Goal: Task Accomplishment & Management: Manage account settings

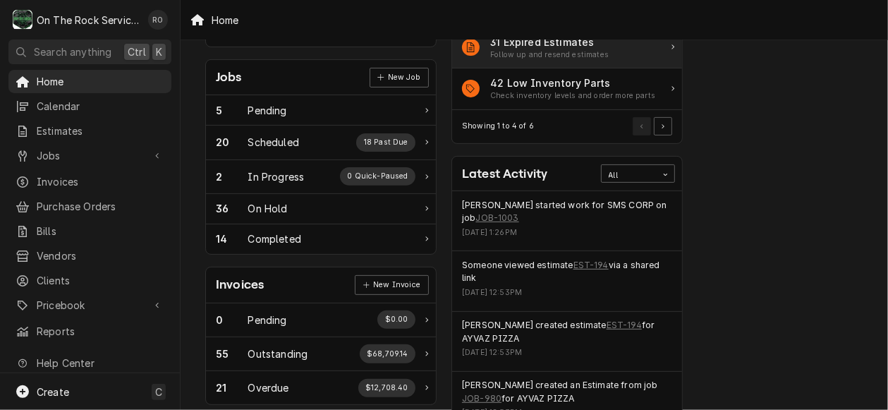
scroll to position [203, 0]
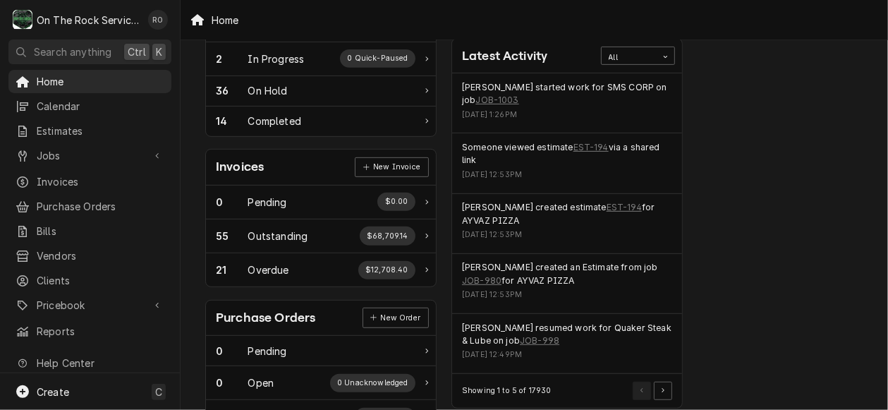
scroll to position [316, 0]
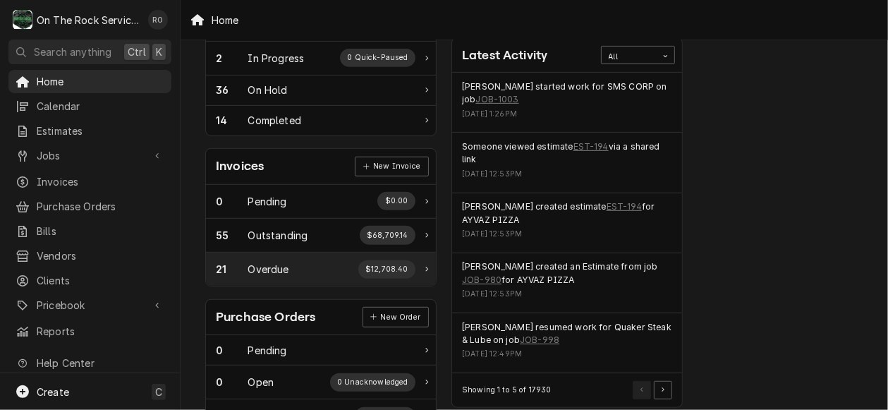
click at [316, 277] on div "21 Overdue $12,708.40" at bounding box center [321, 269] width 230 height 33
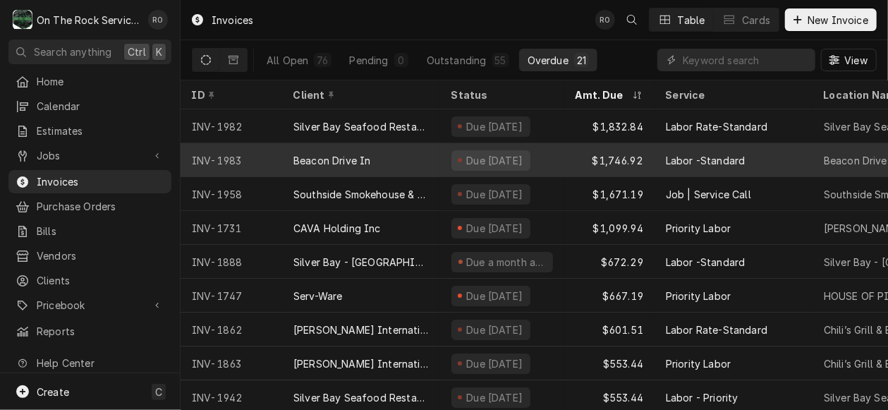
click at [396, 167] on div "Beacon Drive In" at bounding box center [361, 160] width 158 height 34
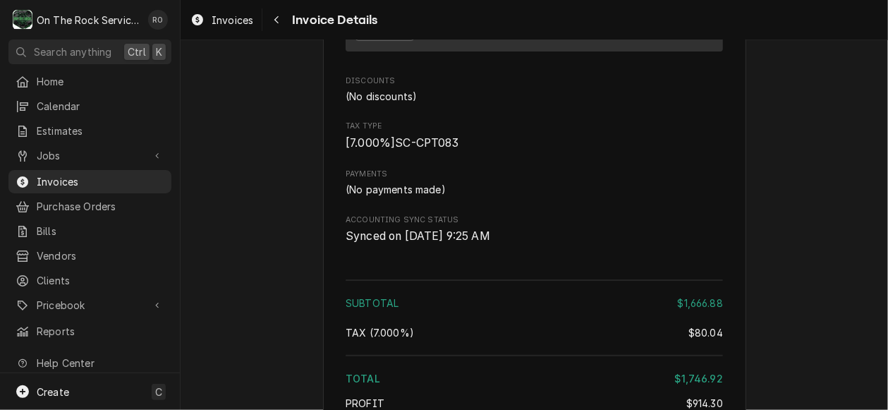
scroll to position [3098, 0]
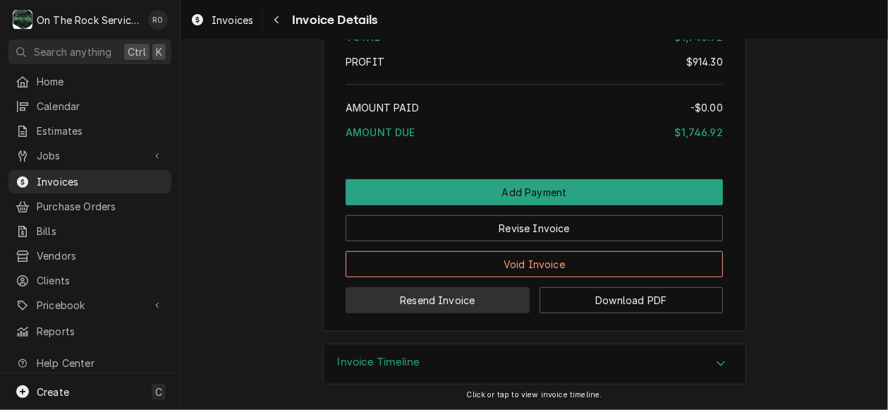
click at [471, 310] on button "Resend Invoice" at bounding box center [438, 300] width 184 height 26
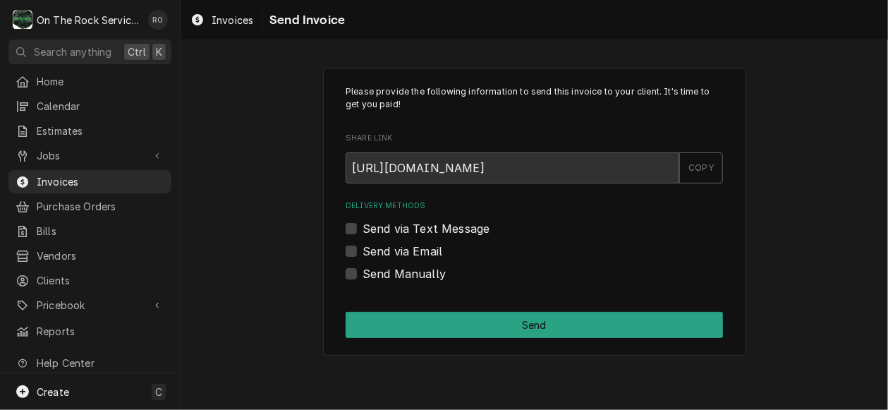
click at [373, 251] on label "Send via Email" at bounding box center [403, 251] width 80 height 17
click at [373, 251] on input "Send via Email" at bounding box center [551, 258] width 377 height 31
checkbox input "true"
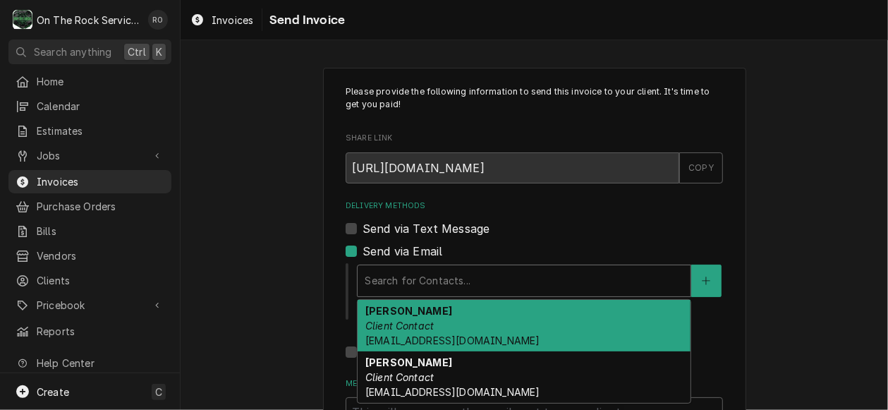
click at [408, 269] on div "Delivery Methods" at bounding box center [524, 280] width 319 height 25
click at [417, 300] on div "Karen Harwell Client Contact karenharwell67@yahoo.com" at bounding box center [524, 325] width 333 height 51
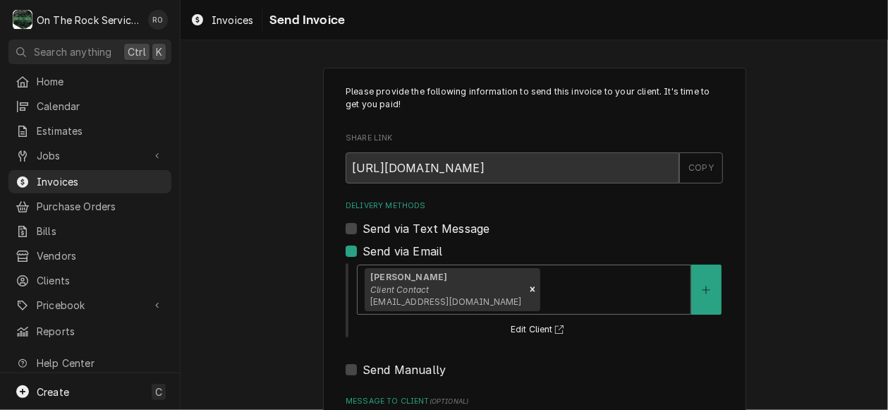
click at [542, 286] on div "Delivery Methods" at bounding box center [612, 288] width 141 height 25
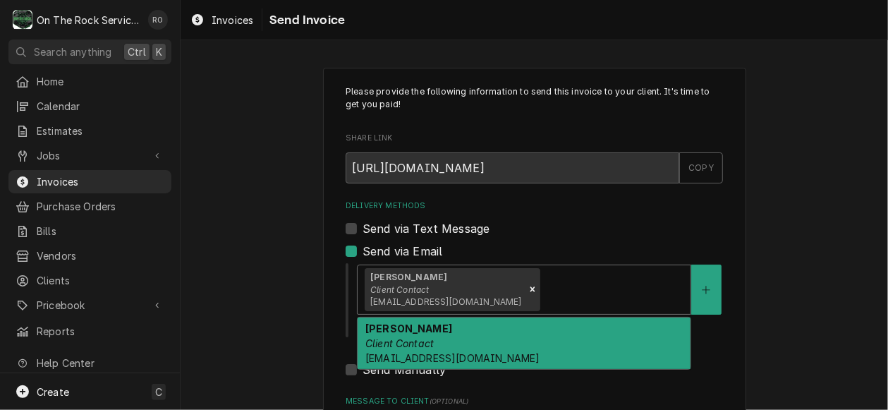
click at [514, 343] on div "Steve Duncan Client Contact sduncan@sandenterprises.com" at bounding box center [524, 342] width 333 height 51
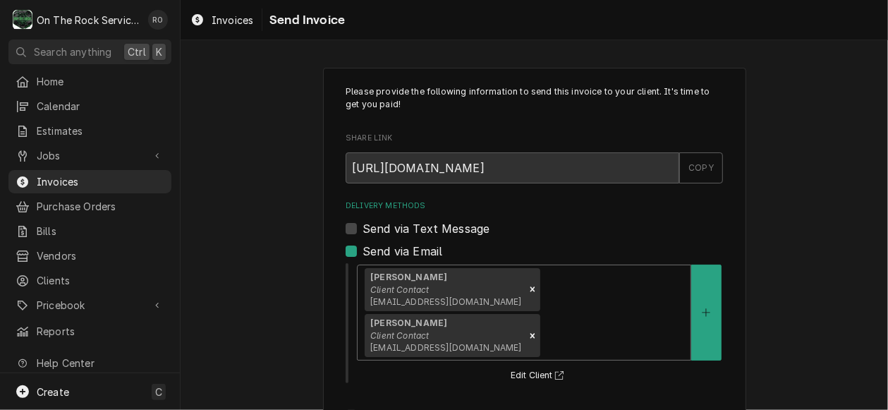
scroll to position [155, 0]
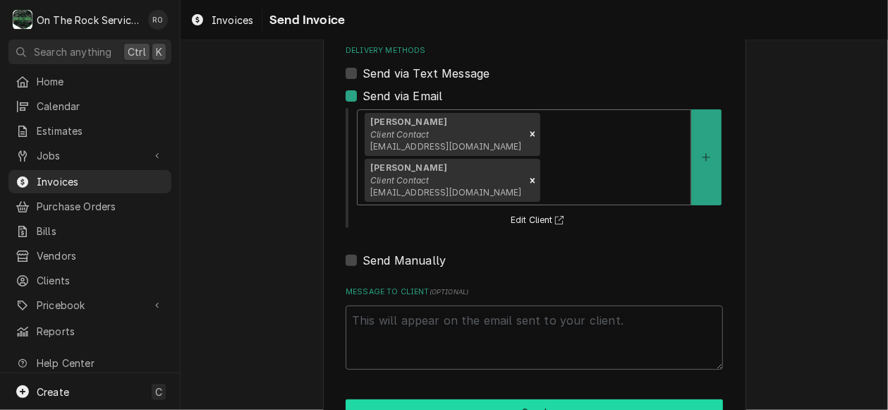
click at [509, 399] on button "Send" at bounding box center [534, 412] width 377 height 26
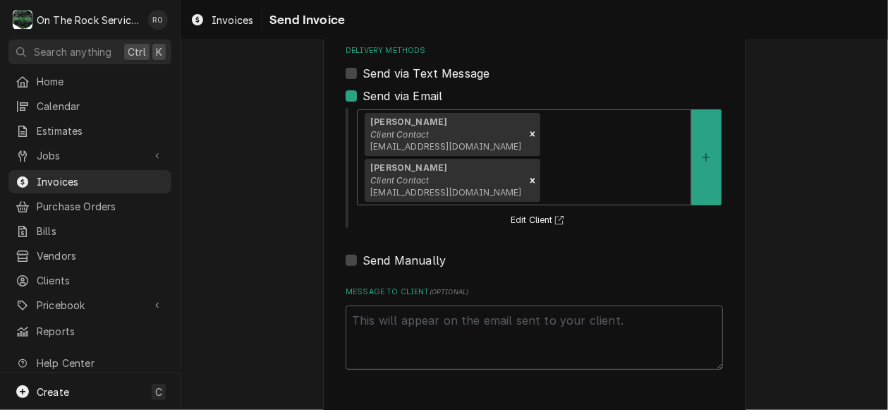
type textarea "x"
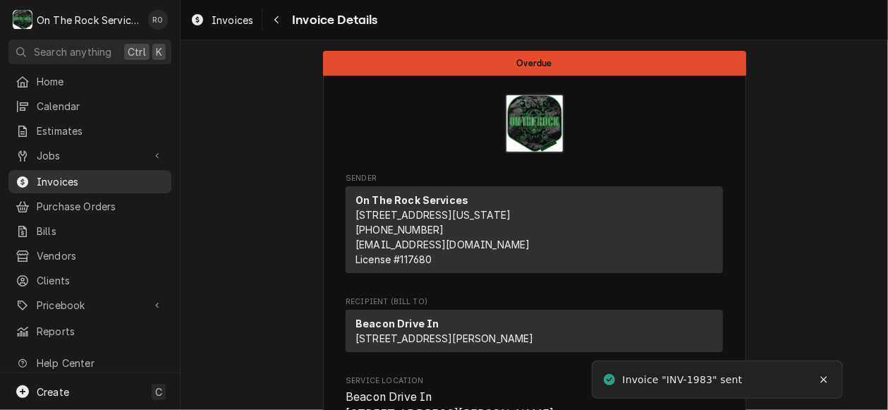
click at [101, 176] on span "Invoices" at bounding box center [101, 181] width 128 height 15
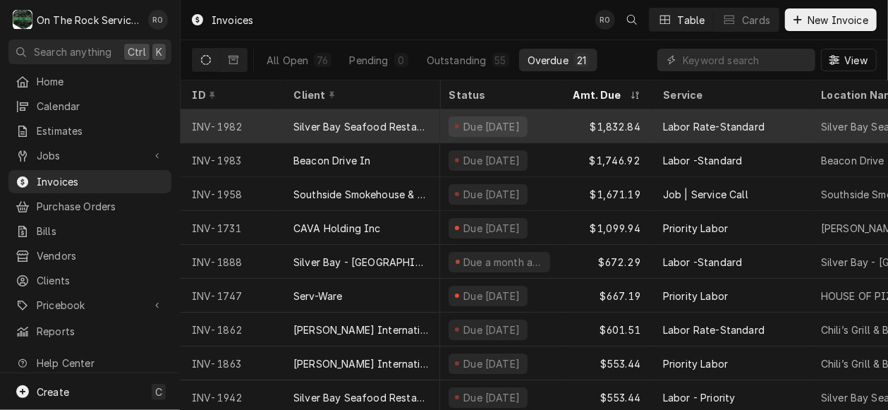
scroll to position [0, 3]
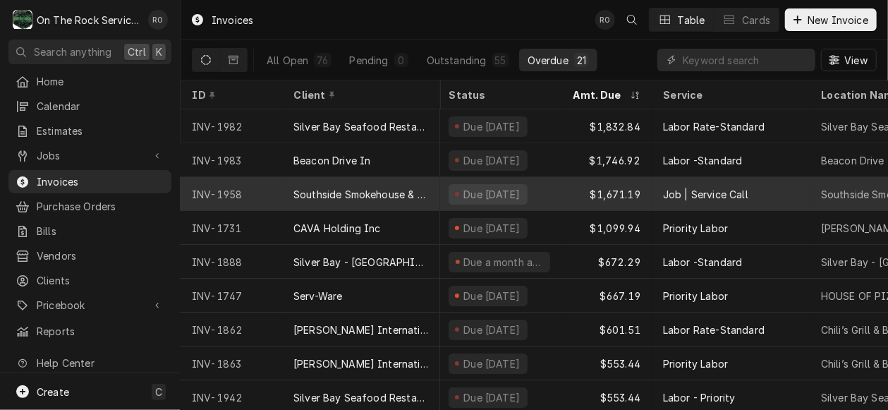
click at [471, 197] on div "Due 10 days ago" at bounding box center [492, 194] width 60 height 15
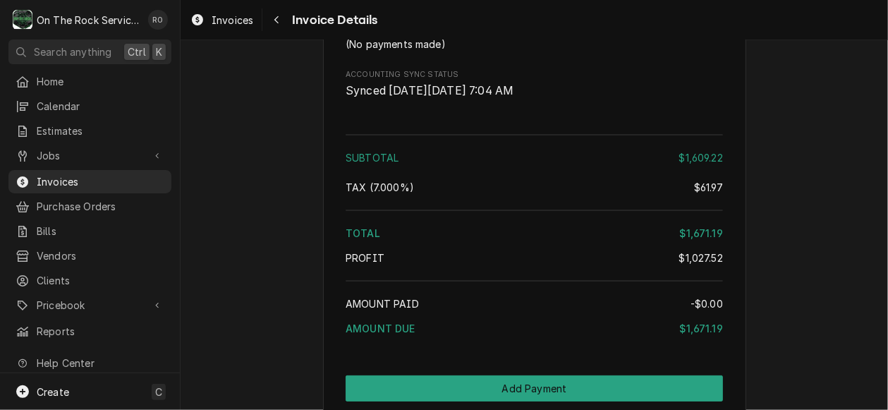
scroll to position [2861, 0]
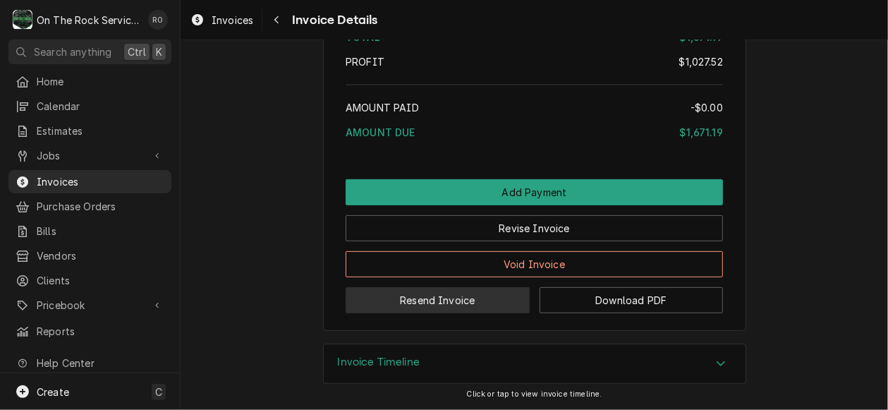
click at [486, 310] on button "Resend Invoice" at bounding box center [438, 300] width 184 height 26
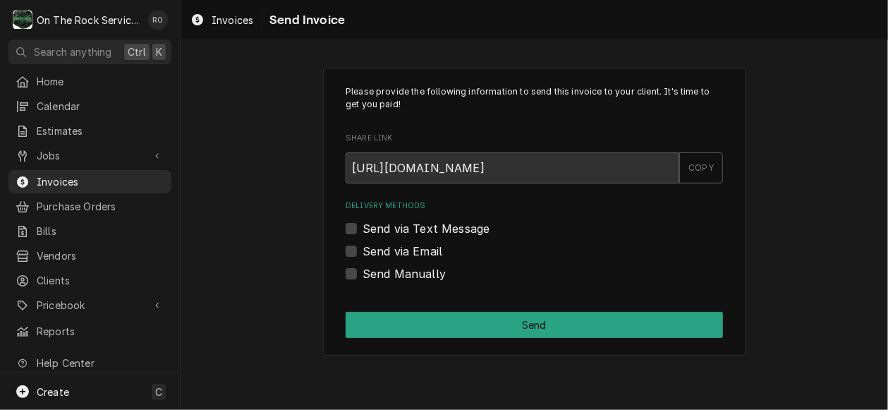
click at [394, 247] on label "Send via Email" at bounding box center [403, 251] width 80 height 17
click at [394, 247] on input "Send via Email" at bounding box center [551, 258] width 377 height 31
checkbox input "true"
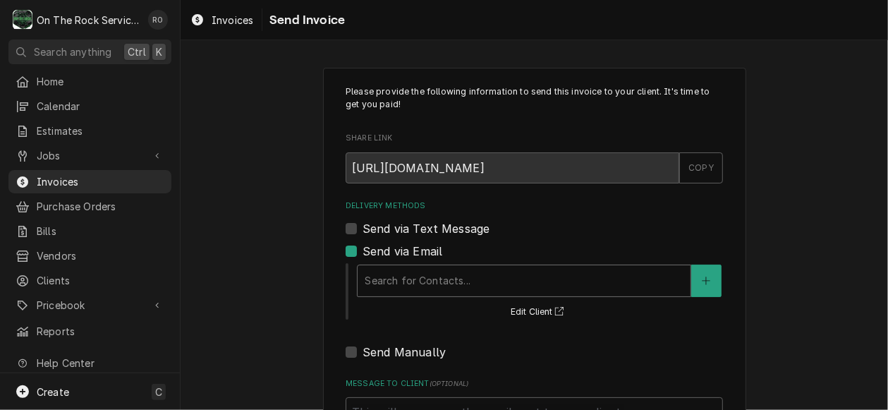
click at [421, 272] on div "Delivery Methods" at bounding box center [524, 280] width 319 height 25
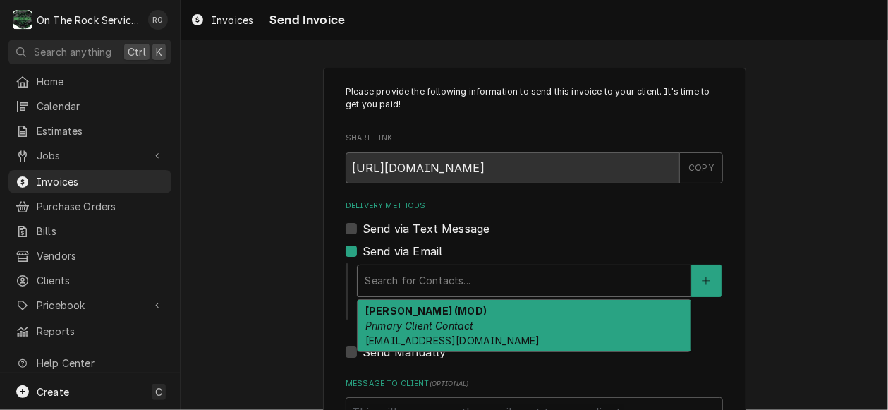
click at [422, 316] on strong "Sarah (MOD)" at bounding box center [425, 311] width 121 height 12
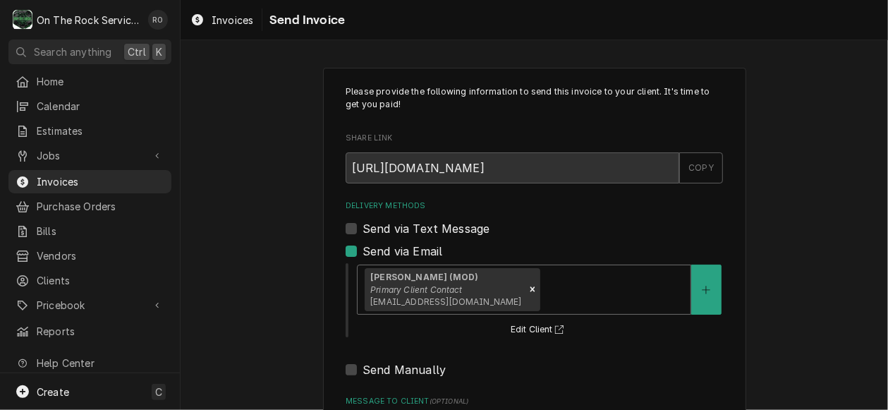
scroll to position [155, 0]
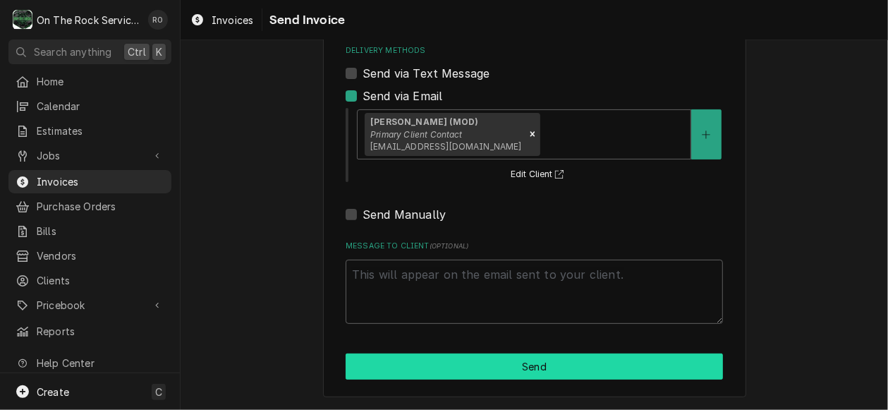
click at [426, 376] on button "Send" at bounding box center [534, 366] width 377 height 26
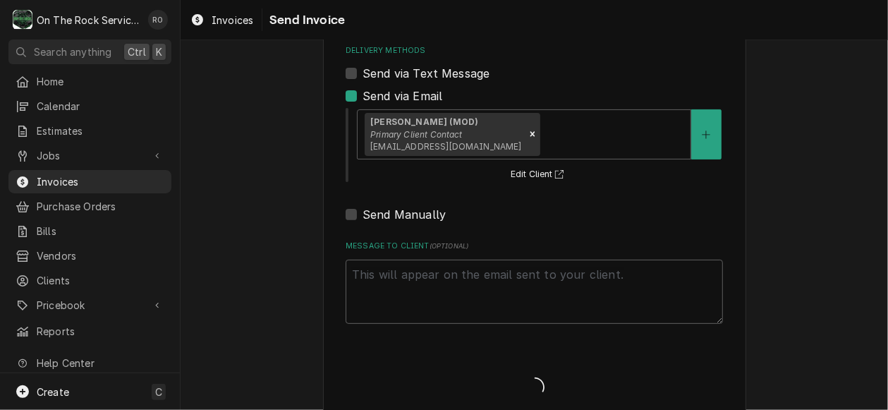
type textarea "x"
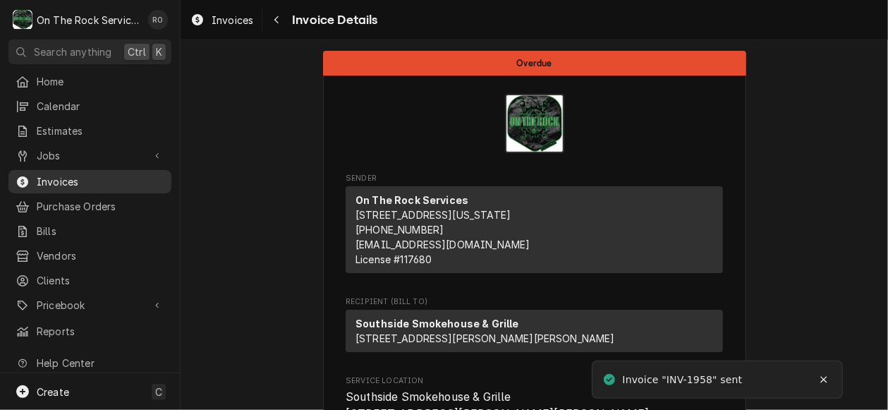
click at [89, 180] on span "Invoices" at bounding box center [101, 181] width 128 height 15
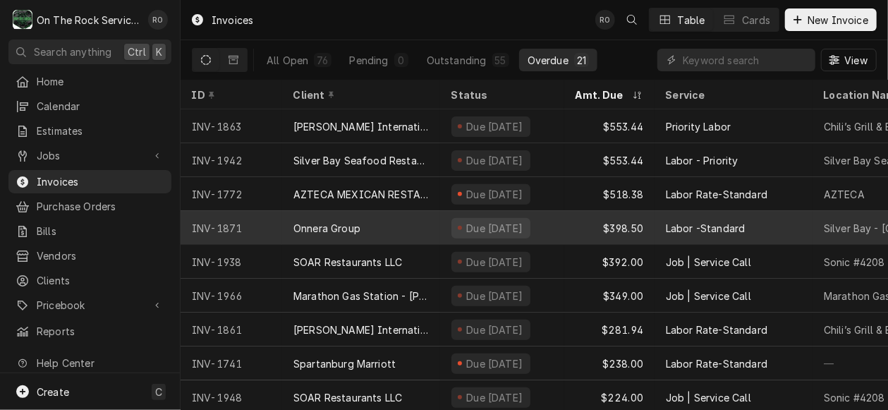
scroll to position [238, 0]
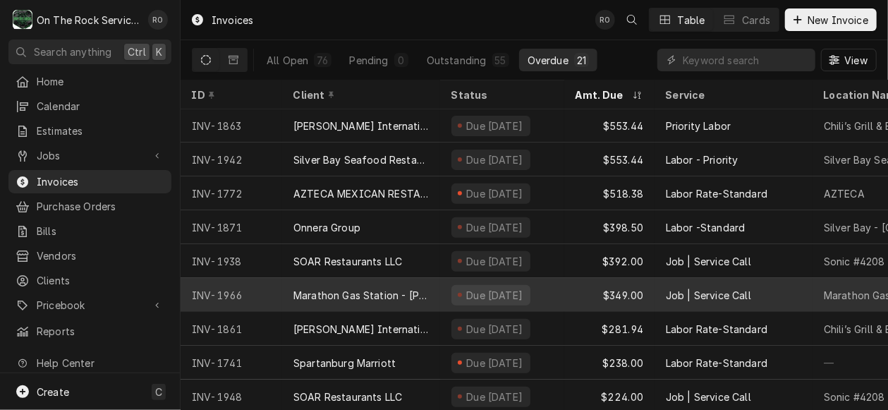
click at [425, 283] on div "Marathon Gas Station - Landrum" at bounding box center [361, 295] width 158 height 34
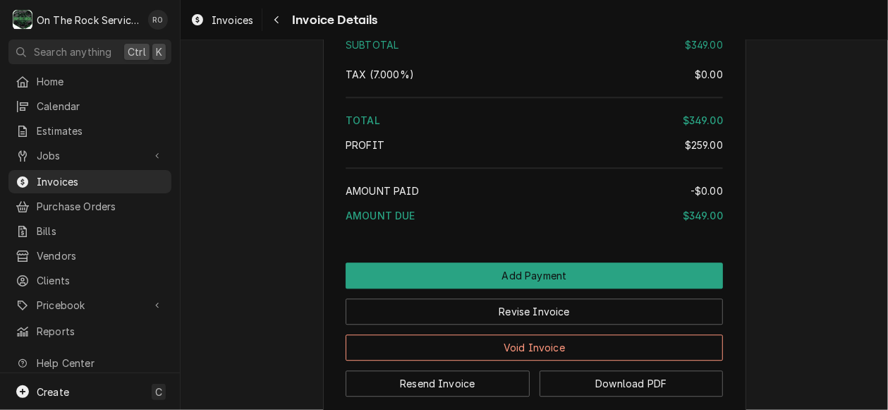
scroll to position [1859, 0]
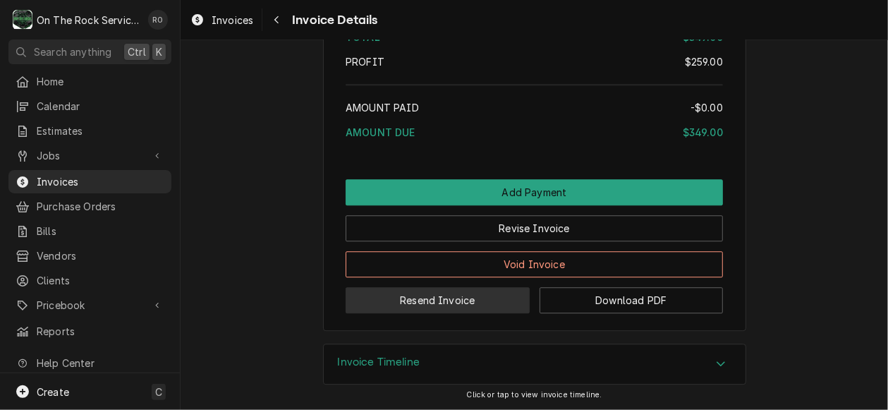
click at [422, 296] on button "Resend Invoice" at bounding box center [438, 300] width 184 height 26
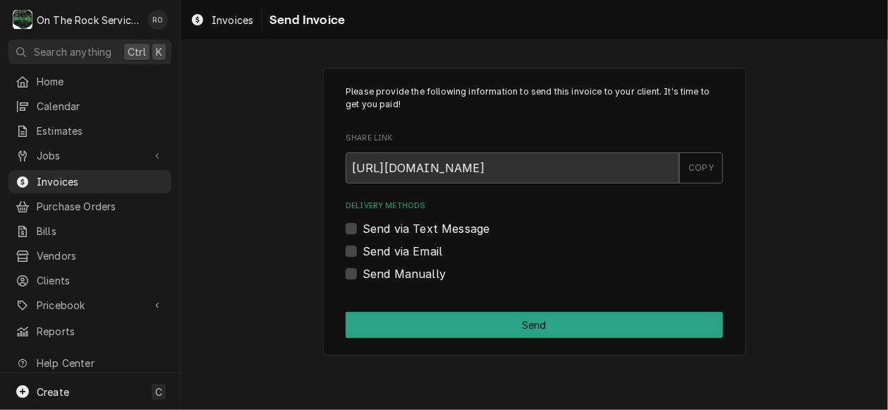
click at [396, 229] on label "Send via Text Message" at bounding box center [426, 228] width 127 height 17
click at [396, 229] on input "Send via Text Message" at bounding box center [551, 235] width 377 height 31
checkbox input "true"
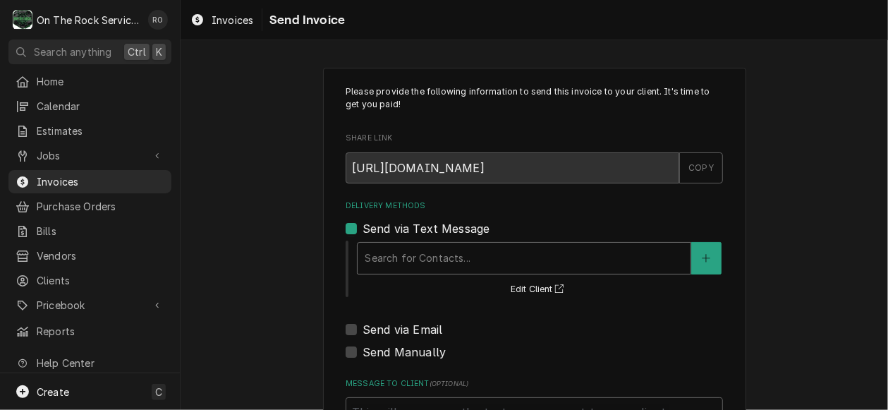
click at [398, 262] on div "Delivery Methods" at bounding box center [524, 257] width 319 height 25
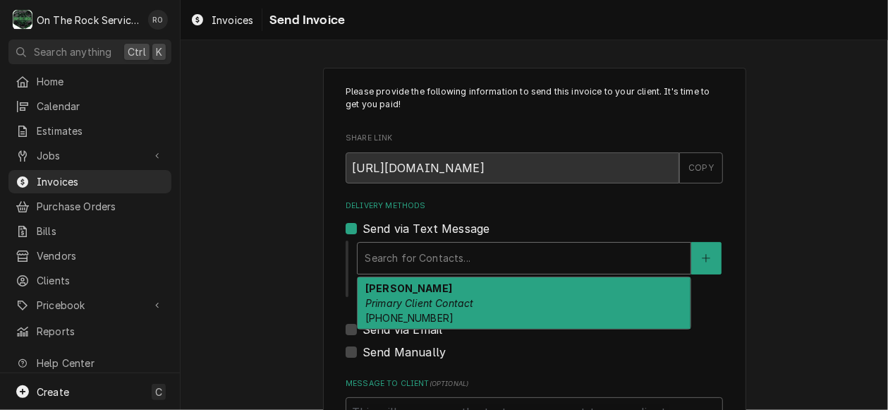
click at [398, 286] on strong "Shakti Basnet" at bounding box center [408, 288] width 87 height 12
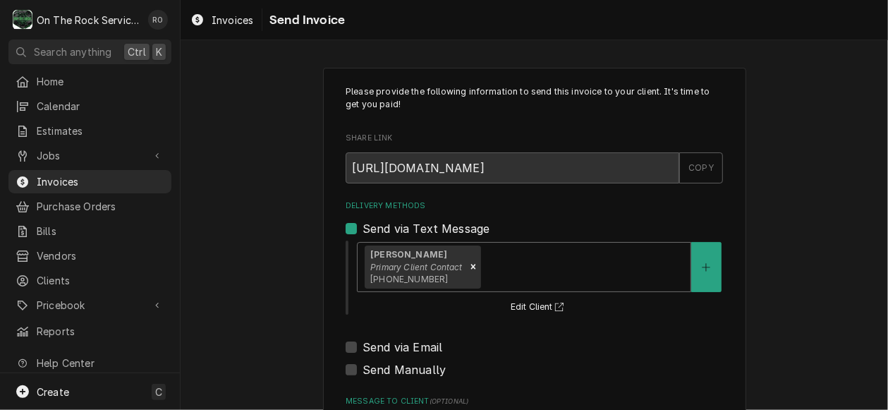
scroll to position [155, 0]
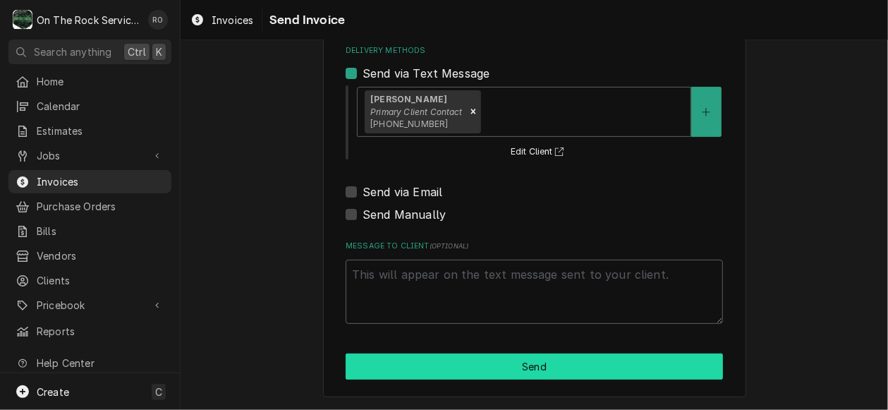
click at [444, 372] on button "Send" at bounding box center [534, 366] width 377 height 26
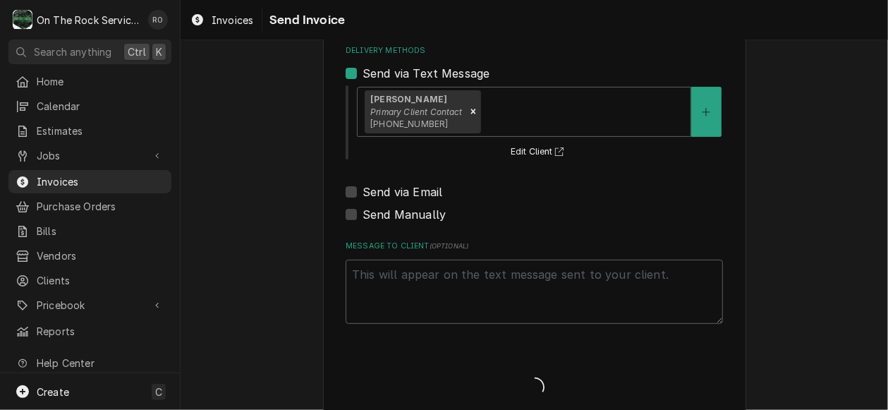
type textarea "x"
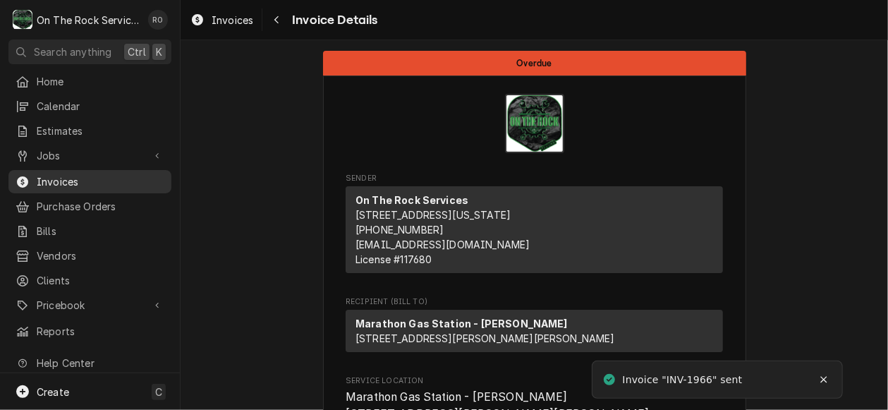
click at [85, 170] on link "Invoices" at bounding box center [89, 181] width 163 height 23
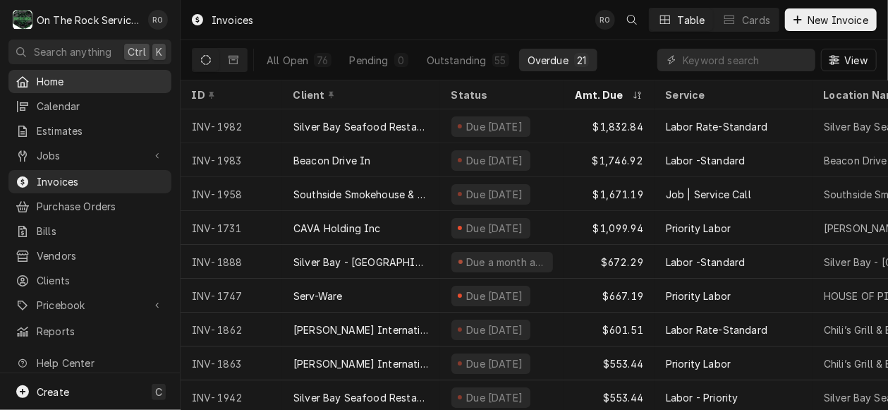
click at [104, 80] on span "Home" at bounding box center [101, 81] width 128 height 15
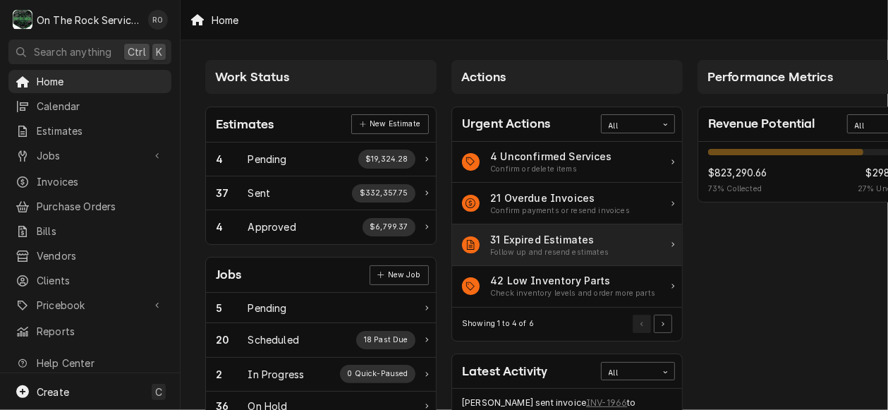
click at [616, 262] on div "31 Expired Estimates Follow up and resend estimates" at bounding box center [567, 245] width 230 height 42
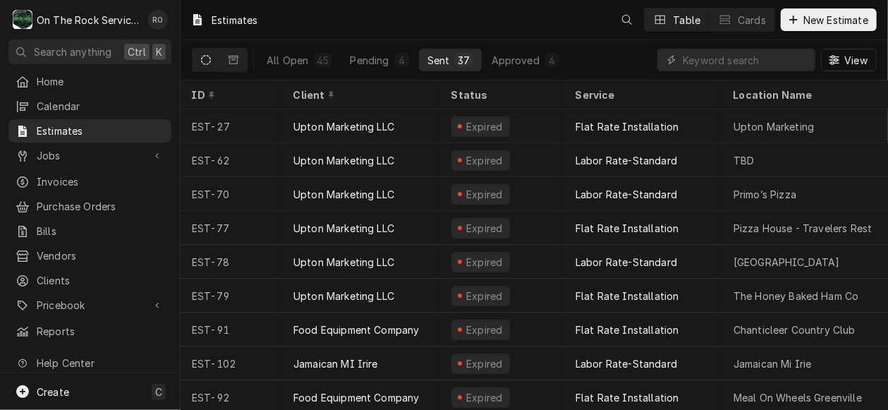
scroll to position [30, 0]
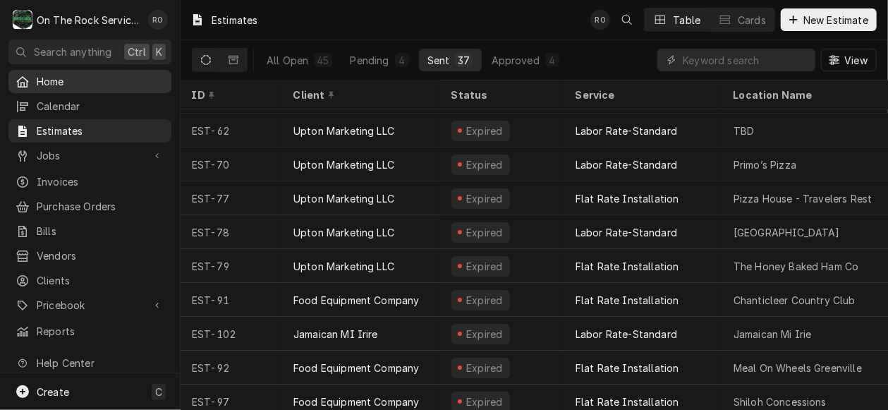
click at [123, 73] on div "Home" at bounding box center [89, 82] width 157 height 18
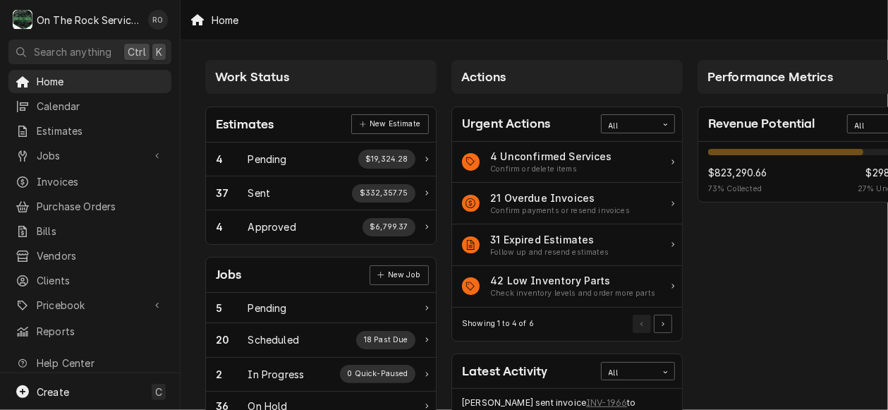
click at [540, 126] on div "Urgent Actions" at bounding box center [506, 123] width 88 height 19
click at [120, 85] on span "Home" at bounding box center [101, 81] width 128 height 15
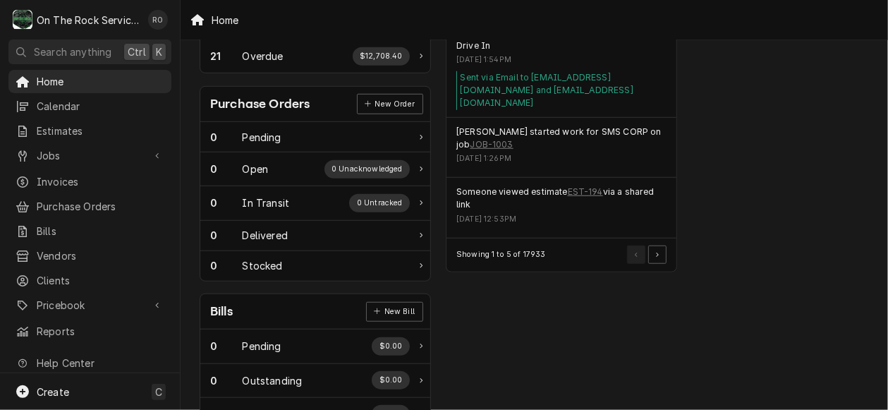
scroll to position [581, 6]
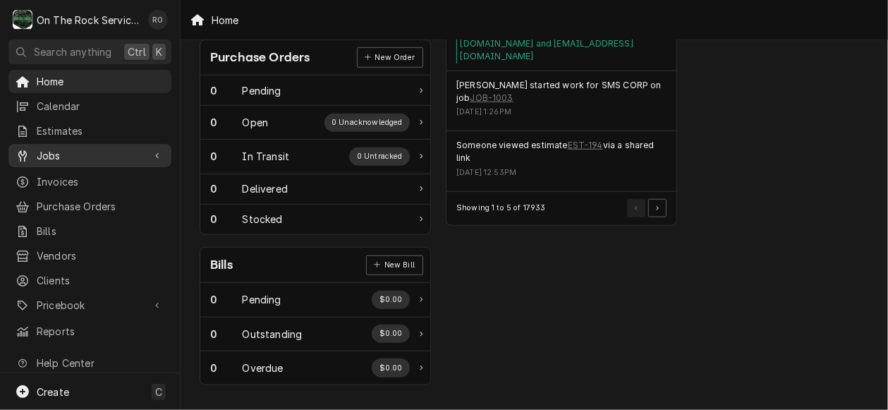
click at [42, 152] on span "Jobs" at bounding box center [90, 155] width 107 height 15
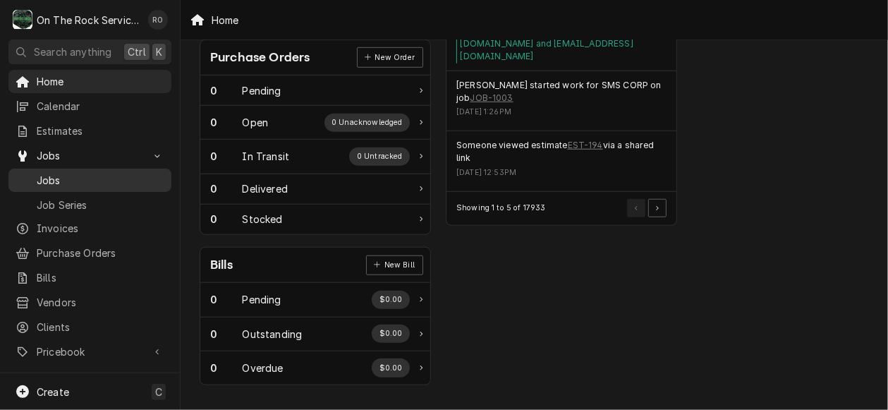
click at [78, 173] on span "Jobs" at bounding box center [101, 180] width 128 height 15
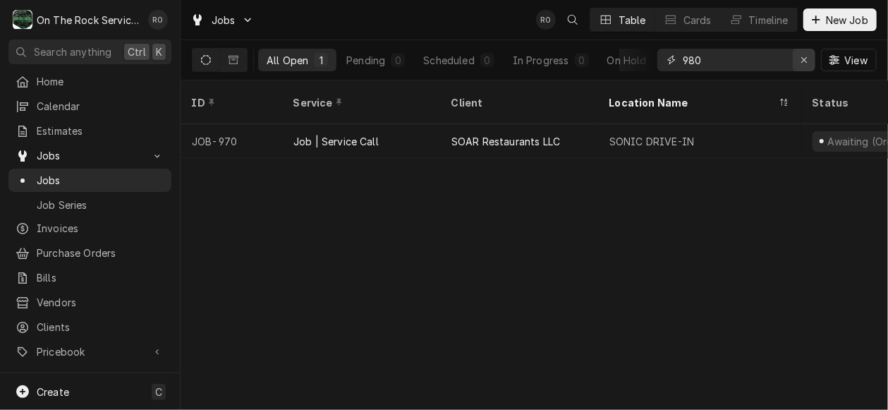
click at [805, 60] on icon "Erase input" at bounding box center [805, 60] width 8 height 10
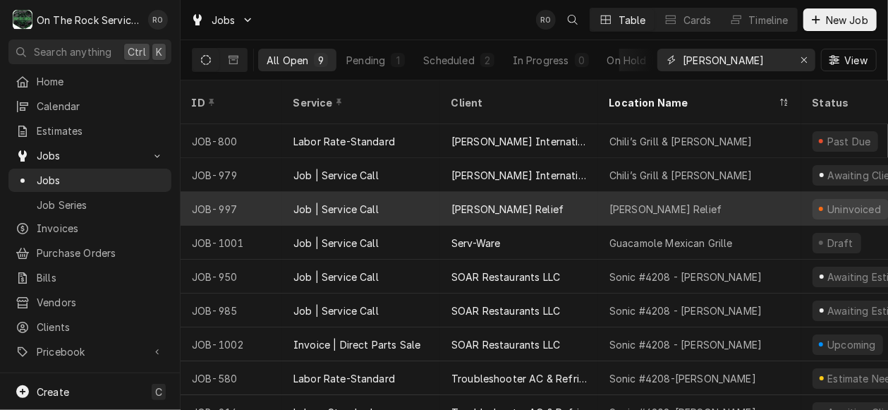
type input "[PERSON_NAME]"
click at [671, 200] on div "[PERSON_NAME] Relief" at bounding box center [699, 209] width 203 height 34
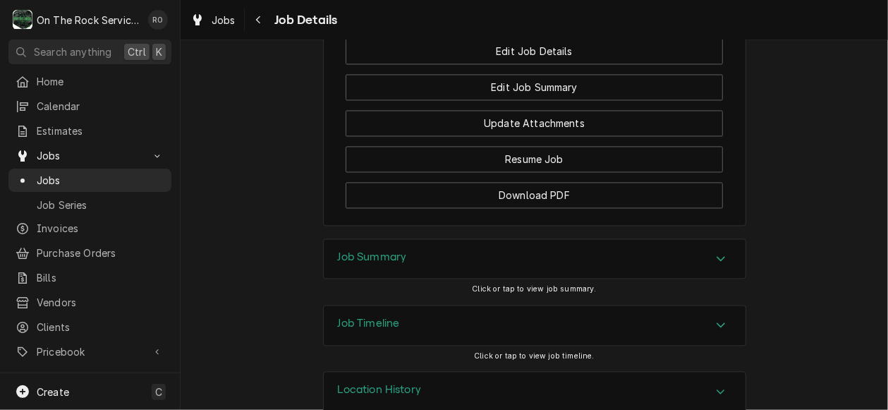
scroll to position [1483, 0]
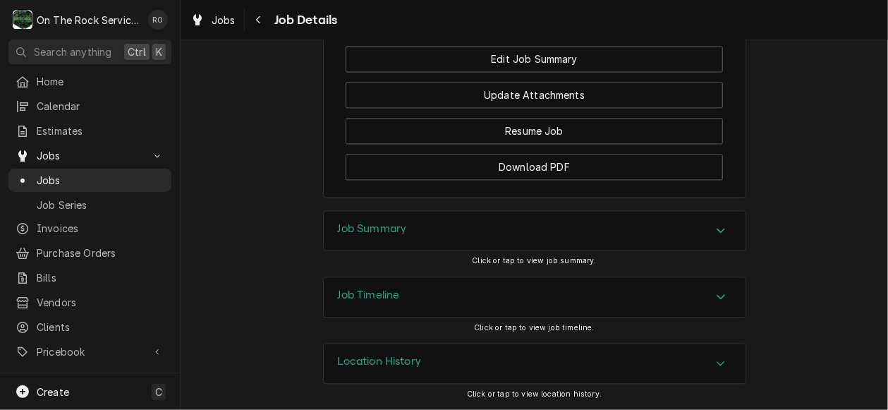
click at [710, 226] on div "Accordion Header" at bounding box center [720, 230] width 21 height 17
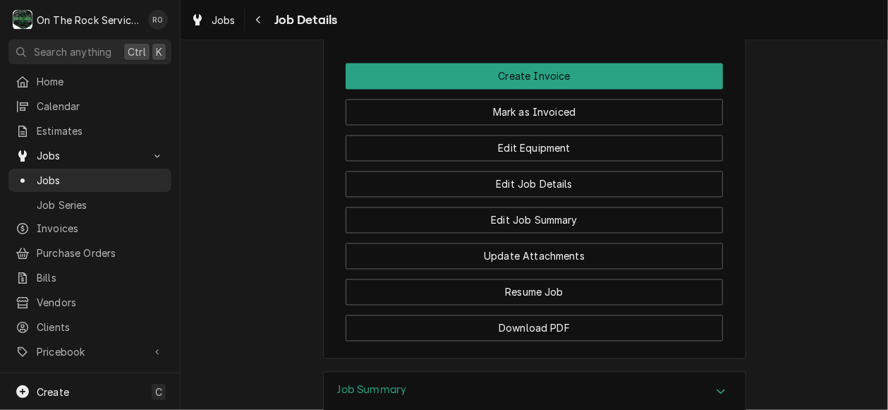
scroll to position [1292, 0]
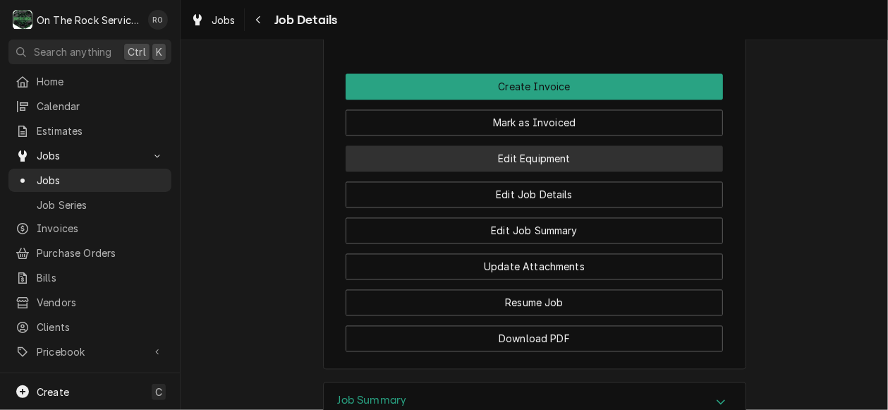
click at [472, 172] on button "Edit Equipment" at bounding box center [534, 159] width 377 height 26
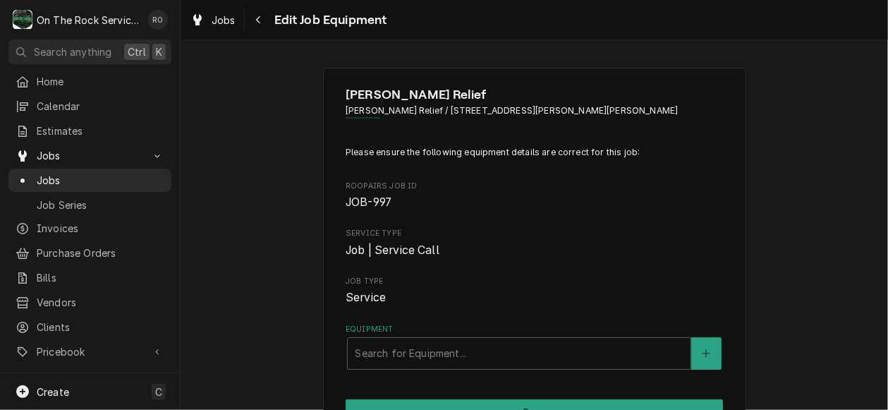
scroll to position [45, 0]
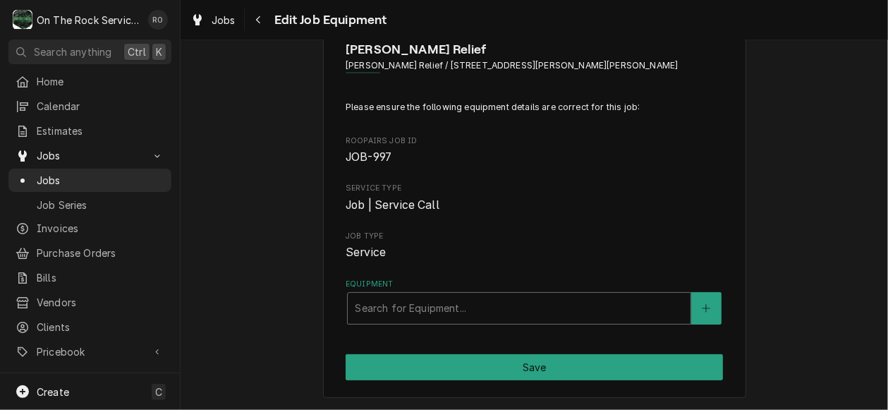
click at [518, 312] on div "Equipment" at bounding box center [519, 308] width 329 height 25
click at [603, 183] on span "Service Type" at bounding box center [534, 188] width 377 height 11
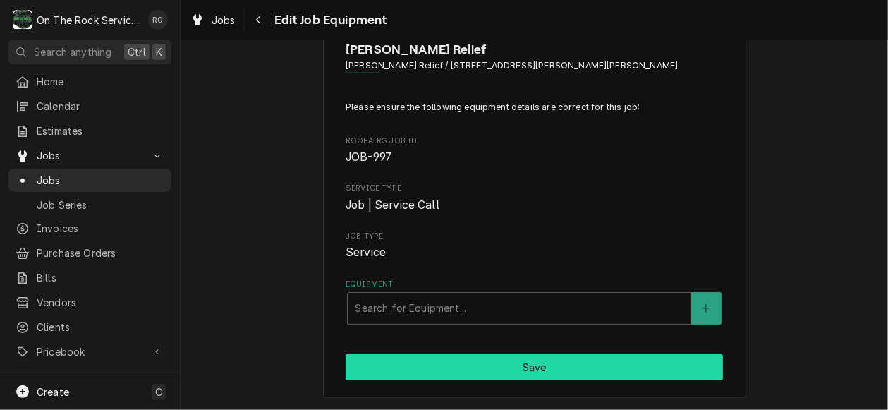
click at [537, 365] on button "Save" at bounding box center [534, 367] width 377 height 26
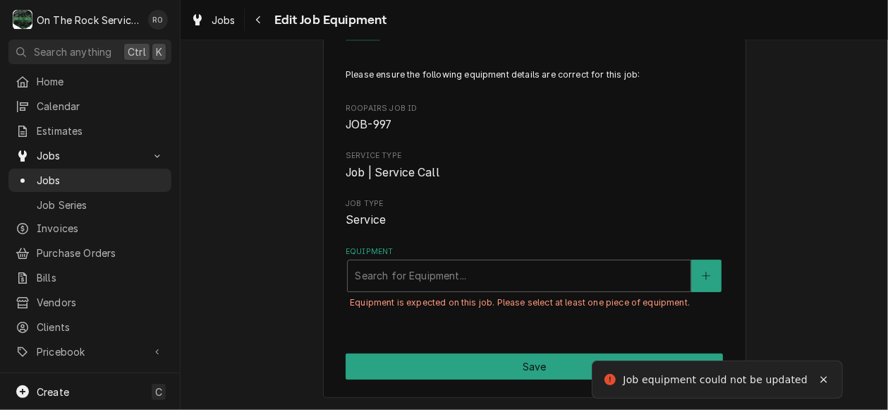
scroll to position [0, 0]
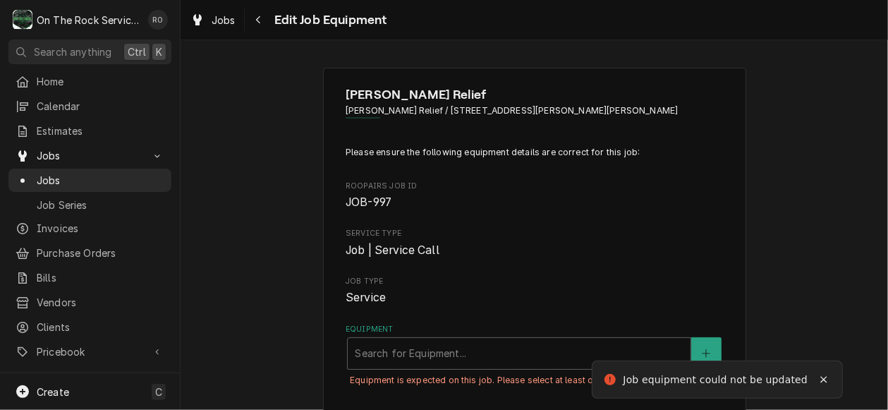
drag, startPoint x: 91, startPoint y: 18, endPoint x: 324, endPoint y: 210, distance: 302.6
click at [324, 210] on div "O On The Rock Services RO Search anything Ctrl K Home Calendar Estimates Jobs J…" at bounding box center [444, 205] width 888 height 410
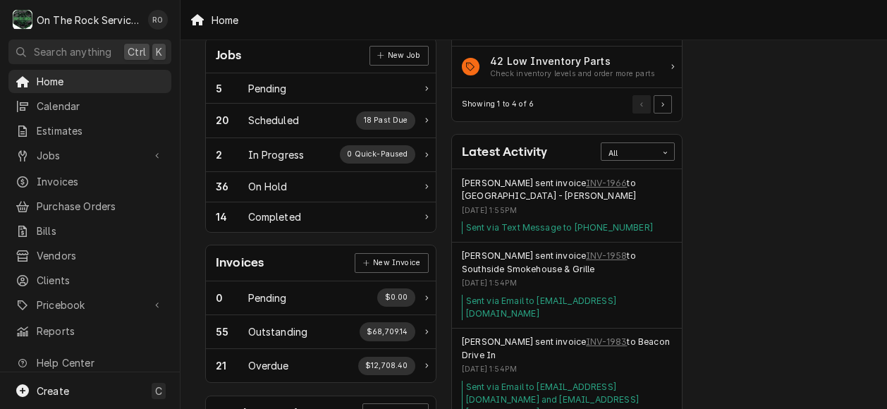
scroll to position [220, 0]
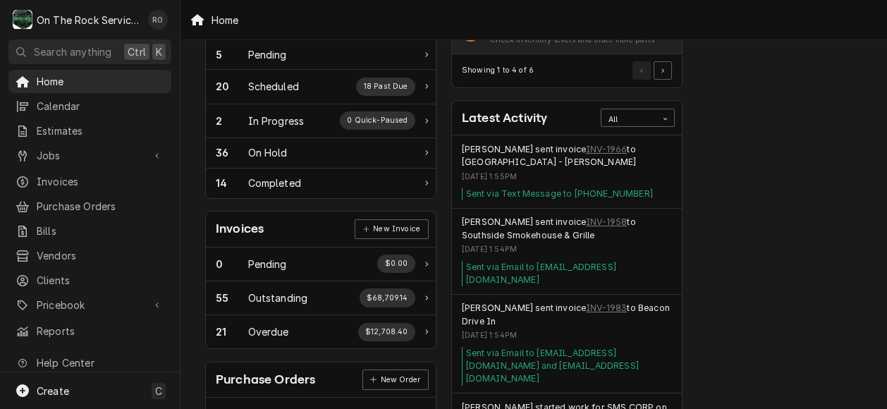
scroll to position [257, 0]
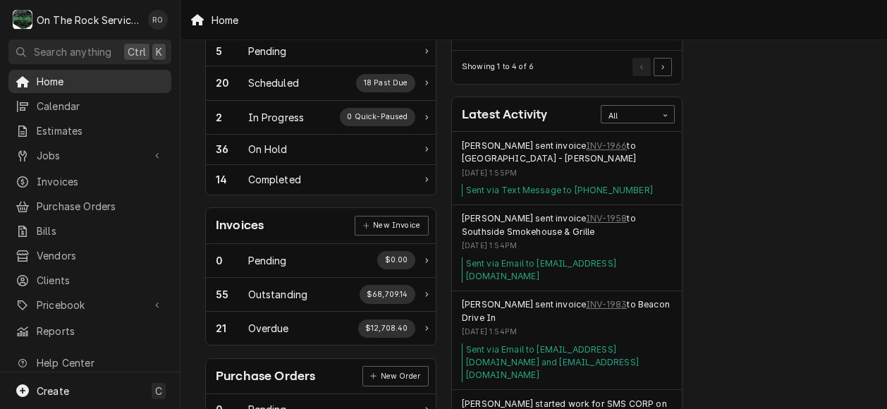
click at [120, 78] on span "Home" at bounding box center [101, 81] width 128 height 15
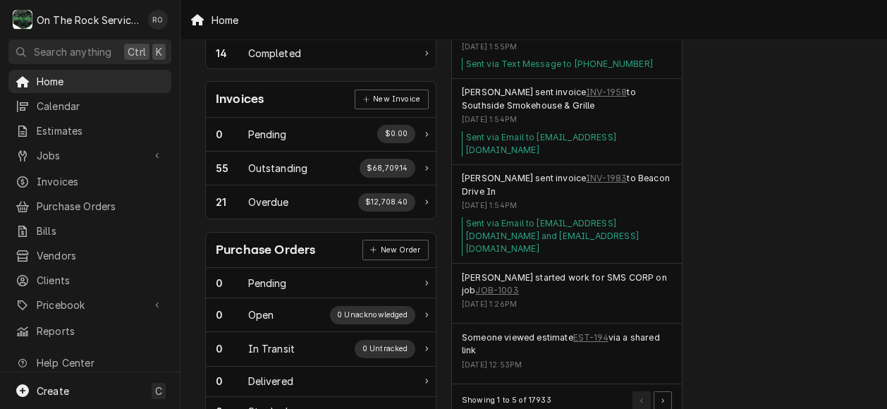
scroll to position [391, 1]
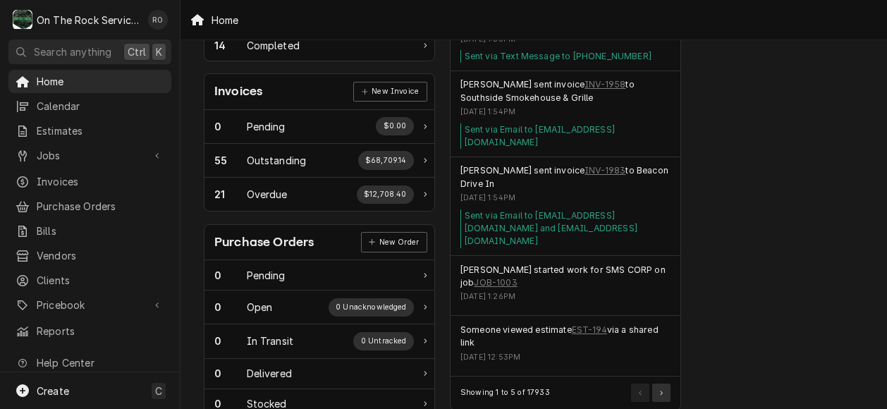
click at [667, 384] on button "Pagination Controls" at bounding box center [661, 393] width 18 height 18
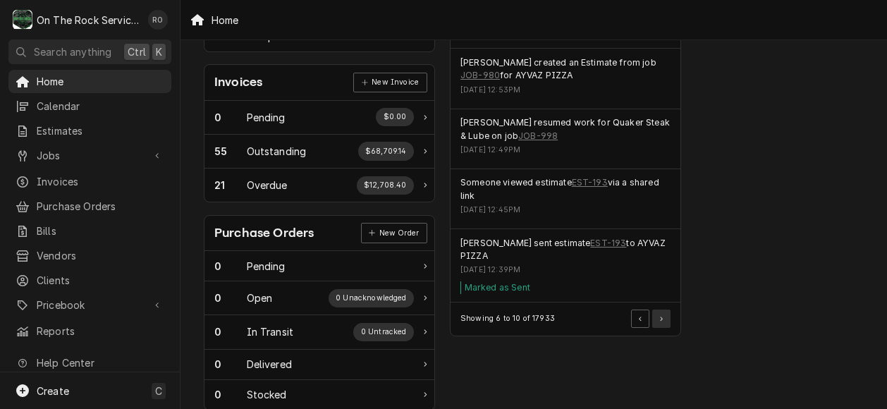
scroll to position [412, 1]
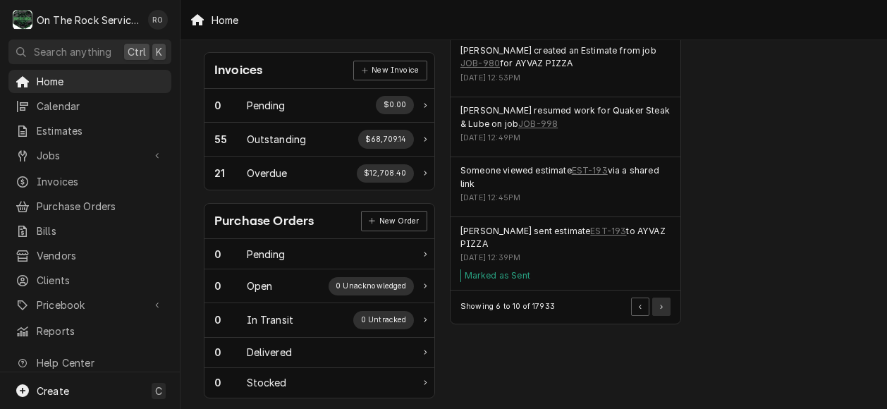
click at [664, 304] on button "Pagination Controls" at bounding box center [661, 307] width 18 height 18
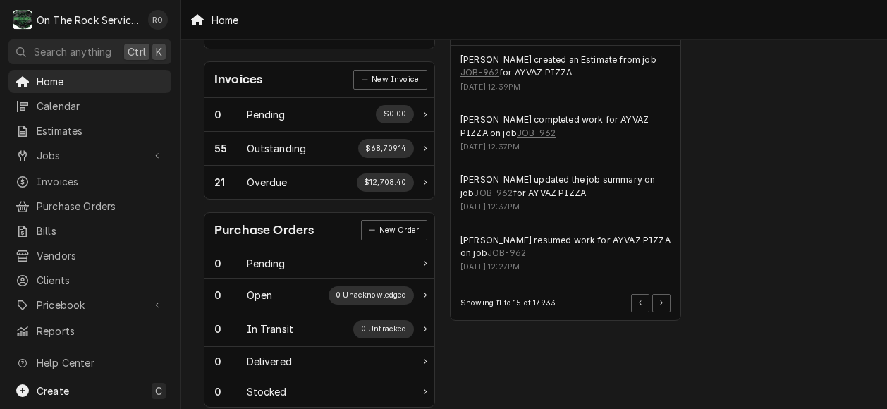
scroll to position [402, 1]
click at [669, 300] on button "Pagination Controls" at bounding box center [661, 304] width 18 height 18
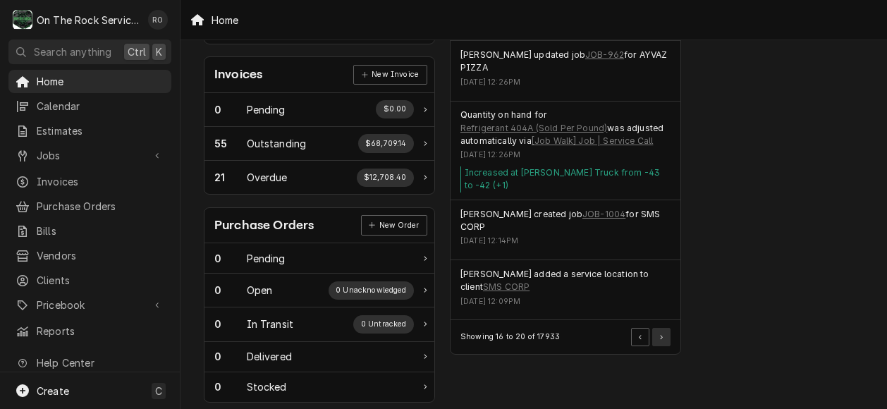
scroll to position [408, 1]
click at [668, 327] on button "Pagination Controls" at bounding box center [661, 336] width 18 height 18
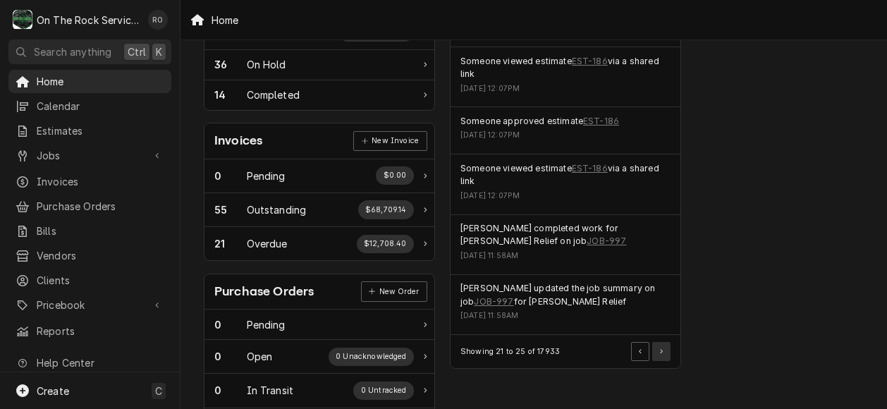
scroll to position [343, 1]
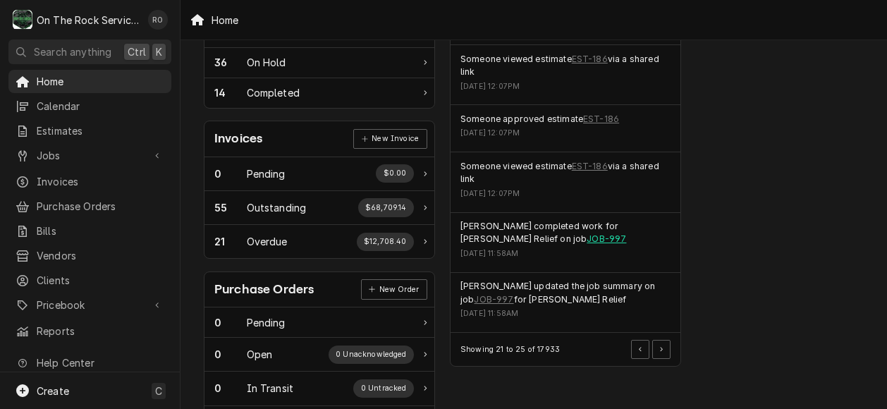
click at [587, 236] on link "JOB-997" at bounding box center [606, 239] width 39 height 13
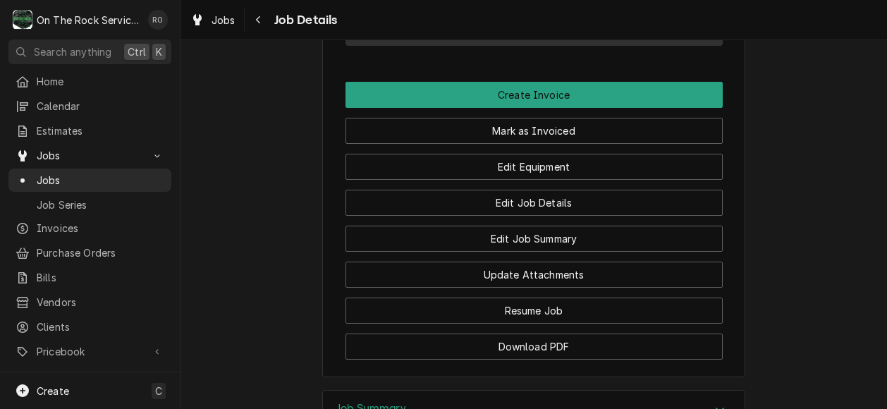
scroll to position [1273, 0]
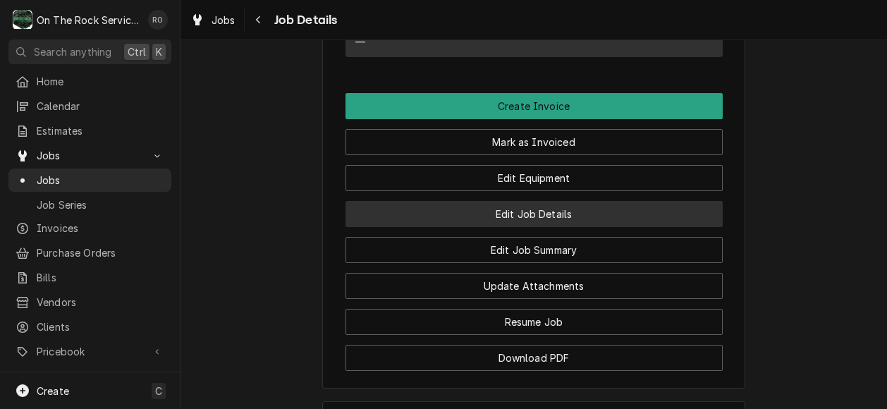
click at [564, 227] on button "Edit Job Details" at bounding box center [534, 214] width 377 height 26
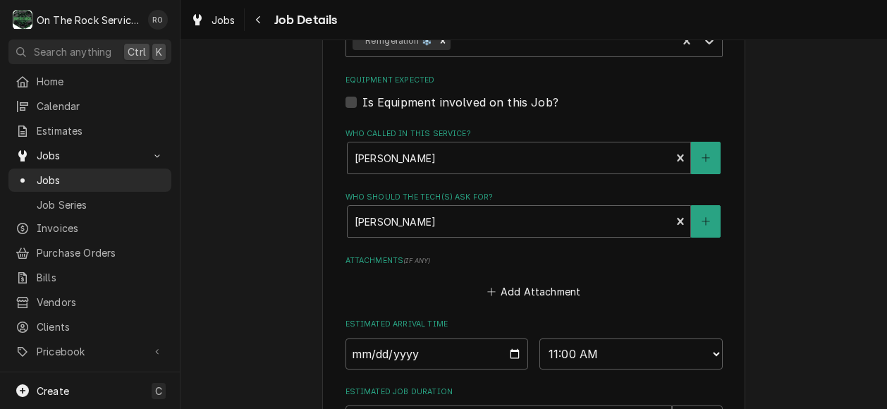
scroll to position [776, 0]
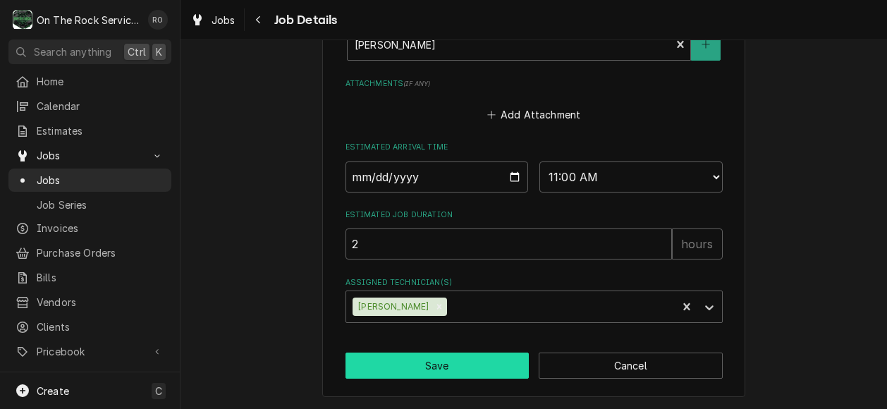
click at [470, 360] on button "Save" at bounding box center [438, 366] width 184 height 26
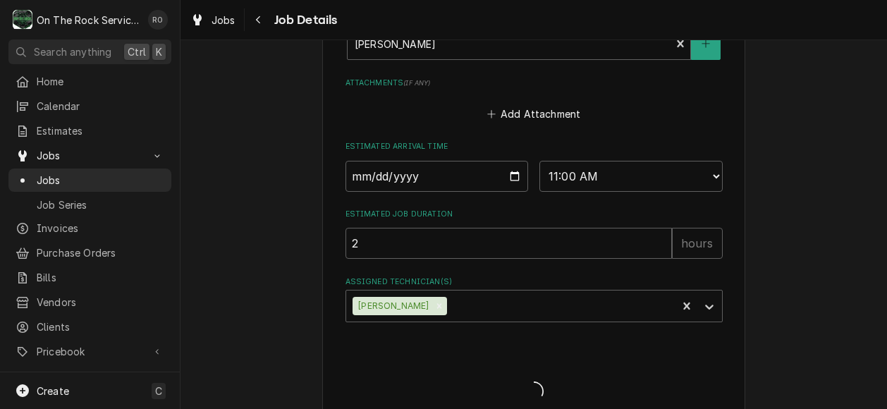
type textarea "x"
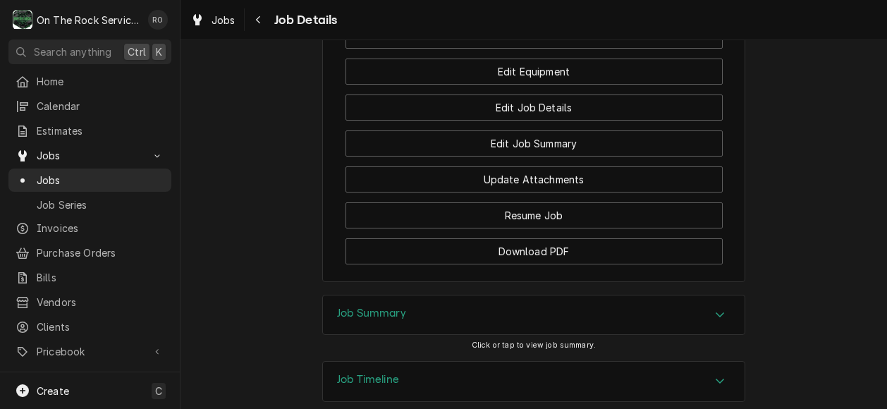
scroll to position [1377, 0]
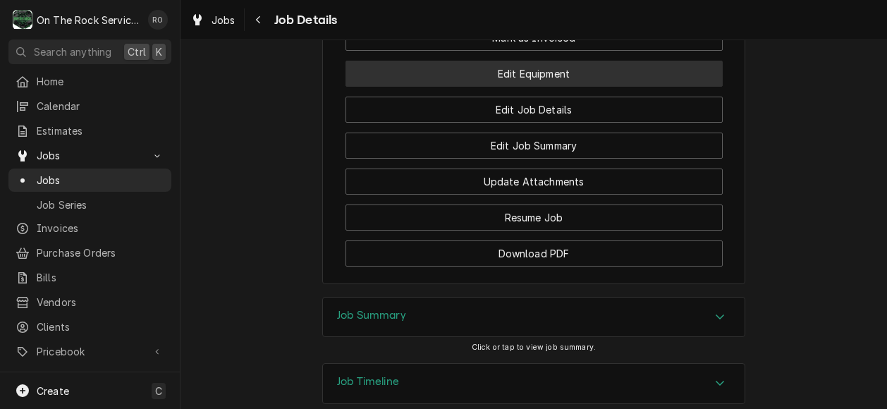
click at [597, 87] on button "Edit Equipment" at bounding box center [534, 74] width 377 height 26
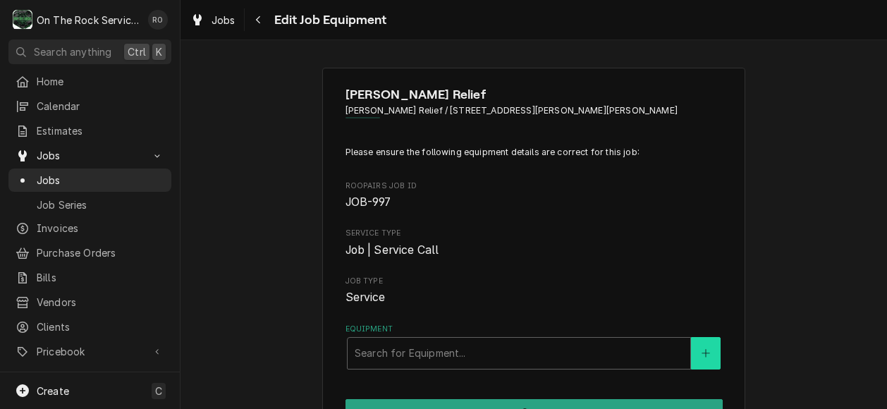
scroll to position [47, 0]
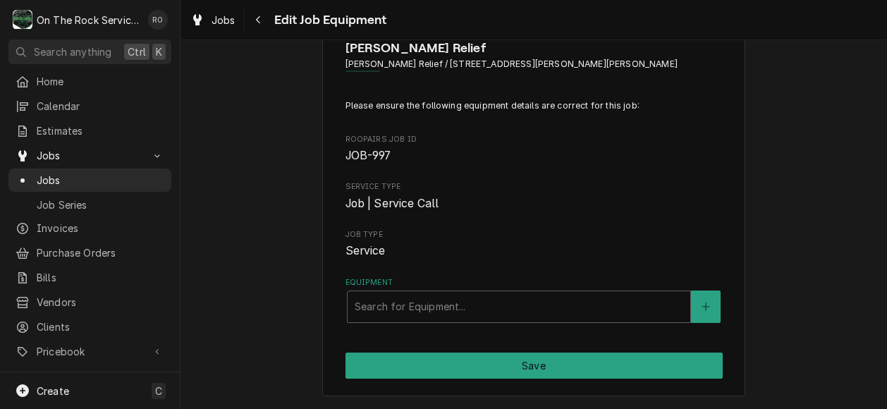
click at [637, 286] on label "Equipment" at bounding box center [534, 282] width 377 height 11
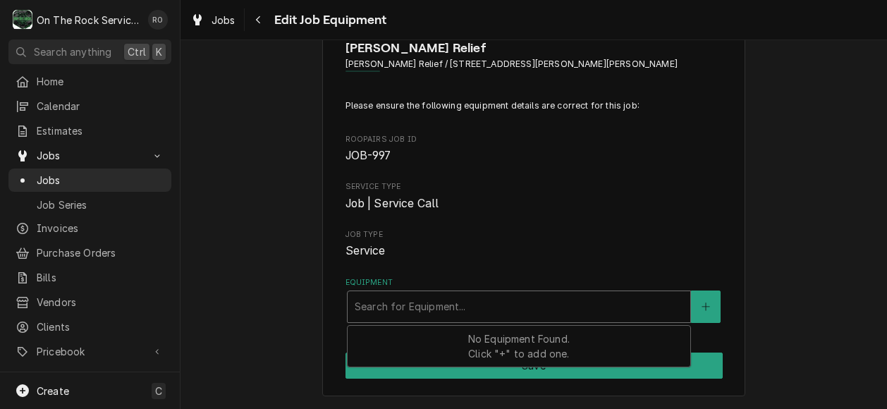
click at [637, 308] on div "Equipment" at bounding box center [519, 306] width 329 height 25
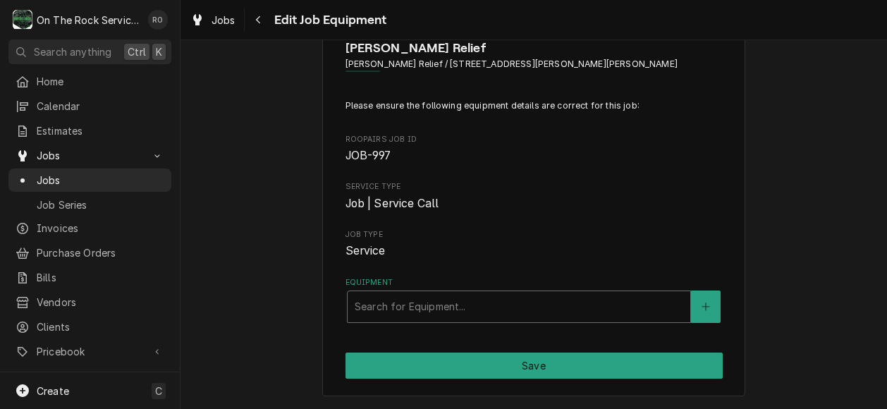
drag, startPoint x: 637, startPoint y: 308, endPoint x: 553, endPoint y: 177, distance: 155.7
click at [553, 177] on div "Please ensure the following equipment details are correct for this job: Roopair…" at bounding box center [534, 211] width 377 height 224
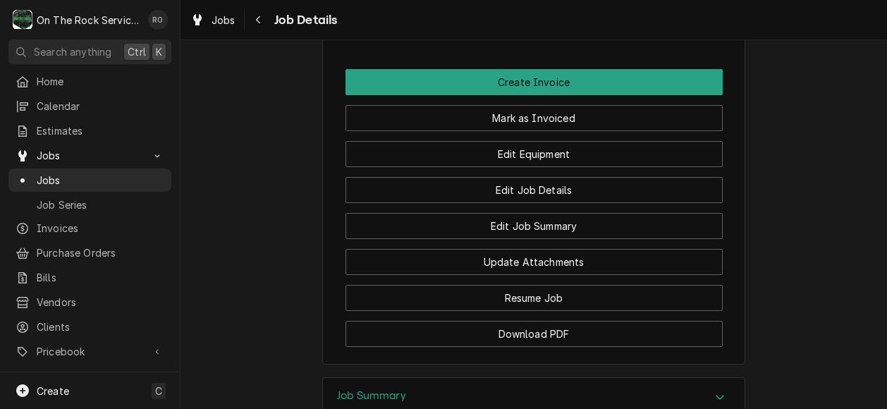
scroll to position [1300, 0]
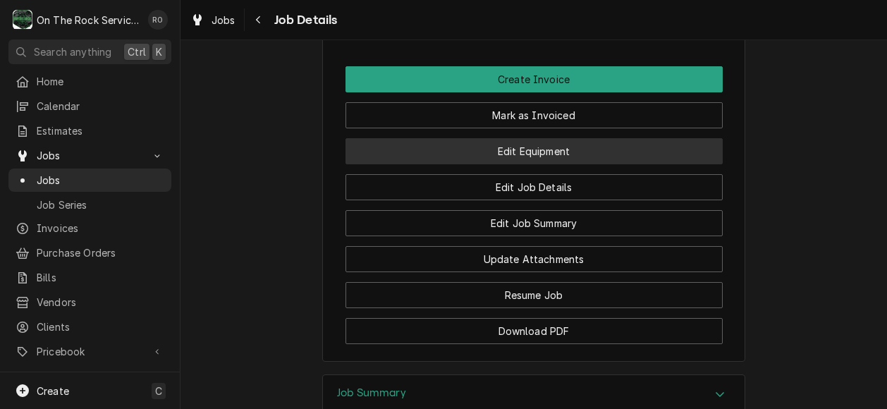
click at [611, 164] on button "Edit Equipment" at bounding box center [534, 151] width 377 height 26
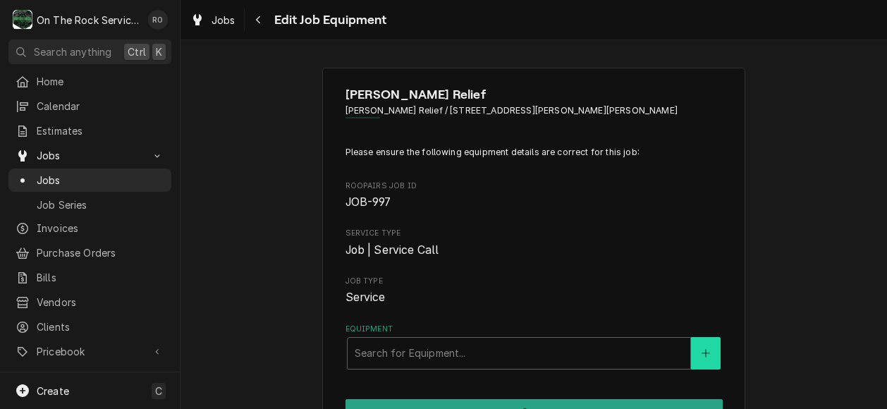
click at [702, 348] on icon "Create New Equipment" at bounding box center [706, 353] width 8 height 10
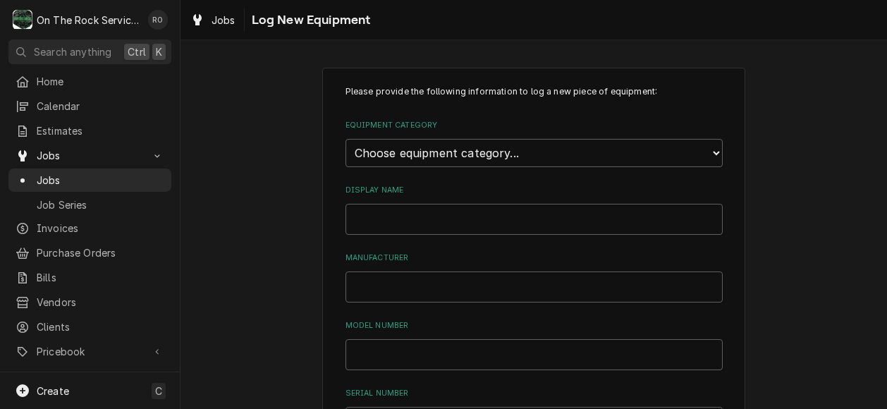
click at [607, 154] on select "Choose equipment category... Cooking Equipment Fryers Ice Machines Ovens and Ra…" at bounding box center [534, 153] width 377 height 28
select select "8"
click at [346, 139] on select "Choose equipment category... Cooking Equipment Fryers Ice Machines Ovens and Ra…" at bounding box center [534, 153] width 377 height 28
click at [576, 208] on select "Choose equipment type... Bar Refrigeration Blast Chiller Chef Base Freezer Chef…" at bounding box center [534, 218] width 377 height 28
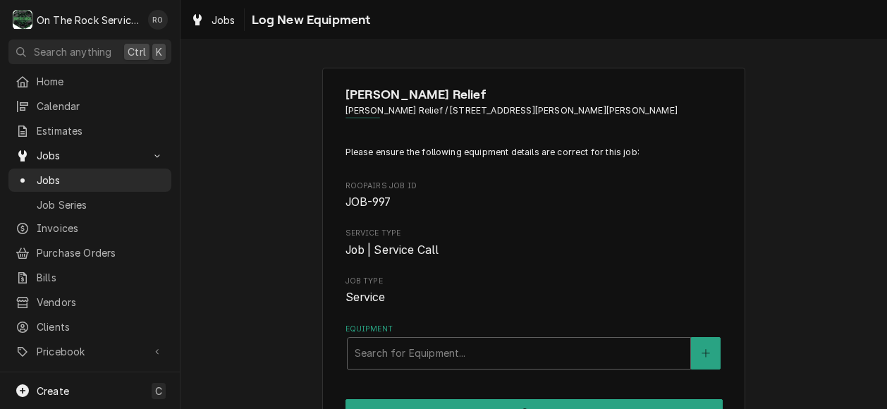
scroll to position [47, 0]
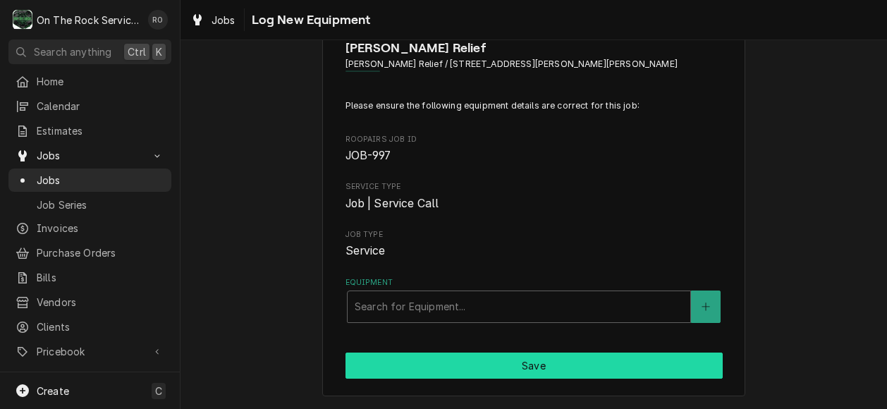
click at [557, 370] on button "Save" at bounding box center [534, 366] width 377 height 26
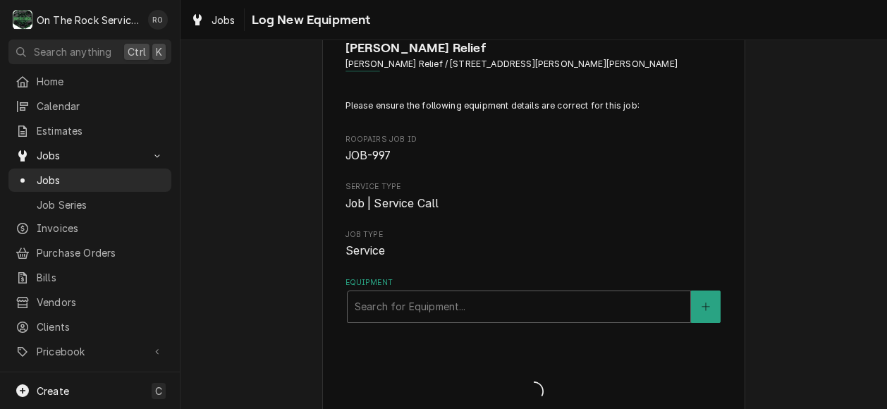
scroll to position [74, 0]
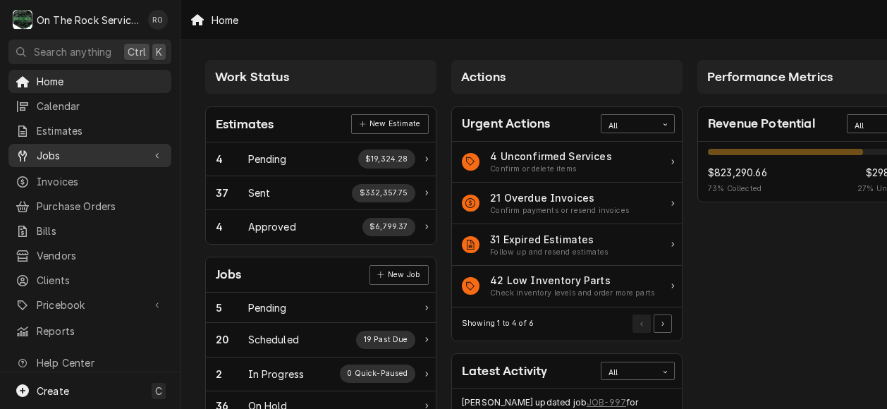
click at [66, 155] on span "Jobs" at bounding box center [90, 155] width 107 height 15
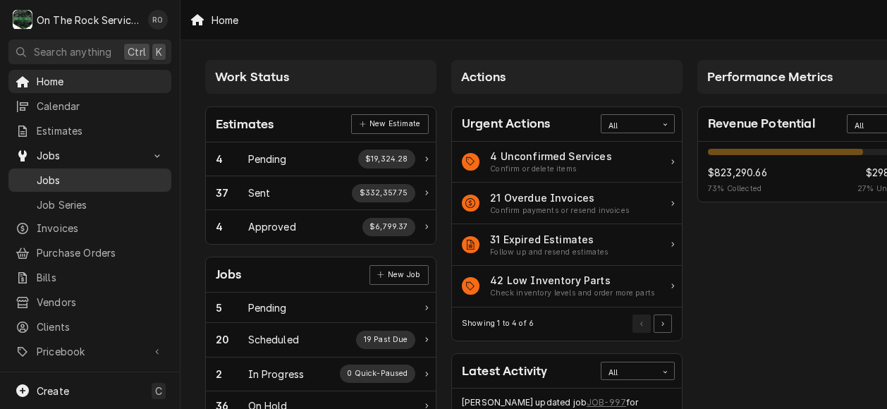
click at [130, 174] on span "Jobs" at bounding box center [101, 180] width 128 height 15
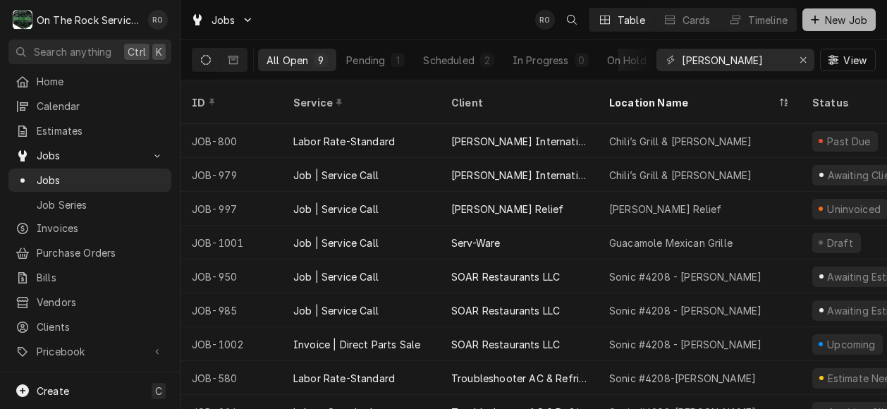
click at [833, 15] on span "New Job" at bounding box center [846, 20] width 48 height 15
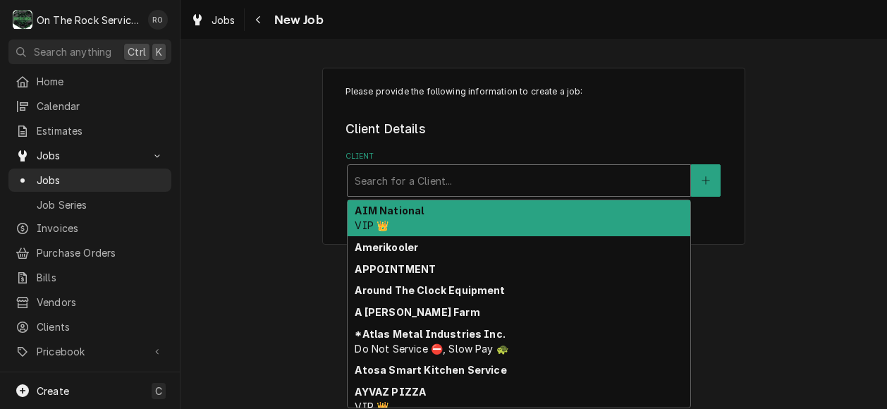
click at [469, 184] on div "Client" at bounding box center [519, 180] width 329 height 25
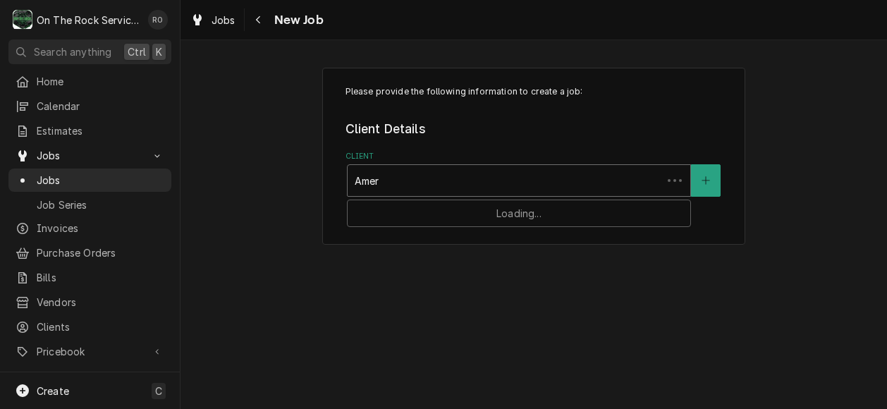
type input "Ameri"
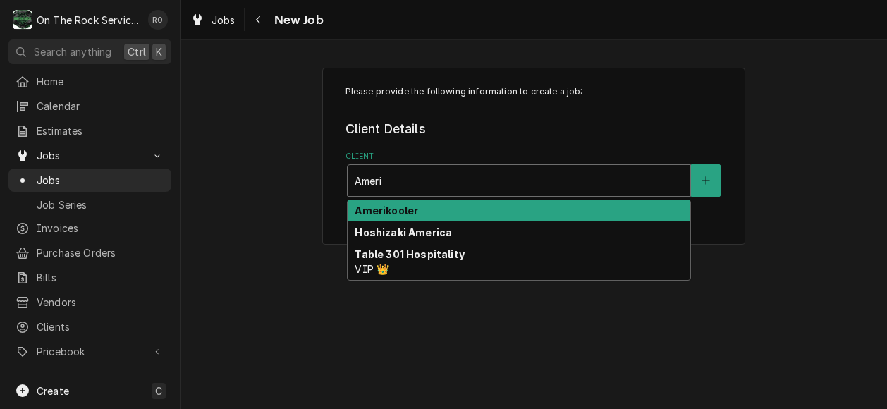
click at [468, 204] on div "Amerikooler" at bounding box center [519, 211] width 343 height 22
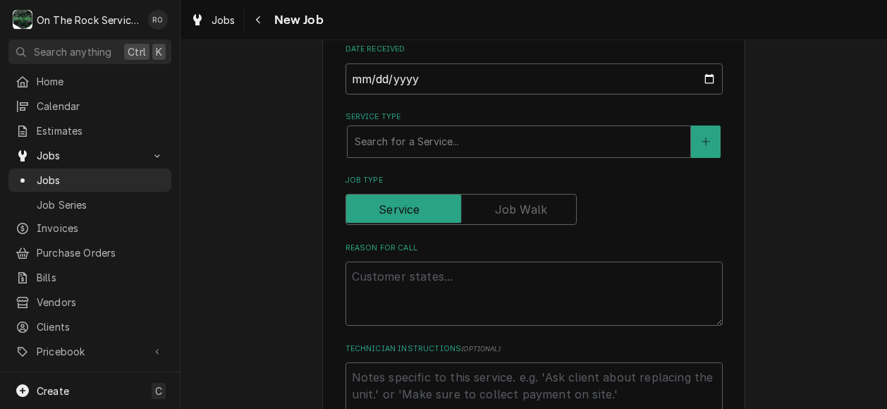
scroll to position [329, 0]
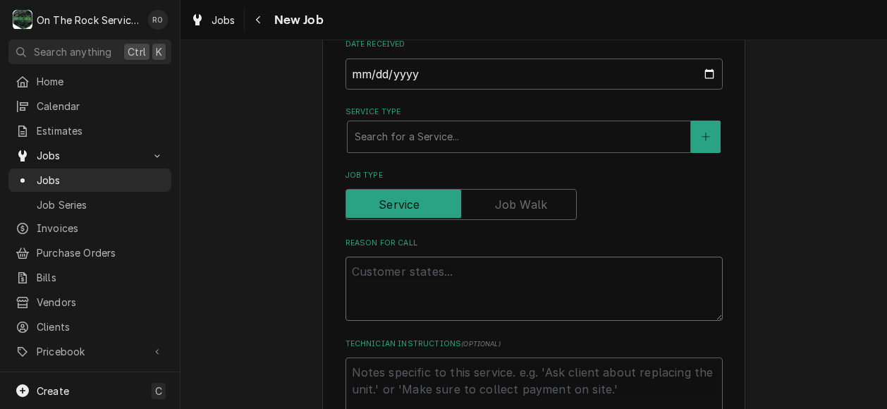
click at [509, 288] on textarea "Reason For Call" at bounding box center [534, 289] width 377 height 64
type textarea "x"
type textarea "w"
type textarea "x"
type textarea "wa"
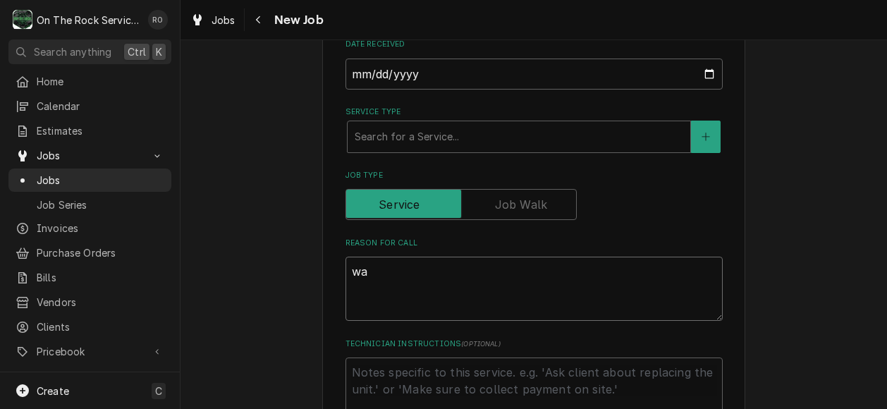
type textarea "x"
type textarea "wal"
type textarea "x"
type textarea "walk"
type textarea "x"
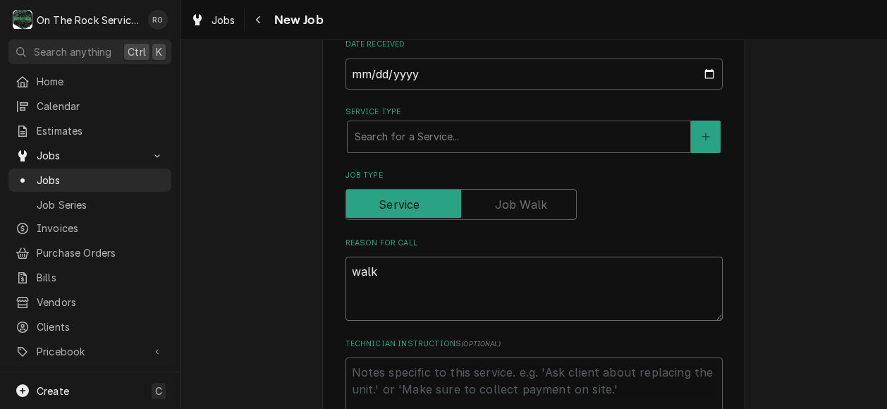
type textarea "walk"
type textarea "x"
type textarea "walk i"
type textarea "x"
type textarea "walk in"
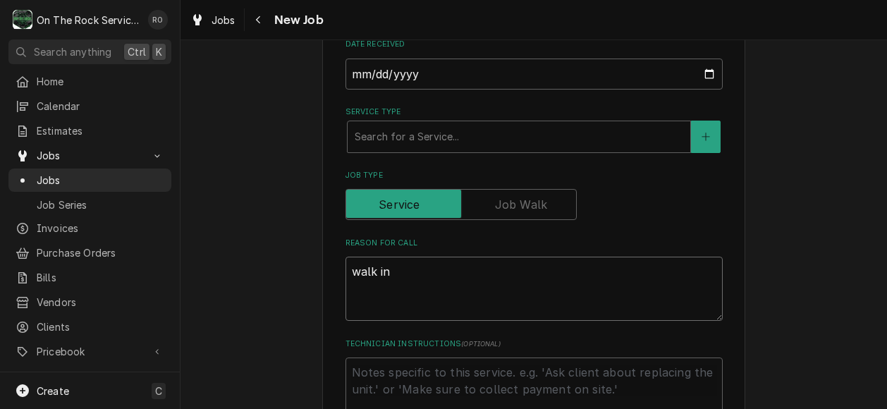
type textarea "x"
type textarea "walk in"
type textarea "x"
type textarea "walk in c"
type textarea "x"
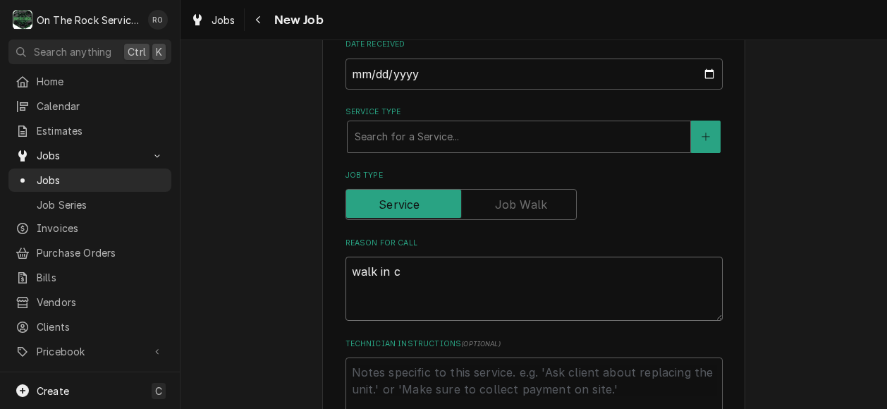
type textarea "walk in co"
type textarea "x"
type textarea "walk in coo"
type textarea "x"
type textarea "walk in cool"
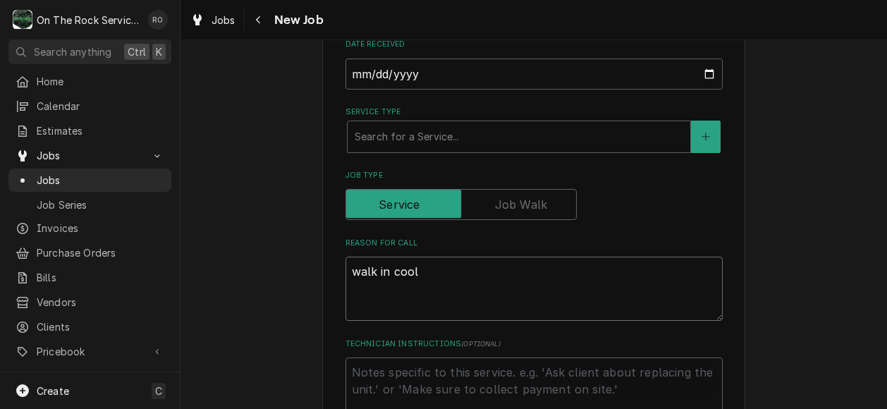
type textarea "x"
type textarea "walk in coole"
type textarea "x"
type textarea "walk in cooler"
type textarea "x"
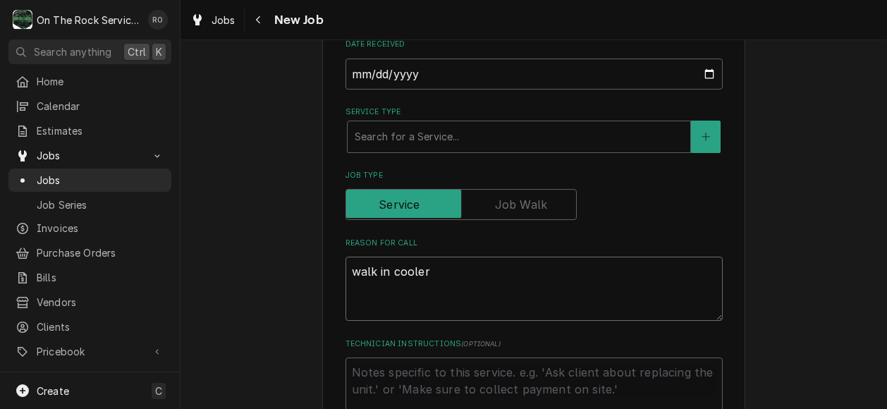
type textarea "walk in cooler"
type textarea "x"
type textarea "walk in cooler at"
type textarea "x"
type textarea "walk in cooler at"
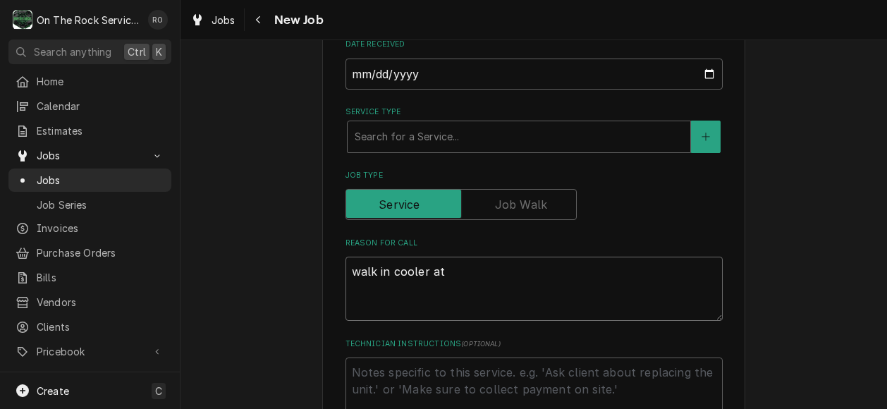
type textarea "x"
type textarea "walk in cooler at 6"
type textarea "x"
type textarea "walk in cooler at 65"
type textarea "x"
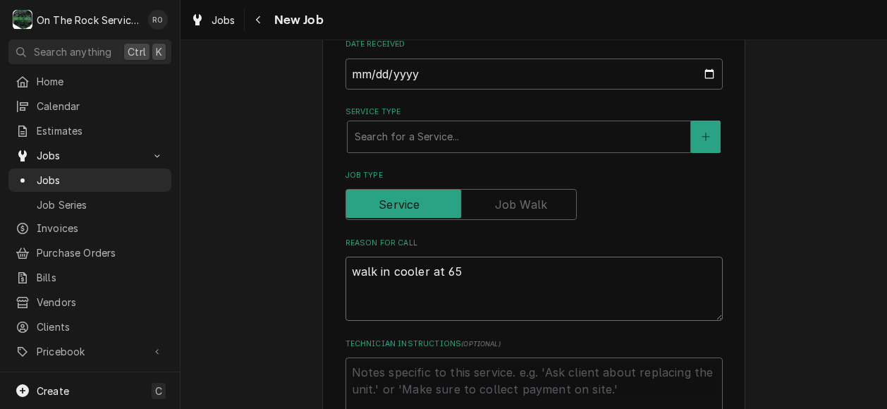
type textarea "walk in cooler at 65"
type textarea "x"
type textarea "walk in cooler at 65 d"
type textarea "x"
type textarea "walk in cooler at 65 de"
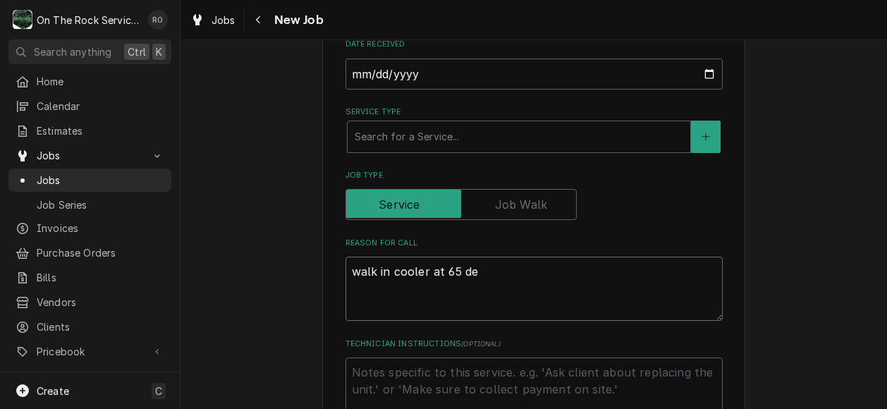
type textarea "x"
type textarea "walk in cooler at 65 deg"
type textarea "x"
type textarea "walk in cooler at 65 degr"
type textarea "x"
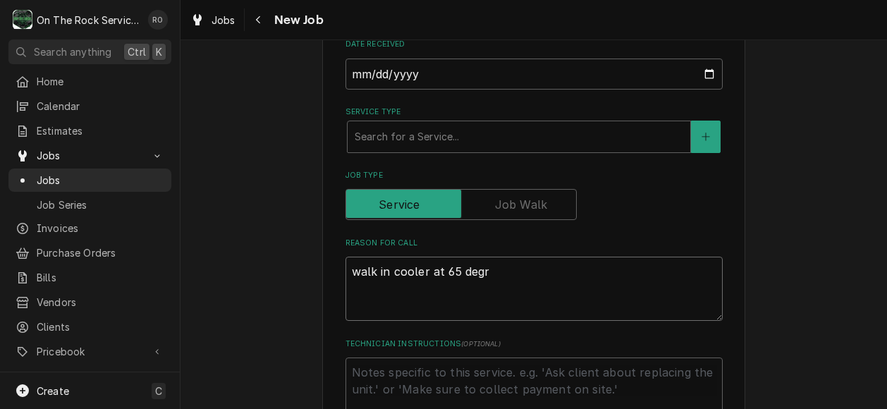
type textarea "walk in cooler at 65 degre"
type textarea "x"
type textarea "walk in cooler at 65 degree"
type textarea "x"
type textarea "walk in cooler at 65 degrees"
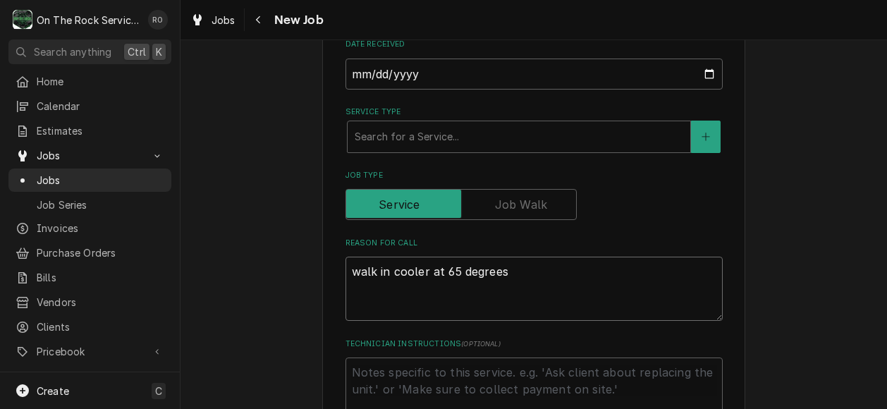
type textarea "x"
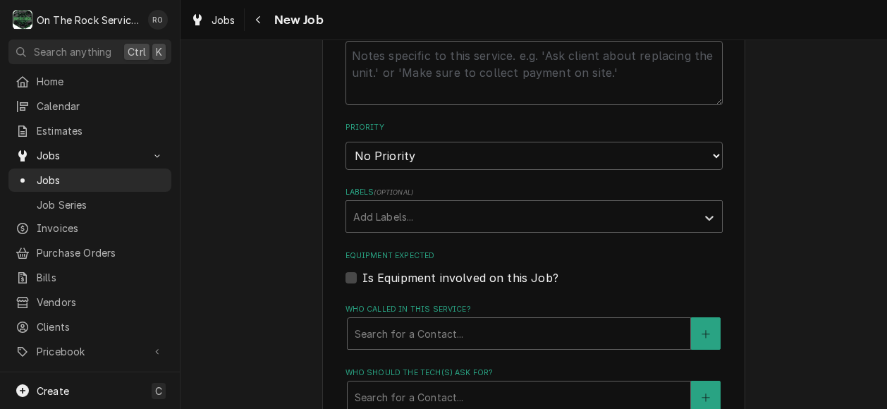
scroll to position [647, 0]
type textarea "walk in cooler at 65 degrees"
click at [484, 144] on select "No Priority Urgent High Medium Low" at bounding box center [534, 155] width 377 height 28
select select "1"
click at [346, 141] on select "No Priority Urgent High Medium Low" at bounding box center [534, 155] width 377 height 28
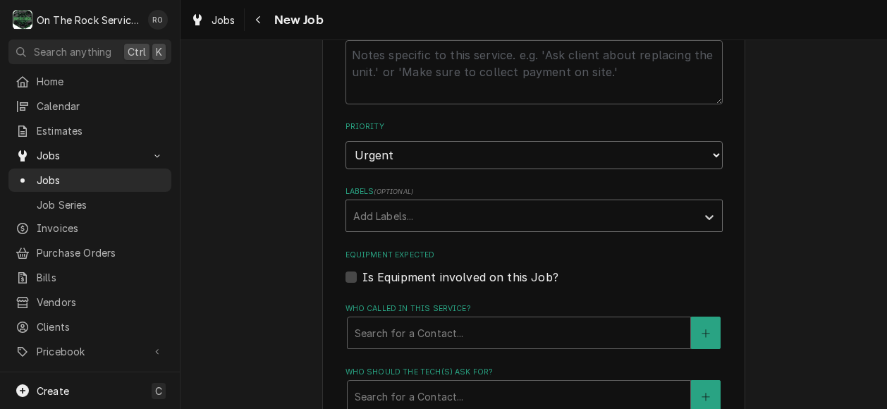
type textarea "x"
click at [480, 219] on div "Labels" at bounding box center [521, 215] width 336 height 25
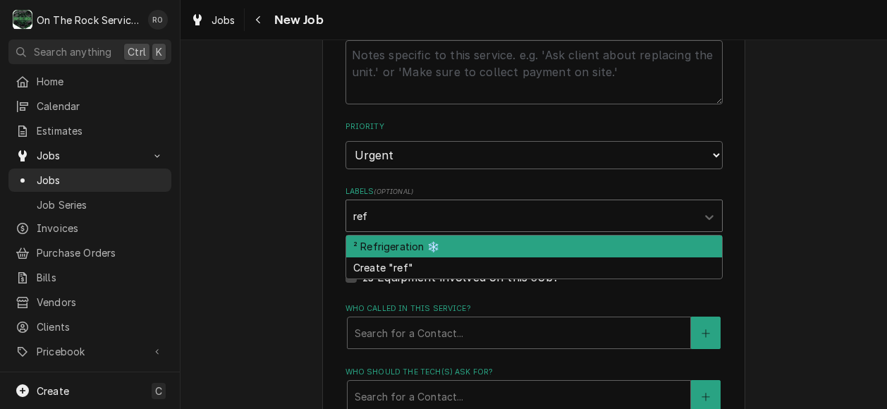
type input "refr"
click at [474, 244] on div "² Refrigeration ❄️" at bounding box center [534, 247] width 376 height 22
type textarea "x"
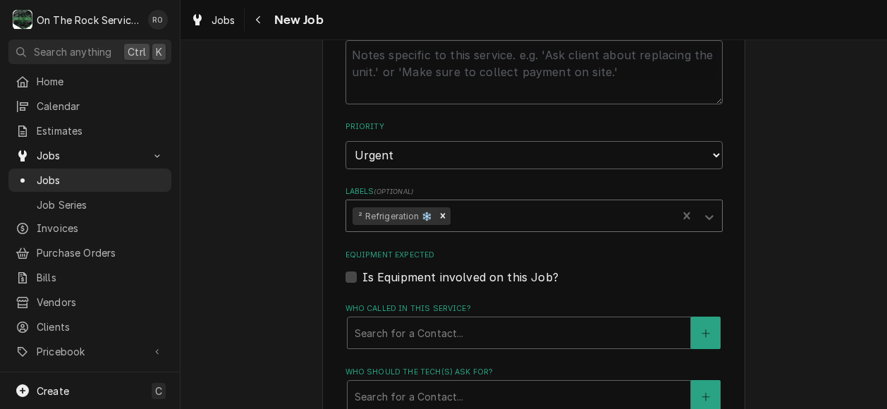
type textarea "x"
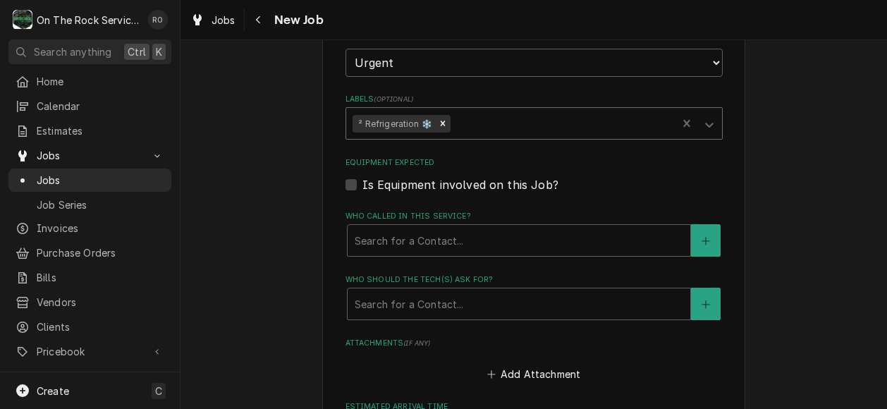
scroll to position [762, 0]
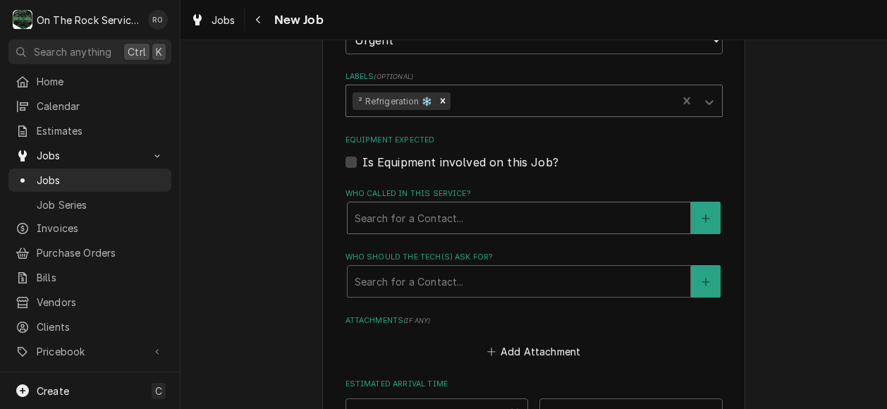
click at [470, 227] on div "Who called in this service?" at bounding box center [519, 217] width 329 height 25
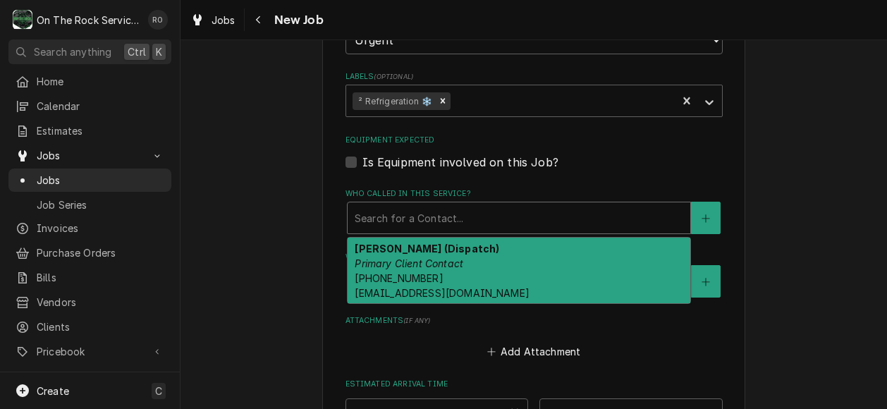
click at [497, 175] on fieldset "Job Details Date Received 2025-08-19 Service Type Search for a Service... Job T…" at bounding box center [534, 67] width 377 height 985
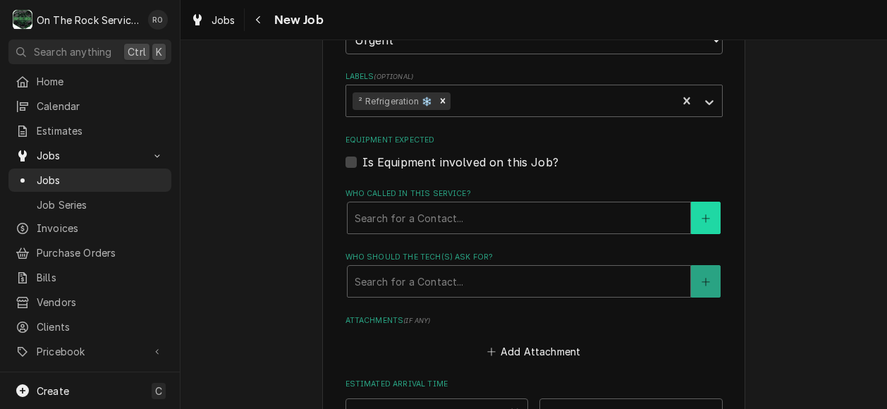
click at [702, 218] on icon "Create New Contact" at bounding box center [706, 219] width 8 height 10
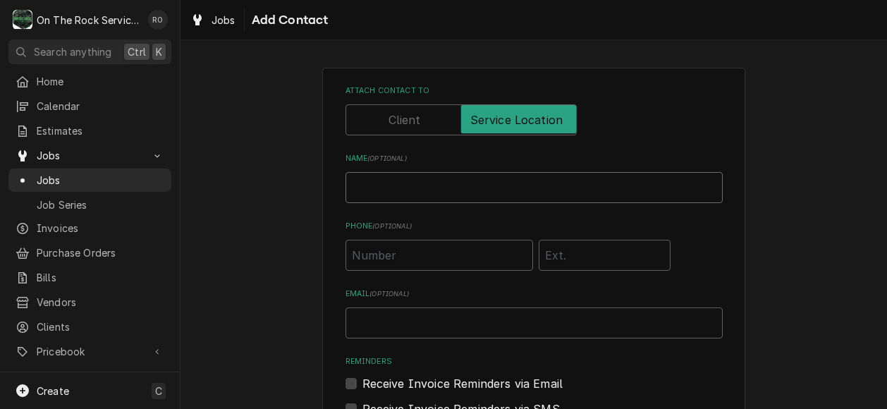
click at [463, 193] on input "Name ( optional )" at bounding box center [534, 187] width 377 height 31
type input "Phil"
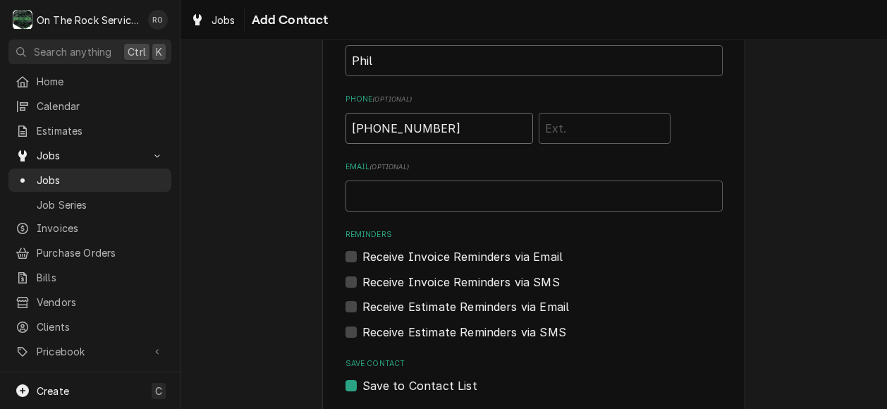
scroll to position [197, 0]
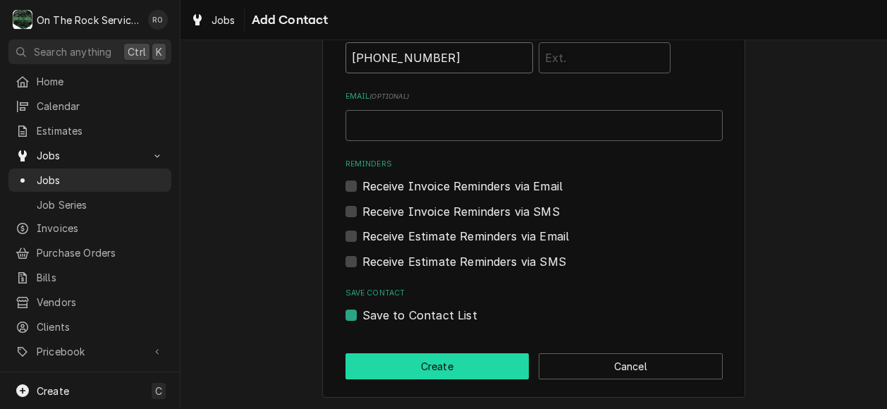
type input "(864) 630-9219"
click at [445, 365] on button "Create" at bounding box center [438, 366] width 184 height 26
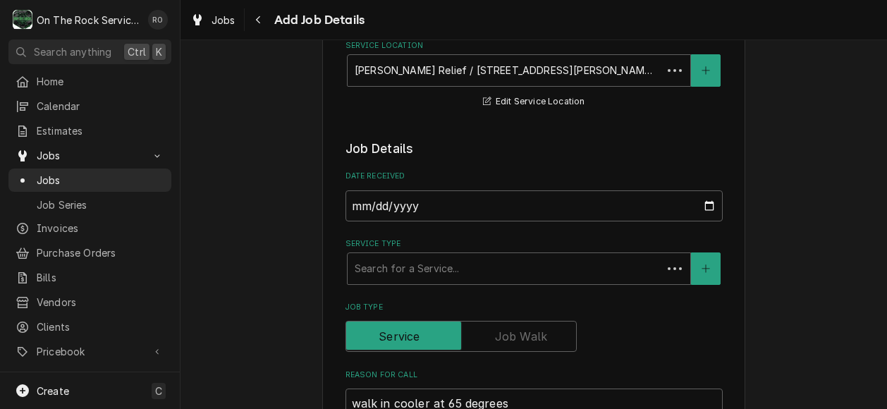
scroll to position [762, 0]
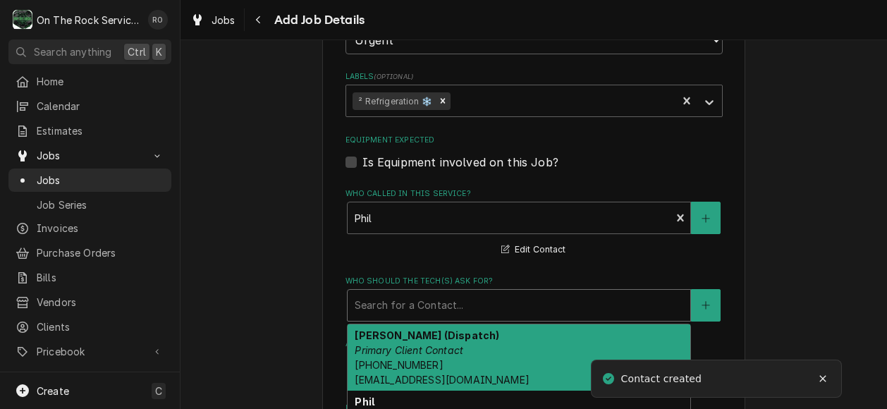
click at [576, 305] on div "Who should the tech(s) ask for?" at bounding box center [519, 305] width 329 height 25
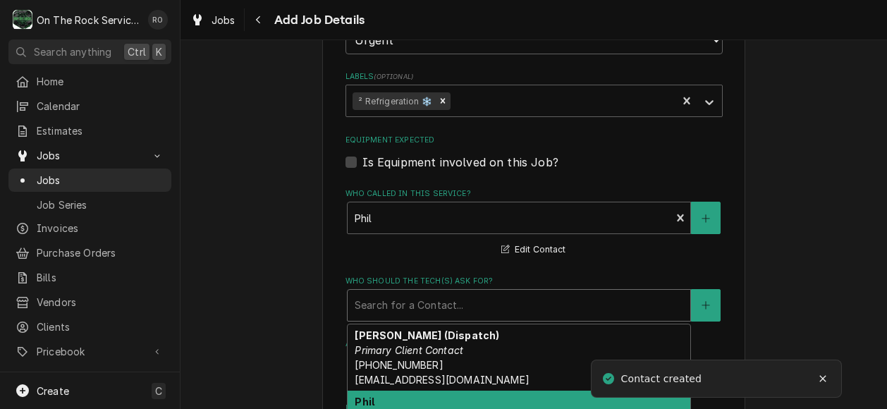
click at [545, 395] on div "Phil Location Contact (864) 630-9219" at bounding box center [519, 416] width 343 height 51
type textarea "x"
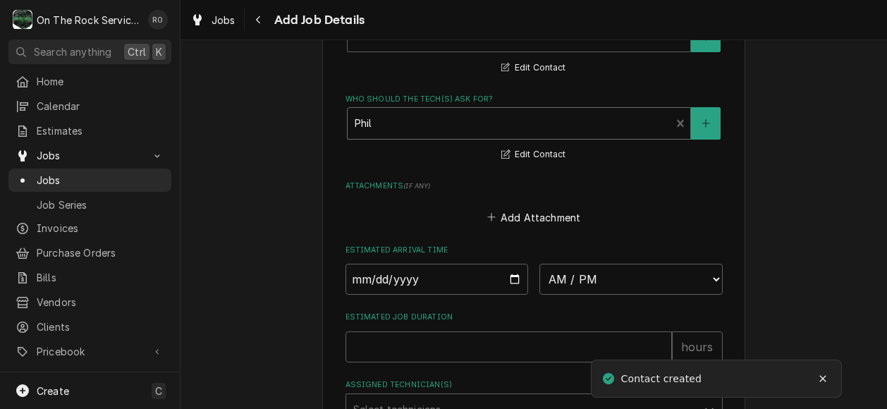
scroll to position [986, 0]
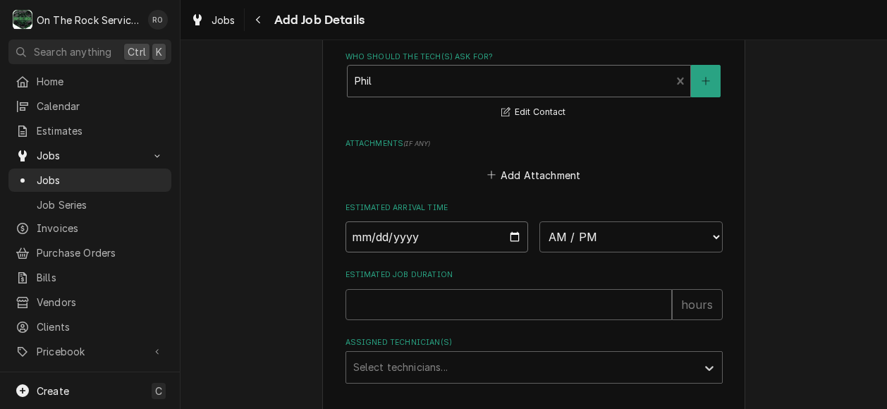
click at [508, 240] on input "Date" at bounding box center [437, 236] width 183 height 31
type input "2025-08-18"
type textarea "x"
click at [659, 227] on select "AM / PM 6:00 AM 6:15 AM 6:30 AM 6:45 AM 7:00 AM 7:15 AM 7:30 AM 7:45 AM 8:00 AM…" at bounding box center [631, 236] width 183 height 31
select select "10:00:00"
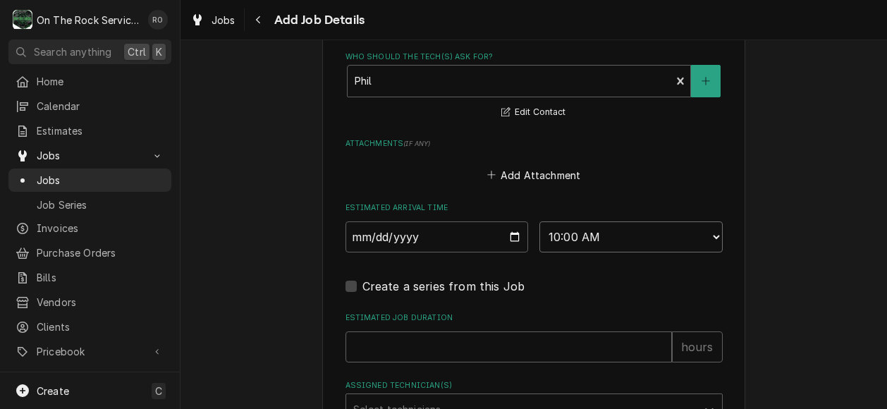
scroll to position [1095, 0]
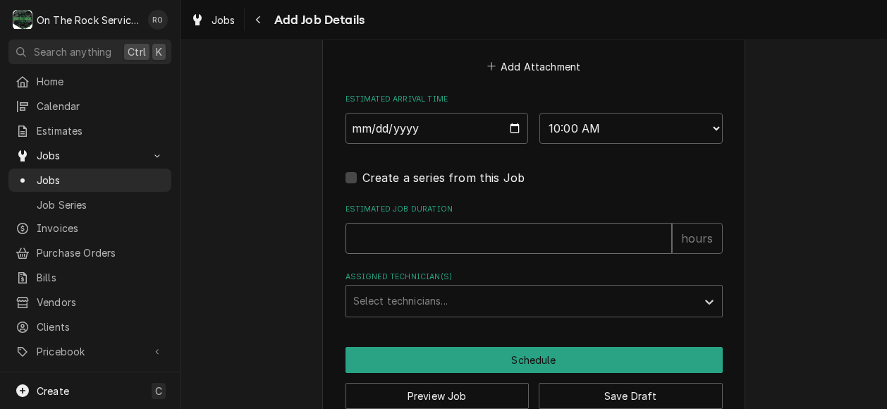
click at [513, 244] on input "Estimated Job Duration" at bounding box center [509, 238] width 327 height 31
type textarea "x"
type input "2"
type textarea "x"
type input "2"
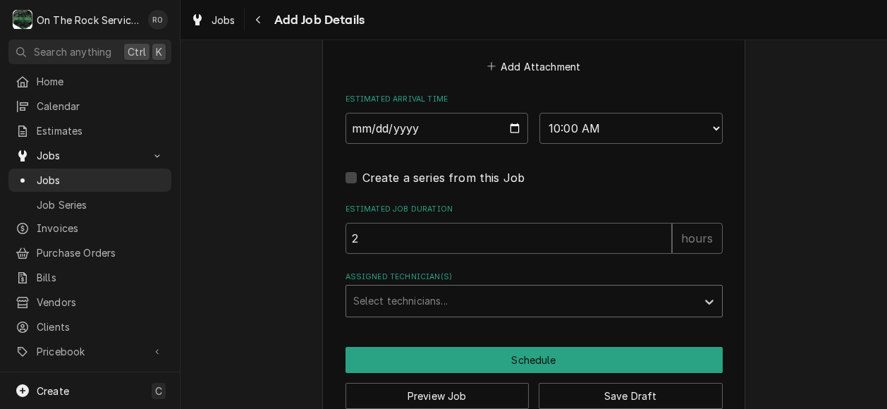
click at [516, 305] on div "Assigned Technician(s)" at bounding box center [521, 300] width 336 height 25
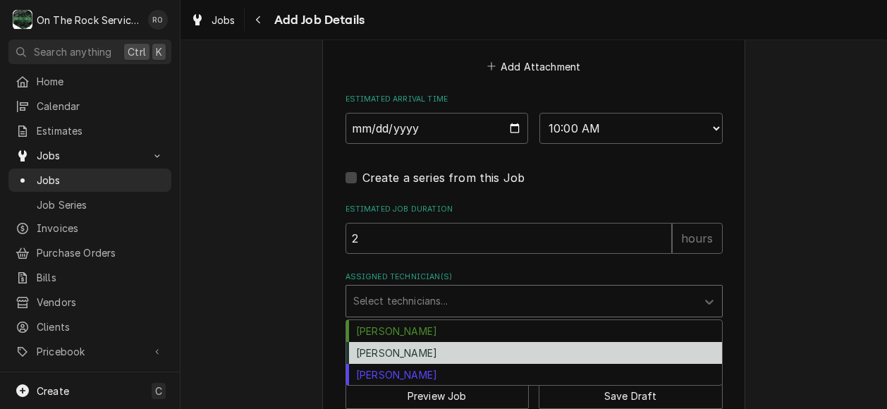
click at [509, 360] on div "Rich Ortega" at bounding box center [534, 353] width 376 height 22
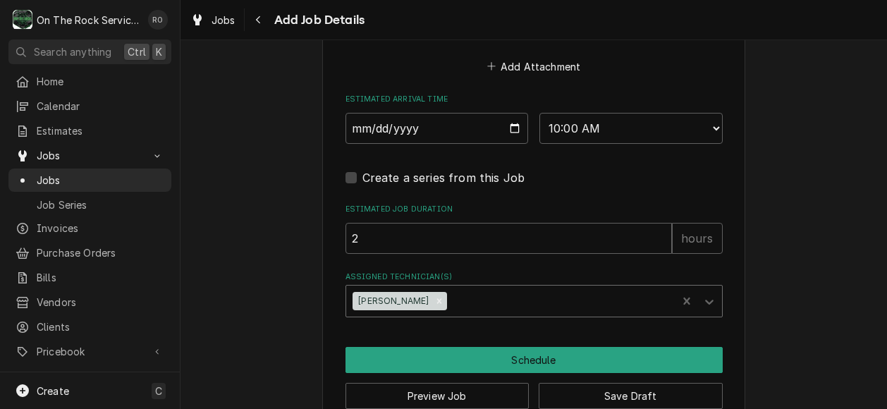
scroll to position [1128, 0]
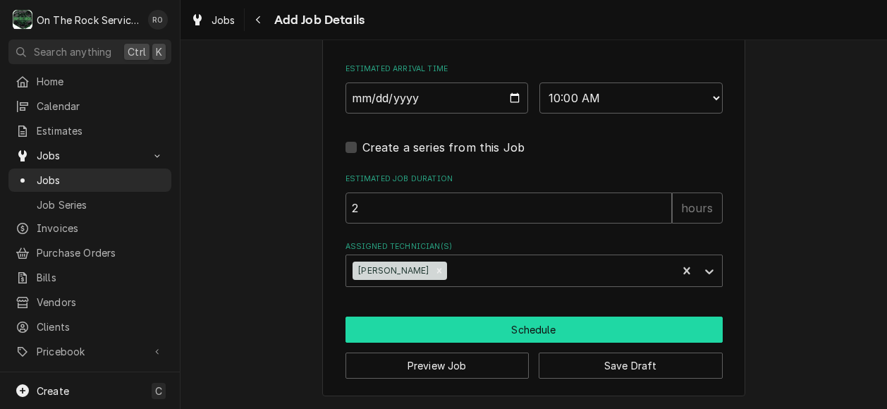
click at [516, 334] on button "Schedule" at bounding box center [534, 330] width 377 height 26
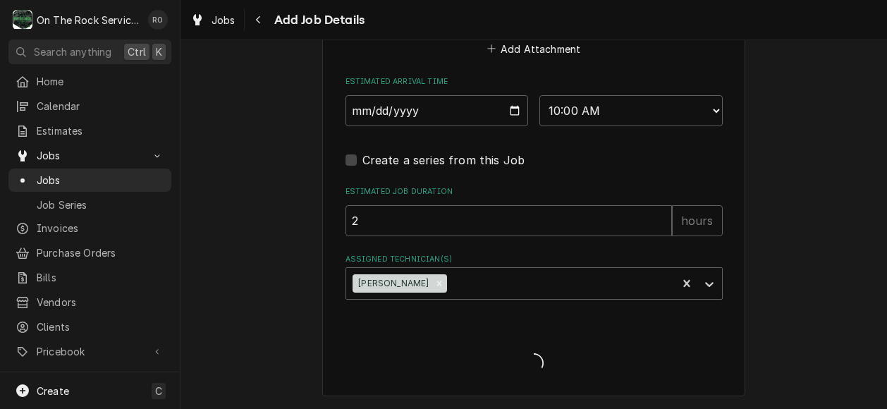
scroll to position [396, 0]
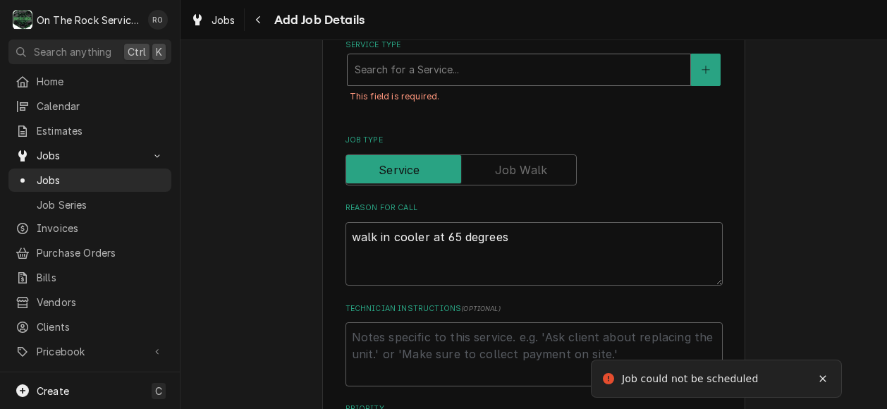
click at [495, 68] on div "Service Type" at bounding box center [519, 69] width 329 height 25
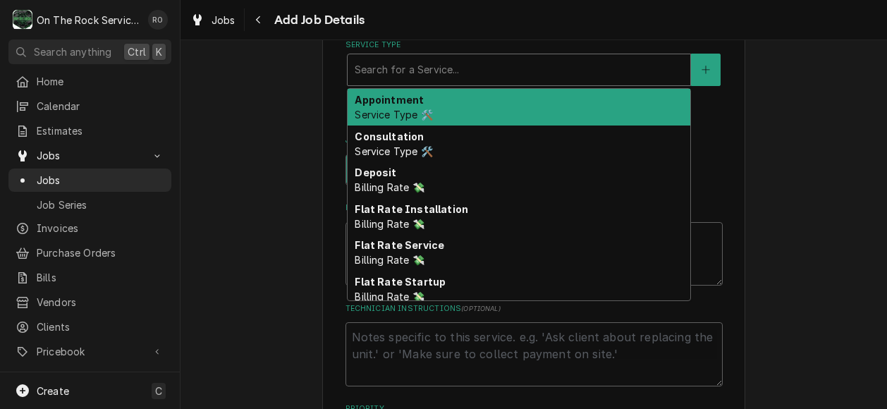
type textarea "x"
type input "S"
type textarea "x"
type input "Se"
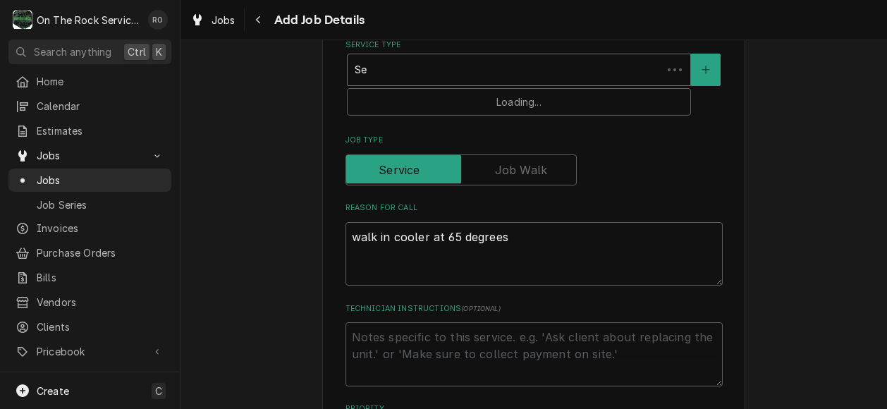
type textarea "x"
type input "Ser"
type textarea "x"
type input "Serv"
type textarea "x"
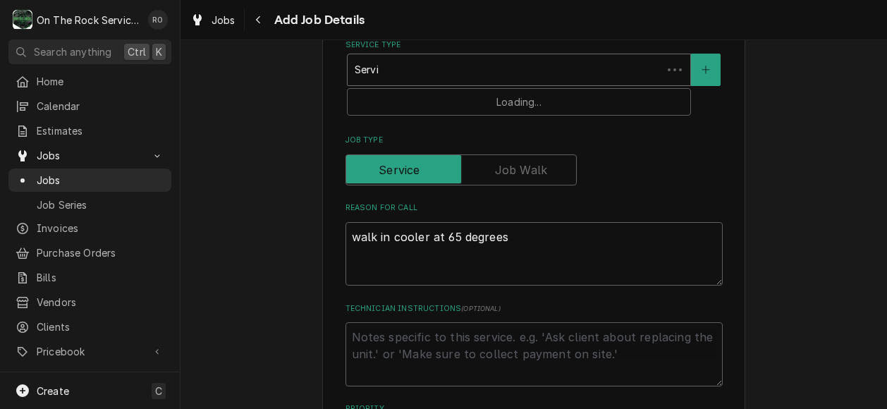
type input "Servic"
type textarea "x"
type input "Service"
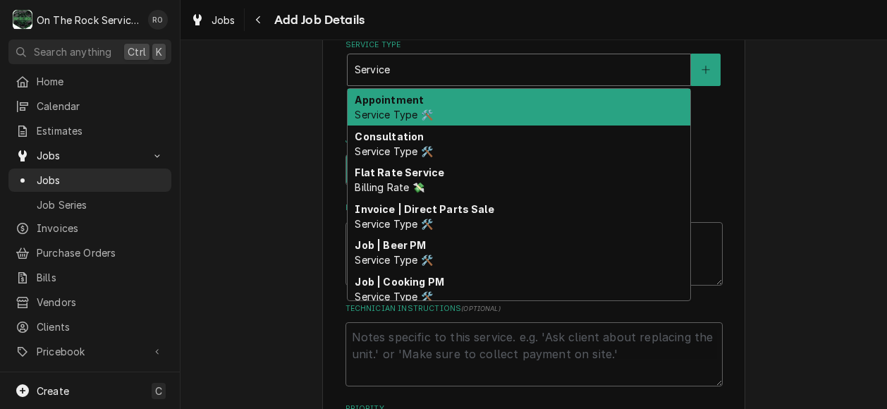
type textarea "x"
type input "Service"
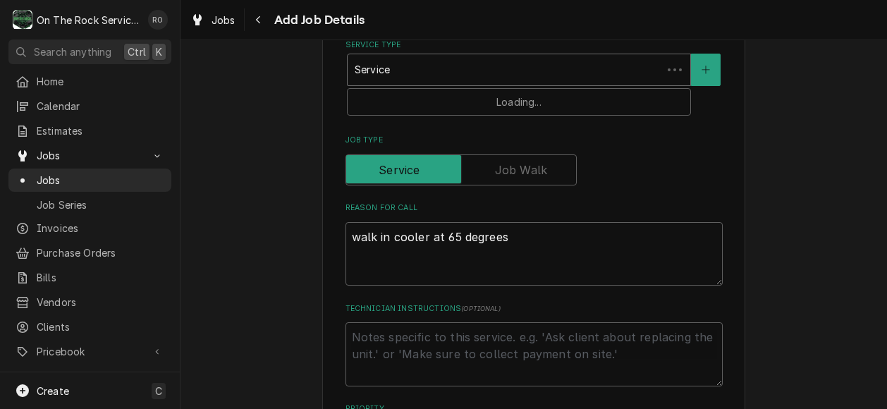
type textarea "x"
type input "Service v"
type textarea "x"
type input "Service val"
type textarea "x"
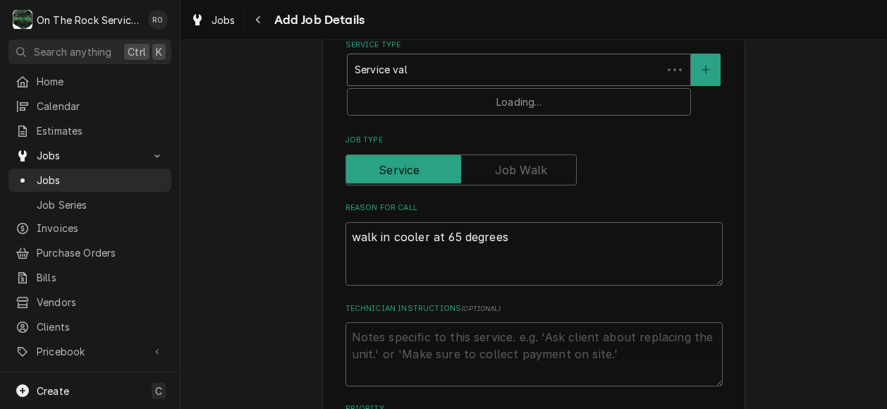
type input "Service vall"
type textarea "x"
type input "Service vall\"
type textarea "x"
type input "Service vall\\"
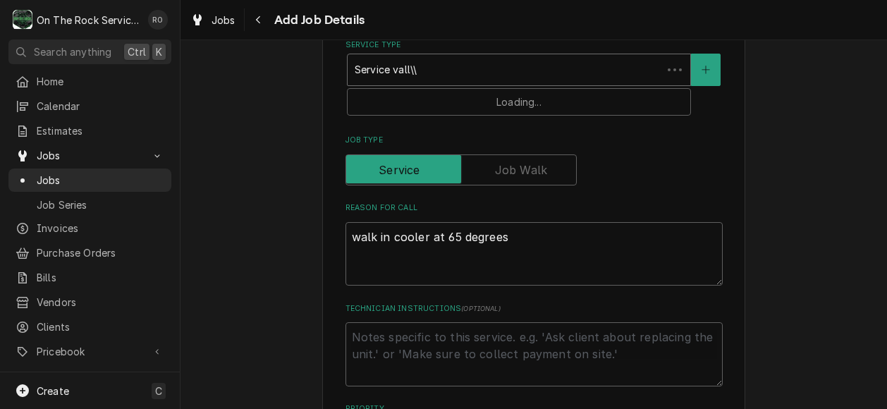
type textarea "x"
type input "Service vall\\\"
type textarea "x"
type input "Service vall\\\\"
type textarea "x"
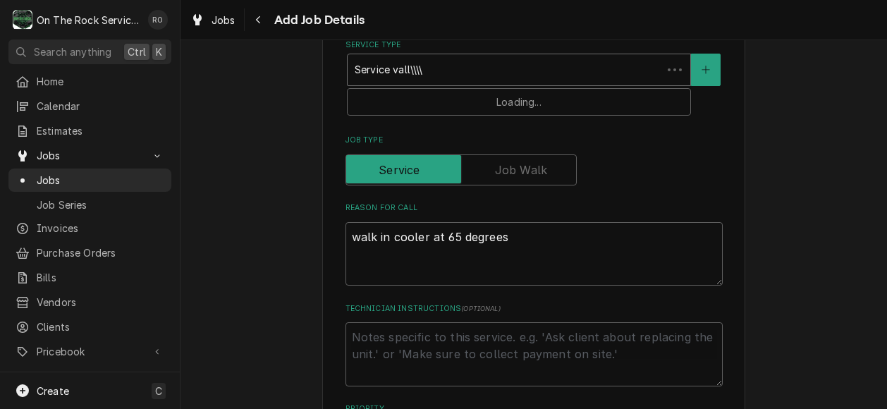
type input "Service vall\\\"
type textarea "x"
type input "Service vall\\"
type textarea "x"
type input "Service vall\"
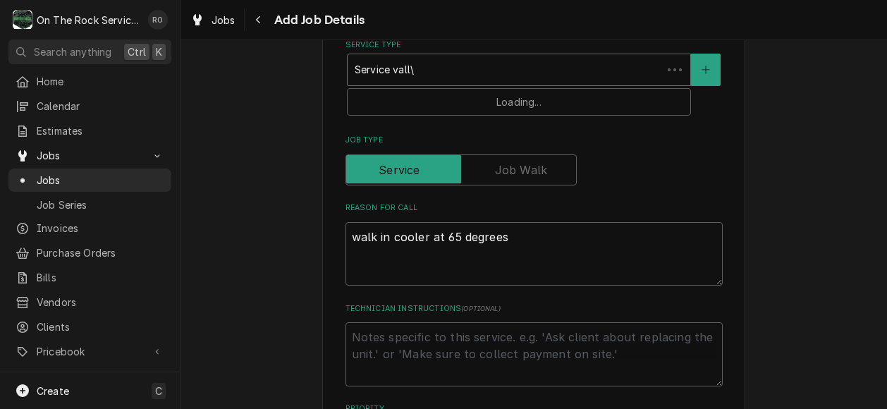
type textarea "x"
type input "Service vall"
type textarea "x"
type input "Service val"
type textarea "x"
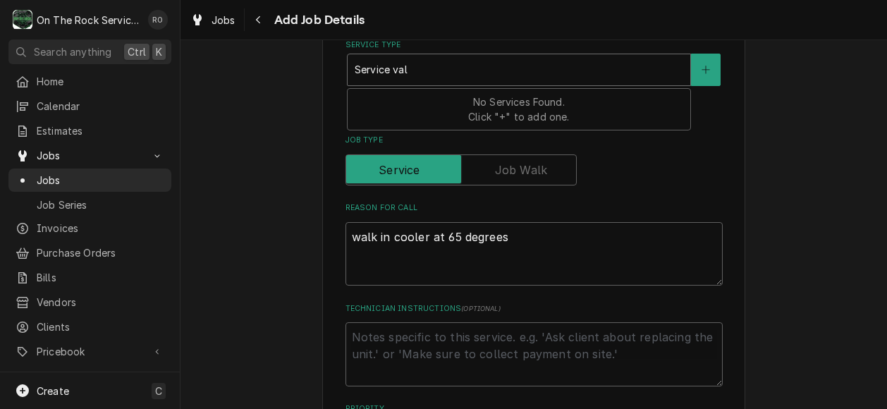
type input "Service va"
type textarea "x"
type input "Service v"
type textarea "x"
type input "Service"
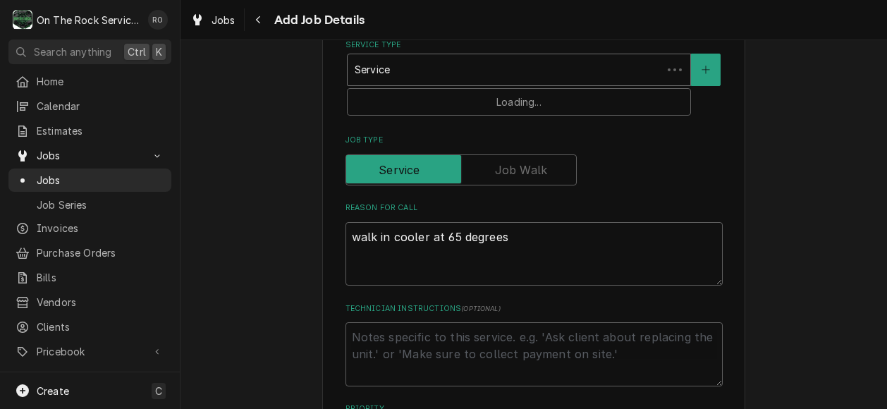
type textarea "x"
type input "Service c"
type textarea "x"
type input "Service ca;"
type textarea "x"
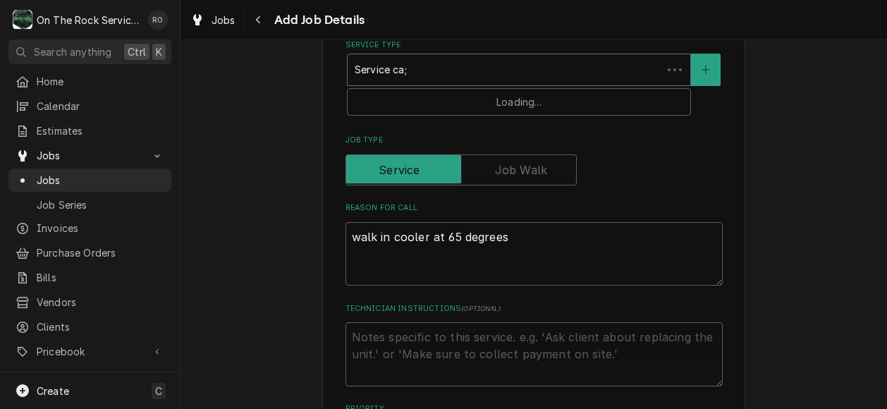
type input "Service ca"
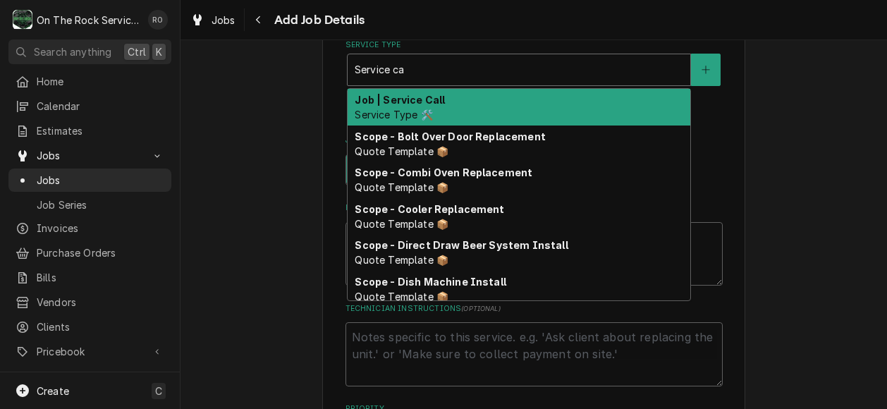
type textarea "x"
type input "Service cal"
type textarea "x"
type input "Service call"
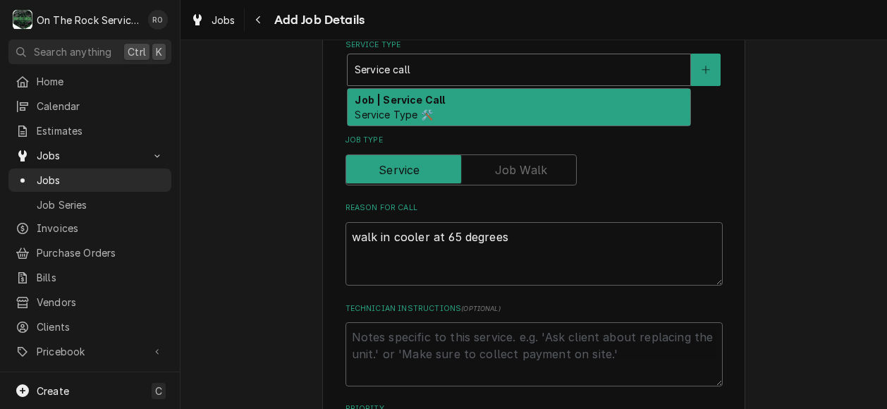
click at [488, 111] on div "Job | Service Call Service Type 🛠️" at bounding box center [519, 107] width 343 height 37
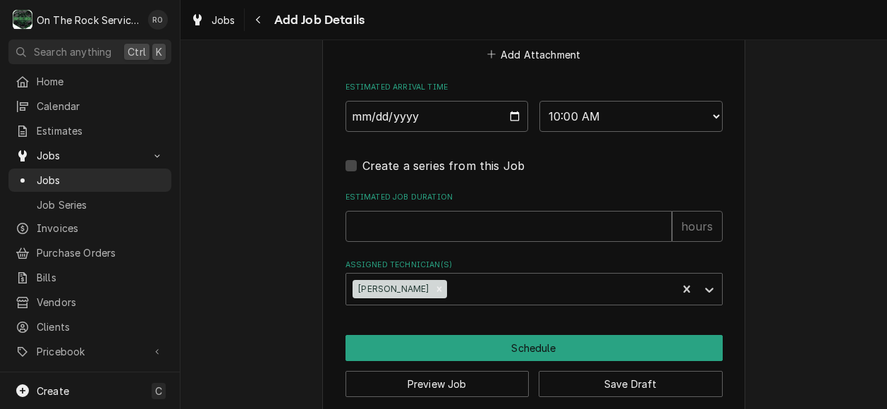
scroll to position [1184, 0]
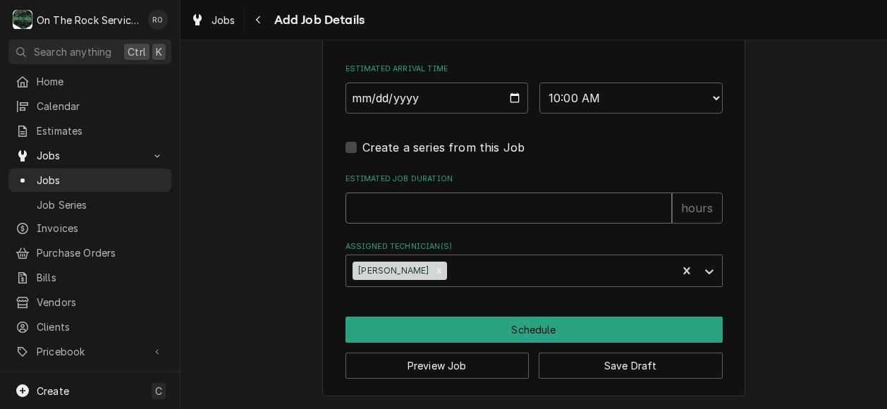
click at [453, 212] on input "Estimated Job Duration" at bounding box center [509, 208] width 327 height 31
type textarea "x"
type input "2"
type textarea "x"
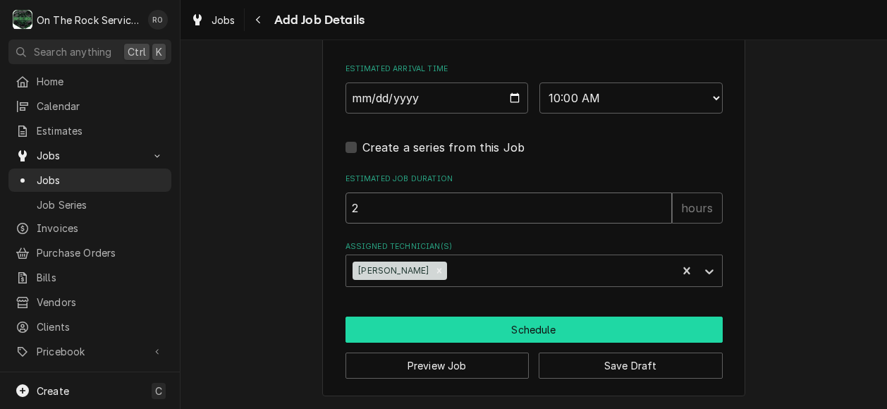
type input "2"
click at [468, 330] on button "Schedule" at bounding box center [534, 330] width 377 height 26
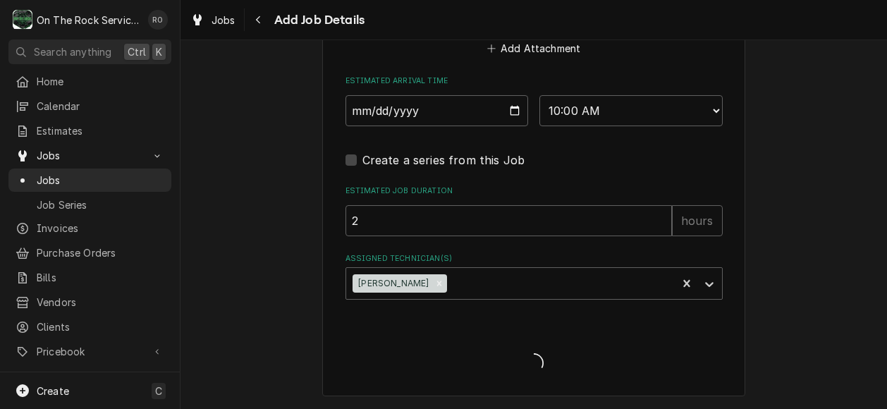
scroll to position [1138, 0]
type textarea "x"
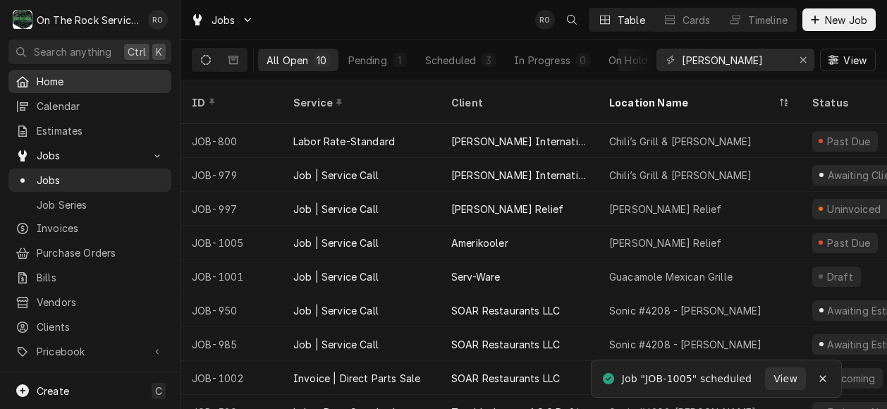
click at [99, 74] on span "Home" at bounding box center [101, 81] width 128 height 15
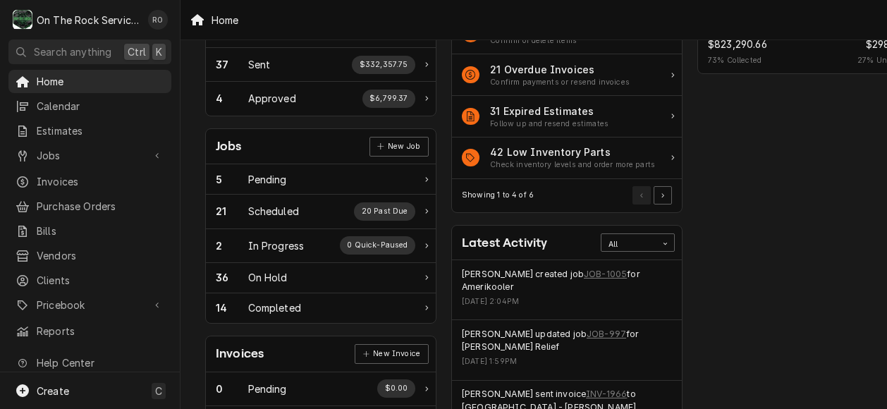
scroll to position [130, 0]
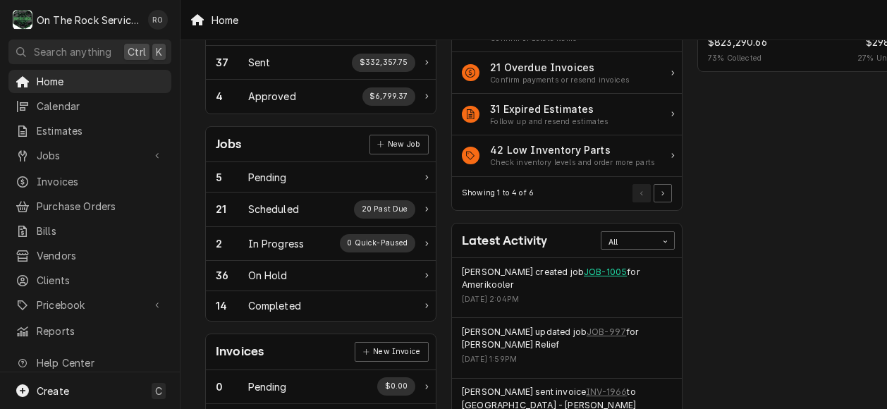
click at [586, 269] on link "JOB-1005" at bounding box center [605, 272] width 43 height 13
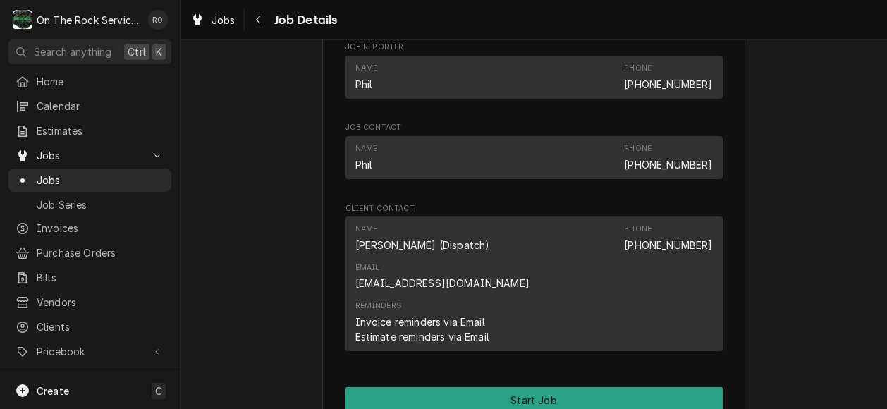
scroll to position [1126, 0]
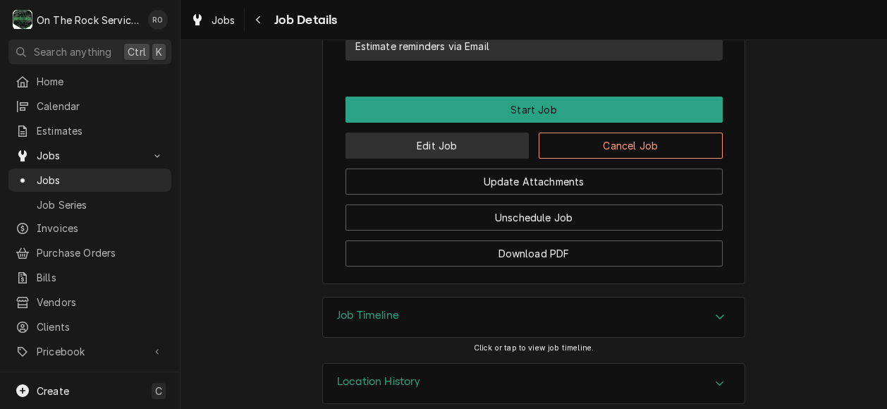
click at [475, 133] on button "Edit Job" at bounding box center [438, 146] width 184 height 26
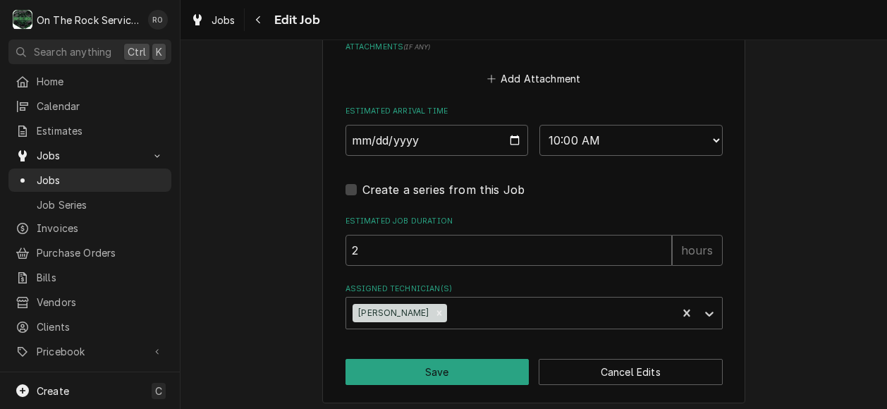
scroll to position [1068, 0]
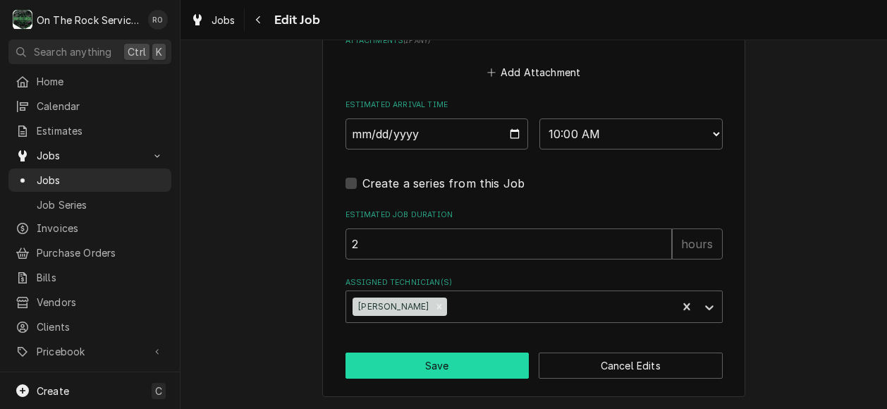
click at [456, 367] on button "Save" at bounding box center [438, 366] width 184 height 26
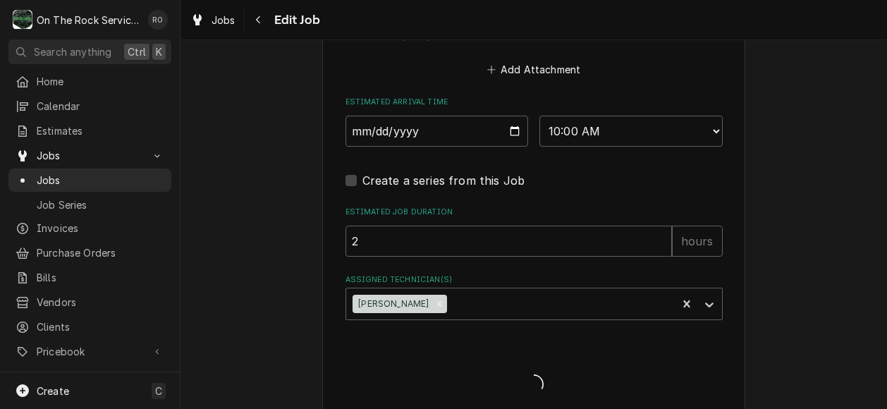
type textarea "x"
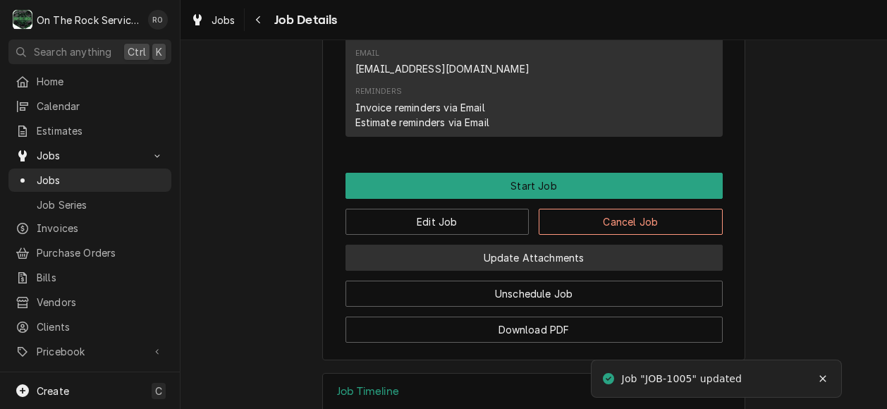
scroll to position [1051, 0]
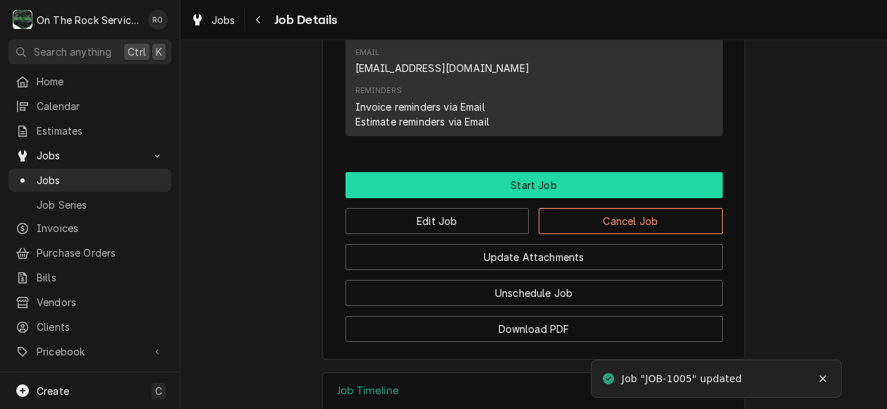
click at [434, 172] on button "Start Job" at bounding box center [534, 185] width 377 height 26
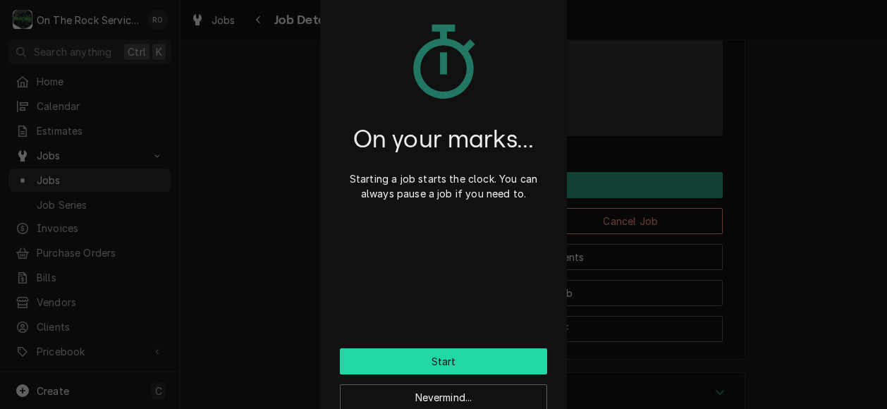
click at [499, 357] on button "Start" at bounding box center [443, 361] width 207 height 26
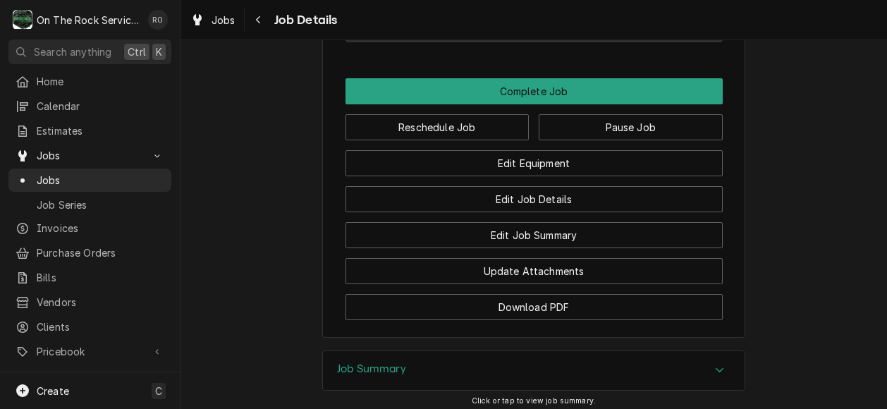
scroll to position [1191, 0]
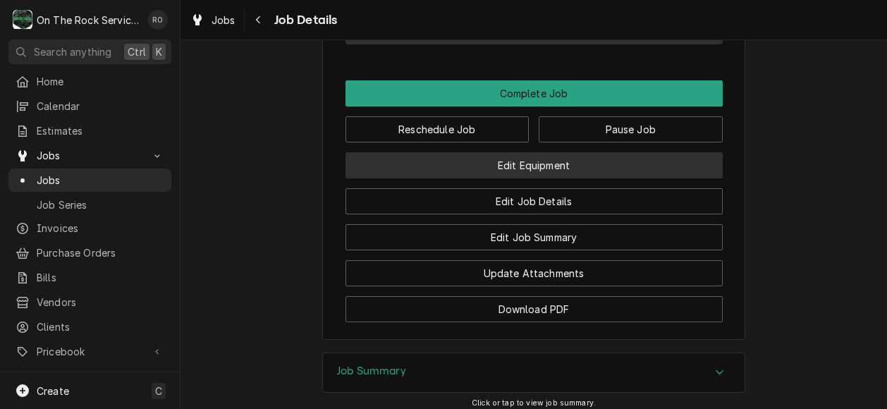
click at [564, 152] on button "Edit Equipment" at bounding box center [534, 165] width 377 height 26
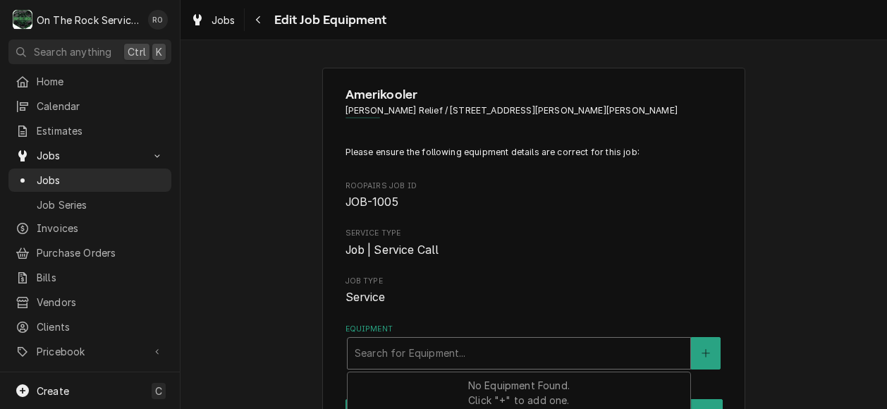
click at [621, 356] on div "Equipment" at bounding box center [519, 353] width 329 height 25
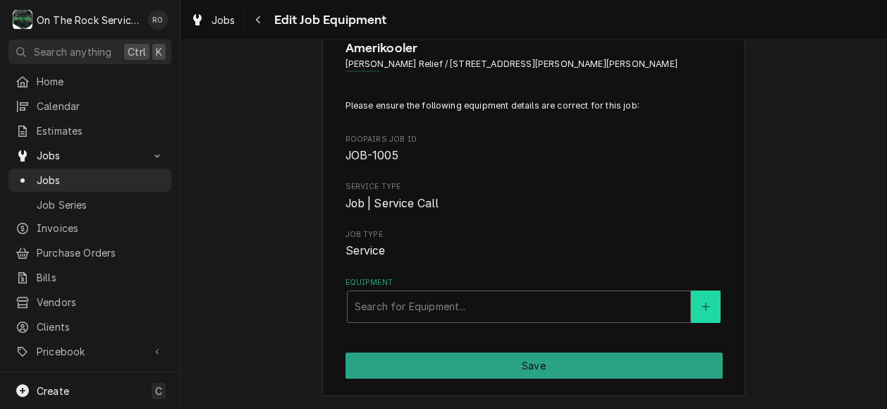
click at [703, 305] on icon "Create New Equipment" at bounding box center [706, 307] width 8 height 10
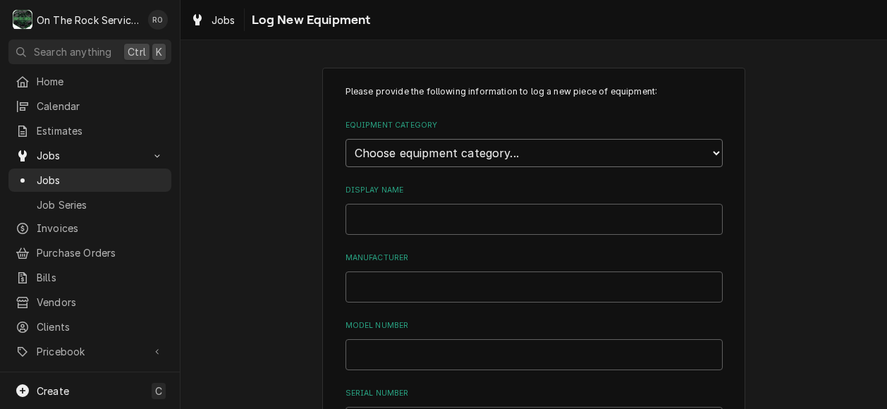
click at [614, 162] on select "Choose equipment category... Cooking Equipment Fryers Ice Machines Ovens and Ra…" at bounding box center [534, 153] width 377 height 28
select select "8"
click at [346, 139] on select "Choose equipment category... Cooking Equipment Fryers Ice Machines Ovens and Ra…" at bounding box center [534, 153] width 377 height 28
click at [549, 224] on select "Choose equipment type... Bar Refrigeration Blast Chiller Chef Base Freezer Chef…" at bounding box center [534, 218] width 377 height 28
select select "67"
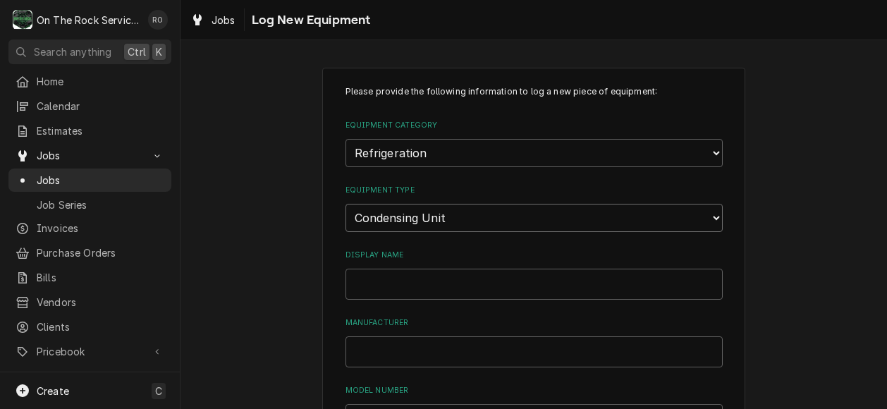
click at [346, 204] on select "Choose equipment type... Bar Refrigeration Blast Chiller Chef Base Freezer Chef…" at bounding box center [534, 218] width 377 height 28
click at [456, 281] on input "Display Name" at bounding box center [534, 284] width 377 height 31
type input "Cooler Condensing Unit"
click at [444, 350] on input "Manufacturer" at bounding box center [534, 351] width 377 height 31
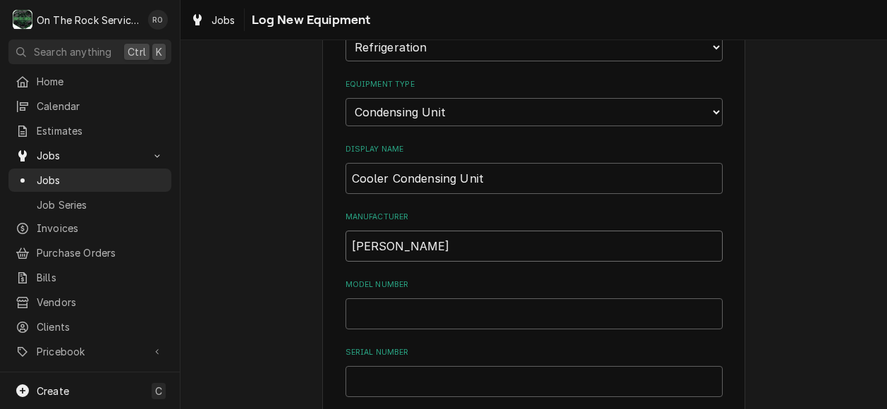
scroll to position [106, 0]
type input "[PERSON_NAME]"
click at [427, 320] on input "Model Number" at bounding box center [534, 313] width 377 height 31
type input "[VEHICLE_IDENTIFICATION_NUMBER]"
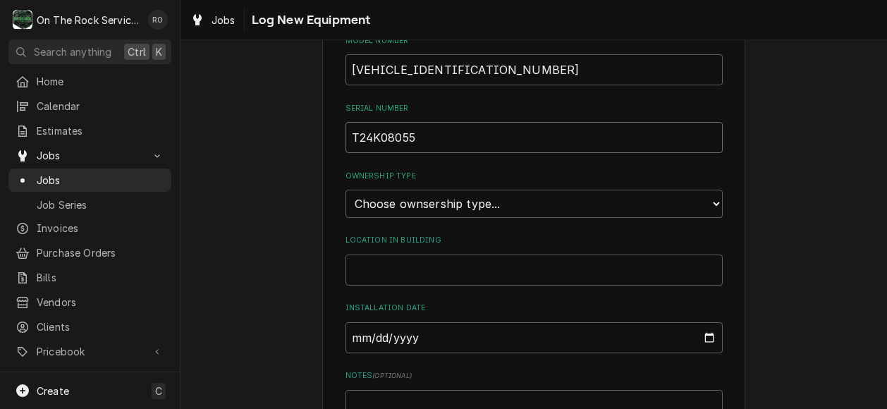
scroll to position [351, 0]
type input "T24K08055"
click at [439, 203] on select "Choose ownsership type... Unknown Owned Leased Rented" at bounding box center [534, 202] width 377 height 28
select select "1"
click at [346, 188] on select "Choose ownsership type... Unknown Owned Leased Rented" at bounding box center [534, 202] width 377 height 28
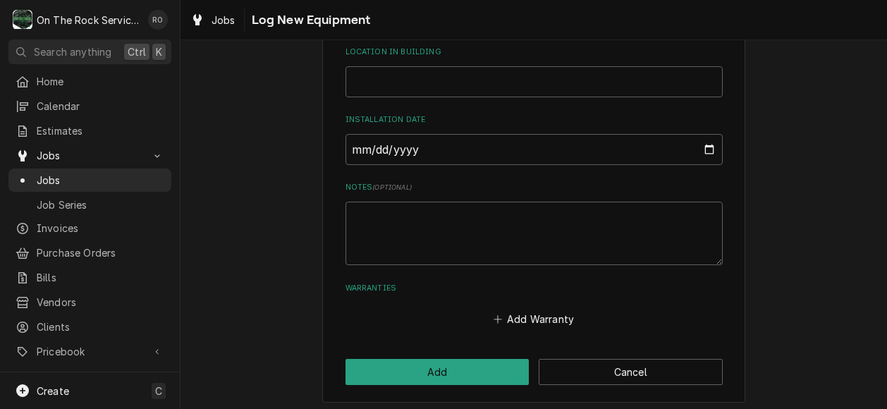
scroll to position [542, 0]
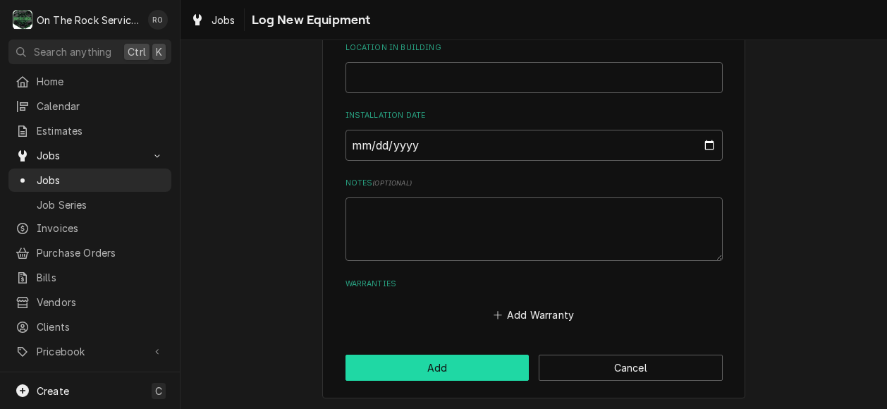
click at [448, 363] on button "Add" at bounding box center [438, 368] width 184 height 26
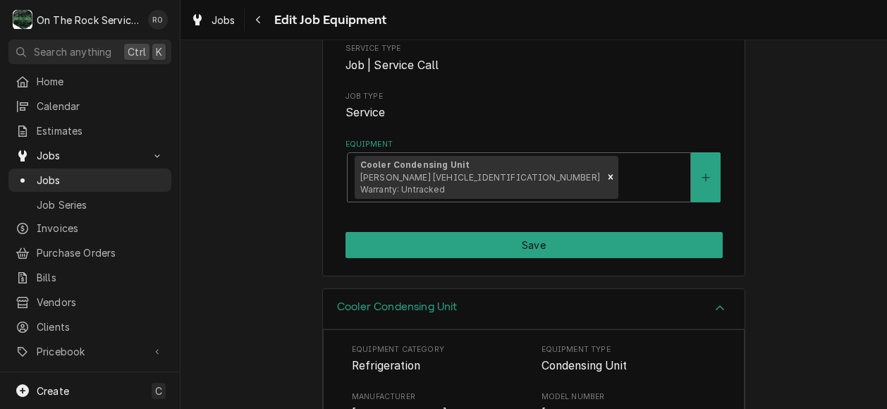
scroll to position [199, 0]
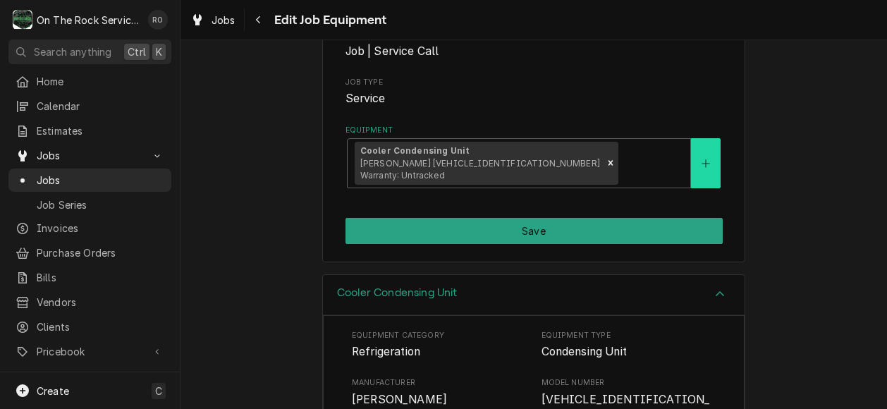
click at [708, 171] on button "Equipment" at bounding box center [706, 163] width 30 height 50
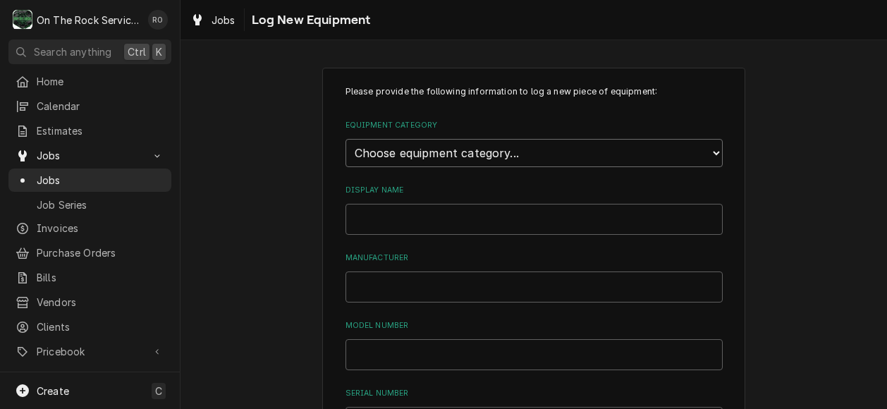
click at [557, 149] on select "Choose equipment category... Cooking Equipment Fryers Ice Machines Ovens and Ra…" at bounding box center [534, 153] width 377 height 28
select select "8"
click at [346, 139] on select "Choose equipment category... Cooking Equipment Fryers Ice Machines Ovens and Ra…" at bounding box center [534, 153] width 377 height 28
click at [484, 220] on select "Choose equipment type... Bar Refrigeration Blast Chiller Chef Base Freezer Chef…" at bounding box center [534, 218] width 377 height 28
select select "75"
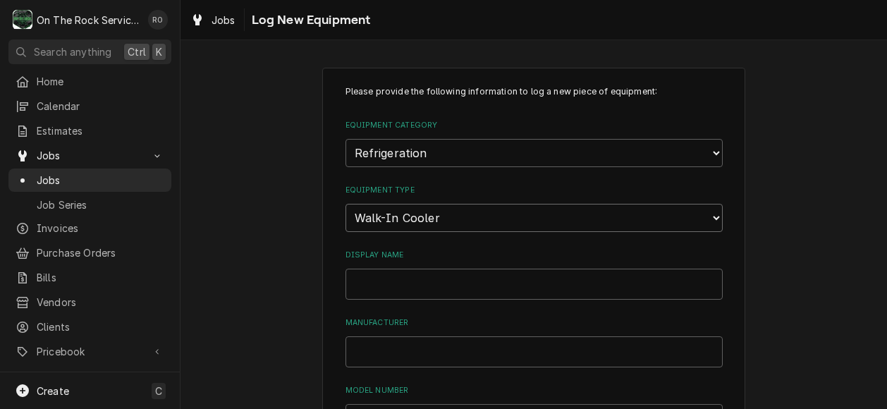
click at [346, 204] on select "Choose equipment type... Bar Refrigeration Blast Chiller Chef Base Freezer Chef…" at bounding box center [534, 218] width 377 height 28
click at [439, 287] on input "Display Name" at bounding box center [534, 284] width 377 height 31
type input "Walk In Cooler Box"
type input "B"
type input "Amerikooler"
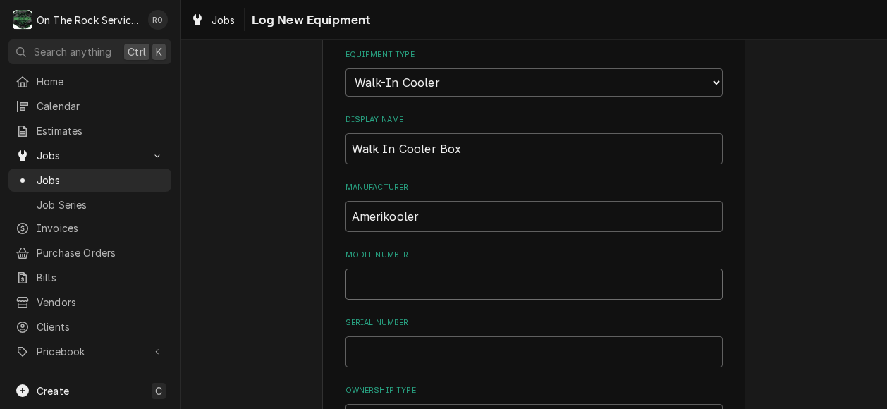
scroll to position [211, 0]
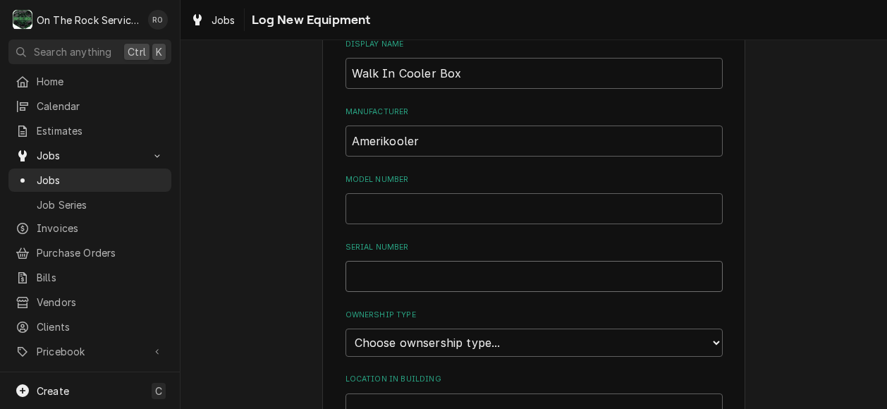
click at [416, 279] on input "Serial Number" at bounding box center [534, 276] width 377 height 31
type input "243980-d2-24"
click at [392, 210] on input "Model Number" at bounding box center [534, 208] width 377 height 31
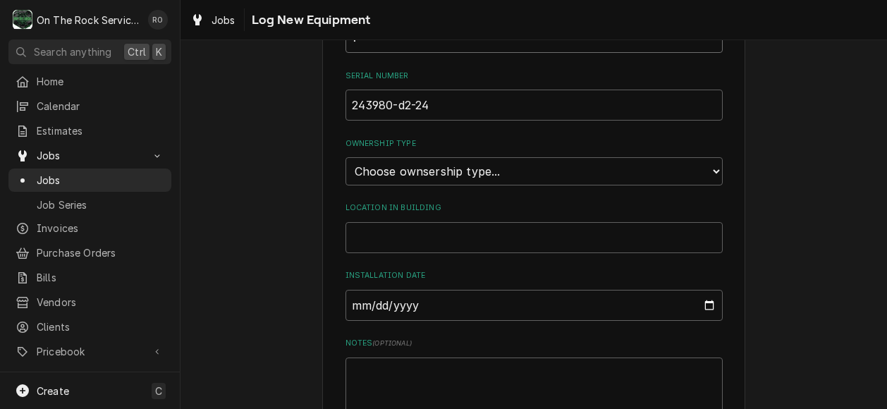
scroll to position [383, 0]
type input "?"
click at [405, 157] on select "Choose ownsership type... Unknown Owned Leased Rented" at bounding box center [534, 171] width 377 height 28
select select "1"
click at [346, 157] on select "Choose ownsership type... Unknown Owned Leased Rented" at bounding box center [534, 171] width 377 height 28
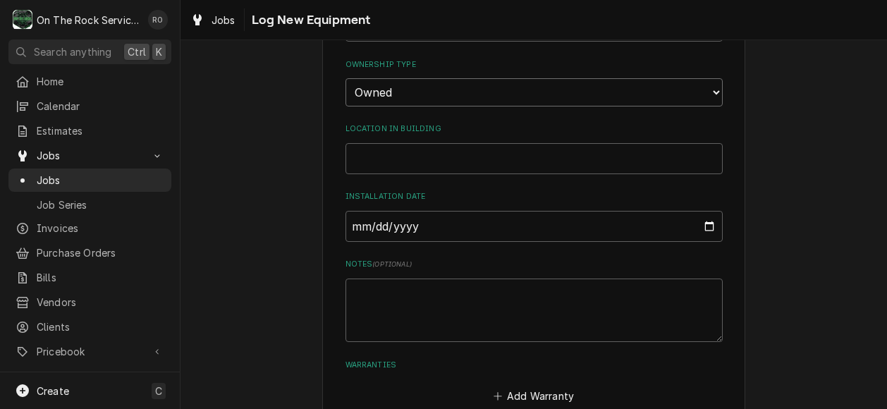
scroll to position [542, 0]
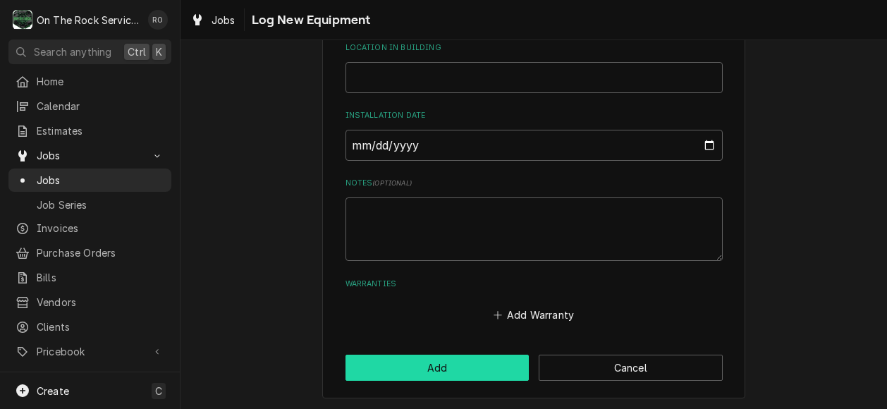
click at [431, 374] on button "Add" at bounding box center [438, 368] width 184 height 26
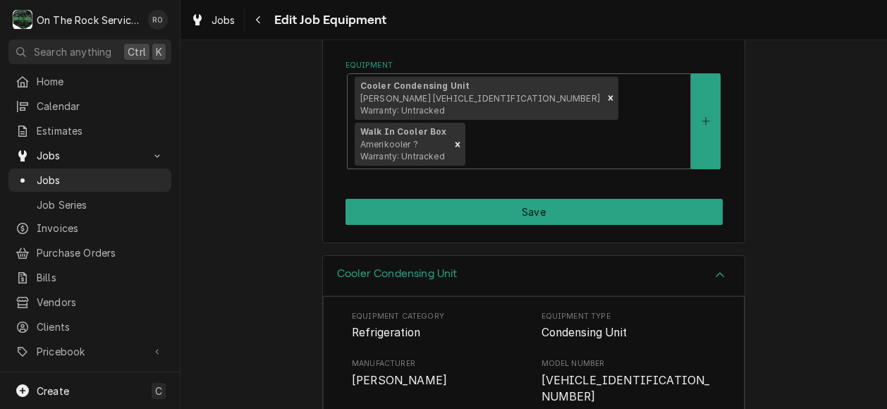
scroll to position [265, 0]
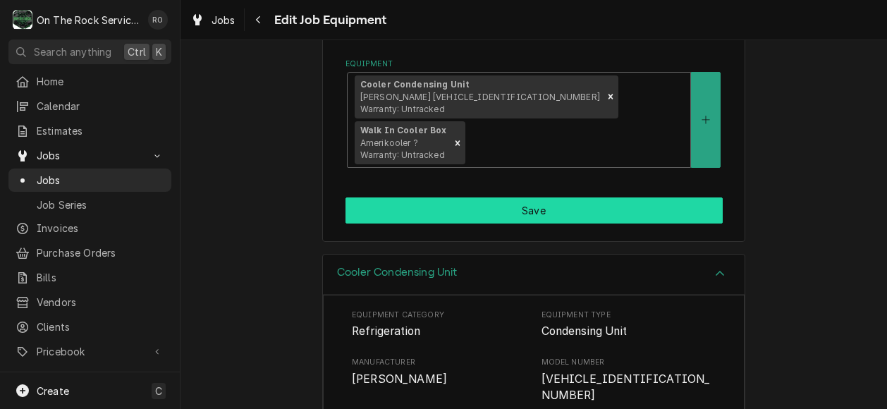
click at [444, 197] on button "Save" at bounding box center [534, 210] width 377 height 26
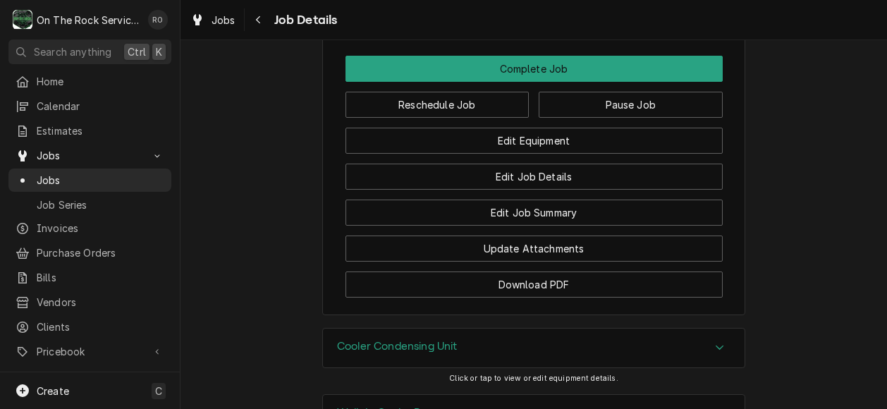
scroll to position [1216, 0]
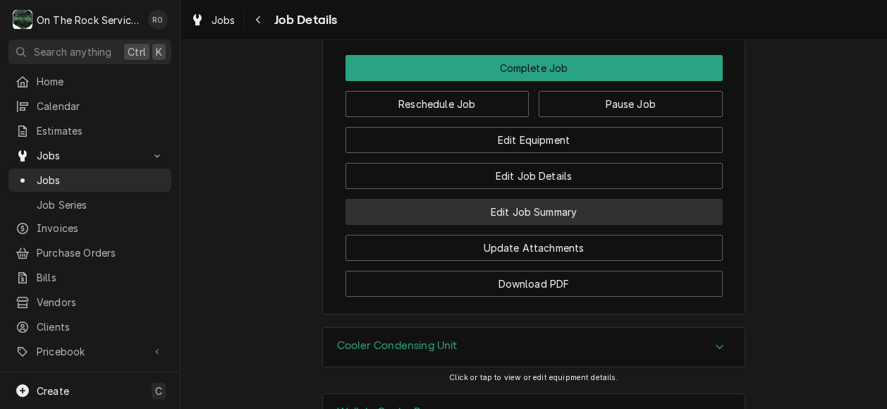
click at [633, 201] on button "Edit Job Summary" at bounding box center [534, 212] width 377 height 26
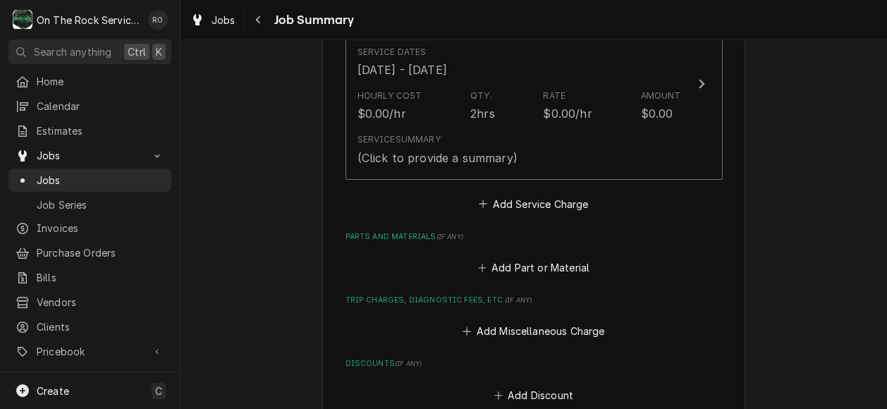
scroll to position [334, 0]
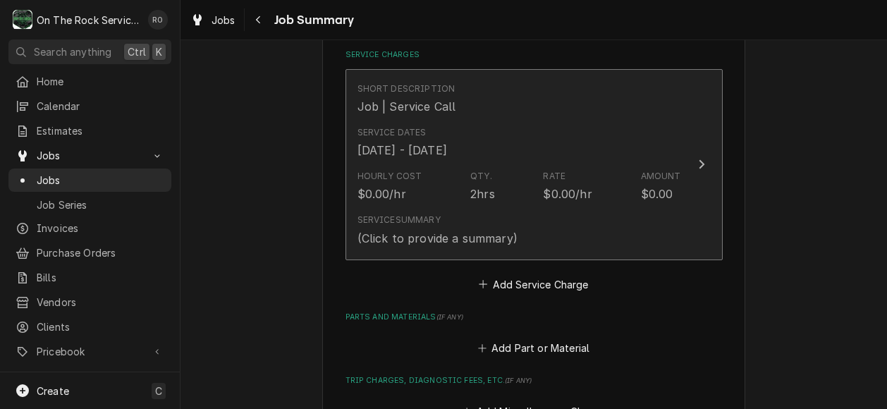
click at [559, 201] on div "$0.00/hr" at bounding box center [567, 193] width 49 height 17
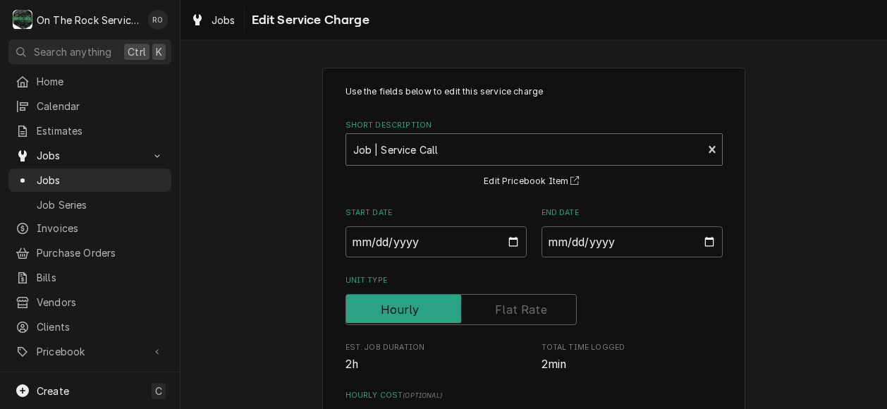
type textarea "x"
click at [643, 150] on div "Short Description" at bounding box center [524, 149] width 343 height 25
type input "incurred"
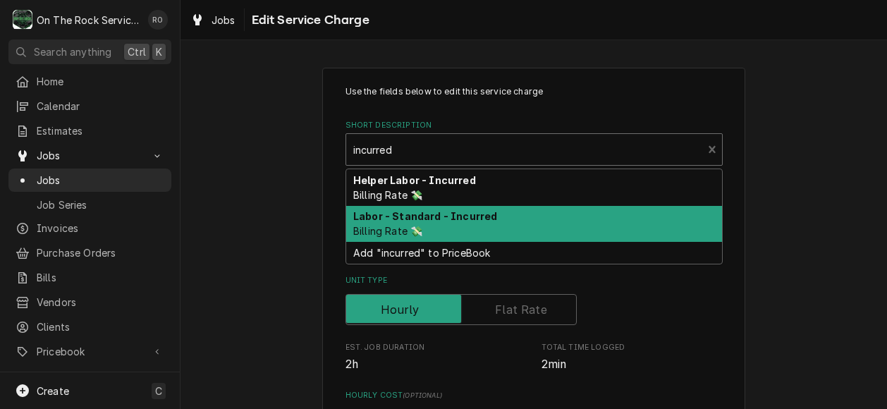
click at [555, 207] on div "Labor - Standard - Incurred Billing Rate 💸" at bounding box center [534, 224] width 376 height 37
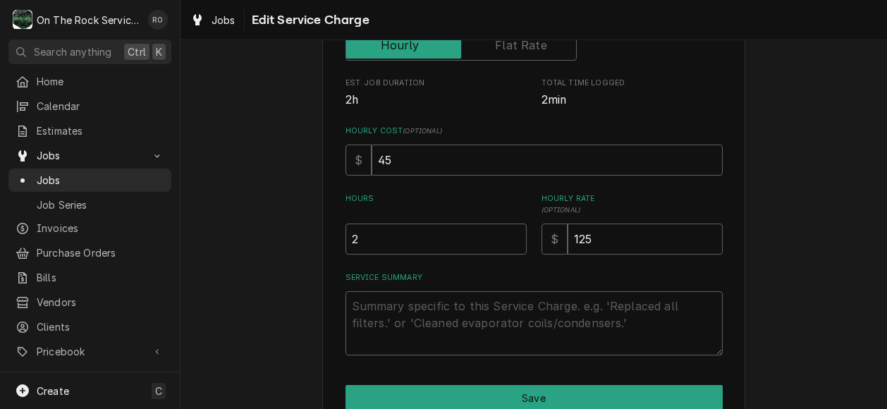
scroll to position [265, 0]
drag, startPoint x: 432, startPoint y: 245, endPoint x: 329, endPoint y: 242, distance: 102.3
click at [329, 242] on div "Use the fields below to edit this service charge Short Description Labor - Stan…" at bounding box center [533, 134] width 423 height 662
type textarea "x"
type input "6"
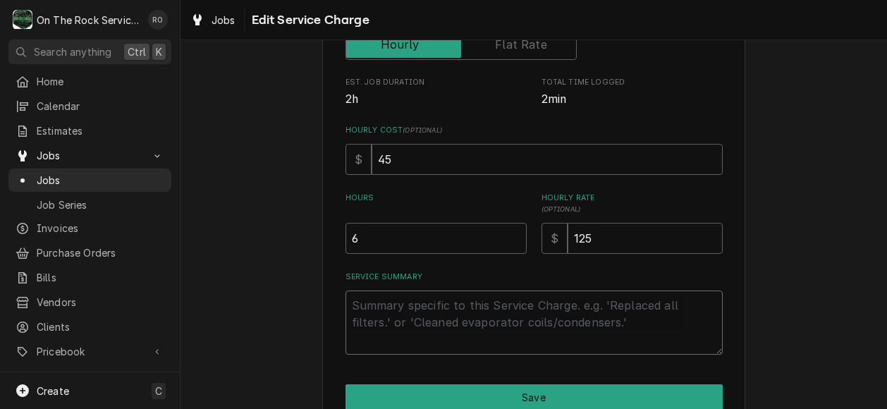
click at [356, 294] on textarea "Service Summary" at bounding box center [534, 323] width 377 height 64
click at [870, 112] on div "Use the fields below to edit this service charge Short Description Labor - Stan…" at bounding box center [534, 133] width 707 height 687
click at [381, 311] on textarea "Service Summary" at bounding box center [534, 323] width 377 height 64
paste textarea "[DATE] [PERSON_NAME] provided service parts and labor to diagnose walk-in coole…"
type textarea "x"
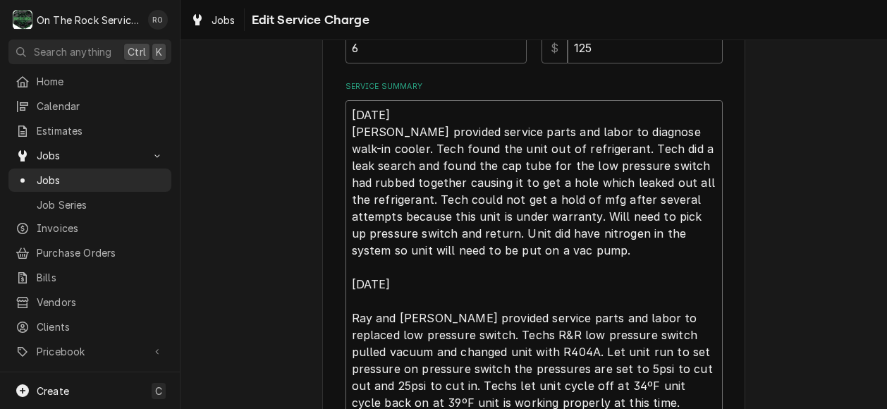
scroll to position [587, 0]
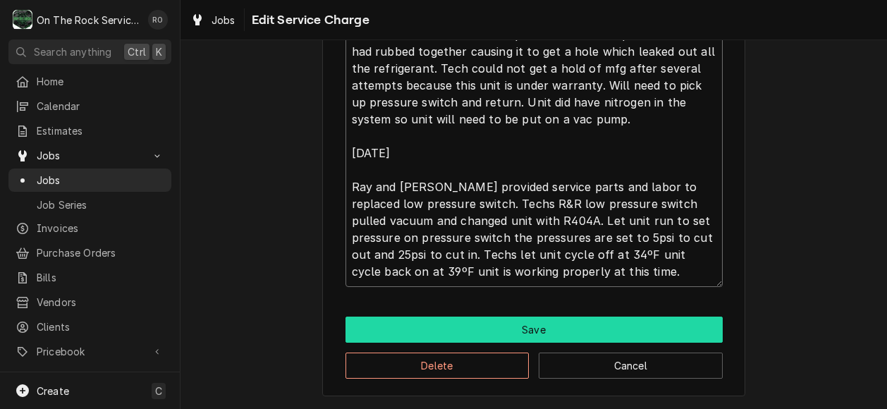
type textarea "[DATE] [PERSON_NAME] provided service parts and labor to diagnose walk-in coole…"
click at [539, 327] on button "Save" at bounding box center [534, 330] width 377 height 26
type textarea "x"
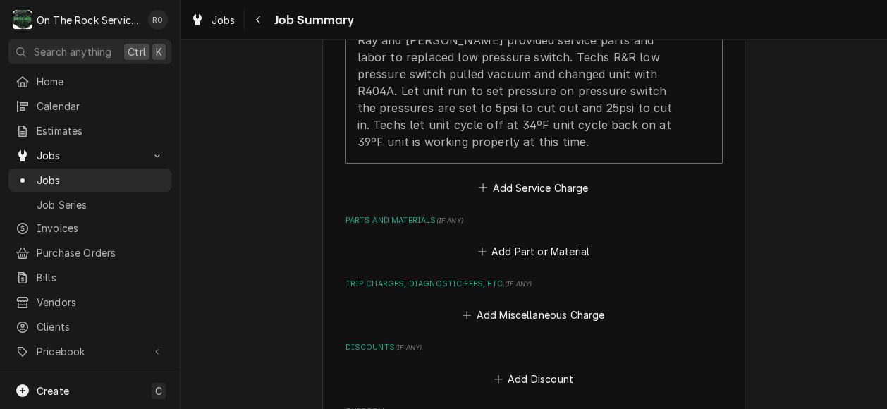
scroll to position [770, 0]
click at [529, 305] on button "Add Miscellaneous Charge" at bounding box center [534, 315] width 147 height 20
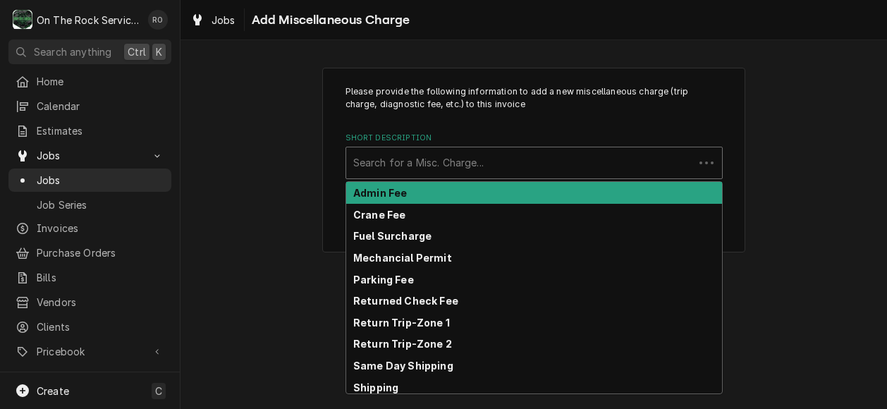
click at [499, 166] on div "Short Description" at bounding box center [520, 162] width 334 height 25
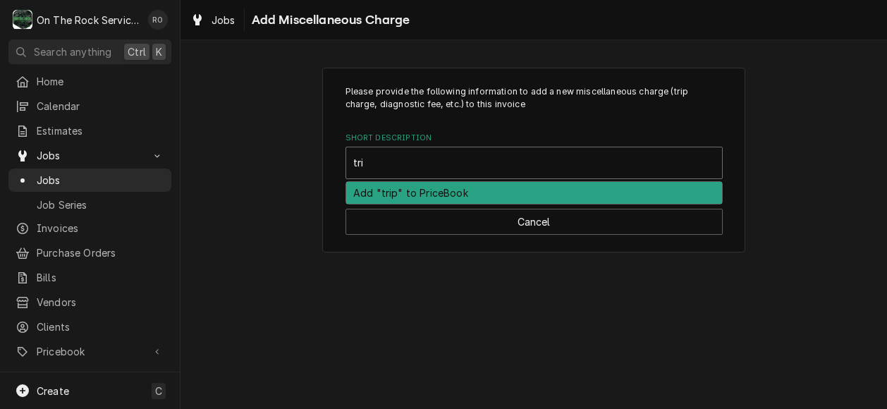
type input "trip"
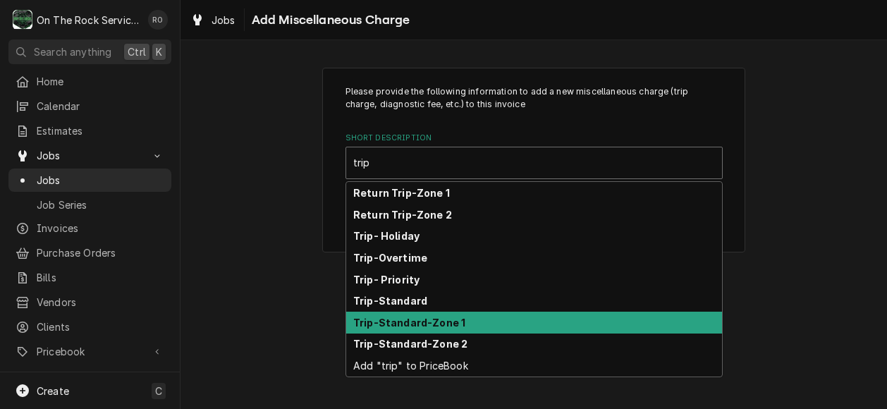
click at [489, 323] on div "Trip-Standard-Zone 1" at bounding box center [534, 323] width 376 height 22
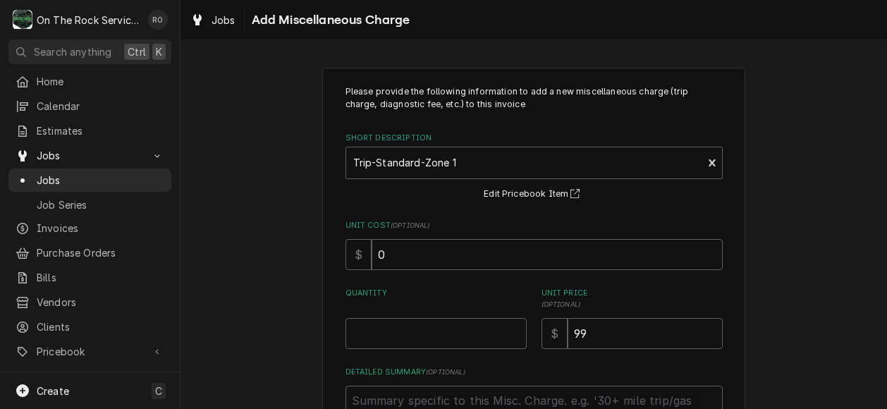
click at [438, 353] on div "Please provide the following information to add a new miscellaneous charge (tri…" at bounding box center [534, 267] width 377 height 365
click at [439, 345] on input "Quantity" at bounding box center [436, 333] width 181 height 31
type textarea "x"
type input "1"
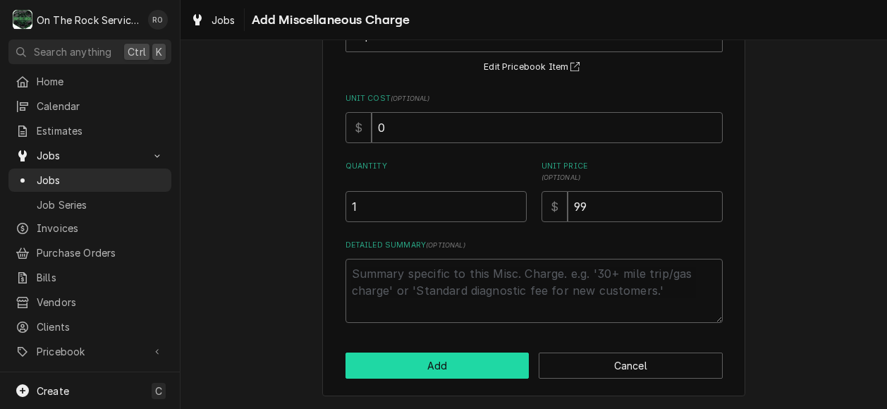
click at [434, 366] on button "Add" at bounding box center [438, 366] width 184 height 26
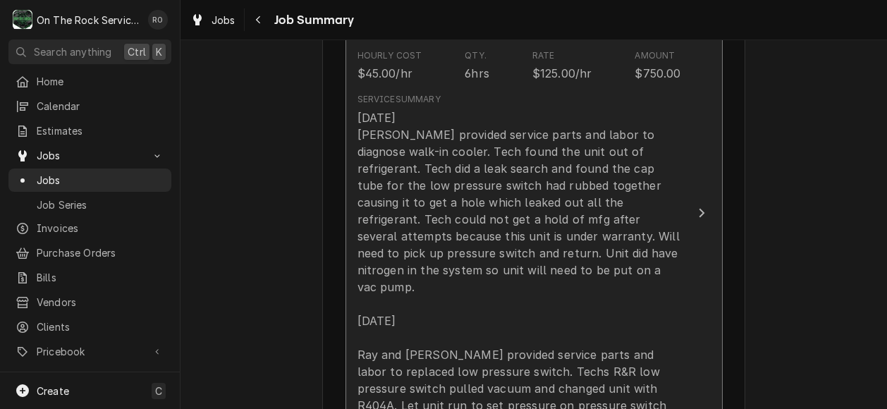
scroll to position [454, 0]
click at [679, 193] on button "Short Description Labor - Standard - Incurred Service Dates Aug 18, 2025 - Aug …" at bounding box center [534, 214] width 377 height 530
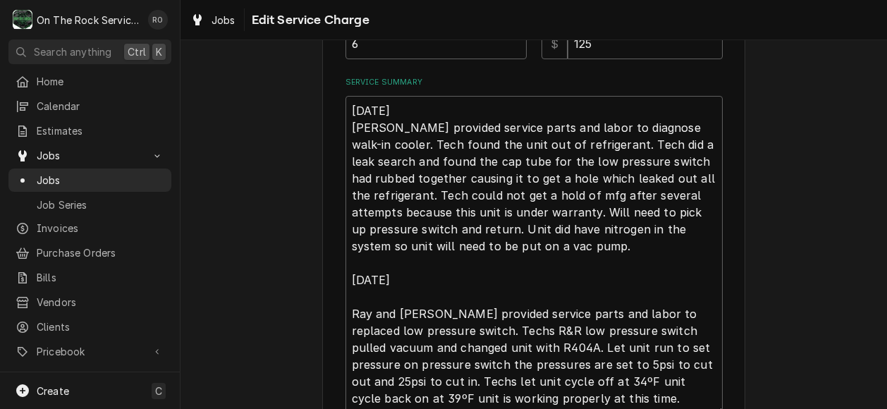
scroll to position [458, 0]
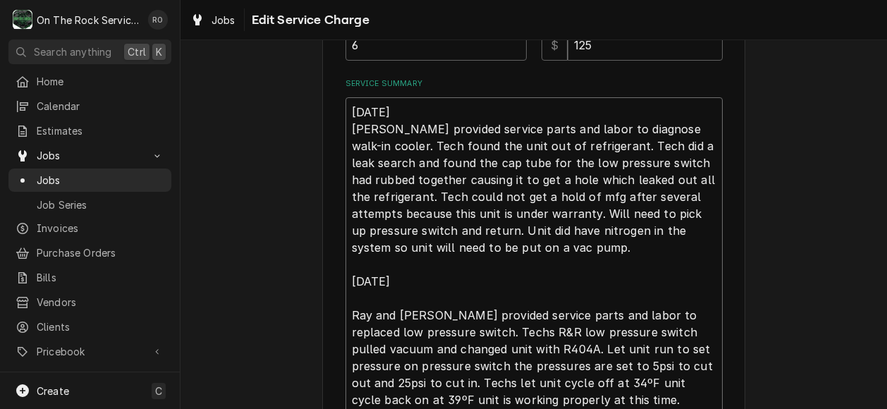
click at [408, 197] on textarea "[DATE] [PERSON_NAME] provided service parts and labor to diagnose walk-in coole…" at bounding box center [534, 256] width 377 height 318
type textarea "x"
type textarea "8/18/2025 Ray provided service parts and labor to diagnose walk-in cooler. Tech…"
type textarea "x"
type textarea "[DATE] [PERSON_NAME] provided service parts and labor to diagnose walk-in coole…"
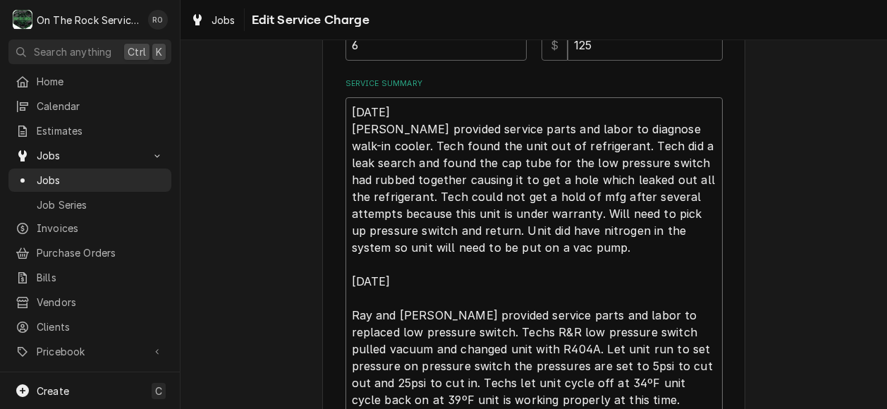
type textarea "x"
type textarea "8/18/2025 Ray provided service parts and labor to diagnose walk-in cooler. Tech…"
type textarea "x"
type textarea "8/18/2025 Ray provided service parts and labor to diagnose walk-in cooler. Tech…"
type textarea "x"
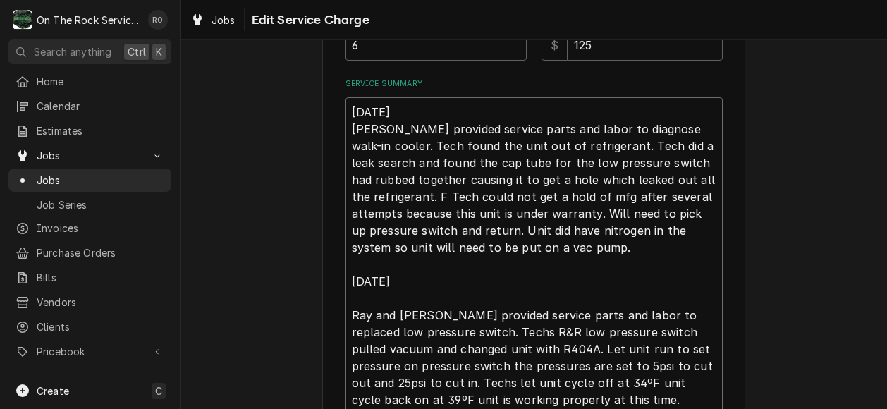
type textarea "8/18/2025 Ray provided service parts and labor to diagnose walk-in cooler. Tech…"
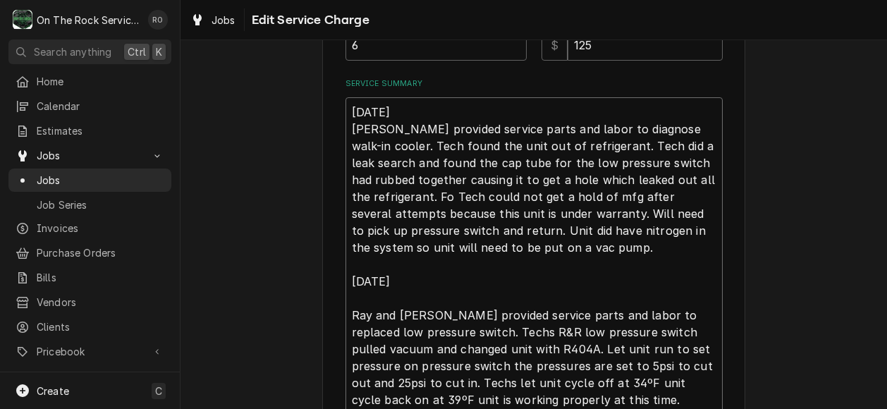
type textarea "x"
type textarea "8/18/2025 Ray provided service parts and labor to diagnose walk-in cooler. Tech…"
type textarea "x"
type textarea "8/18/2025 Ray provided service parts and labor to diagnose walk-in cooler. Tech…"
type textarea "x"
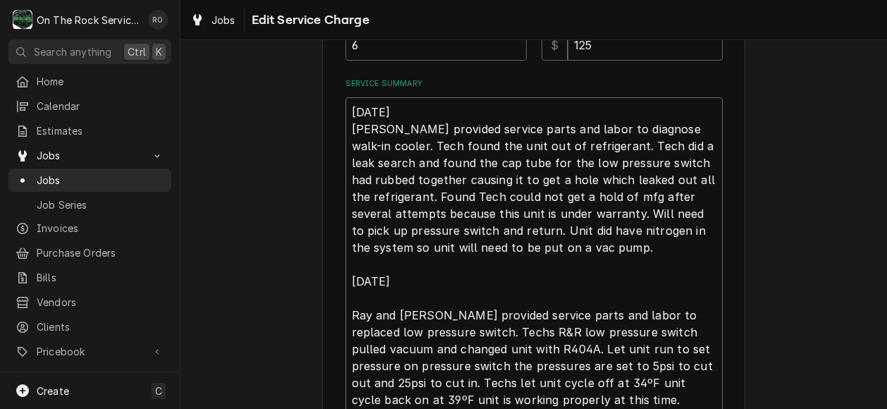
type textarea "8/18/2025 Ray provided service parts and labor to diagnose walk-in cooler. Tech…"
type textarea "x"
type textarea "8/18/2025 Ray provided service parts and labor to diagnose walk-in cooler. Tech…"
type textarea "x"
type textarea "8/18/2025 Ray provided service parts and labor to diagnose walk-in cooler. Tech…"
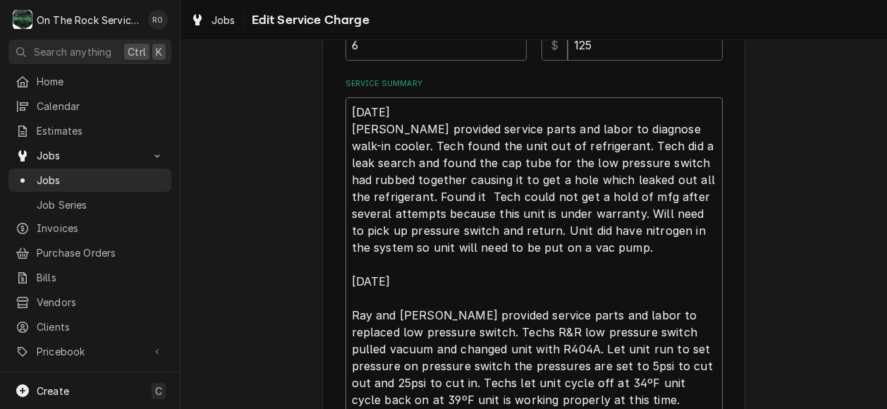
type textarea "x"
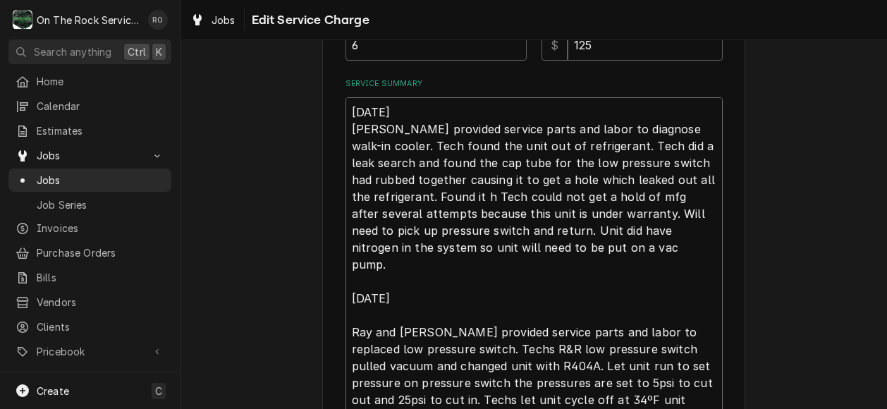
type textarea "8/18/2025 Ray provided service parts and labor to diagnose walk-in cooler. Tech…"
type textarea "x"
type textarea "8/18/2025 Ray provided service parts and labor to diagnose walk-in cooler. Tech…"
type textarea "x"
type textarea "8/18/2025 Ray provided service parts and labor to diagnose walk-in cooler. Tech…"
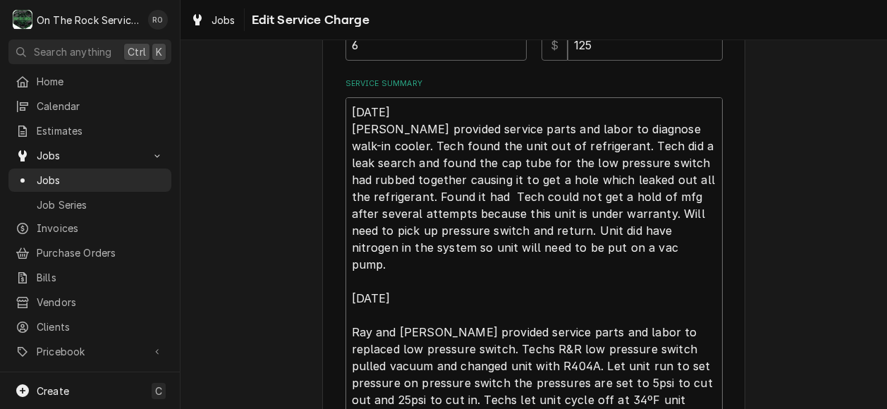
type textarea "x"
type textarea "8/18/2025 Ray provided service parts and labor to diagnose walk-in cooler. Tech…"
type textarea "x"
type textarea "8/18/2025 Ray provided service parts and labor to diagnose walk-in cooler. Tech…"
type textarea "x"
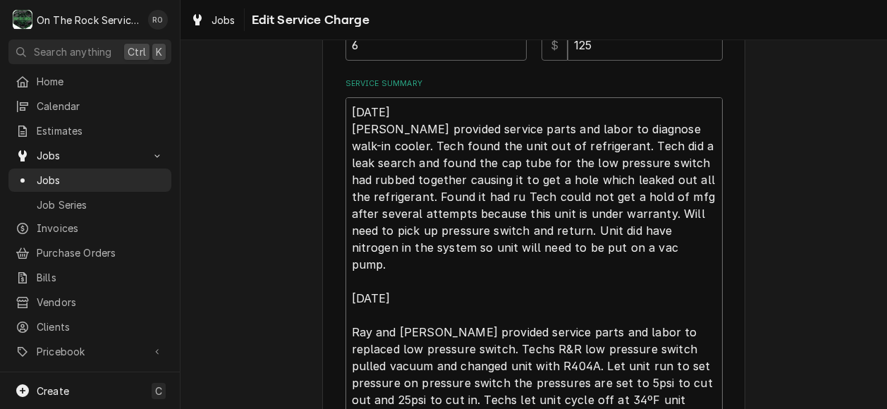
type textarea "8/18/2025 Ray provided service parts and labor to diagnose walk-in cooler. Tech…"
type textarea "x"
type textarea "8/18/2025 Ray provided service parts and labor to diagnose walk-in cooler. Tech…"
type textarea "x"
type textarea "8/18/2025 Ray provided service parts and labor to diagnose walk-in cooler. Tech…"
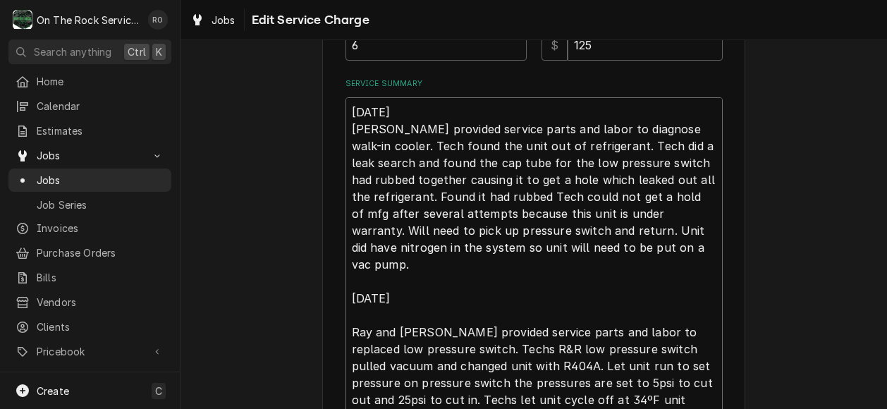
type textarea "x"
type textarea "8/18/2025 Ray provided service parts and labor to diagnose walk-in cooler. Tech…"
type textarea "x"
type textarea "8/18/2025 Ray provided service parts and labor to diagnose walk-in cooler. Tech…"
type textarea "x"
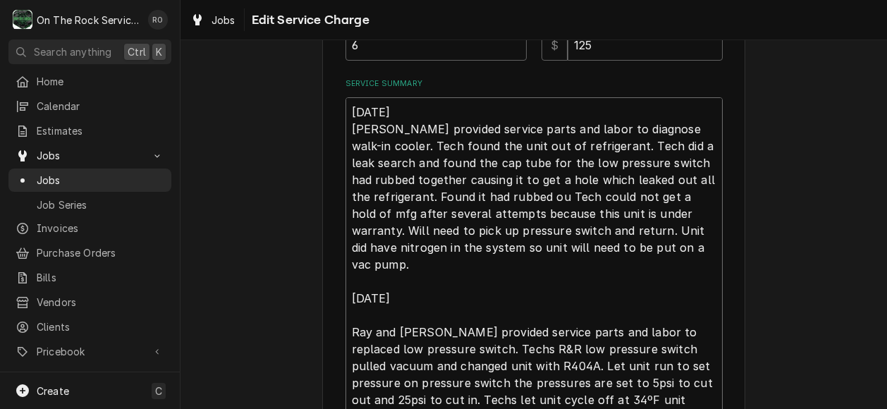
type textarea "8/18/2025 Ray provided service parts and labor to diagnose walk-in cooler. Tech…"
type textarea "x"
type textarea "8/18/2025 Ray provided service parts and labor to diagnose walk-in cooler. Tech…"
type textarea "x"
type textarea "8/18/2025 Ray provided service parts and labor to diagnose walk-in cooler. Tech…"
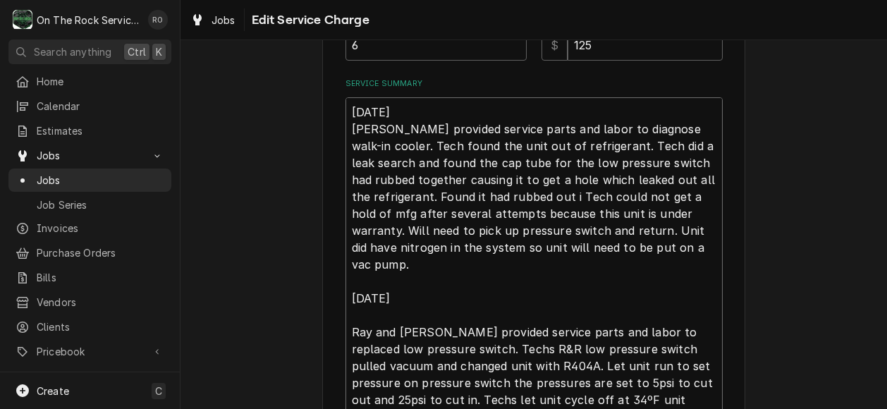
type textarea "x"
type textarea "8/18/2025 Ray provided service parts and labor to diagnose walk-in cooler. Tech…"
type textarea "x"
type textarea "8/18/2025 Ray provided service parts and labor to diagnose walk-in cooler. Tech…"
type textarea "x"
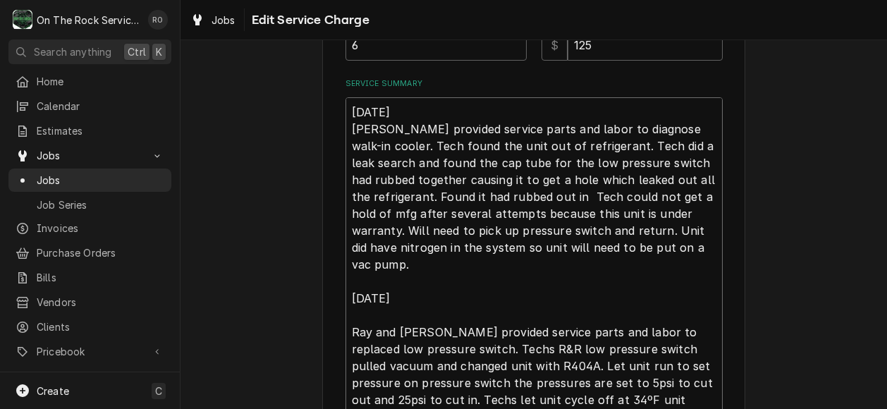
type textarea "8/18/2025 Ray provided service parts and labor to diagnose walk-in cooler. Tech…"
type textarea "x"
type textarea "8/18/2025 Ray provided service parts and labor to diagnose walk-in cooler. Tech…"
type textarea "x"
type textarea "8/18/2025 Ray provided service parts and labor to diagnose walk-in cooler. Tech…"
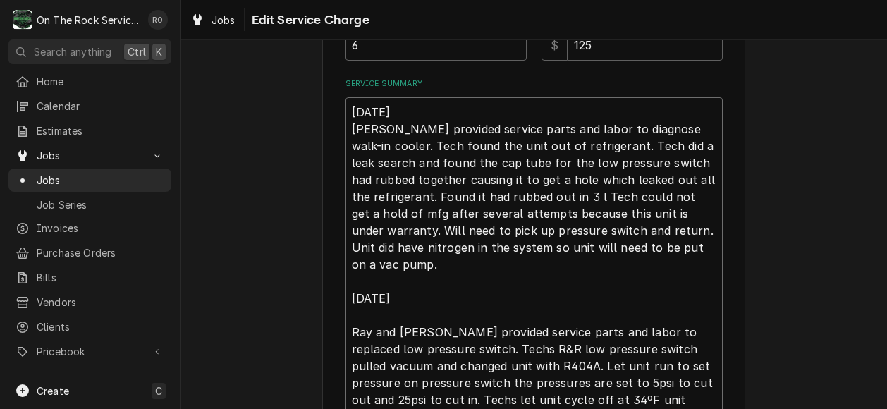
type textarea "x"
type textarea "8/18/2025 Ray provided service parts and labor to diagnose walk-in cooler. Tech…"
type textarea "x"
type textarea "8/18/2025 Ray provided service parts and labor to diagnose walk-in cooler. Tech…"
type textarea "x"
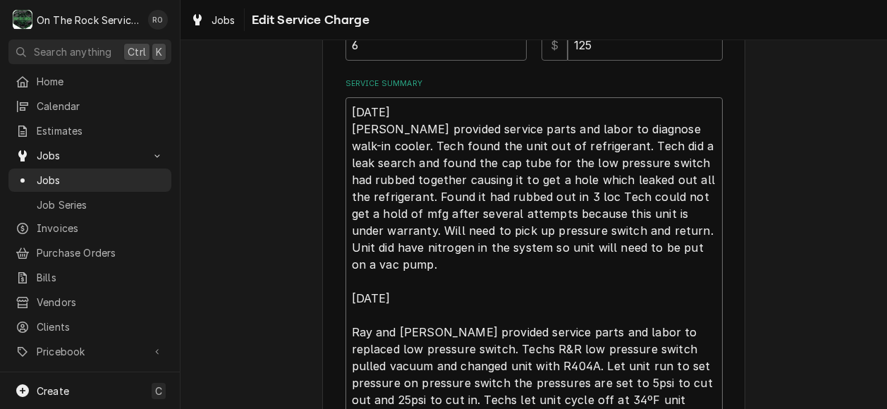
type textarea "8/18/2025 Ray provided service parts and labor to diagnose walk-in cooler. Tech…"
type textarea "x"
type textarea "8/18/2025 Ray provided service parts and labor to diagnose walk-in cooler. Tech…"
type textarea "x"
type textarea "8/18/2025 Ray provided service parts and labor to diagnose walk-in cooler. Tech…"
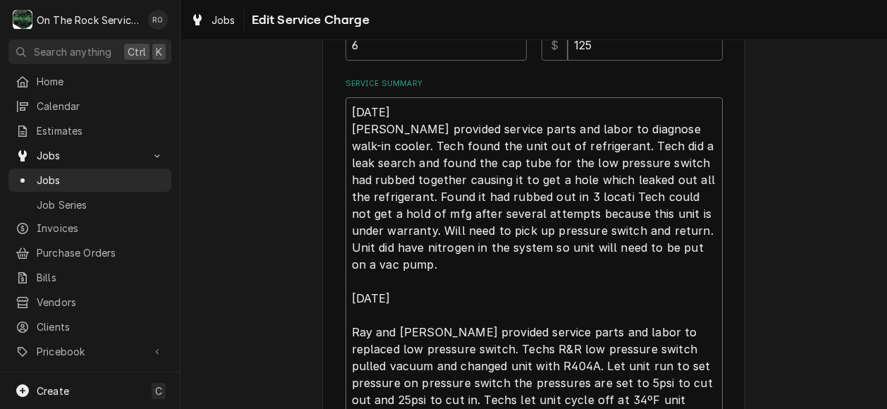
type textarea "x"
type textarea "8/18/2025 Ray provided service parts and labor to diagnose walk-in cooler. Tech…"
type textarea "x"
type textarea "8/18/2025 Ray provided service parts and labor to diagnose walk-in cooler. Tech…"
type textarea "x"
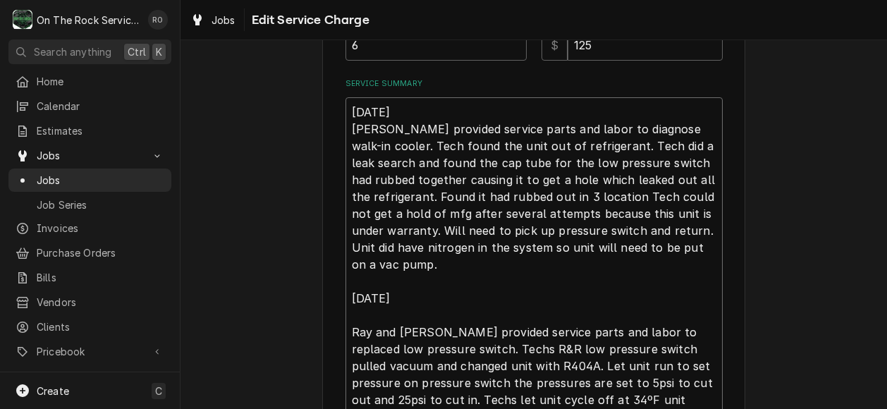
type textarea "8/18/2025 Ray provided service parts and labor to diagnose walk-in cooler. Tech…"
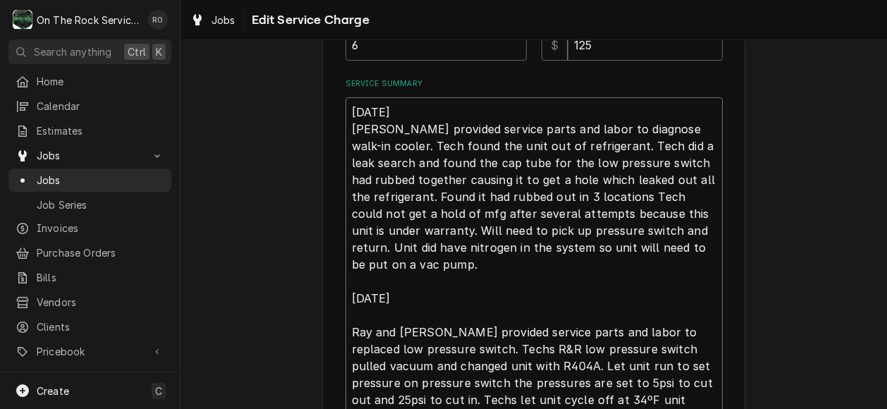
type textarea "x"
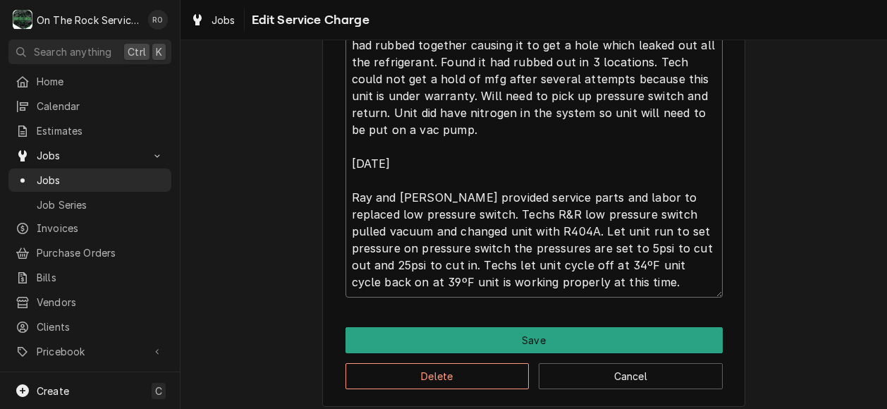
scroll to position [604, 0]
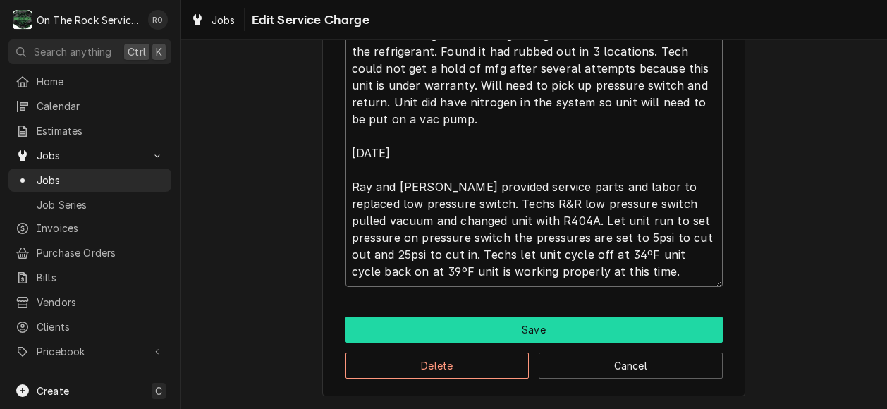
type textarea "8/18/2025 Ray provided service parts and labor to diagnose walk-in cooler. Tech…"
click at [508, 324] on button "Save" at bounding box center [534, 330] width 377 height 26
type textarea "x"
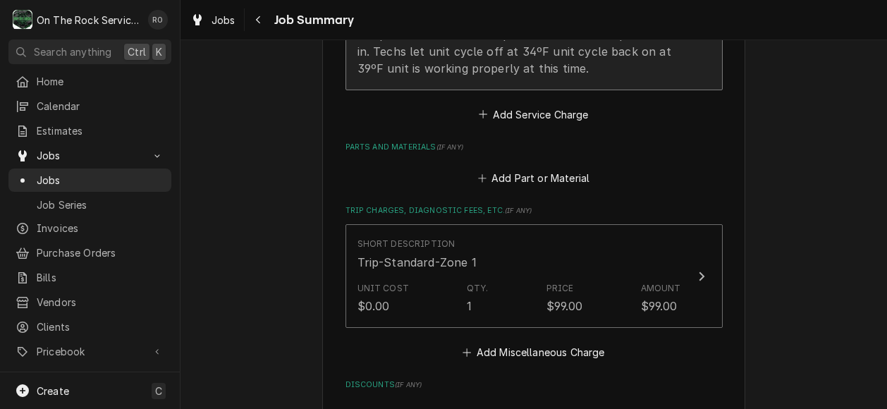
scroll to position [841, 0]
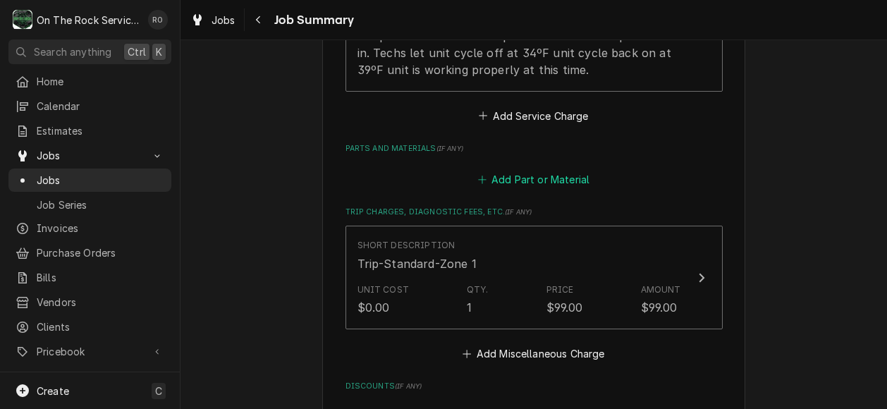
click at [547, 170] on button "Add Part or Material" at bounding box center [533, 180] width 116 height 20
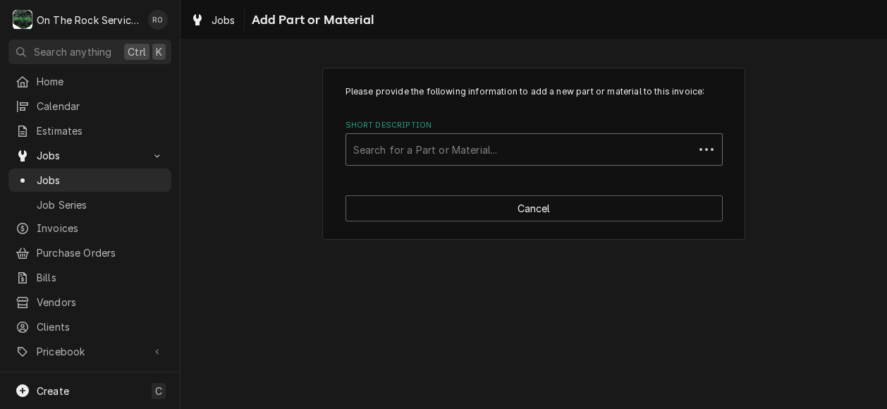
click at [547, 150] on div "Short Description" at bounding box center [520, 149] width 334 height 25
type input "pressure test"
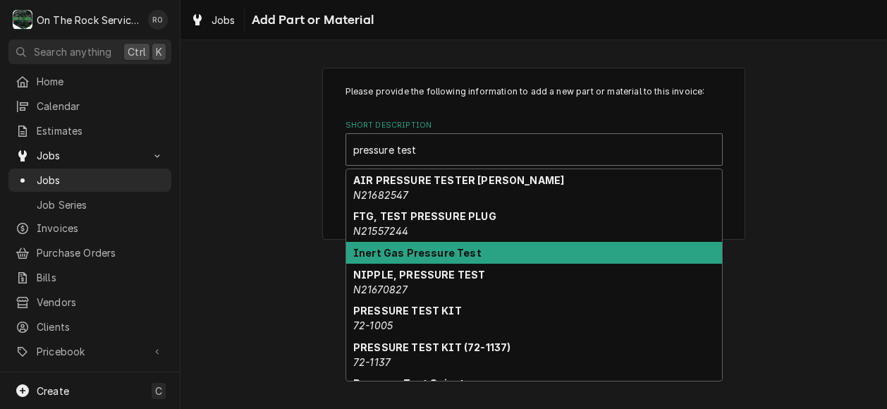
click at [529, 243] on div "Inert Gas Pressure Test" at bounding box center [534, 253] width 376 height 22
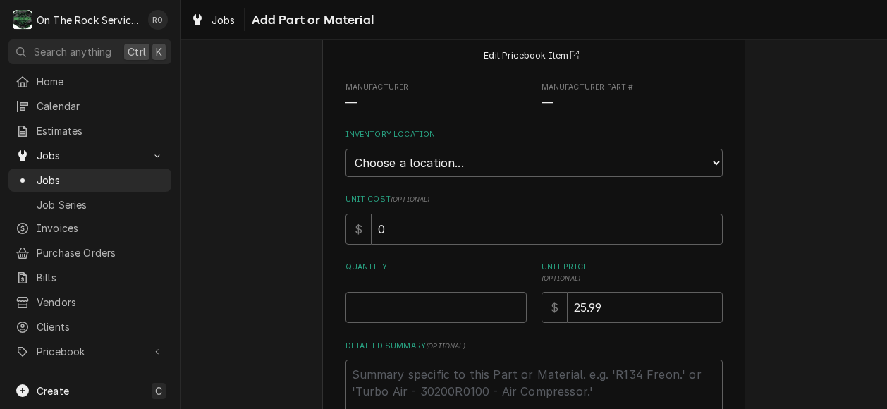
scroll to position [145, 0]
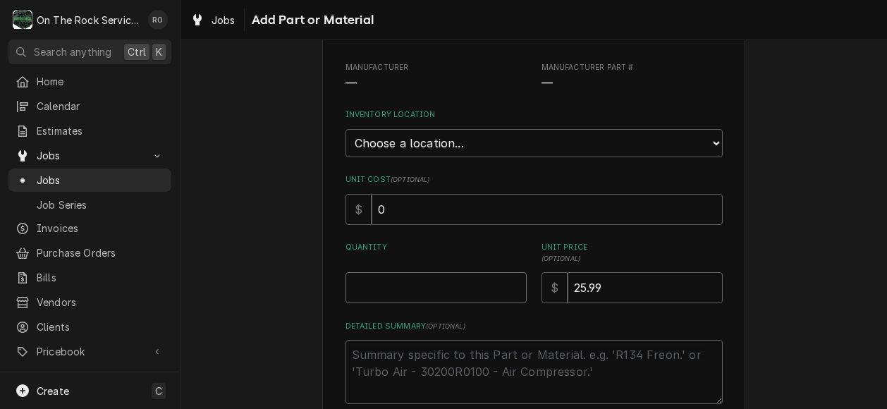
click at [426, 297] on input "Quantity" at bounding box center [436, 287] width 181 height 31
type textarea "x"
type input "1"
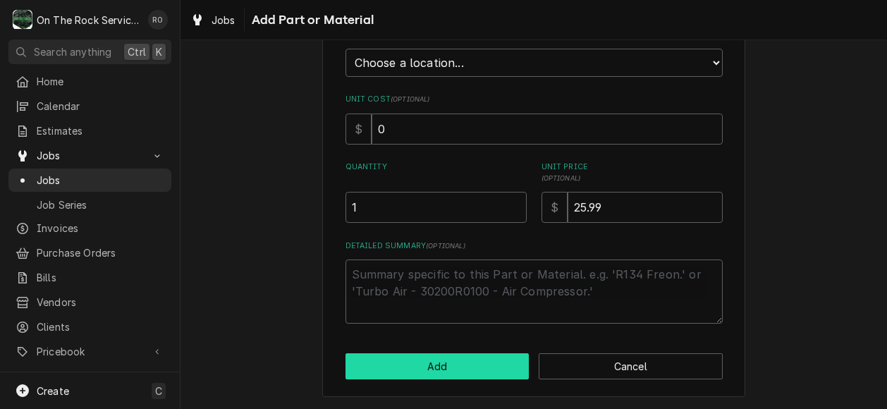
click at [432, 377] on button "Add" at bounding box center [438, 366] width 184 height 26
type textarea "x"
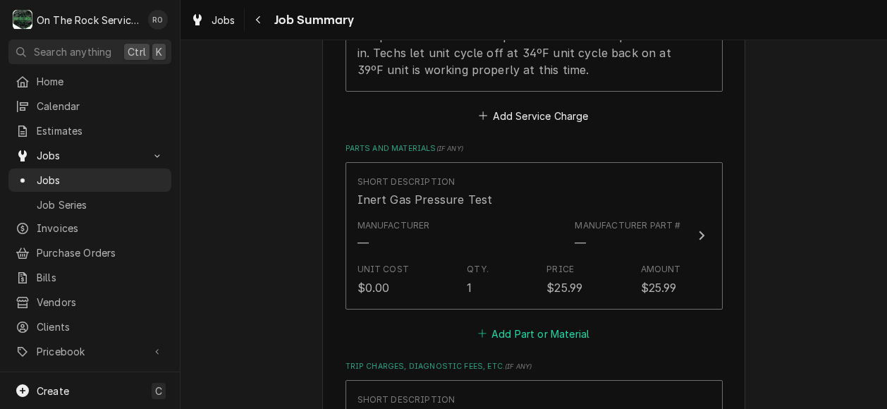
click at [574, 324] on button "Add Part or Material" at bounding box center [533, 334] width 116 height 20
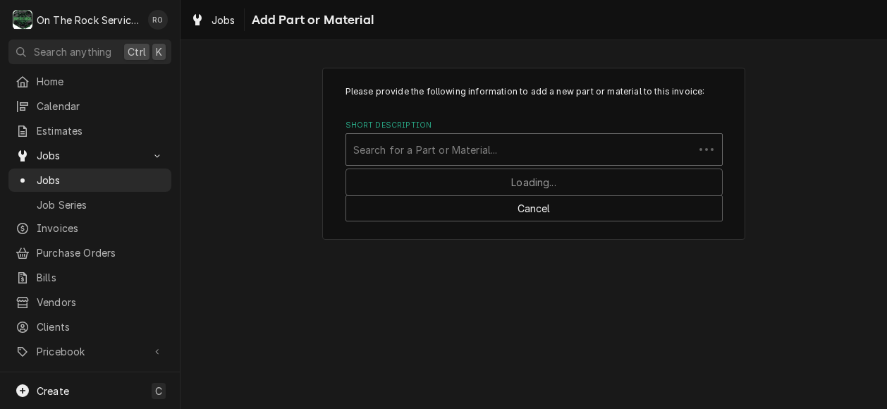
click at [504, 152] on div "Short Description" at bounding box center [520, 149] width 334 height 25
type input "o"
type input "p70ab2"
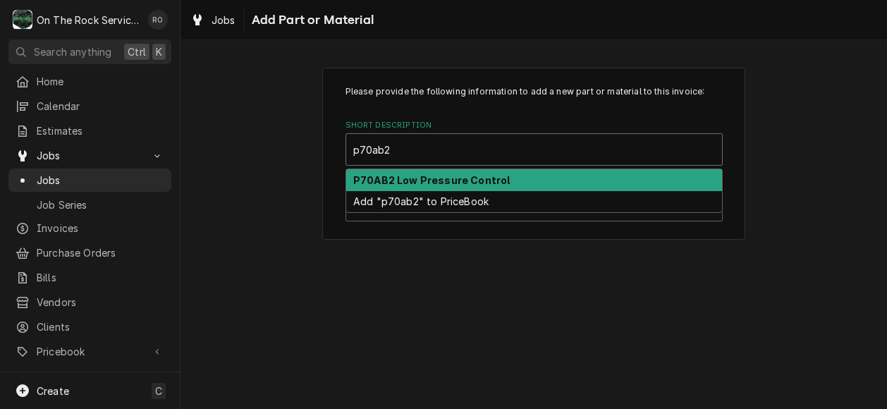
click at [498, 185] on strong "P70AB2 Low Pressure Control" at bounding box center [431, 180] width 157 height 12
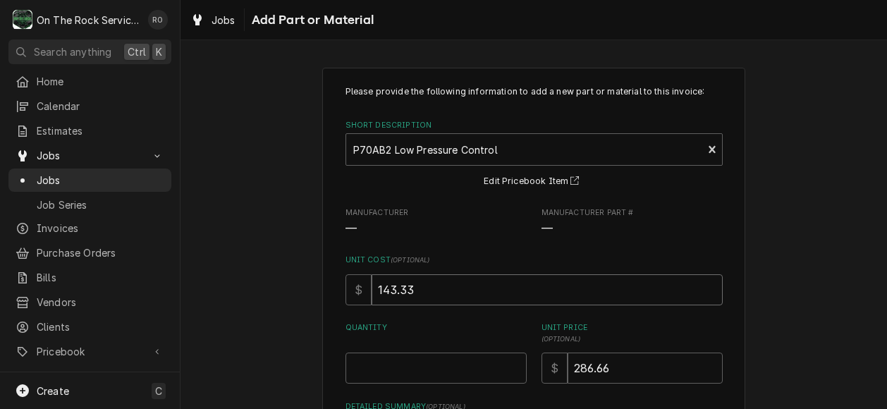
drag, startPoint x: 490, startPoint y: 286, endPoint x: 260, endPoint y: 279, distance: 230.8
click at [260, 279] on div "Please provide the following information to add a new part or material to this …" at bounding box center [534, 313] width 707 height 516
type textarea "x"
type input "1"
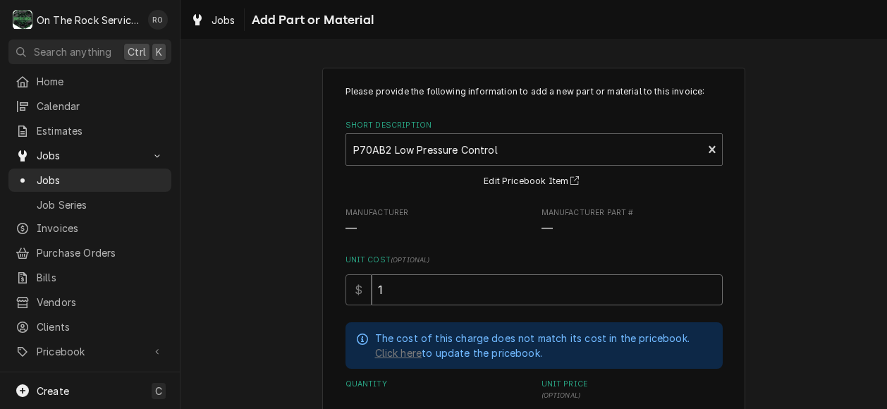
type textarea "x"
type input "15"
type textarea "x"
type input "153"
type textarea "x"
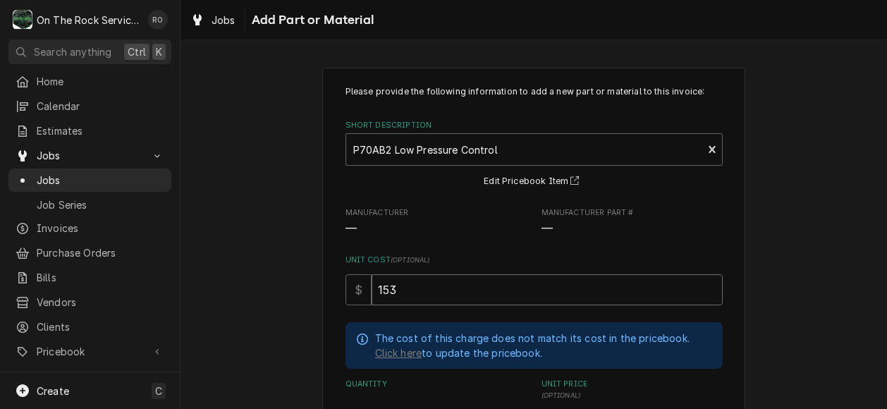
type input "15"
type textarea "x"
type input "152"
type textarea "x"
type input "152.0"
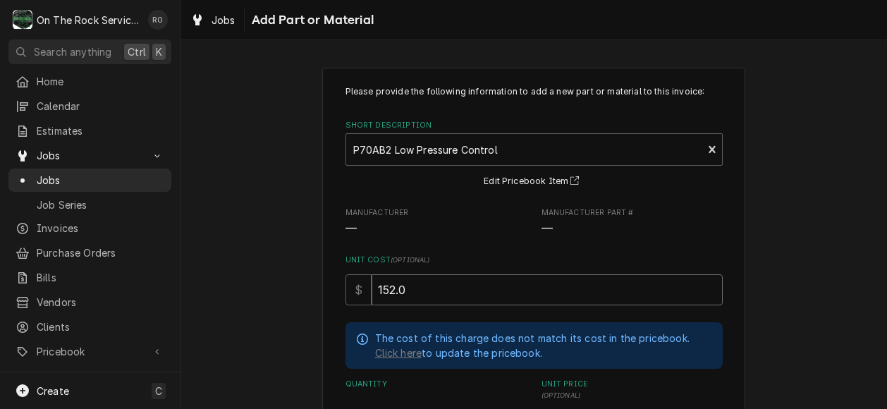
type textarea "x"
type input "152.05"
type textarea "x"
type input "152.0"
type textarea "x"
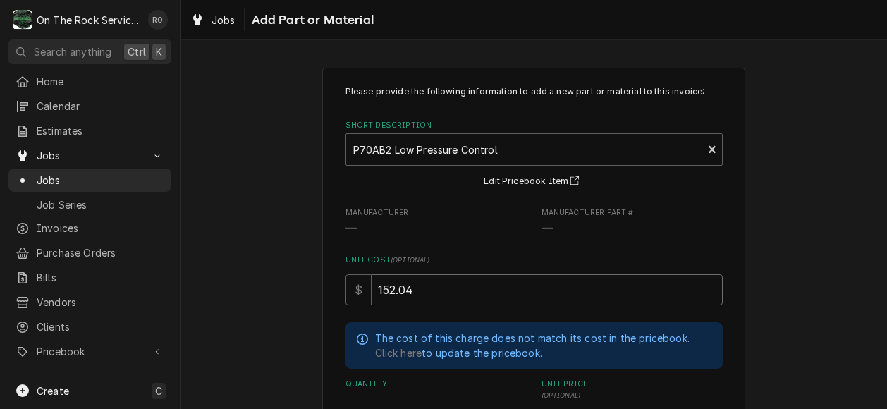
type input "152.04"
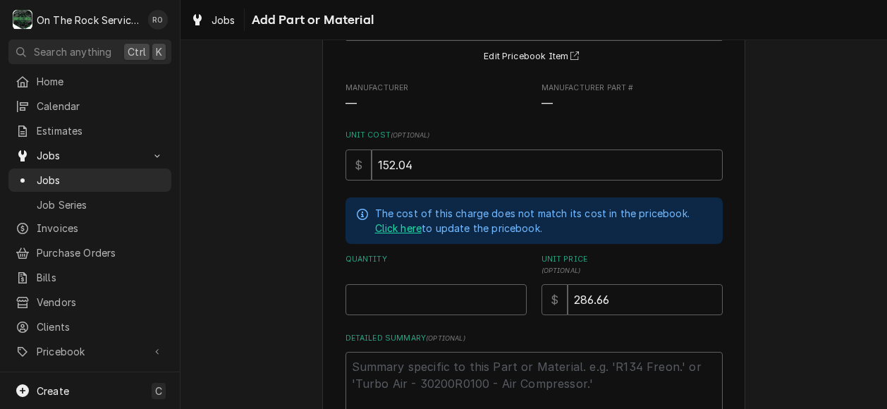
scroll to position [126, 0]
click at [436, 294] on input "Quantity" at bounding box center [436, 299] width 181 height 31
type textarea "x"
type input "1"
type textarea "x"
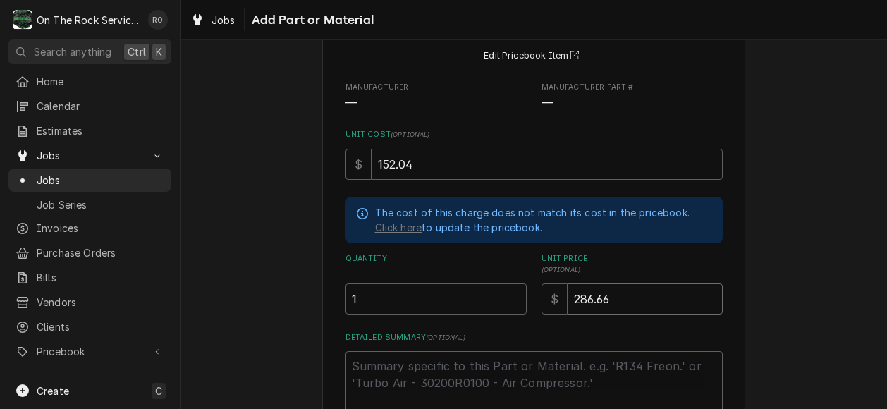
type input "3"
type textarea "x"
type input "30"
type textarea "x"
type input "304"
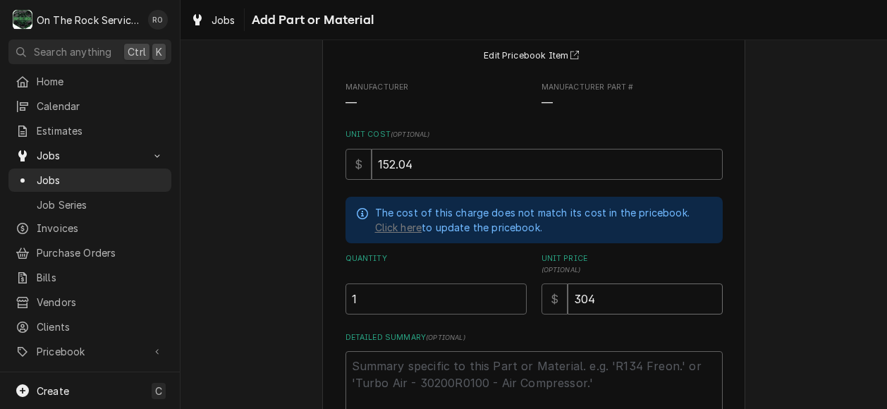
type textarea "x"
type input "304.0"
type textarea "x"
type input "304.08"
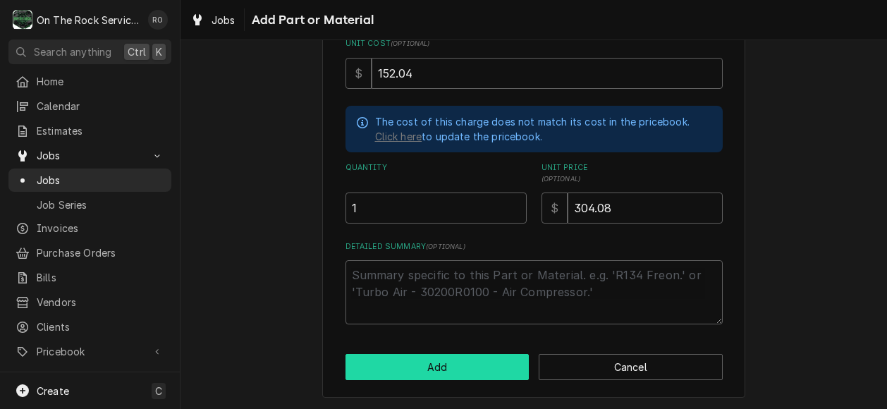
click at [437, 360] on button "Add" at bounding box center [438, 367] width 184 height 26
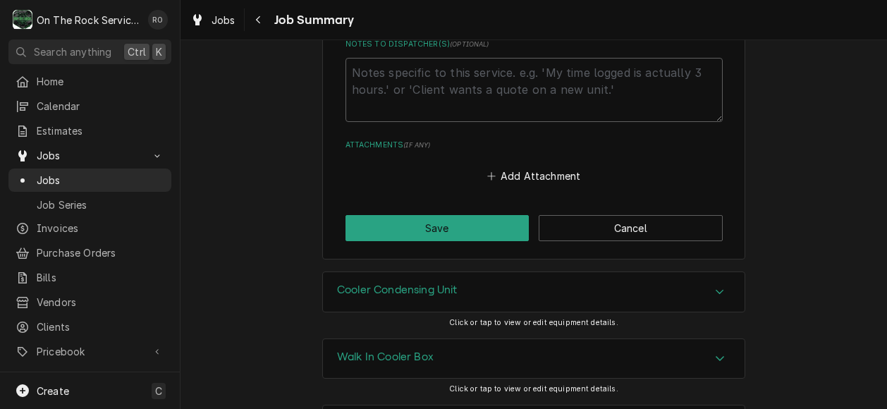
scroll to position [1649, 0]
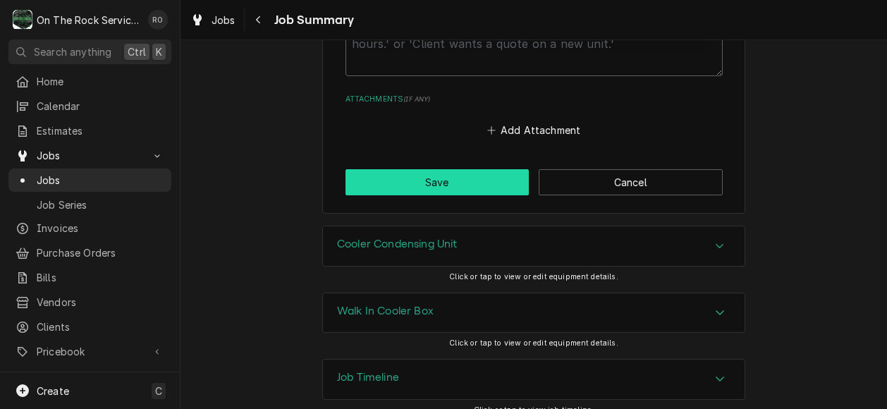
click at [468, 174] on button "Save" at bounding box center [438, 182] width 184 height 26
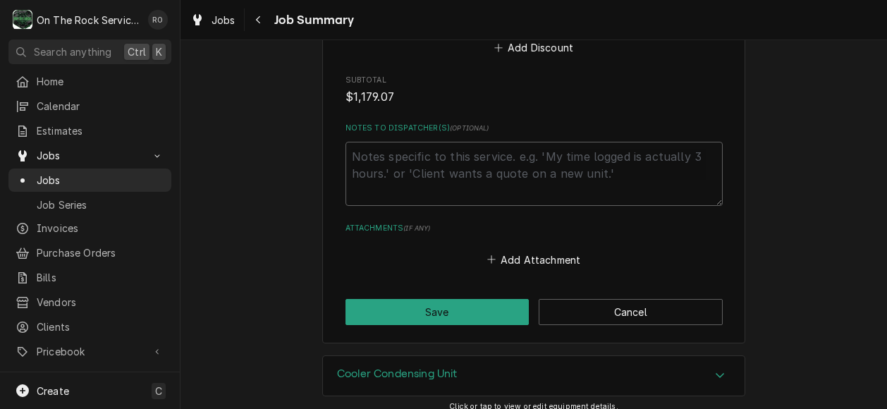
scroll to position [1779, 0]
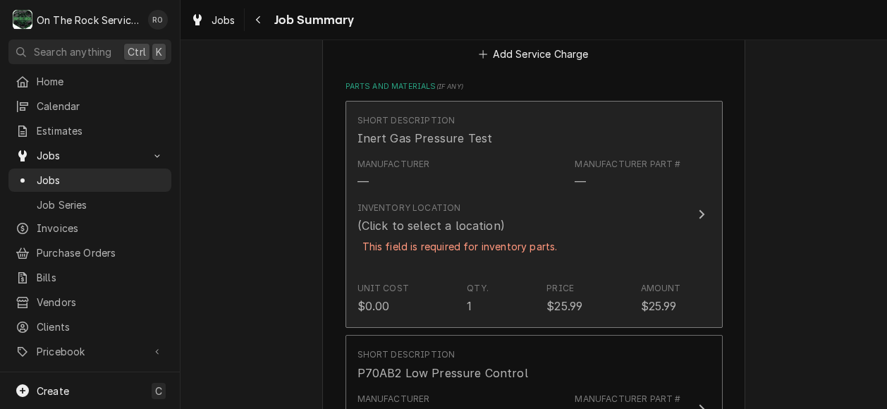
click at [563, 205] on div "Inventory Location (Click to select a location) This field is required for inve…" at bounding box center [520, 236] width 324 height 80
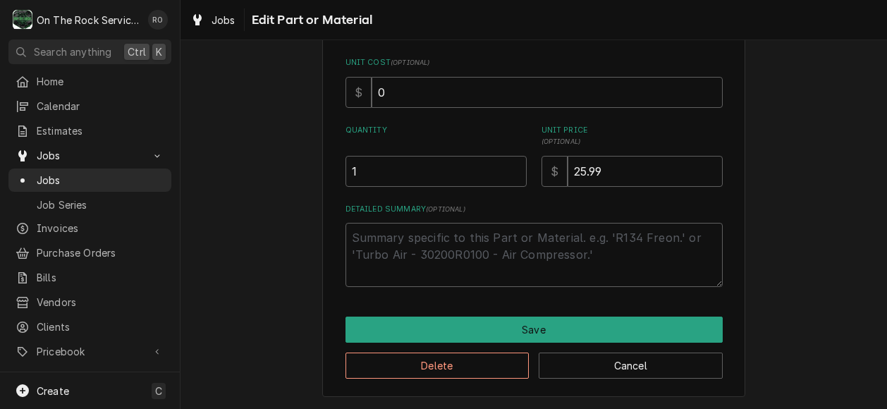
scroll to position [154, 0]
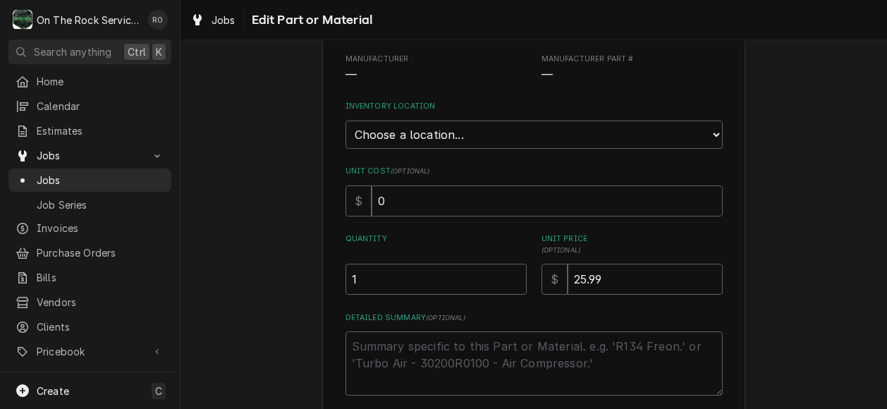
type textarea "x"
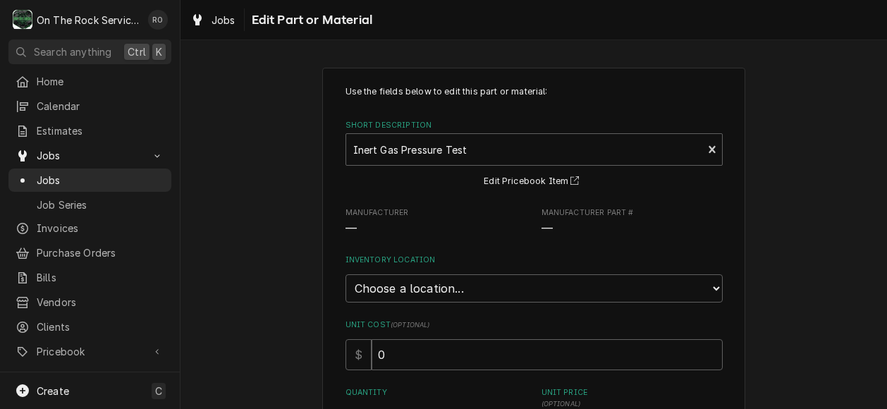
click at [635, 302] on div "Use the fields below to edit this part or material: Short Description Inert Gas…" at bounding box center [534, 317] width 377 height 464
click at [639, 288] on select "Choose a location... Ray's Truck Rich's Truck Todd's Truck Warehouse" at bounding box center [534, 288] width 377 height 28
select select "149"
click at [346, 274] on select "Choose a location... Ray's Truck Rich's Truck Todd's Truck Warehouse" at bounding box center [534, 288] width 377 height 28
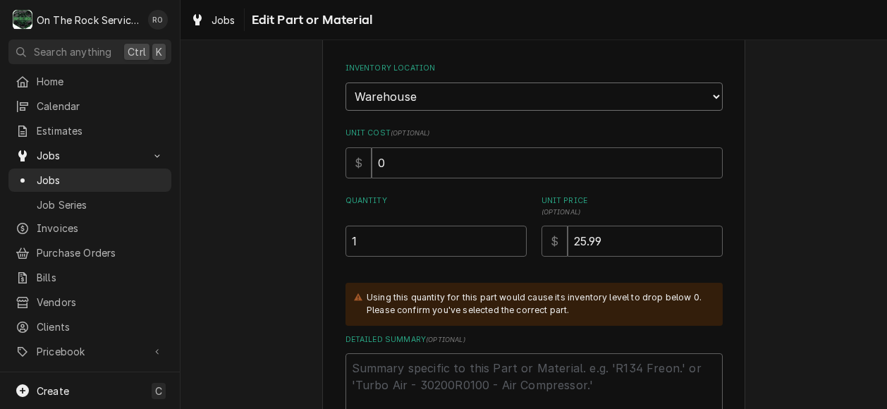
scroll to position [322, 0]
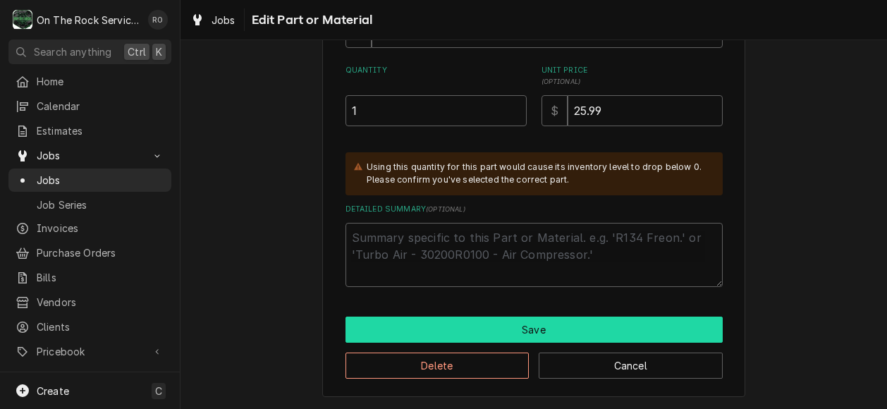
click at [547, 324] on button "Save" at bounding box center [534, 330] width 377 height 26
type textarea "x"
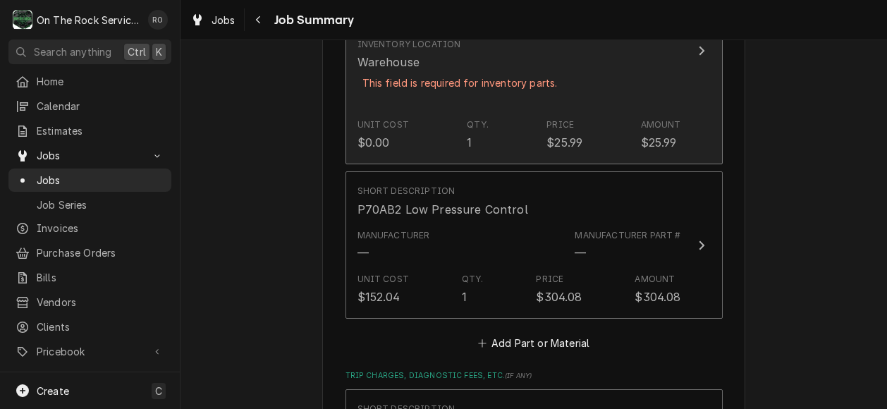
scroll to position [1132, 0]
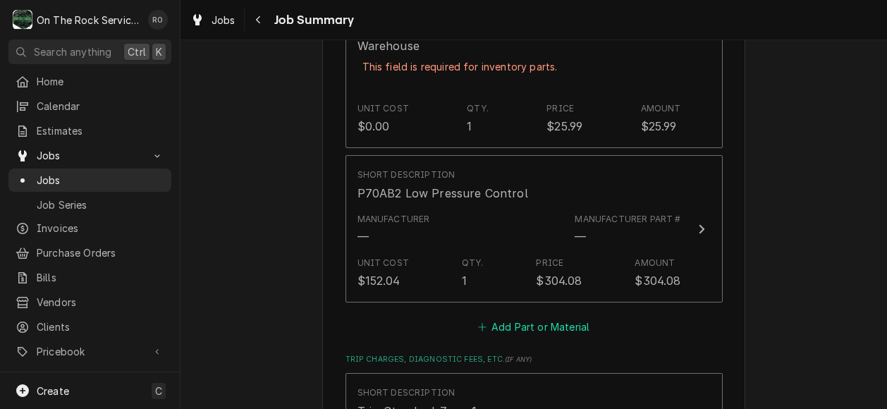
click at [568, 317] on button "Add Part or Material" at bounding box center [533, 327] width 116 height 20
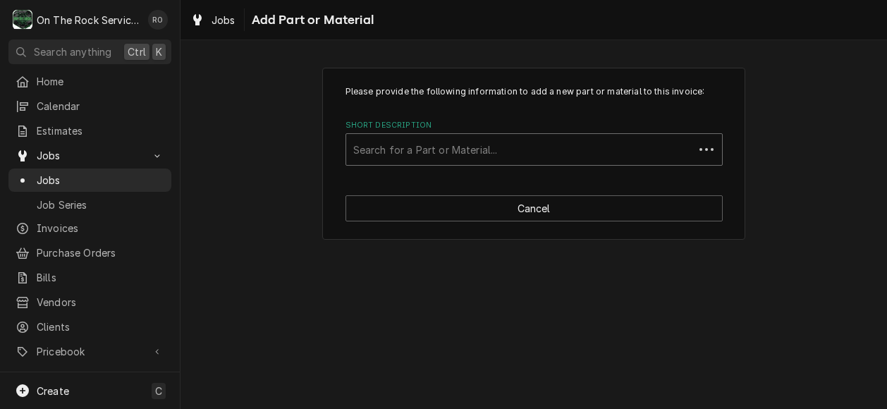
click at [541, 153] on div "Short Description" at bounding box center [520, 149] width 334 height 25
type input "ref404"
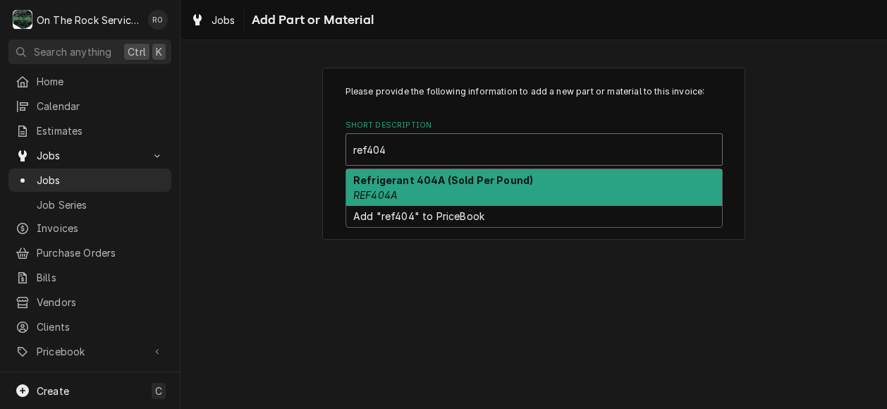
click at [517, 196] on div "Refrigerant 404A (Sold Per Pound) REF404A" at bounding box center [534, 187] width 376 height 37
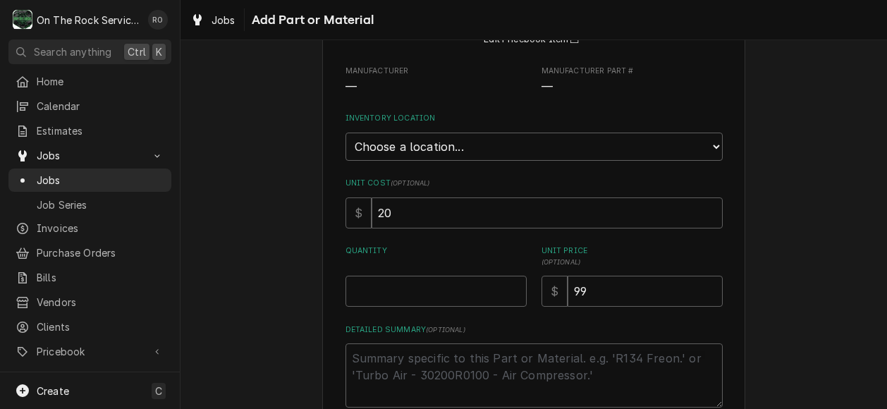
scroll to position [183, 0]
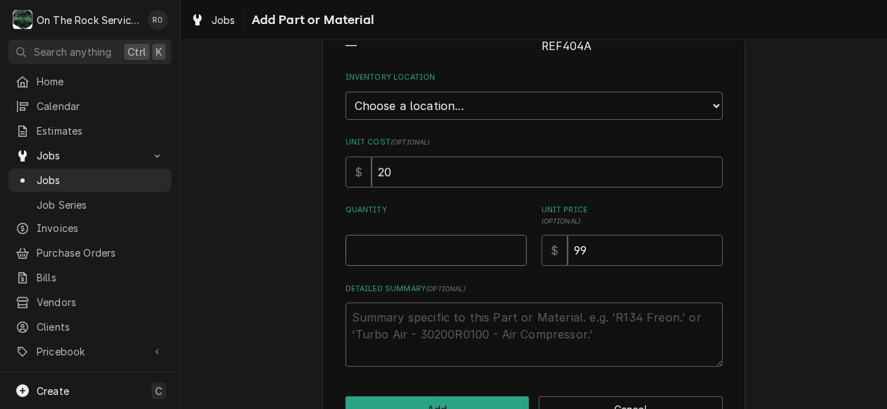
click at [449, 255] on input "Quantity" at bounding box center [436, 250] width 181 height 31
type textarea "x"
type input "1"
type textarea "x"
type input "10"
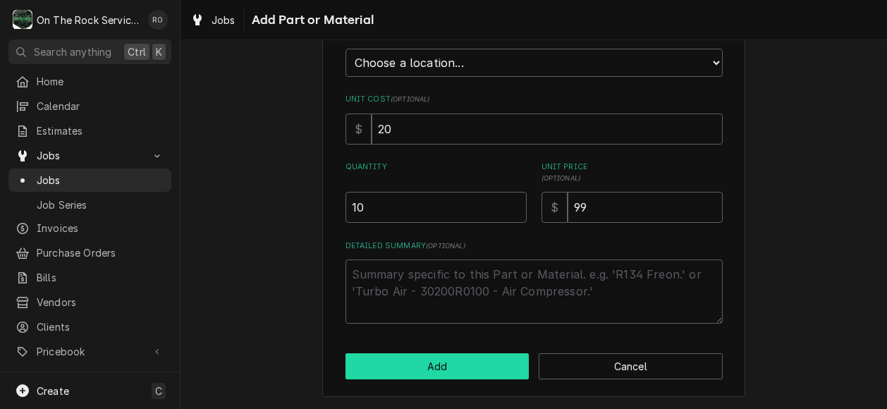
click at [460, 359] on button "Add" at bounding box center [438, 366] width 184 height 26
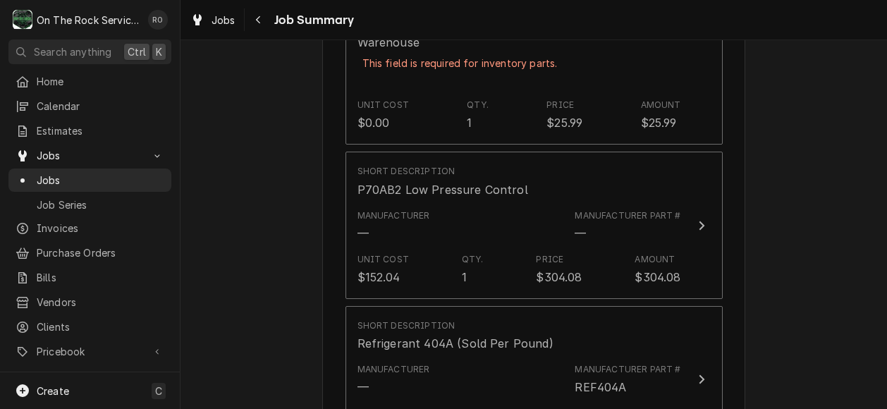
scroll to position [1027, 0]
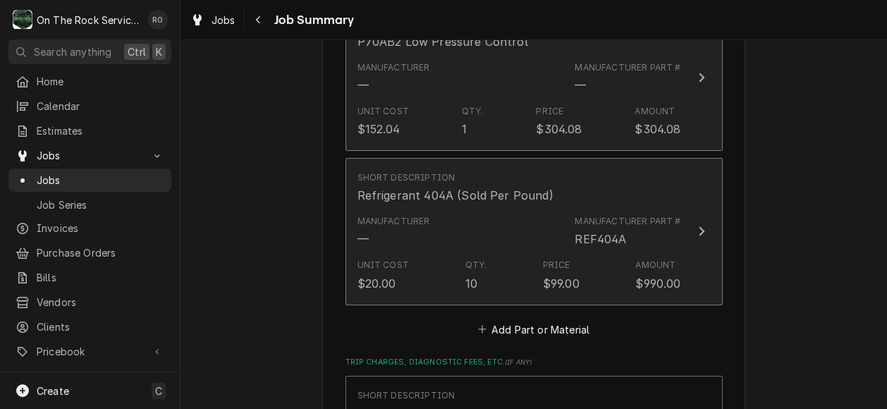
click at [669, 253] on div "Unit Cost $20.00 Qty. 10 Price $99.00 Amount $990.00" at bounding box center [520, 275] width 324 height 44
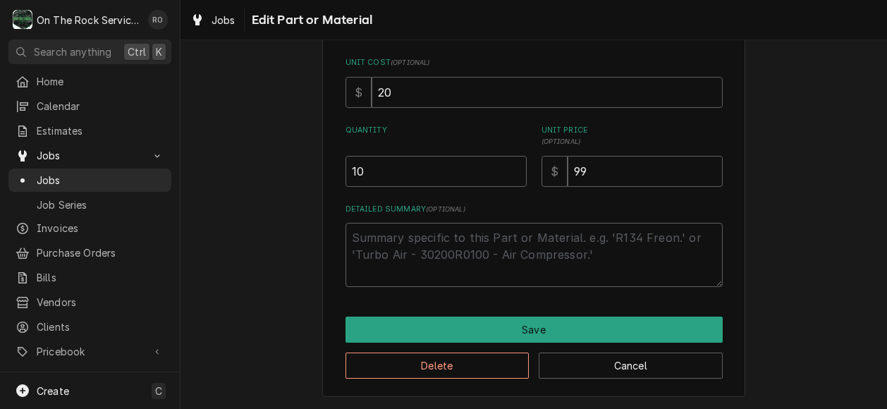
scroll to position [154, 0]
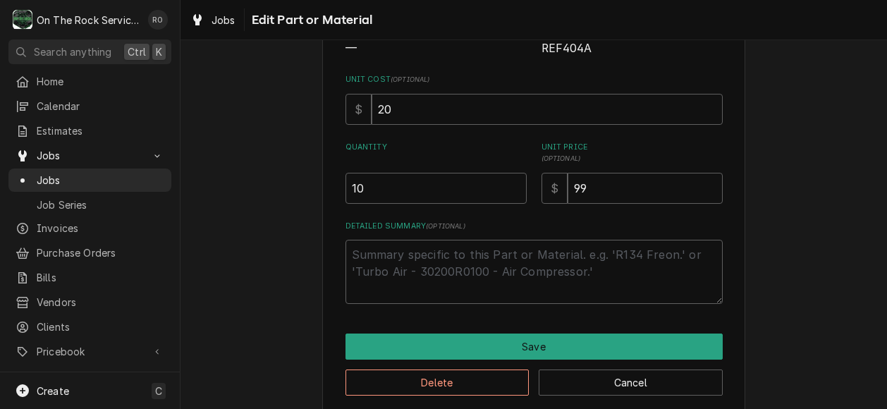
type textarea "x"
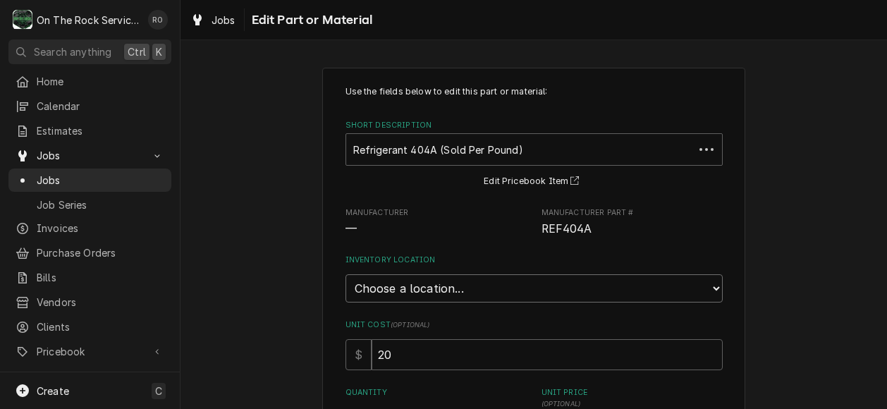
click at [612, 294] on select "Choose a location... Ray's Truck Rich's Truck Todd's Truck Warehouse" at bounding box center [534, 288] width 377 height 28
select select "151"
click at [346, 274] on select "Choose a location... Ray's Truck Rich's Truck Todd's Truck Warehouse" at bounding box center [534, 288] width 377 height 28
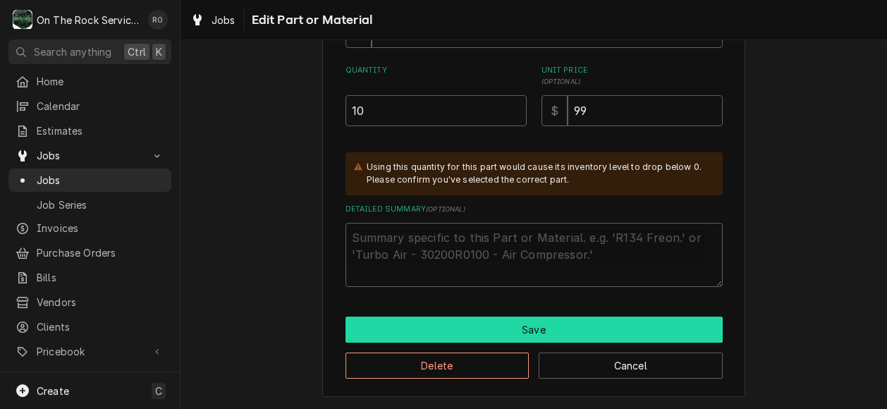
click at [537, 324] on button "Save" at bounding box center [534, 330] width 377 height 26
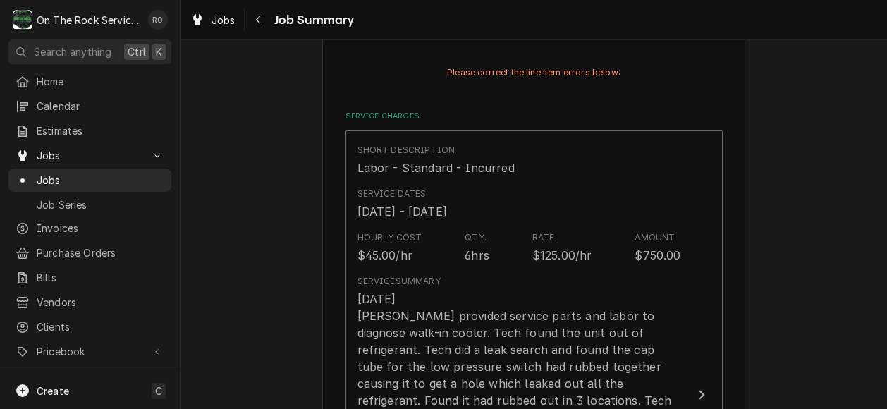
type textarea "x"
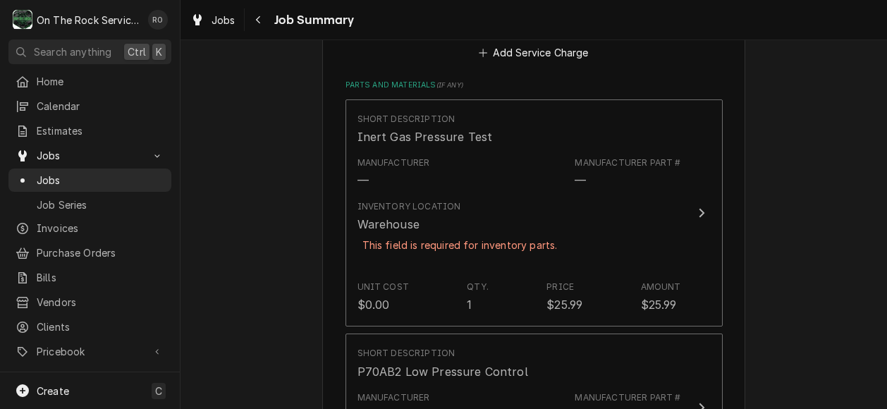
scroll to position [954, 0]
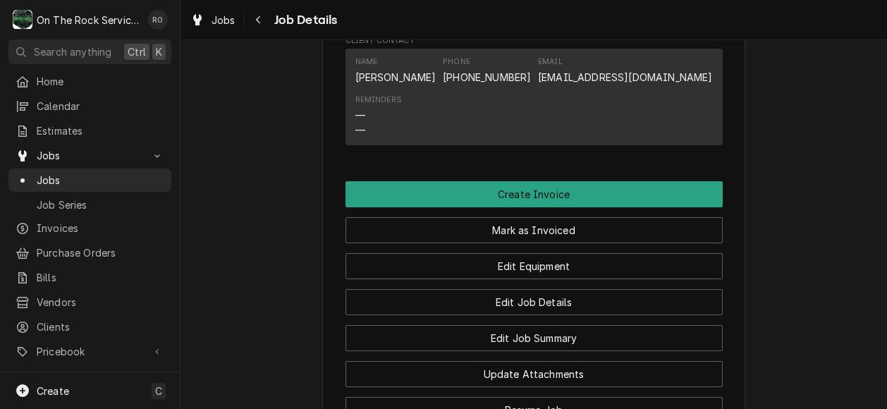
scroll to position [1180, 0]
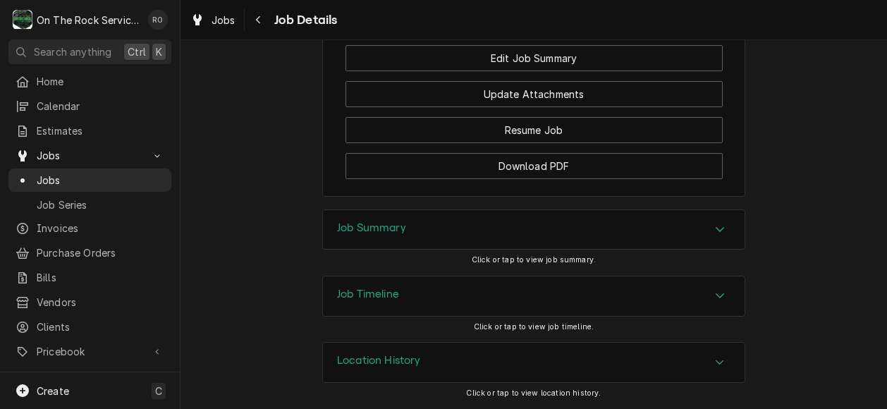
click at [523, 241] on div "Job Summary" at bounding box center [534, 229] width 422 height 39
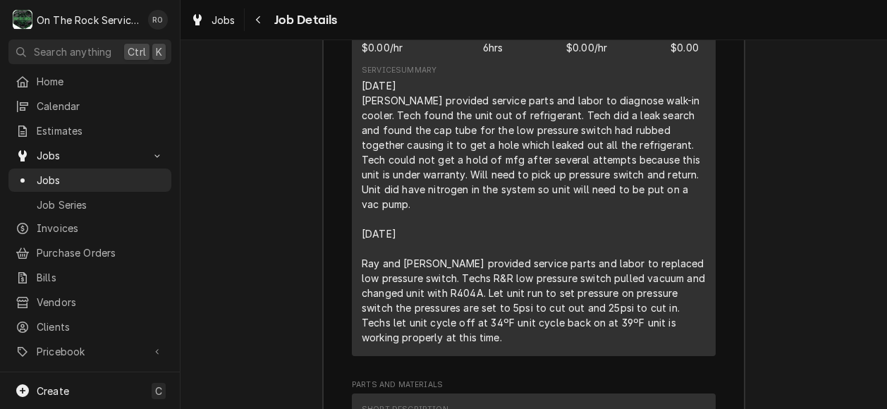
scroll to position [1996, 0]
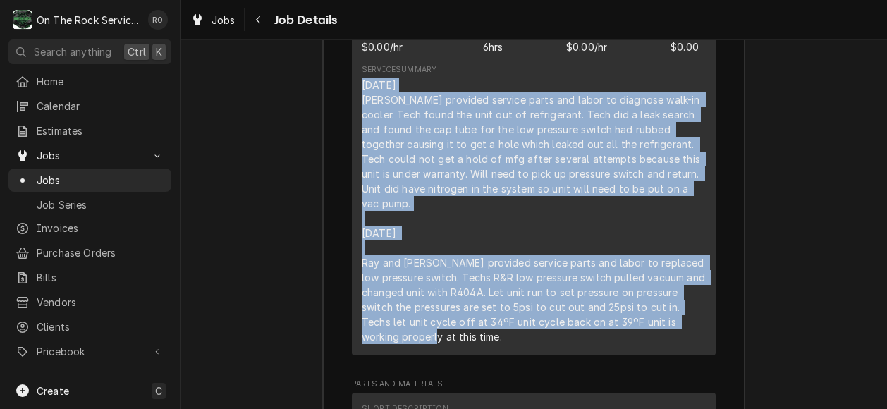
drag, startPoint x: 353, startPoint y: 102, endPoint x: 547, endPoint y: 343, distance: 310.0
click at [547, 343] on div "Short Description Job | Service Call Service Date Aug 18, 2025 Hourly Cost $0.0…" at bounding box center [534, 147] width 364 height 418
copy div "8/18/2025 Ray provided service parts and labor to diagnose walk-in cooler. Tech…"
click at [818, 195] on div "Job Summary Roopairs Job ID JOB-997 Service Type Job | Service Call Job Type Se…" at bounding box center [534, 261] width 707 height 1167
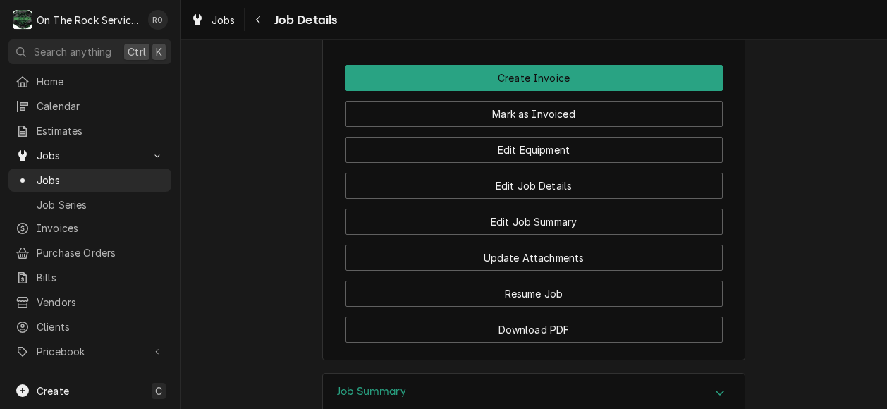
scroll to position [1283, 0]
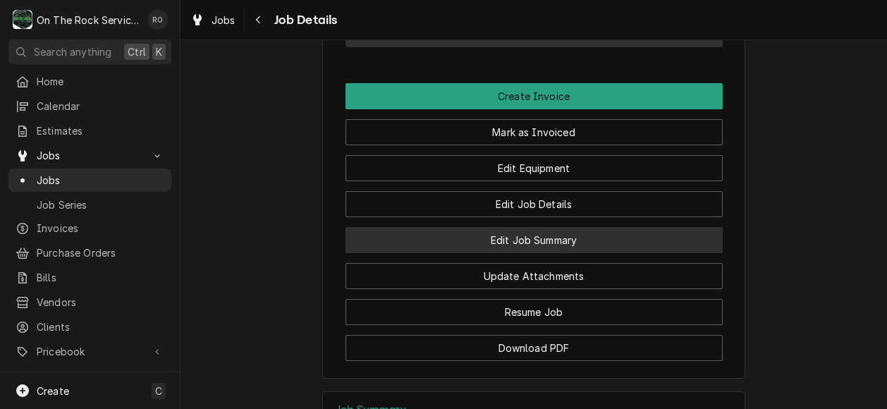
click at [655, 251] on button "Edit Job Summary" at bounding box center [534, 240] width 377 height 26
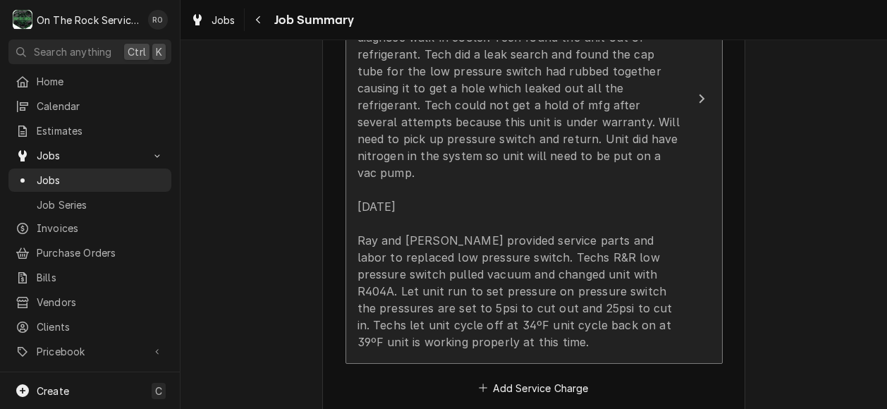
click at [663, 205] on div "[DATE] [PERSON_NAME] provided service parts and labor to diagnose walk-in coole…" at bounding box center [520, 172] width 324 height 355
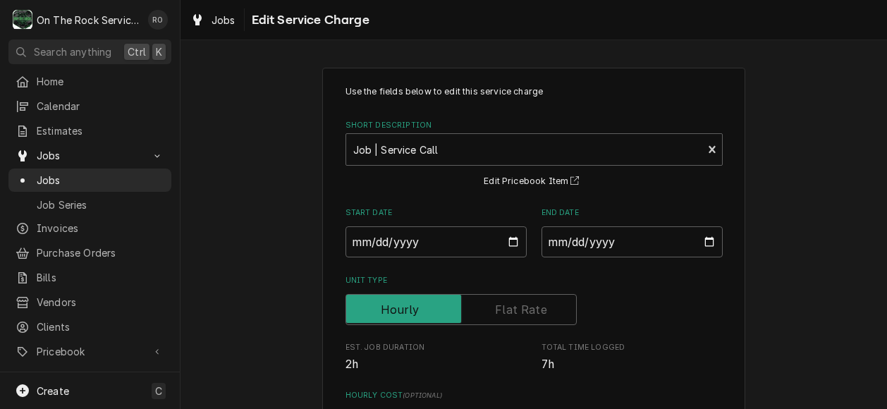
drag, startPoint x: 582, startPoint y: 377, endPoint x: 294, endPoint y: -16, distance: 487.6
click at [294, 0] on html "O On The Rock Services RO Search anything Ctrl K Home Calendar Estimates Jobs J…" at bounding box center [443, 204] width 887 height 409
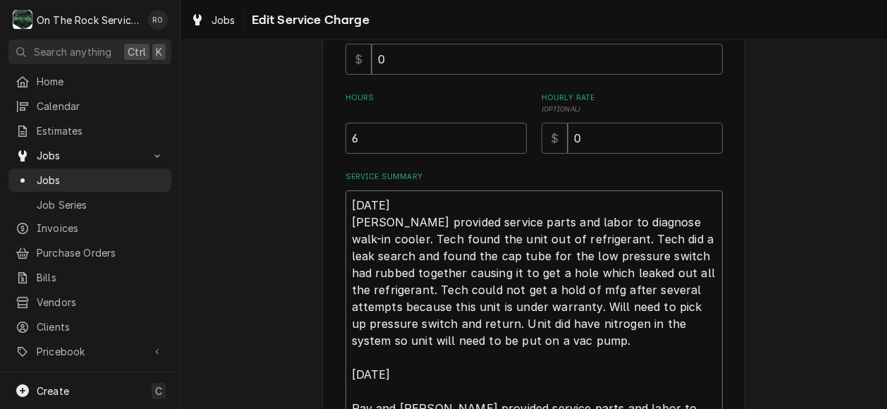
scroll to position [366, 0]
type textarea "x"
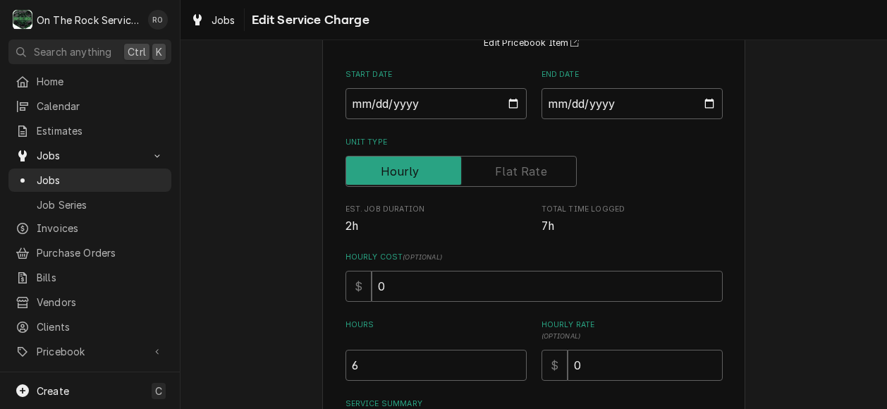
scroll to position [0, 0]
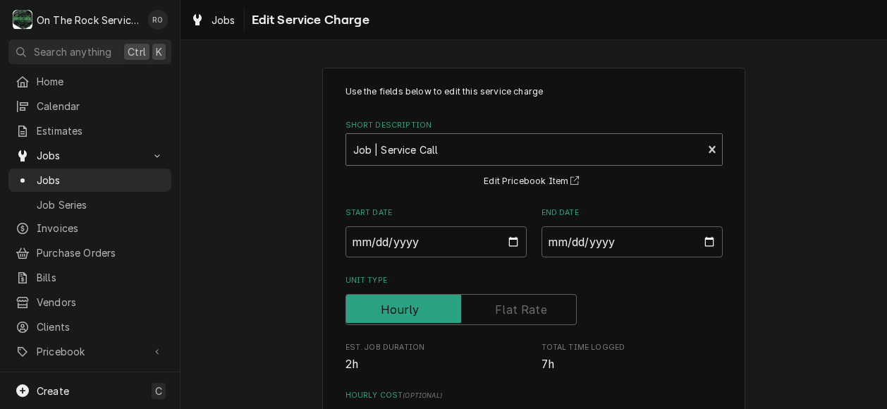
type textarea "x"
click at [599, 140] on div "Short Description" at bounding box center [524, 149] width 343 height 25
type input "incurred"
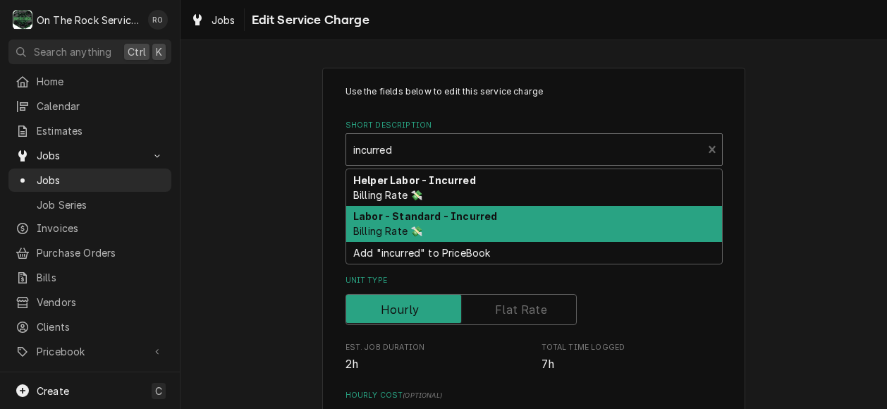
click at [577, 221] on div "Labor - Standard - Incurred Billing Rate 💸" at bounding box center [534, 224] width 376 height 37
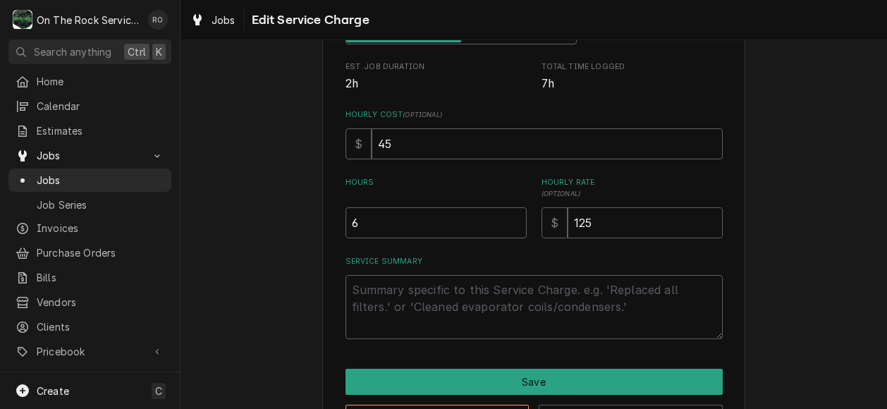
scroll to position [281, 0]
click at [502, 297] on textarea "Service Summary" at bounding box center [534, 306] width 377 height 64
paste textarea "[DATE] [PERSON_NAME] provided service parts and labor to diagnose walk-in coole…"
type textarea "x"
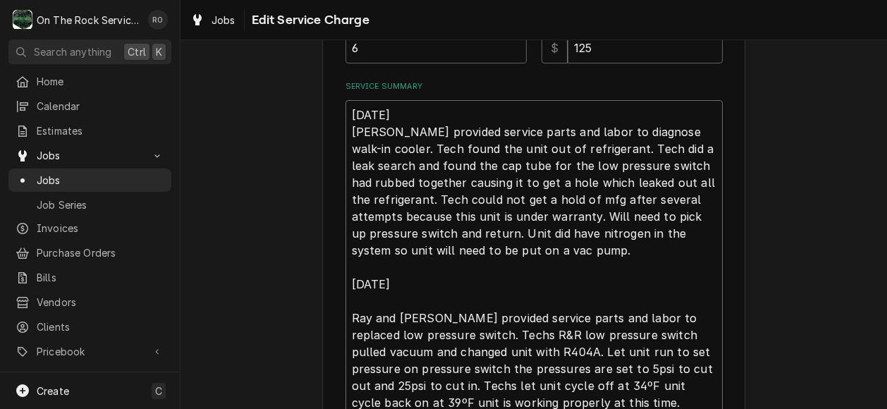
scroll to position [549, 0]
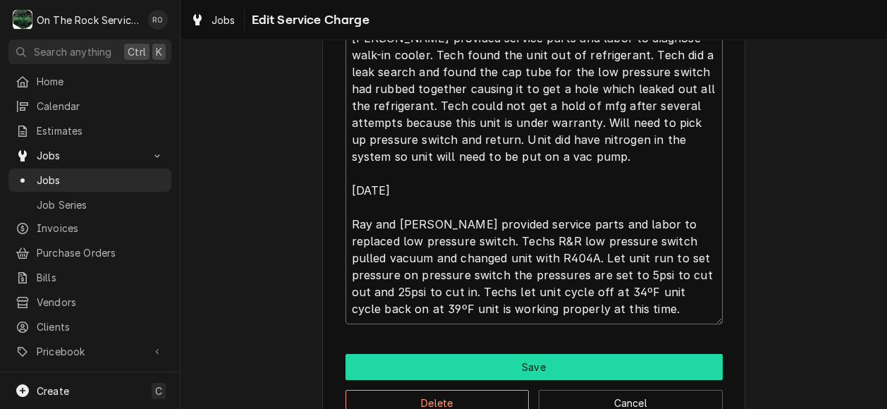
type textarea "[DATE] [PERSON_NAME] provided service parts and labor to diagnose walk-in coole…"
click at [558, 372] on button "Save" at bounding box center [534, 367] width 377 height 26
type textarea "x"
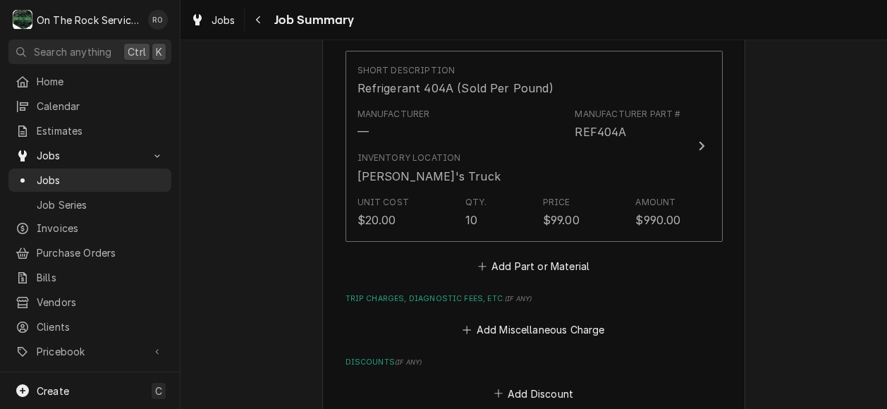
scroll to position [959, 0]
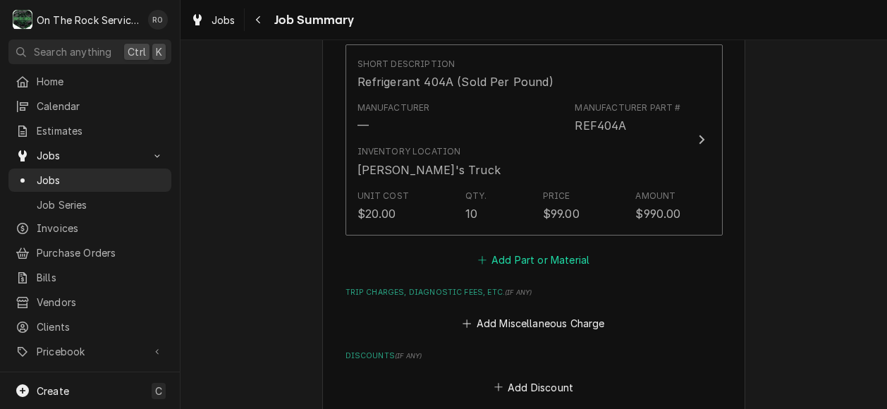
click at [546, 250] on button "Add Part or Material" at bounding box center [533, 260] width 116 height 20
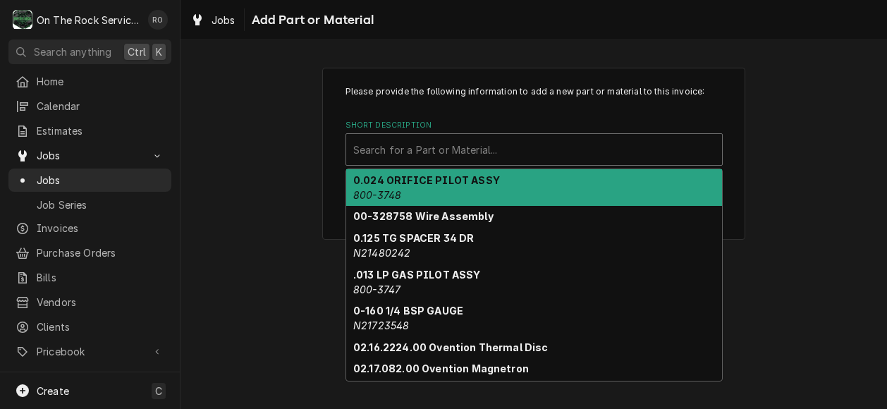
click at [571, 150] on div "Short Description" at bounding box center [534, 149] width 362 height 25
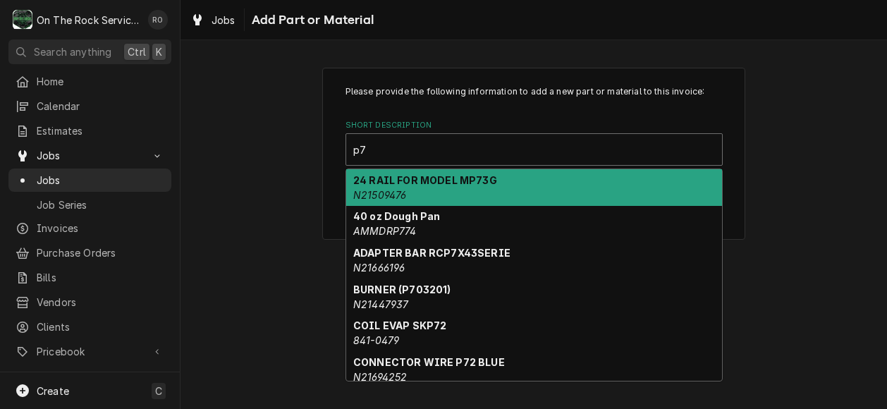
type input "p70"
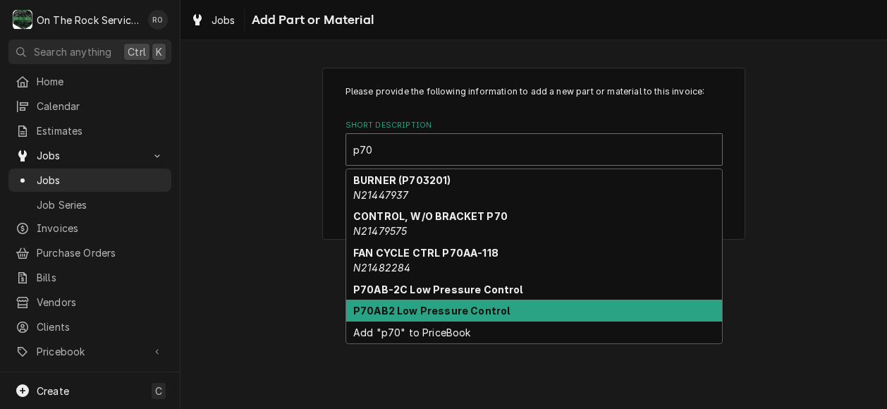
click at [563, 303] on div "P70AB2 Low Pressure Control" at bounding box center [534, 311] width 376 height 22
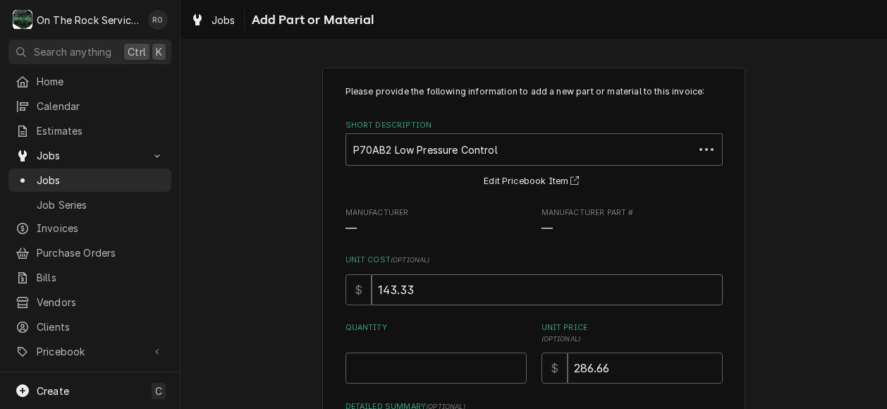
drag, startPoint x: 476, startPoint y: 294, endPoint x: 298, endPoint y: 286, distance: 178.6
click at [298, 286] on div "Please provide the following information to add a new part or material to this …" at bounding box center [534, 313] width 707 height 516
type textarea "x"
type input "1"
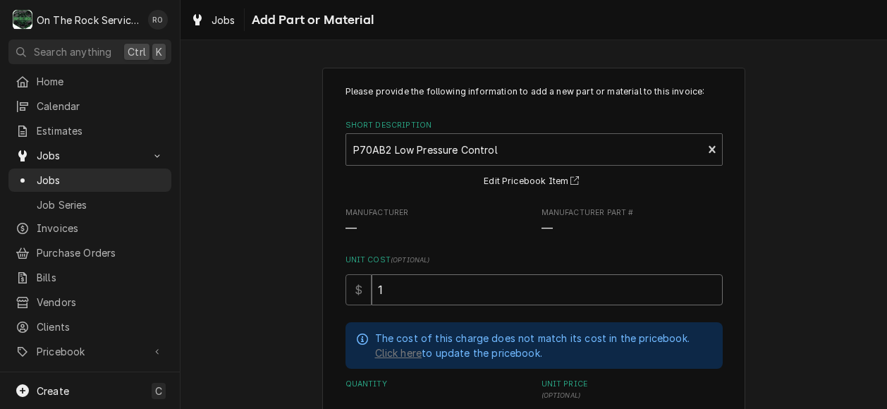
type textarea "x"
type input "15"
type textarea "x"
type input "152"
type textarea "x"
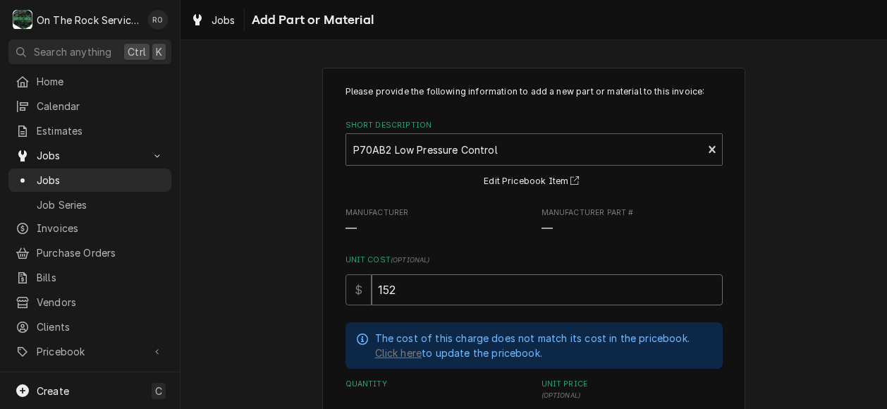
type input "152.0"
type textarea "x"
type input "152.04"
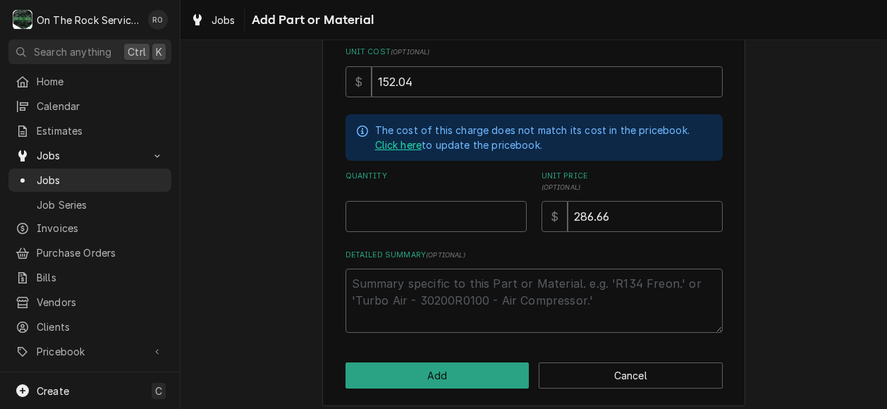
scroll to position [213, 0]
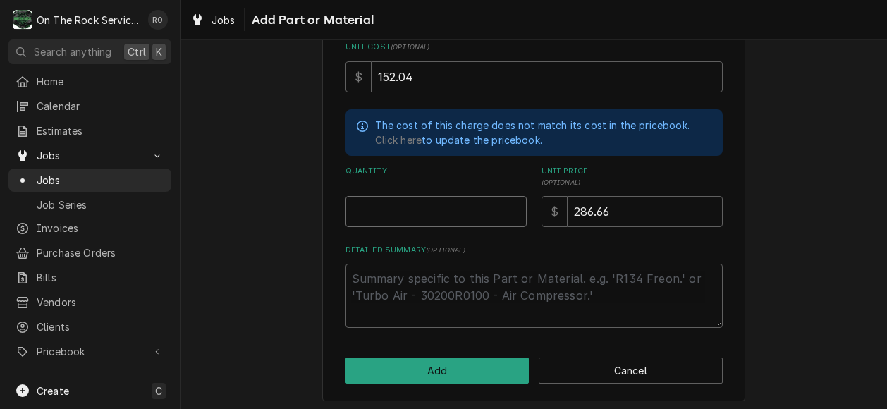
click at [398, 214] on input "Quantity" at bounding box center [436, 211] width 181 height 31
type textarea "x"
type input "1"
type textarea "x"
type input "3"
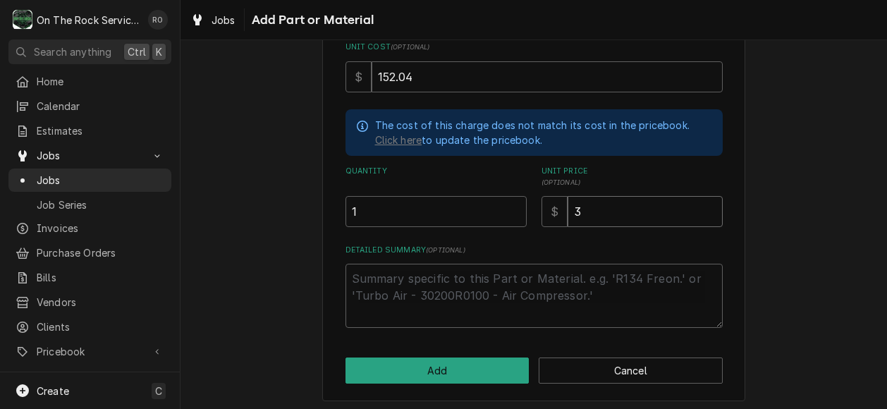
type textarea "x"
type input "30"
type textarea "x"
type input "305"
type textarea "x"
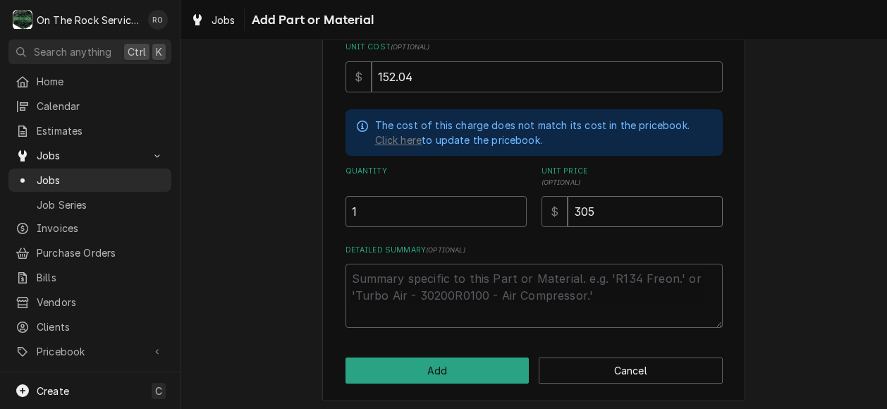
type input "30"
type textarea "x"
type input "304"
type textarea "x"
type input "304.0"
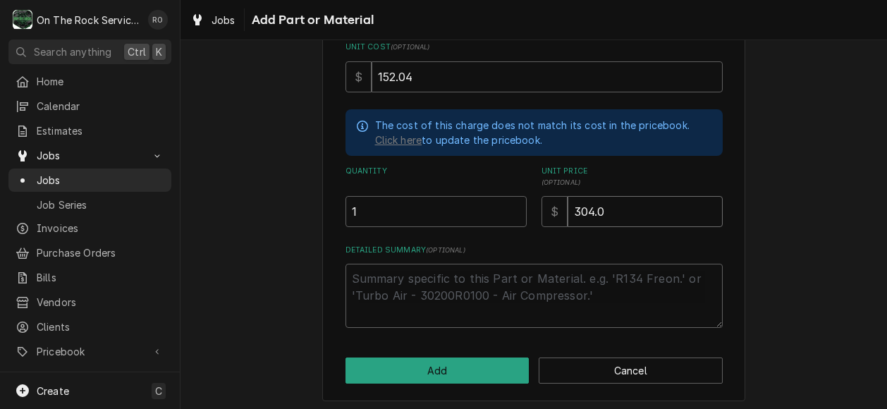
type textarea "x"
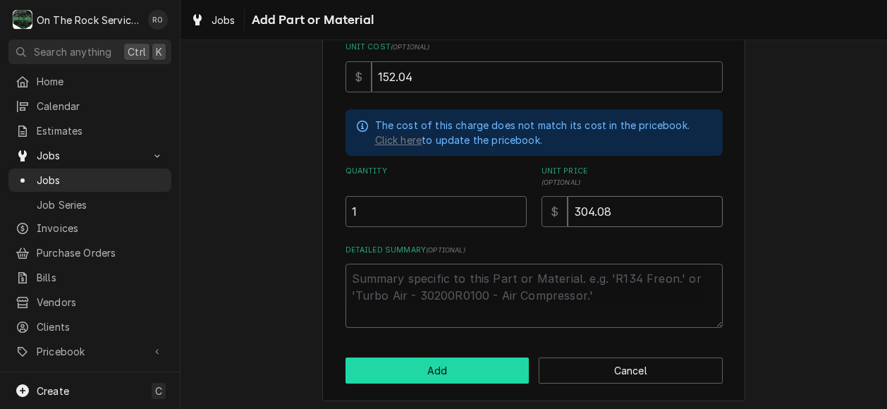
type input "304.08"
click at [413, 363] on button "Add" at bounding box center [438, 371] width 184 height 26
type textarea "x"
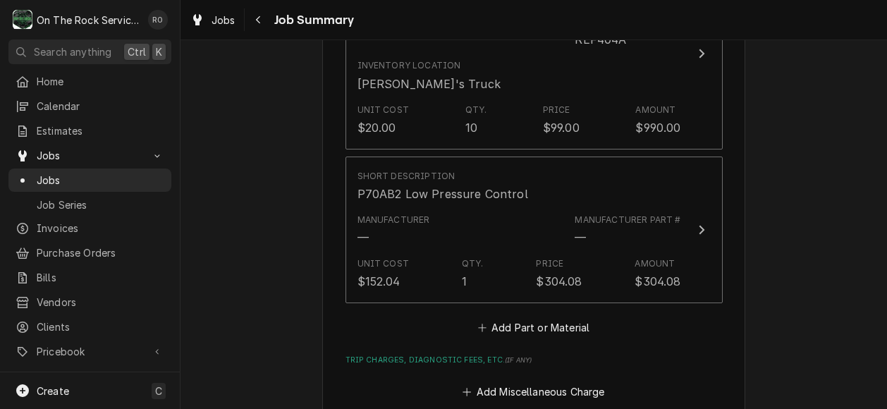
scroll to position [1078, 0]
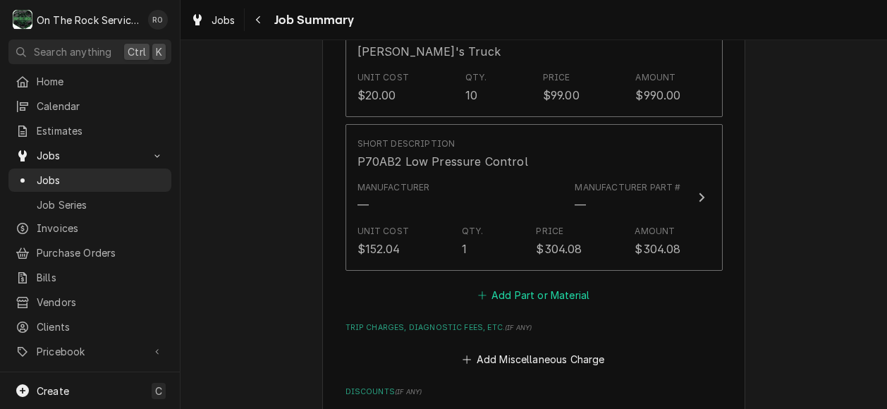
click at [540, 286] on button "Add Part or Material" at bounding box center [533, 296] width 116 height 20
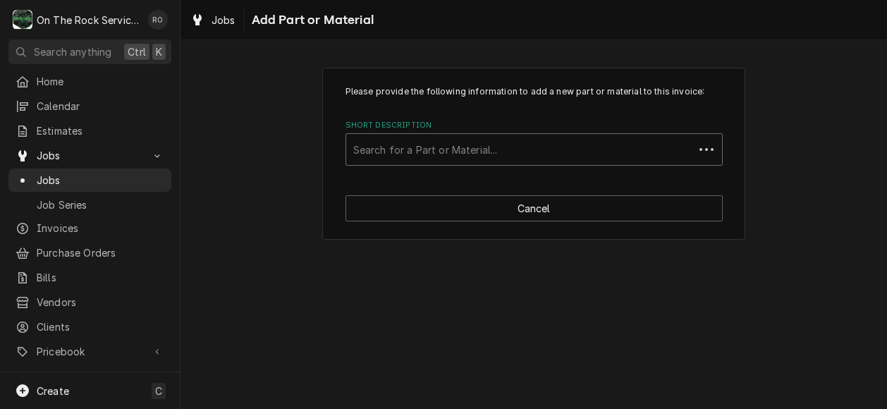
click at [523, 159] on div "Short Description" at bounding box center [520, 149] width 334 height 25
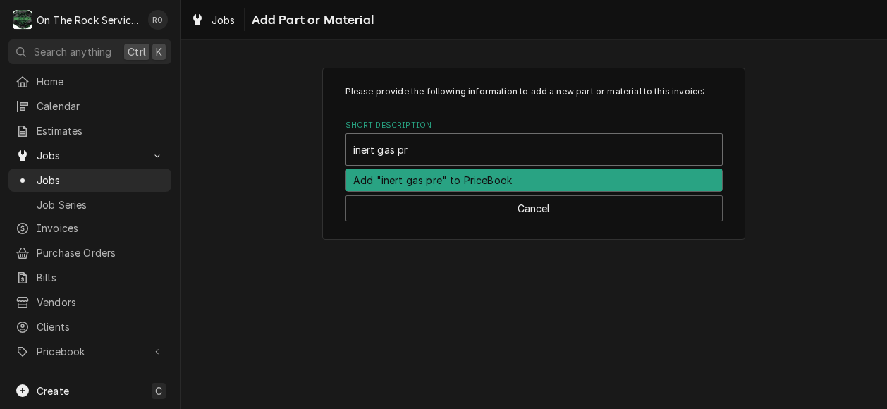
type input "inert gas pre"
click at [518, 176] on div "Inert Gas Pressure Test" at bounding box center [534, 180] width 376 height 22
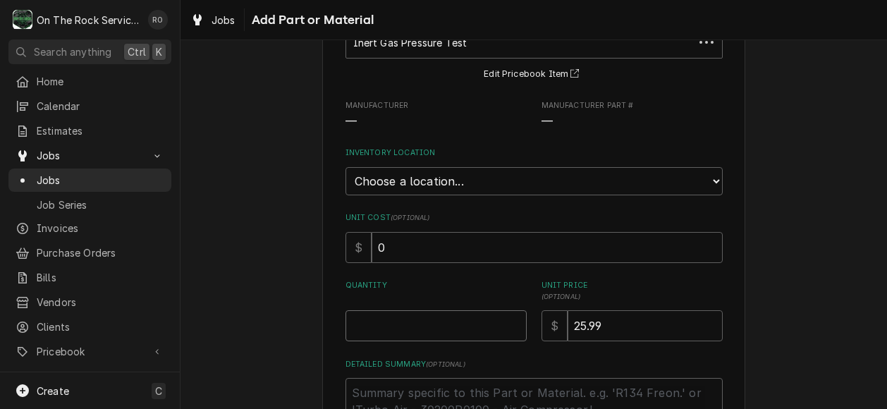
click at [424, 337] on input "Quantity" at bounding box center [436, 325] width 181 height 31
type textarea "x"
type input "1"
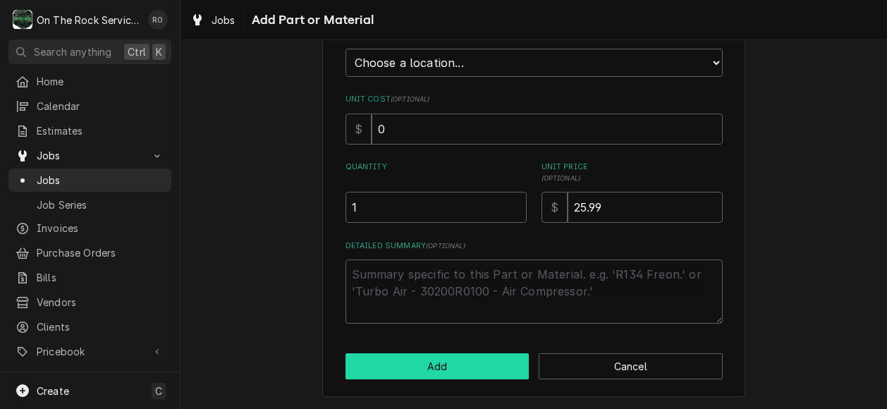
click at [433, 363] on button "Add" at bounding box center [438, 366] width 184 height 26
type textarea "x"
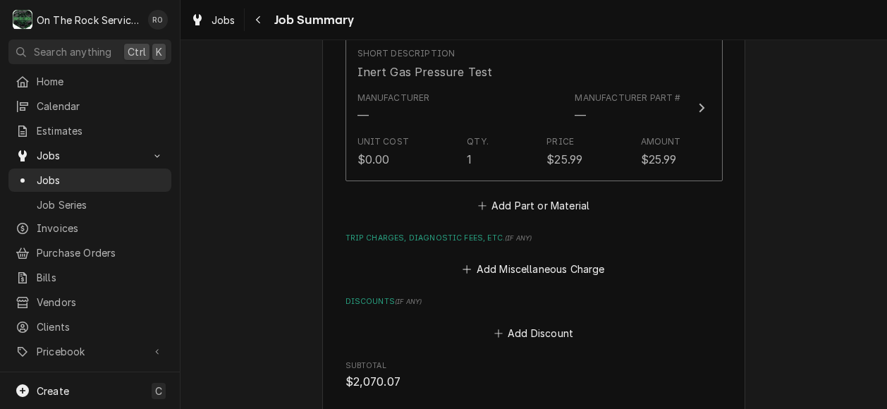
scroll to position [1322, 0]
click at [581, 260] on button "Add Miscellaneous Charge" at bounding box center [534, 270] width 147 height 20
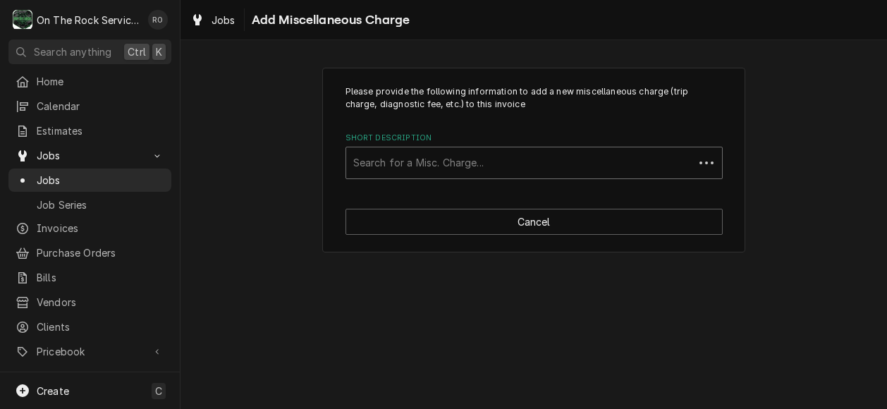
click at [578, 159] on div "Short Description" at bounding box center [520, 162] width 334 height 25
type input "trip"
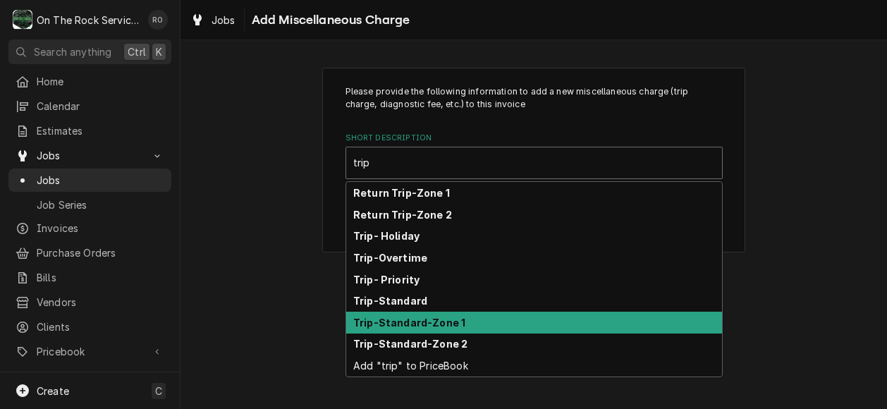
click at [563, 327] on div "Trip-Standard-Zone 1" at bounding box center [534, 323] width 376 height 22
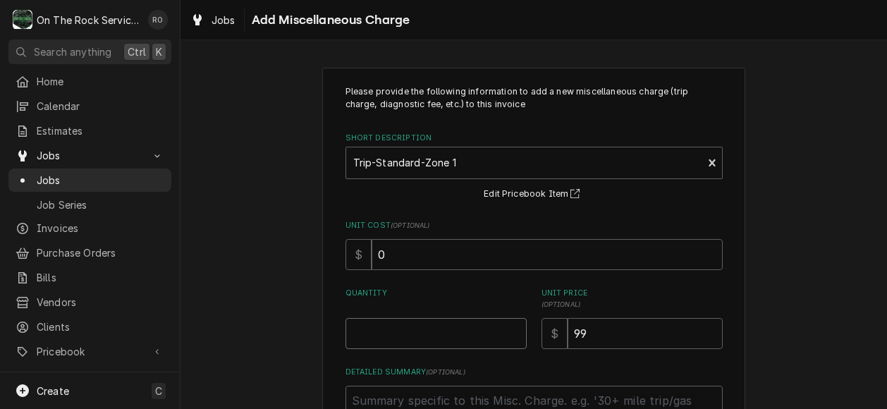
click at [469, 345] on input "Quantity" at bounding box center [436, 333] width 181 height 31
type textarea "x"
type input "1"
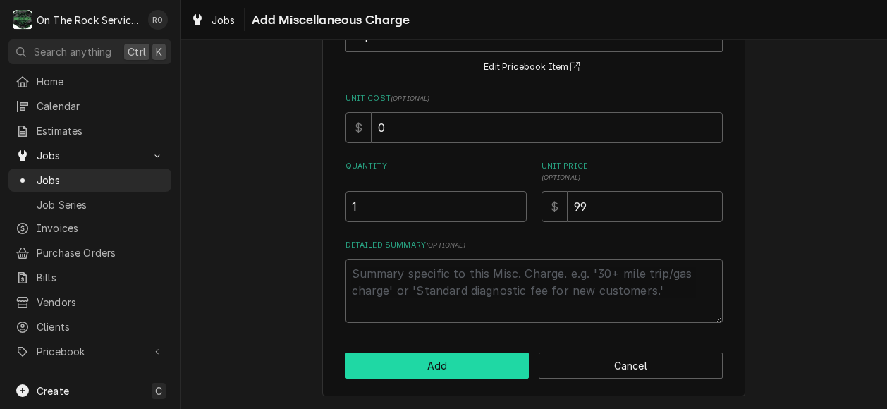
click at [468, 360] on button "Add" at bounding box center [438, 366] width 184 height 26
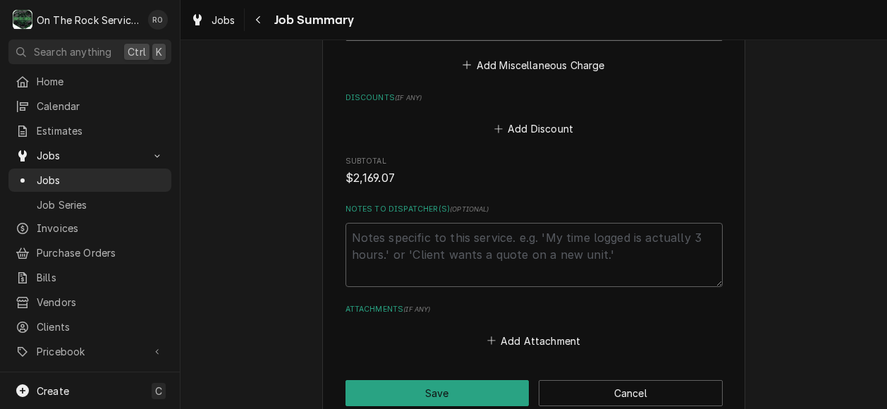
scroll to position [1715, 0]
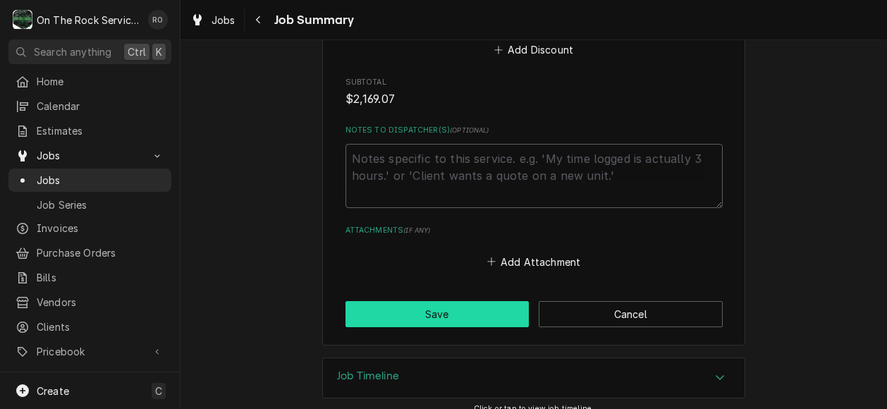
click at [461, 301] on button "Save" at bounding box center [438, 314] width 184 height 26
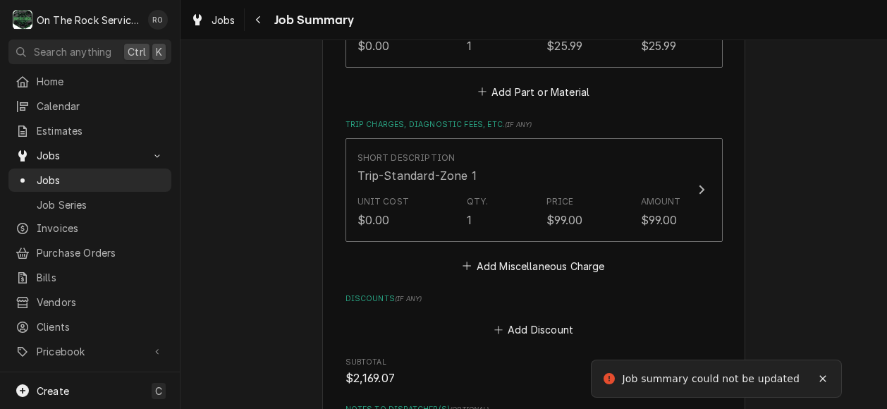
scroll to position [1339, 0]
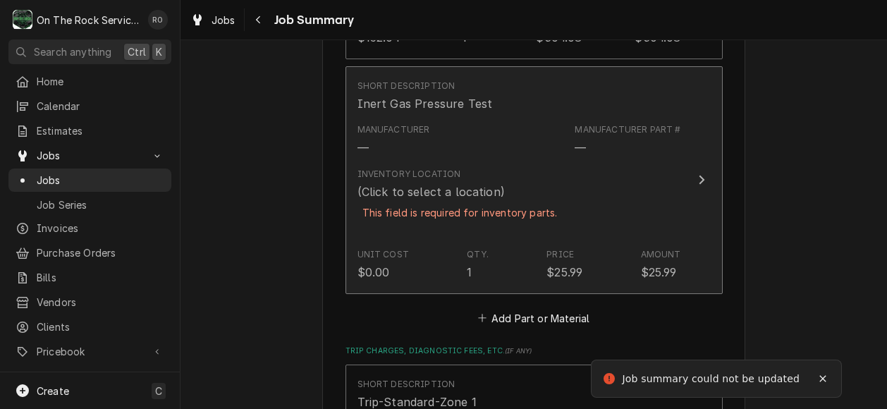
click at [583, 162] on div "Inventory Location (Click to select a location) This field is required for inve…" at bounding box center [520, 202] width 324 height 80
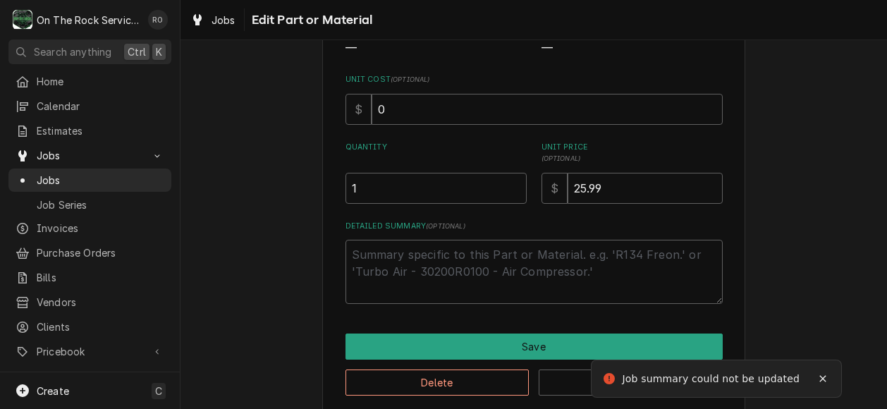
type textarea "x"
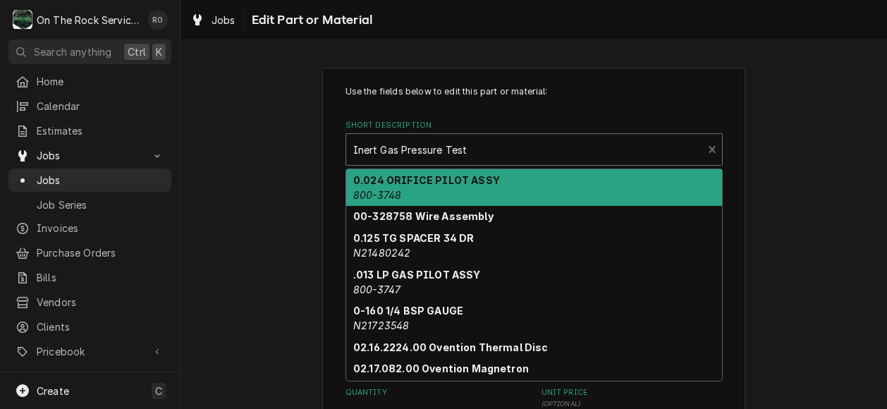
click at [613, 140] on div "Inert Gas Pressure Test" at bounding box center [524, 149] width 357 height 31
click at [607, 78] on div "Use the fields below to edit this part or material: Short Description 10 result…" at bounding box center [533, 364] width 423 height 592
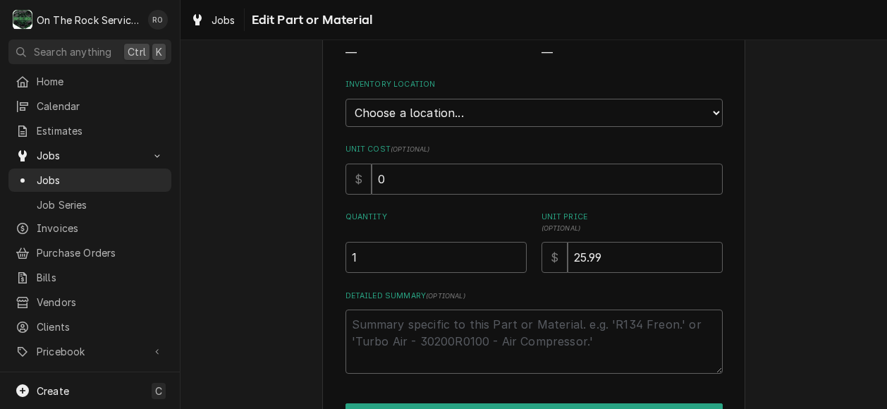
scroll to position [185, 0]
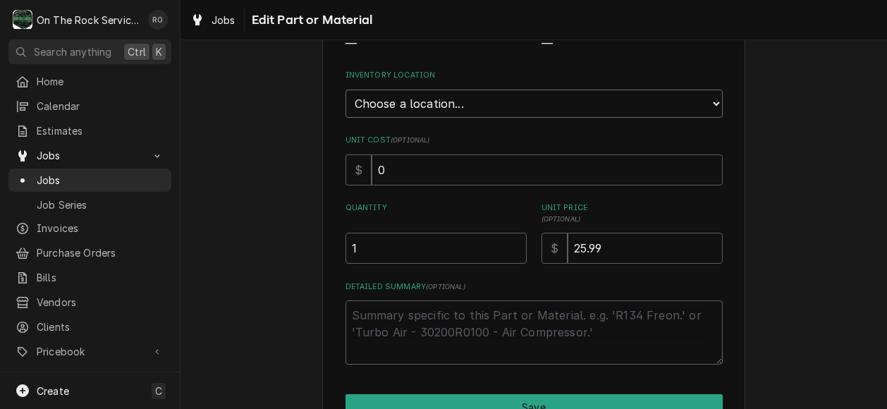
click at [608, 92] on select "Choose a location... Ray's Truck Rich's Truck Todd's Truck Warehouse" at bounding box center [534, 104] width 377 height 28
select select "151"
click at [346, 90] on select "Choose a location... Ray's Truck Rich's Truck Todd's Truck Warehouse" at bounding box center [534, 104] width 377 height 28
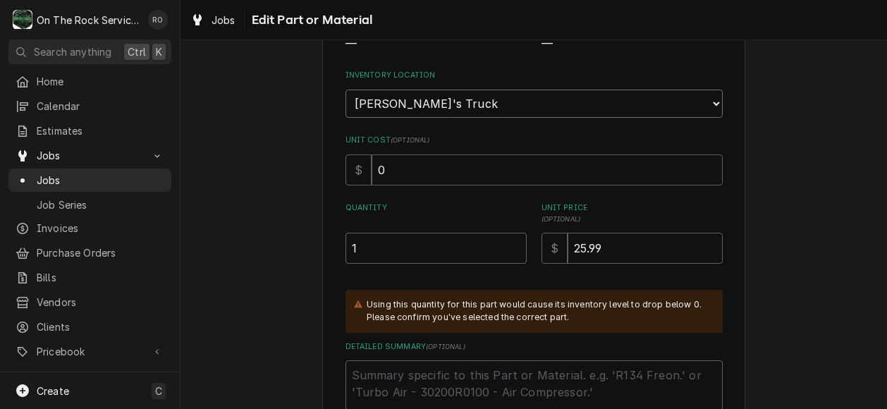
scroll to position [322, 0]
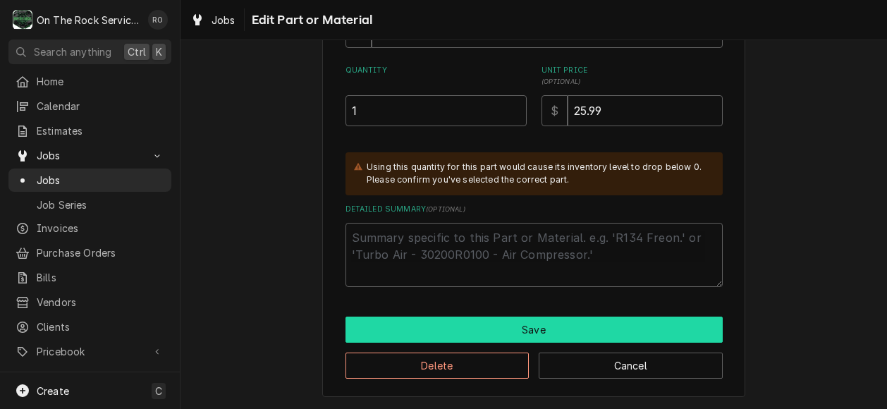
click at [597, 326] on button "Save" at bounding box center [534, 330] width 377 height 26
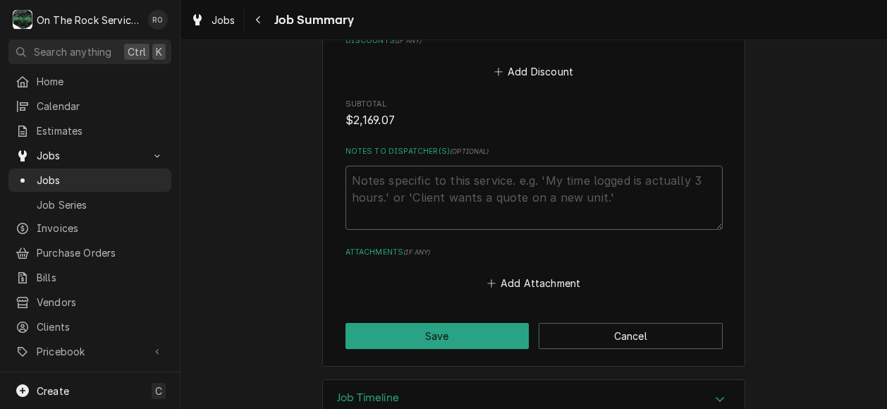
scroll to position [1845, 0]
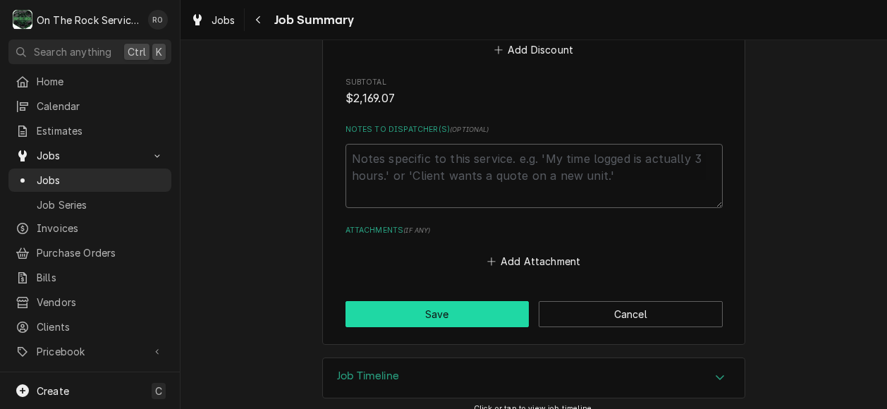
click at [485, 301] on button "Save" at bounding box center [438, 314] width 184 height 26
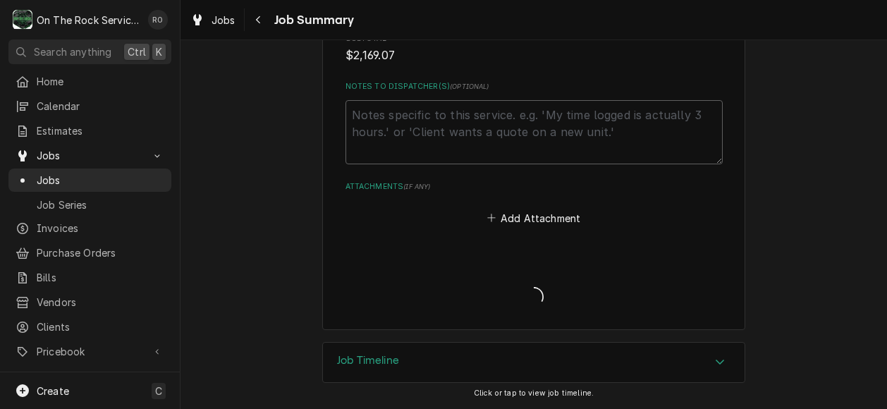
scroll to position [1796, 0]
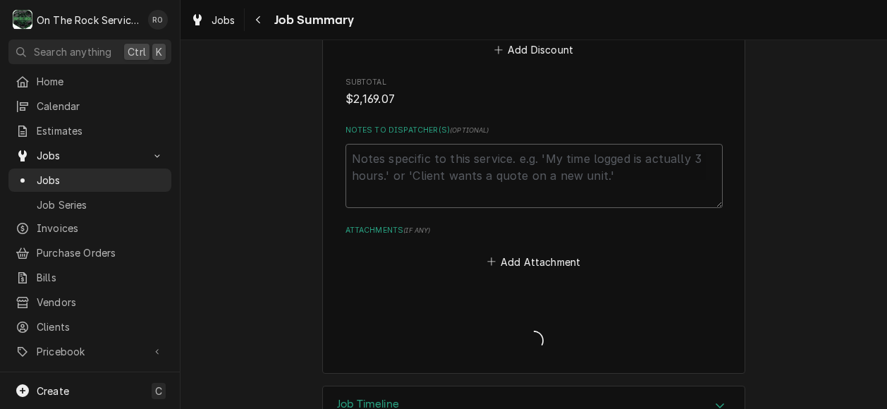
type textarea "x"
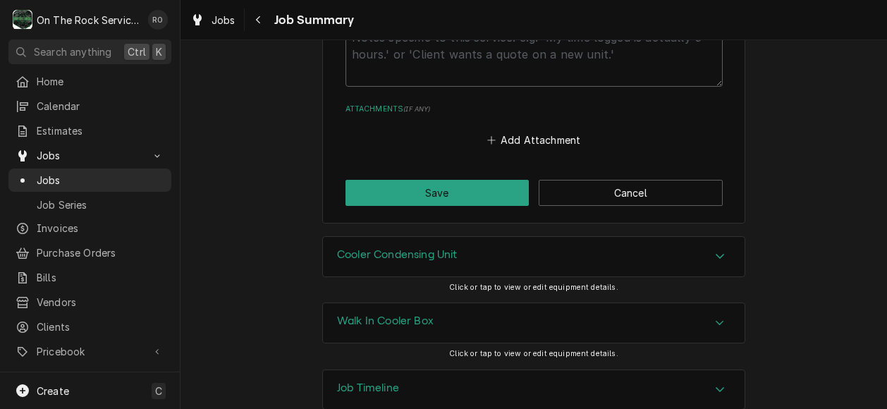
scroll to position [1969, 0]
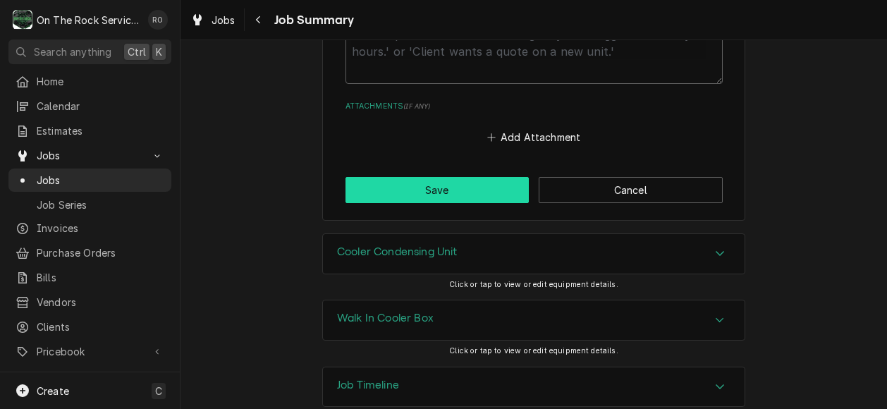
click at [484, 177] on button "Save" at bounding box center [438, 190] width 184 height 26
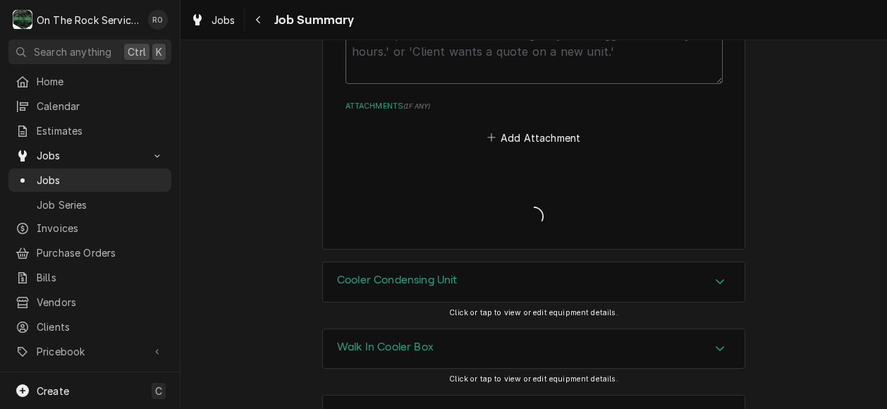
type textarea "x"
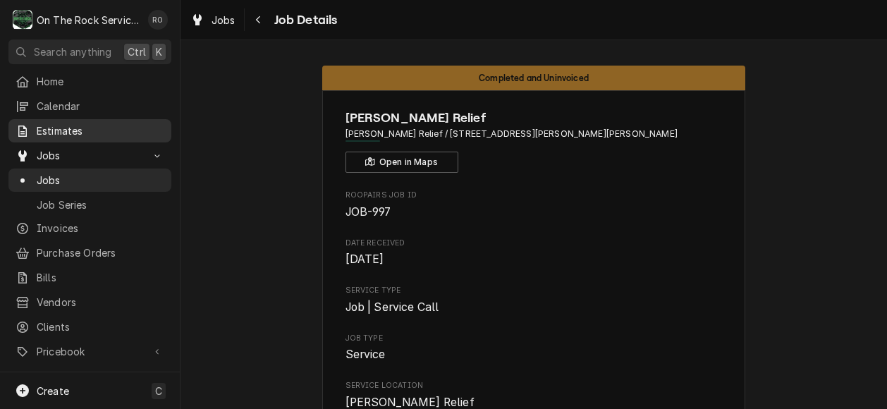
click at [54, 123] on span "Estimates" at bounding box center [101, 130] width 128 height 15
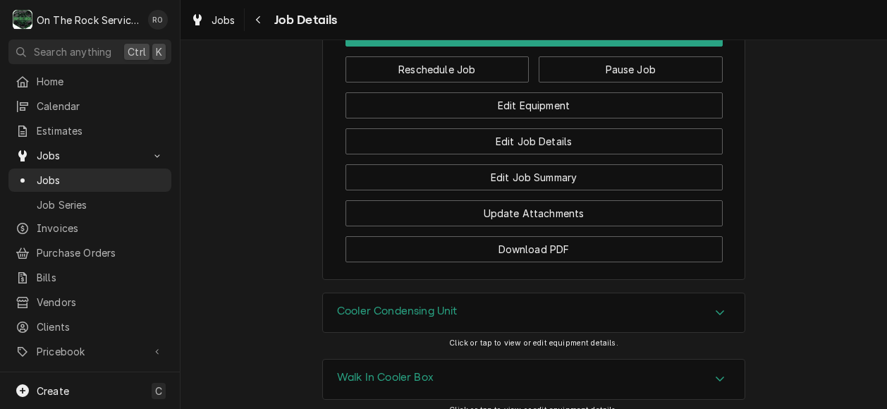
scroll to position [1395, 0]
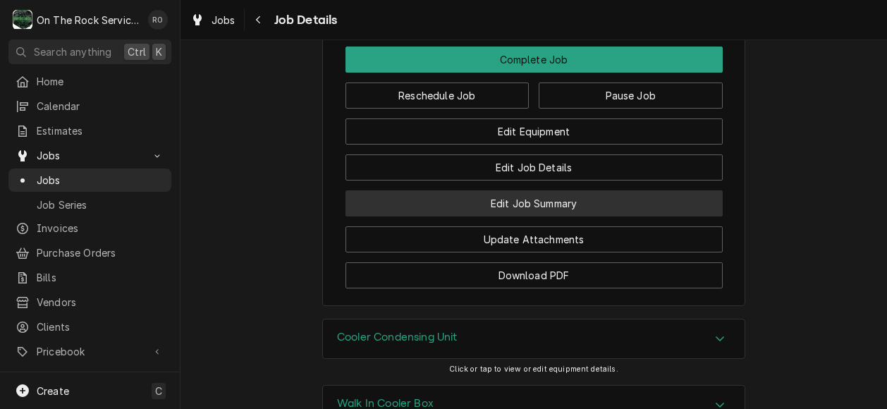
click at [570, 190] on button "Edit Job Summary" at bounding box center [534, 203] width 377 height 26
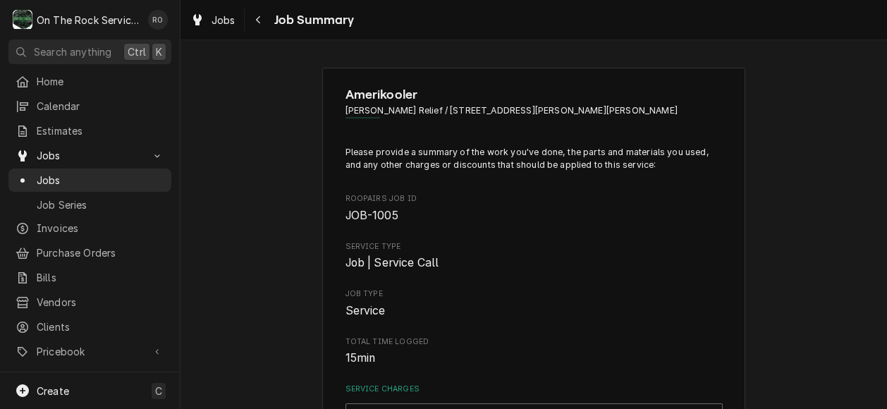
scroll to position [394, 0]
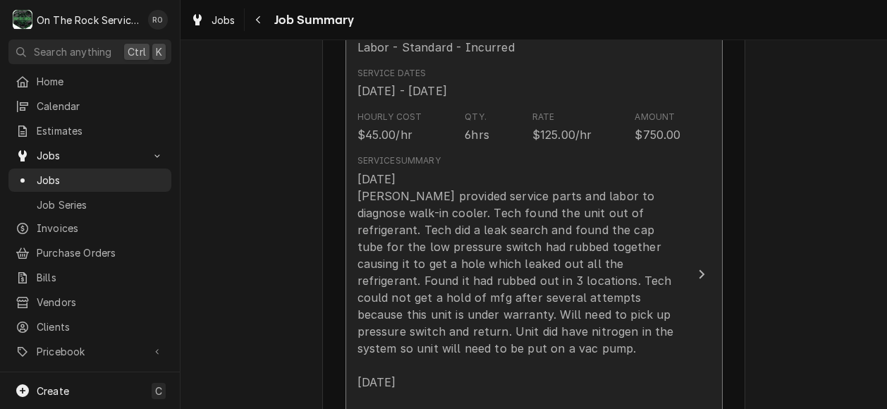
click at [645, 253] on div "[DATE] [PERSON_NAME] provided service parts and labor to diagnose walk-in coole…" at bounding box center [520, 348] width 324 height 355
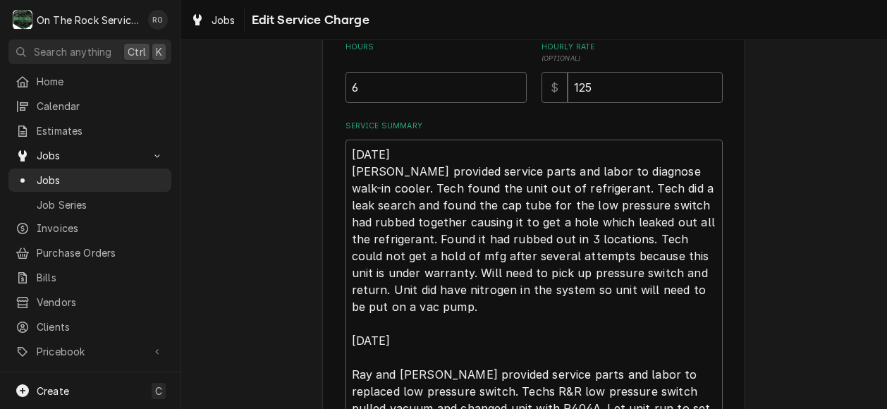
scroll to position [418, 0]
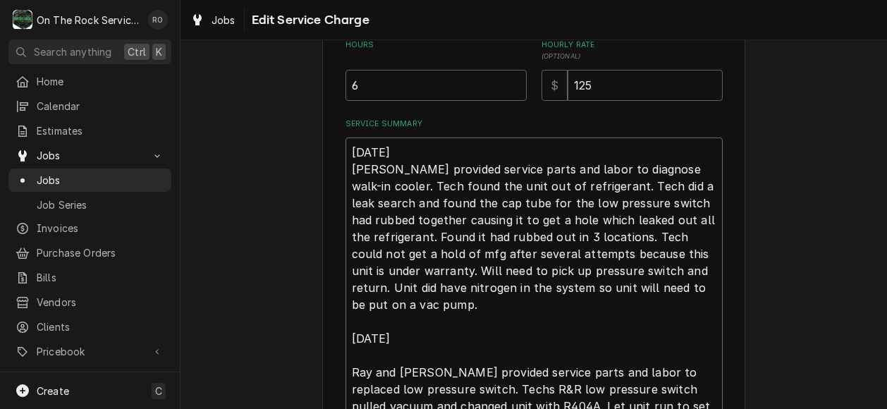
click at [346, 149] on textarea "[DATE] [PERSON_NAME] provided service parts and labor to diagnose walk-in coole…" at bounding box center [534, 305] width 377 height 335
type textarea "x"
type textarea "[DATE] [PERSON_NAME] provided service parts and labor to diagnose walk-in coole…"
type textarea "x"
type textarea "[DATE] [PERSON_NAME] provided service parts and labor to diagnose walk-in coole…"
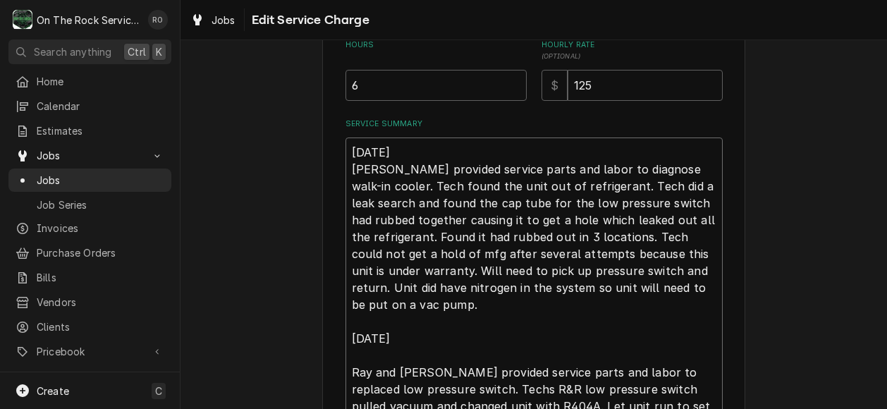
type textarea "x"
type textarea "8/18/2025 Ray provided service parts and labor to diagnose walk-in cooler. Tech…"
click at [346, 149] on textarea "8/18/2025 Ray provided service parts and labor to diagnose walk-in cooler. Tech…" at bounding box center [534, 331] width 377 height 386
type textarea "x"
type textarea "P 8/18/2025 Ray provided service parts and labor to diagnose walk-in cooler. Te…"
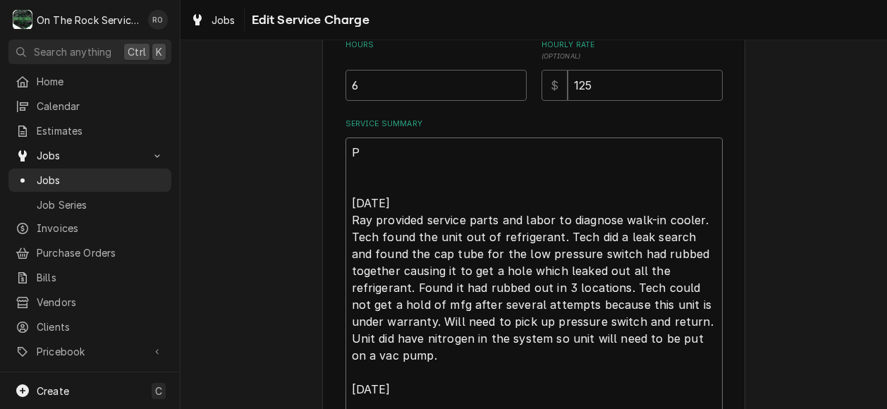
type textarea "x"
type textarea "Pr 8/18/2025 Ray provided service parts and labor to diagnose walk-in cooler. T…"
type textarea "x"
type textarea "Pro 8/18/2025 Ray provided service parts and labor to diagnose walk-in cooler. …"
type textarea "x"
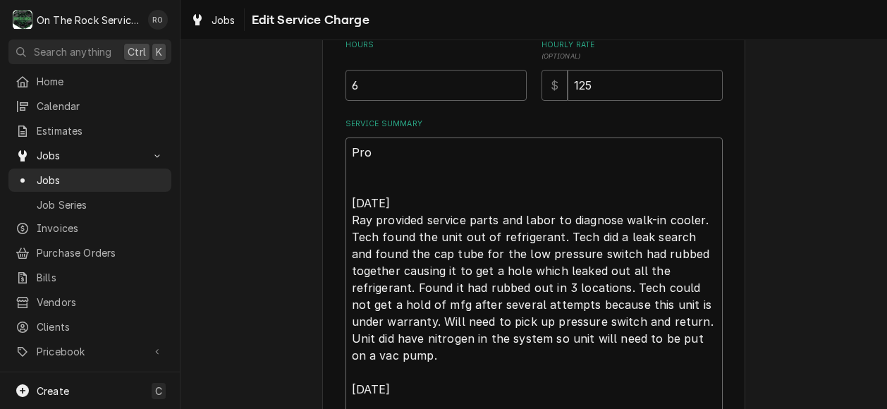
type textarea "Proj 8/18/2025 Ray provided service parts and labor to diagnose walk-in cooler.…"
type textarea "x"
type textarea "Projec 8/18/2025 Ray provided service parts and labor to diagnose walk-in coole…"
type textarea "x"
type textarea "Project 8/18/2025 Ray provided service parts and labor to diagnose walk-in cool…"
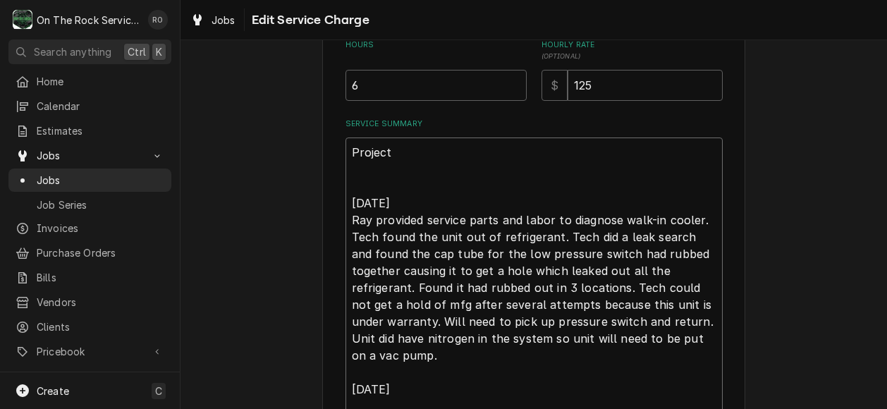
type textarea "x"
type textarea "Project 8/18/2025 Ray provided service parts and labor to diagnose walk-in cool…"
type textarea "x"
type textarea "Project p 8/18/2025 Ray provided service parts and labor to diagnose walk-in co…"
type textarea "x"
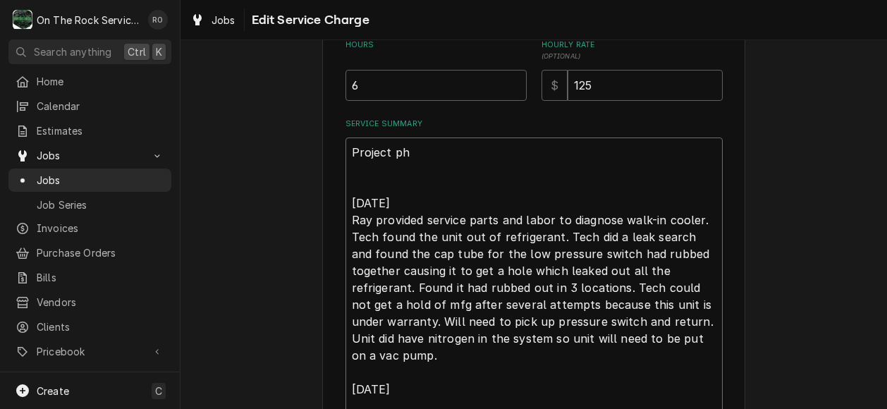
type textarea "Project pho 8/18/2025 Ray provided service parts and labor to diagnose walk-in …"
type textarea "x"
type textarea "Project phot 8/18/2025 Ray provided service parts and labor to diagnose walk-in…"
type textarea "x"
type textarea "Project photo 8/18/2025 Ray provided service parts and labor to diagnose walk-i…"
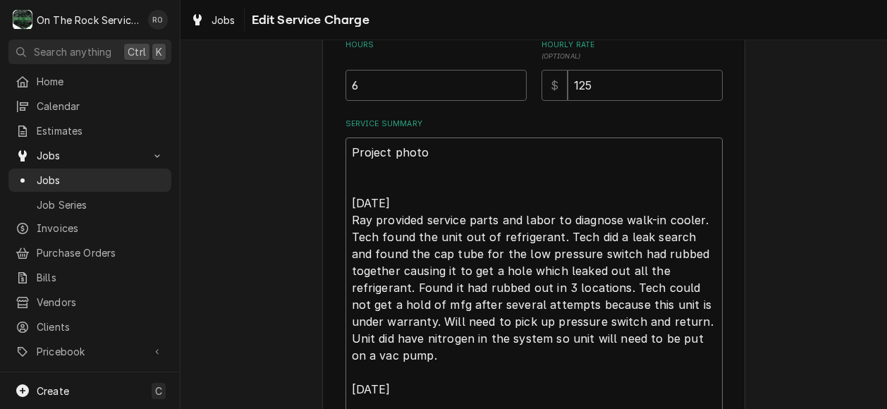
type textarea "x"
type textarea "Project phot 8/18/2025 Ray provided service parts and labor to diagnose walk-in…"
type textarea "x"
type textarea "Project pho 8/18/2025 Ray provided service parts and labor to diagnose walk-in …"
type textarea "x"
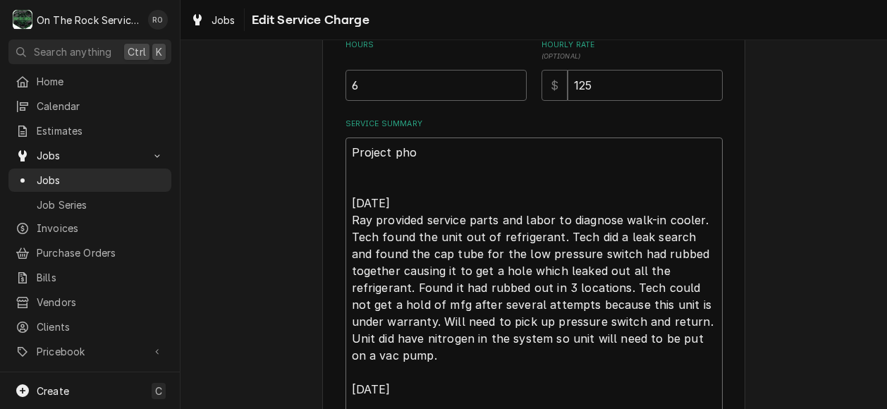
type textarea "Project ph 8/18/2025 Ray provided service parts and labor to diagnose walk-in c…"
type textarea "x"
type textarea "Project p 8/18/2025 Ray provided service parts and labor to diagnose walk-in co…"
type textarea "x"
type textarea "Project 8/18/2025 Ray provided service parts and labor to diagnose walk-in cool…"
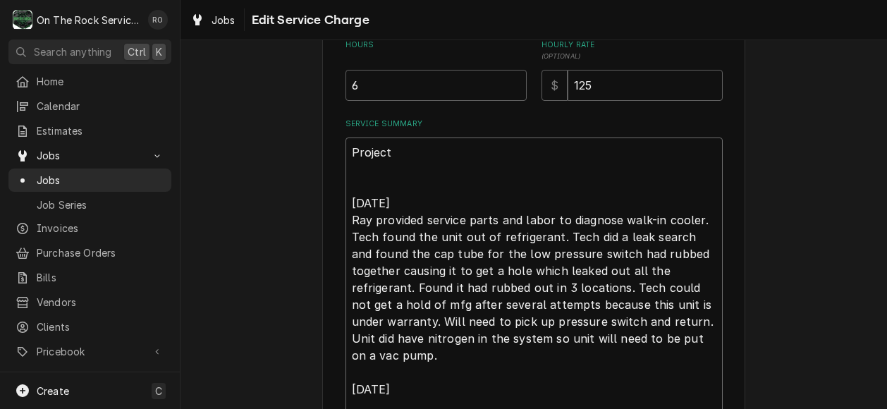
type textarea "x"
type textarea "Project 8/18/2025 Ray provided service parts and labor to diagnose walk-in cool…"
type textarea "x"
type textarea "Projec 8/18/2025 Ray provided service parts and labor to diagnose walk-in coole…"
type textarea "x"
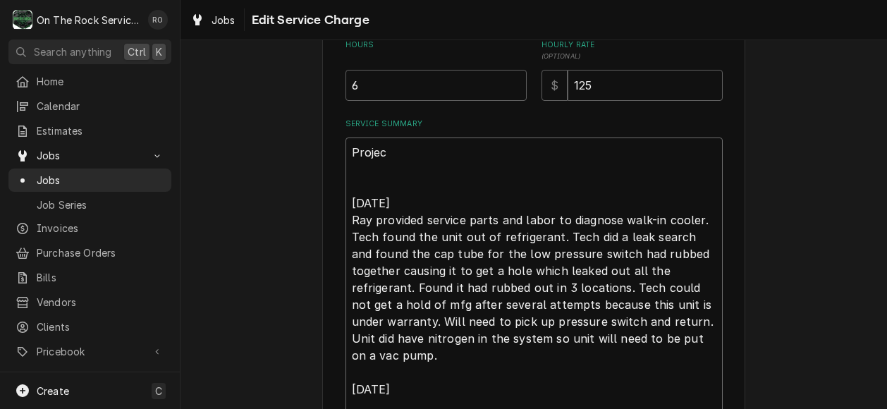
type textarea "Proje 8/18/2025 Ray provided service parts and labor to diagnose walk-in cooler…"
type textarea "x"
type textarea "Proj 8/18/2025 Ray provided service parts and labor to diagnose walk-in cooler.…"
type textarea "x"
type textarea "Pro 8/18/2025 Ray provided service parts and labor to diagnose walk-in cooler. …"
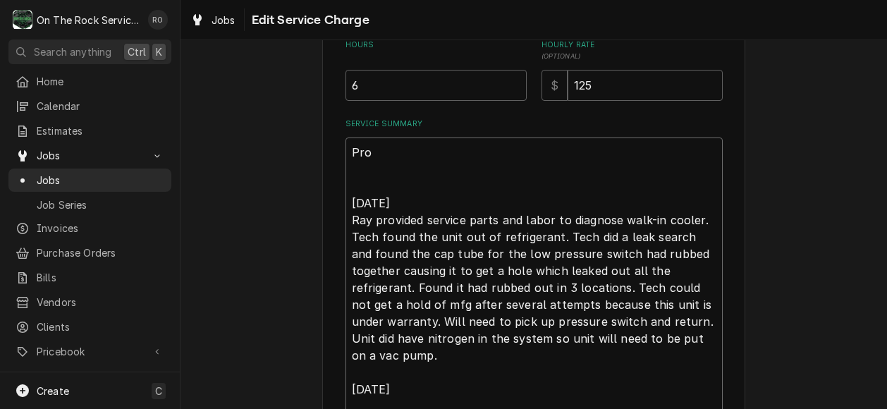
type textarea "x"
type textarea "Pr 8/18/2025 Ray provided service parts and labor to diagnose walk-in cooler. T…"
type textarea "x"
type textarea "P 8/18/2025 Ray provided service parts and labor to diagnose walk-in cooler. Te…"
type textarea "x"
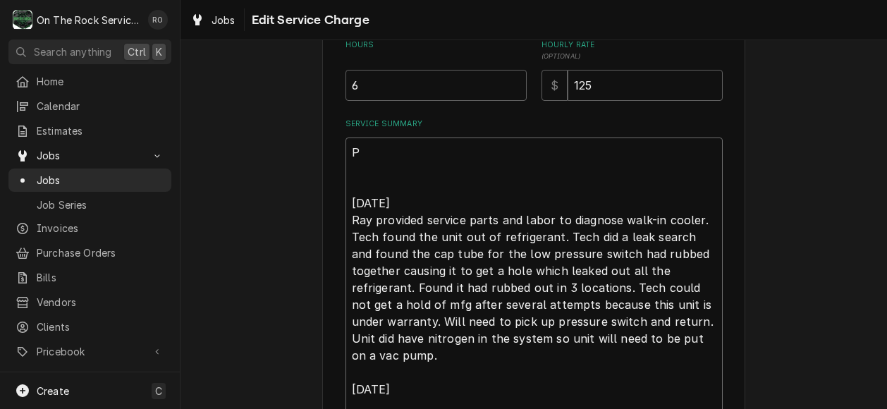
type textarea "8/18/2025 Ray provided service parts and labor to diagnose walk-in cooler. Tech…"
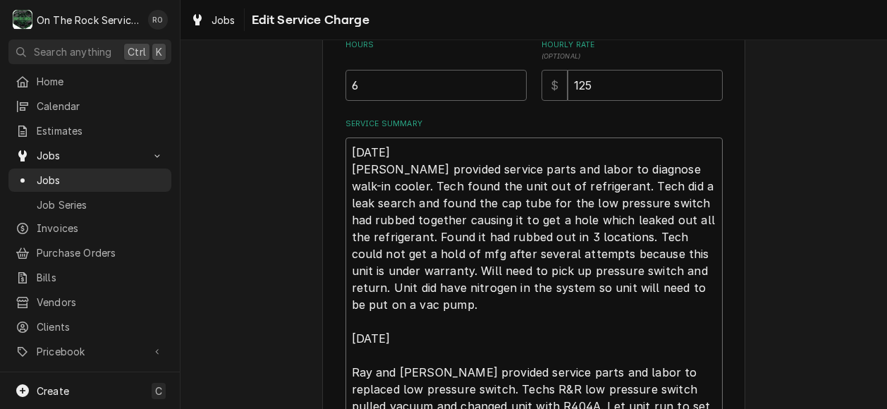
type textarea "x"
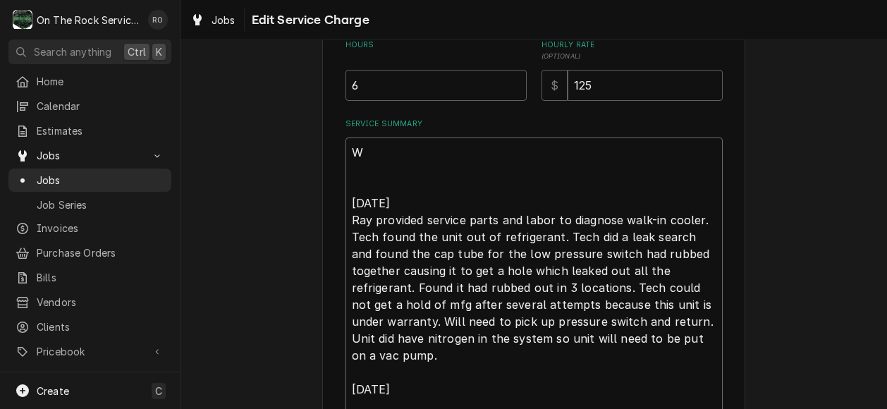
type textarea "Wo 8/18/2025 Ray provided service parts and labor to diagnose walk-in cooler. T…"
type textarea "x"
type textarea "Wor 8/18/2025 Ray provided service parts and labor to diagnose walk-in cooler. …"
type textarea "x"
type textarea "Work 8/18/2025 Ray provided service parts and labor to diagnose walk-in cooler.…"
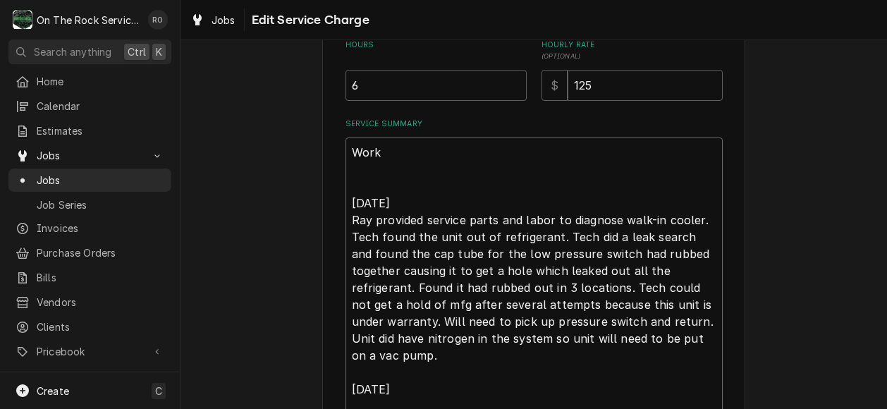
type textarea "x"
type textarea "Work 8/18/2025 Ray provided service parts and labor to diagnose walk-in cooler.…"
type textarea "x"
type textarea "Work o 8/18/2025 Ray provided service parts and labor to diagnose walk-in coole…"
type textarea "x"
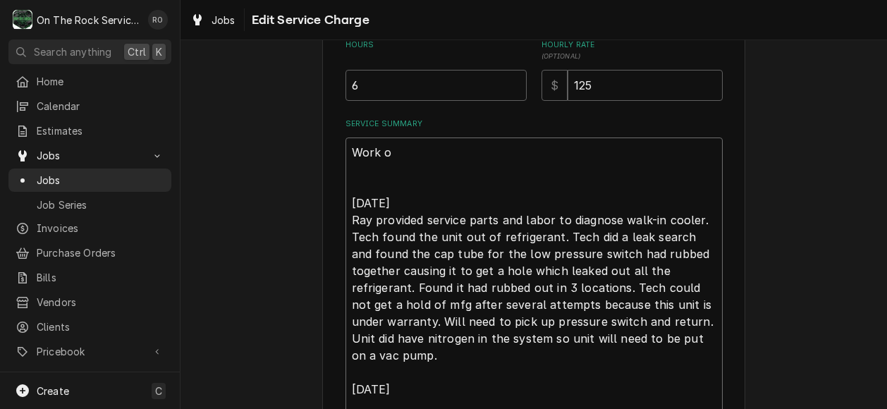
type textarea "Work or 8/18/2025 Ray provided service parts and labor to diagnose walk-in cool…"
type textarea "x"
type textarea "Work ord 8/18/2025 Ray provided service parts and labor to diagnose walk-in coo…"
type textarea "x"
type textarea "Work orde 8/18/2025 Ray provided service parts and labor to diagnose walk-in co…"
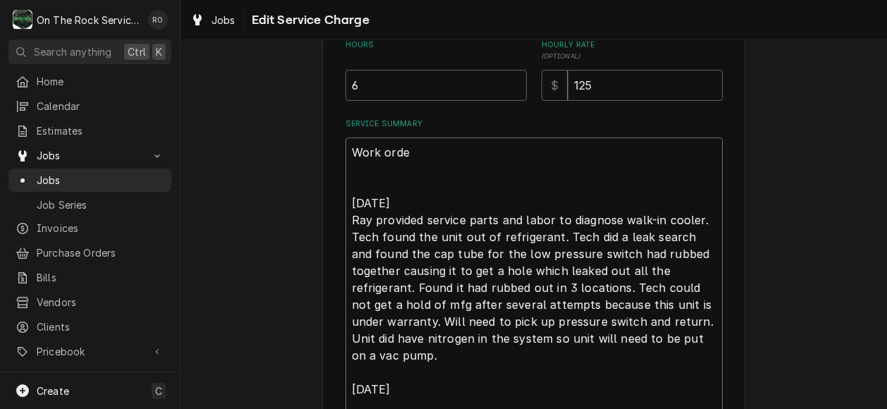
type textarea "x"
type textarea "Work order 8/18/2025 Ray provided service parts and labor to diagnose walk-in c…"
type textarea "x"
type textarea "Work orders 8/18/2025 Ray provided service parts and labor to diagnose walk-in …"
type textarea "x"
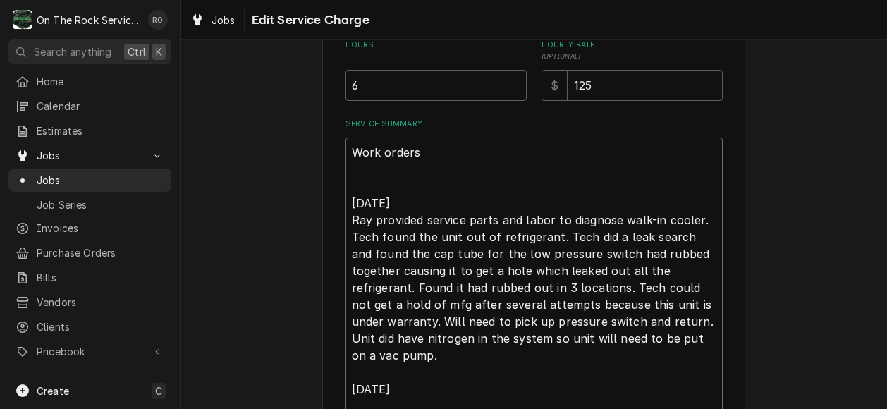
type textarea "Work orders c 8/18/2025 Ray provided service parts and labor to diagnose walk-i…"
type textarea "x"
type textarea "Work orders ca 8/18/2025 Ray provided service parts and labor to diagnose walk-…"
type textarea "x"
type textarea "Work orders can 8/18/2025 Ray provided service parts and labor to diagnose walk…"
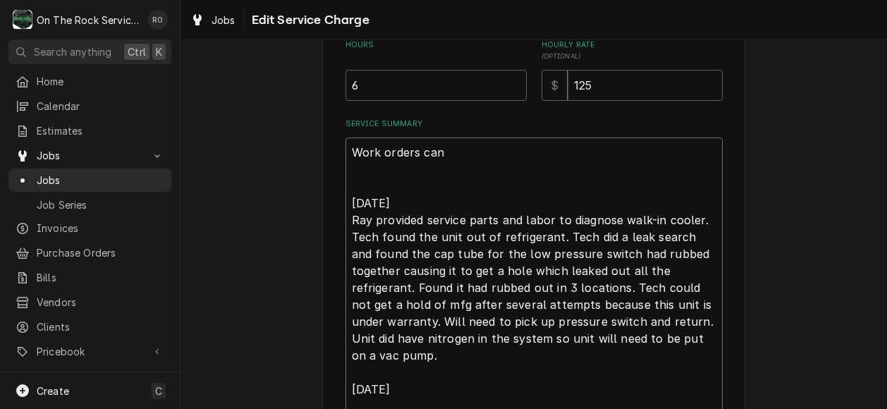
type textarea "x"
type textarea "Work orders can 8/18/2025 Ray provided service parts and labor to diagnose walk…"
type textarea "x"
type textarea "Work orders can b 8/18/2025 Ray provided service parts and labor to diagnose wa…"
type textarea "x"
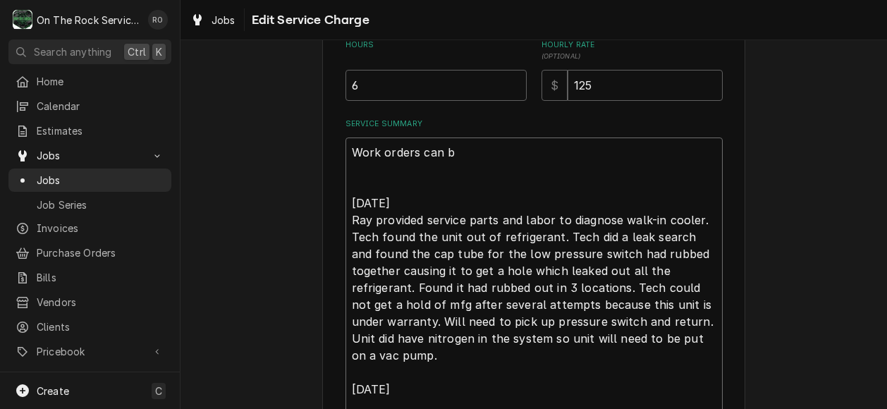
type textarea "Work orders can be 8/18/2025 Ray provided service parts and labor to diagnose w…"
type textarea "x"
type textarea "Work orders can be 8/18/2025 Ray provided service parts and labor to diagnose w…"
type textarea "x"
type textarea "Work orders can be v 8/18/2025 Ray provided service parts and labor to diagnose…"
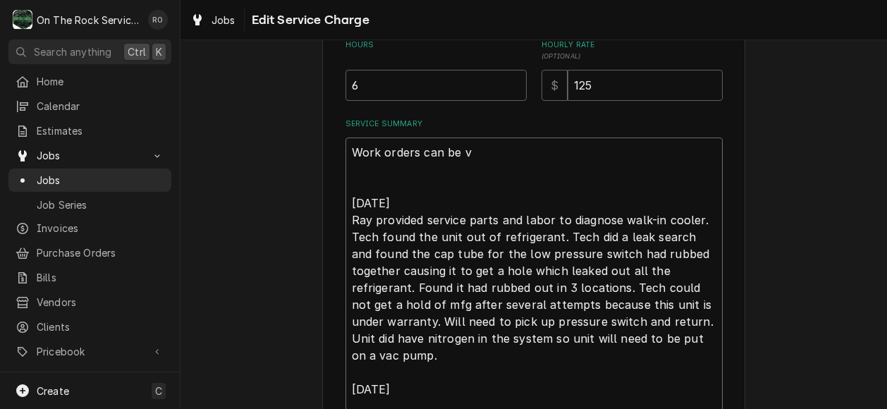
type textarea "x"
type textarea "Work orders can be vi 8/18/2025 Ray provided service parts and labor to diagnos…"
type textarea "x"
type textarea "Work orders can be vie 8/18/2025 Ray provided service parts and labor to diagno…"
type textarea "x"
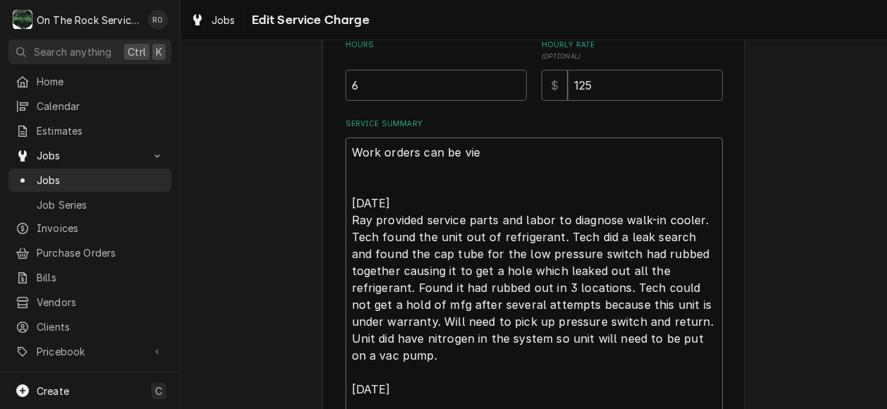
type textarea "Work orders can be view 8/18/2025 Ray provided service parts and labor to diagn…"
type textarea "x"
type textarea "Work orders can be viewe 8/18/2025 Ray provided service parts and labor to diag…"
type textarea "x"
type textarea "Work orders can be viewed 8/18/2025 Ray provided service parts and labor to dia…"
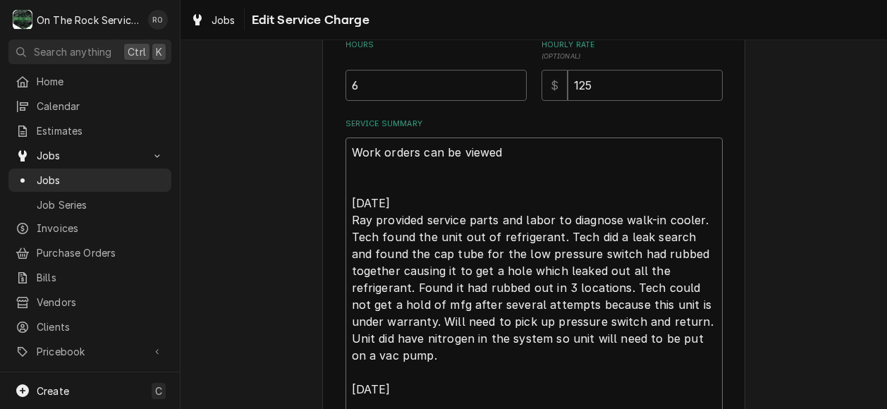
type textarea "x"
type textarea "Work orders can be viewed 8/18/2025 Ray provided service parts and labor to dia…"
type textarea "x"
type textarea "Work orders can be viewed a 8/18/2025 Ray provided service parts and labor to d…"
type textarea "x"
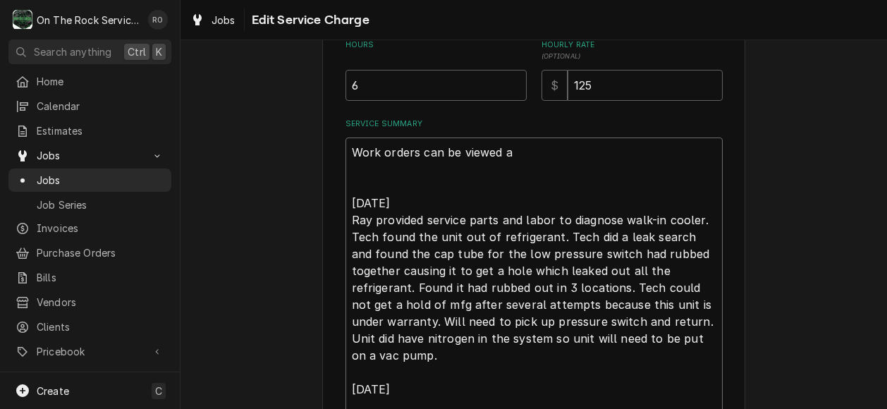
type textarea "Work orders can be viewed at 8/18/2025 Ray provided service parts and labor to …"
type textarea "x"
type textarea "Work orders can be viewed at: 8/18/2025 Ray provided service parts and labor to…"
type textarea "x"
type textarea "Work orders can be viewed at: 8/18/2025 Ray provided service parts and labor to…"
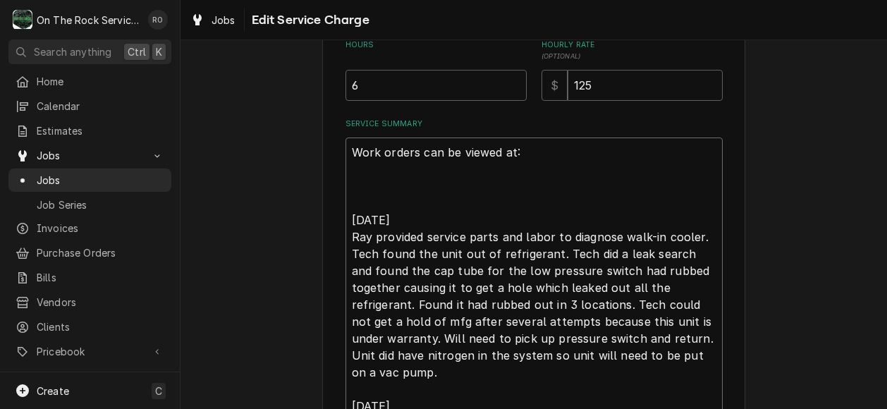
paste textarea "https://app.companycam.com/galleries/FqxnvsfK"
type textarea "x"
type textarea "Work orders can be viewed at: [URL][DOMAIN_NAME] [DATE] Ray provided service pa…"
click at [745, 191] on div "Use the fields below to edit this service charge Short Description Labor - Stan…" at bounding box center [534, 150] width 707 height 1026
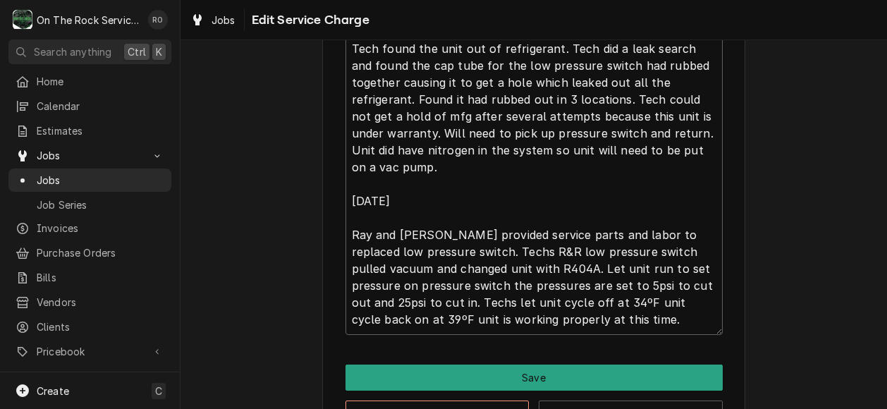
scroll to position [671, 0]
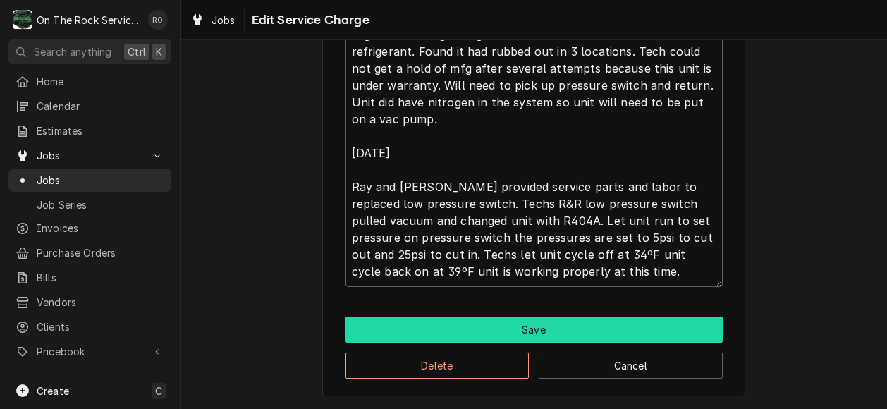
click at [670, 323] on button "Save" at bounding box center [534, 330] width 377 height 26
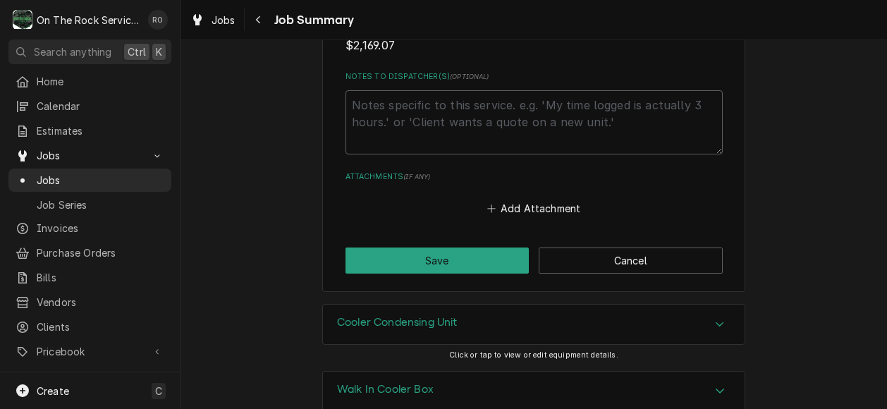
scroll to position [1885, 0]
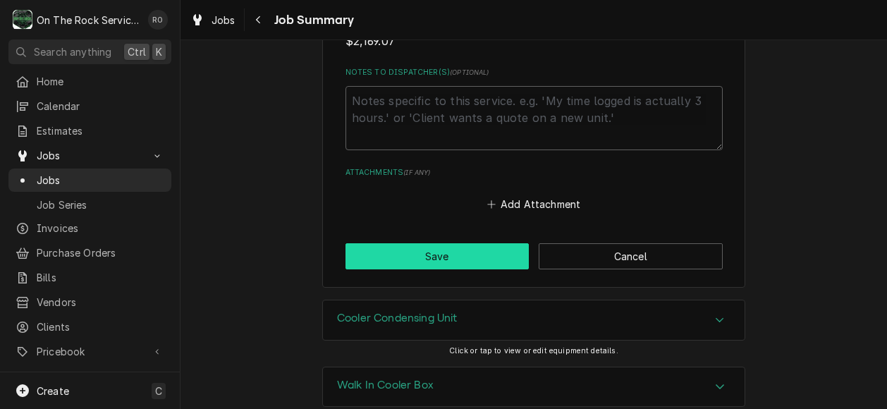
click at [418, 246] on button "Save" at bounding box center [438, 256] width 184 height 26
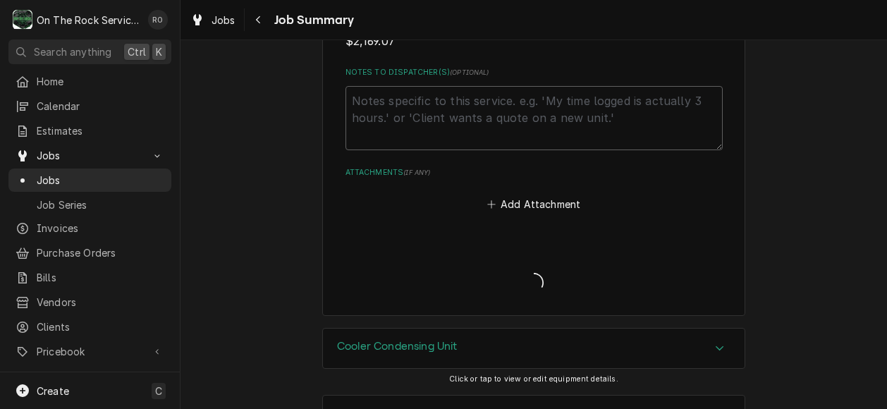
type textarea "x"
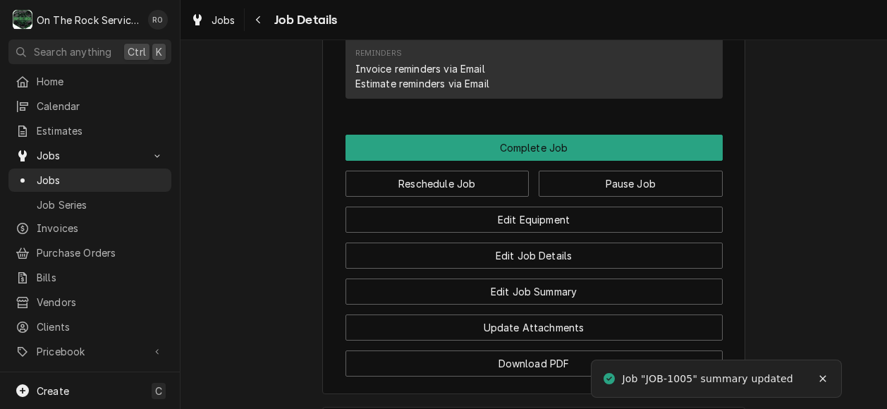
scroll to position [1305, 0]
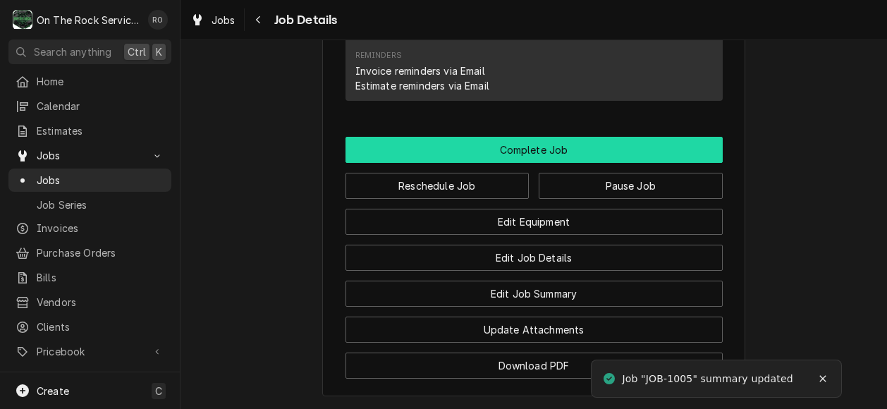
click at [540, 137] on button "Complete Job" at bounding box center [534, 150] width 377 height 26
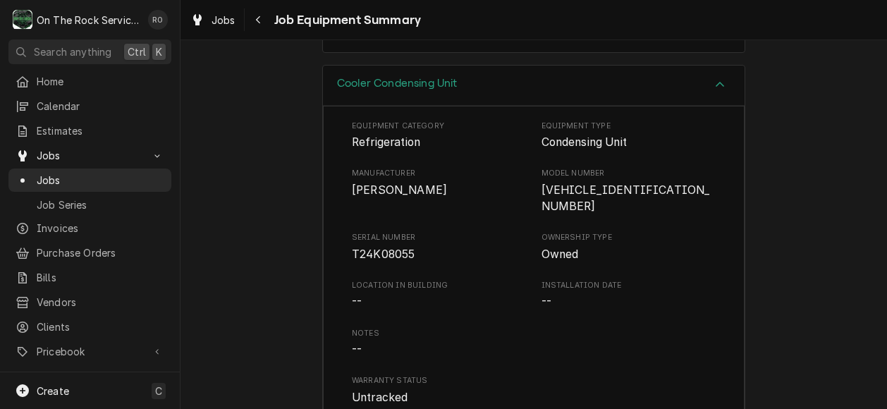
scroll to position [312, 0]
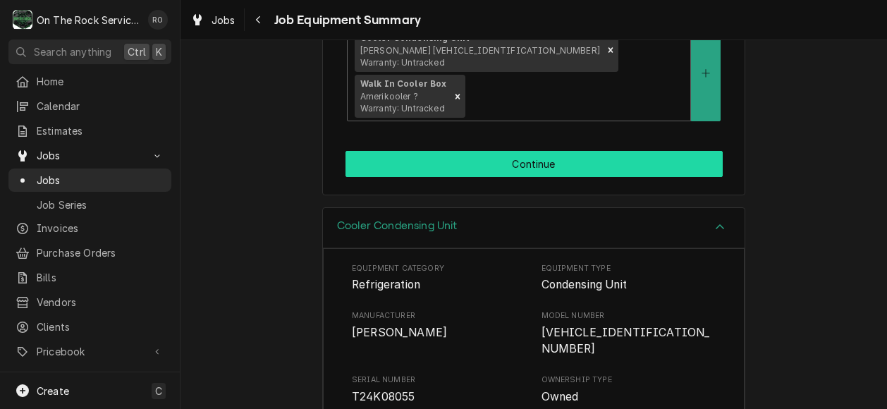
click at [562, 151] on button "Continue" at bounding box center [534, 164] width 377 height 26
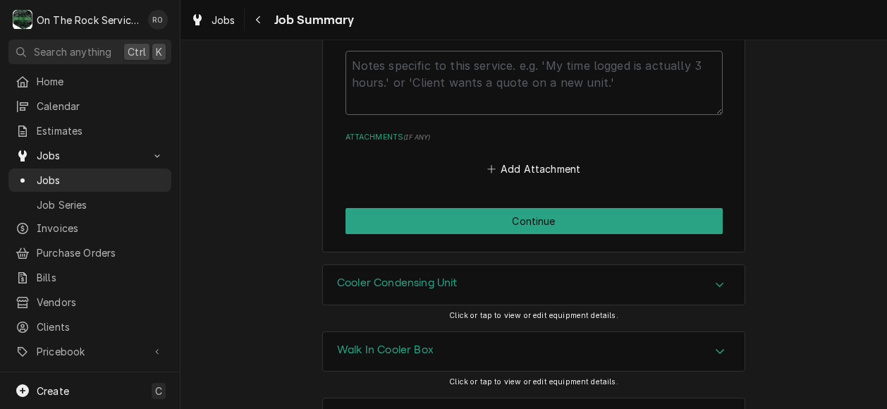
scroll to position [1959, 0]
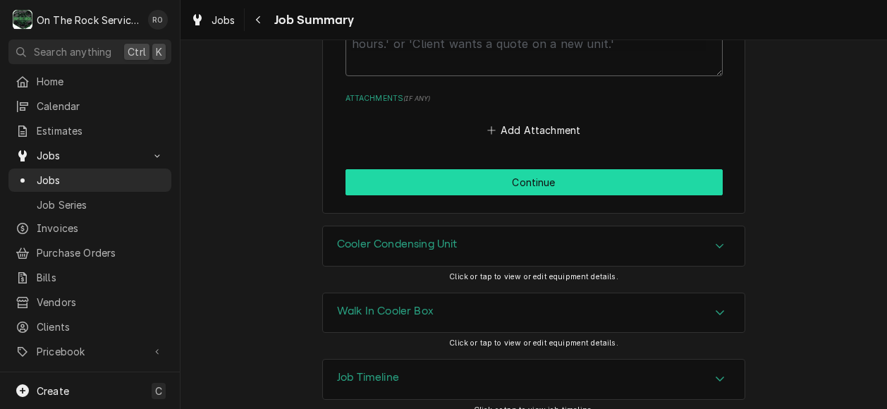
click at [650, 169] on button "Continue" at bounding box center [534, 182] width 377 height 26
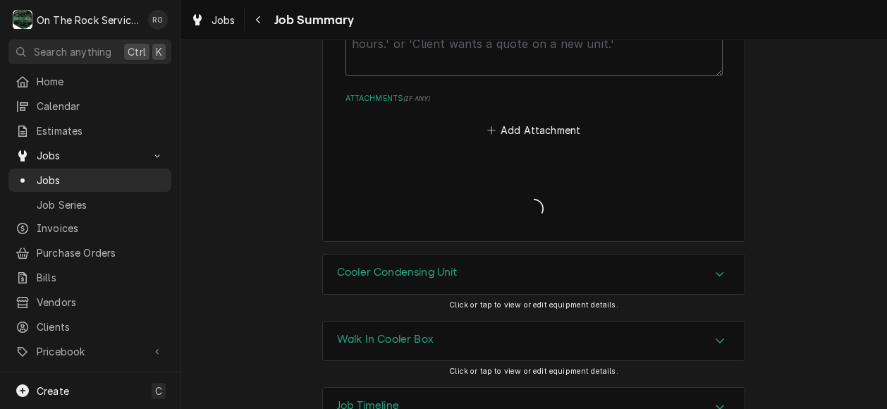
type textarea "x"
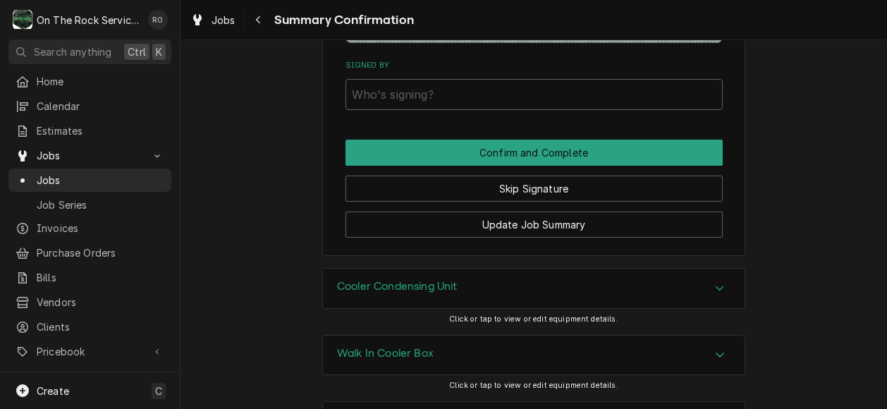
scroll to position [1762, 0]
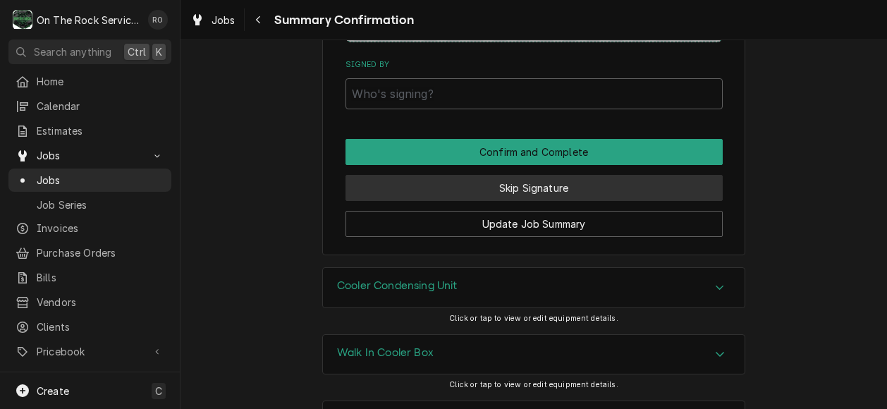
click at [623, 175] on button "Skip Signature" at bounding box center [534, 188] width 377 height 26
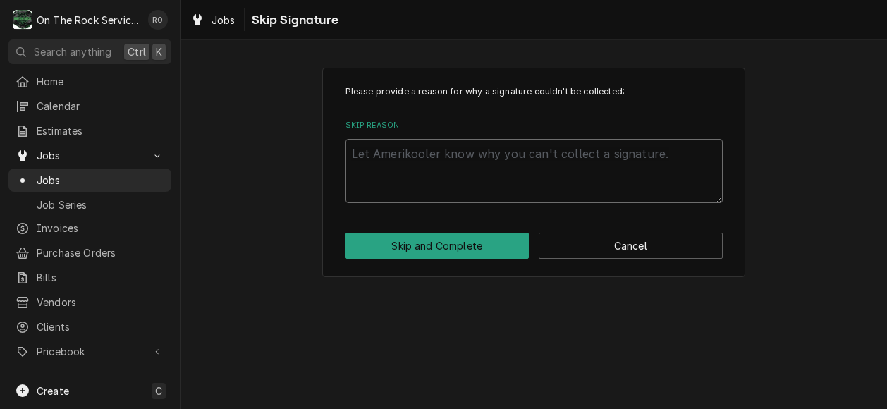
click at [556, 170] on textarea "Skip Reason" at bounding box center [534, 171] width 377 height 64
type textarea "x"
type textarea "n"
type textarea "x"
type textarea "no"
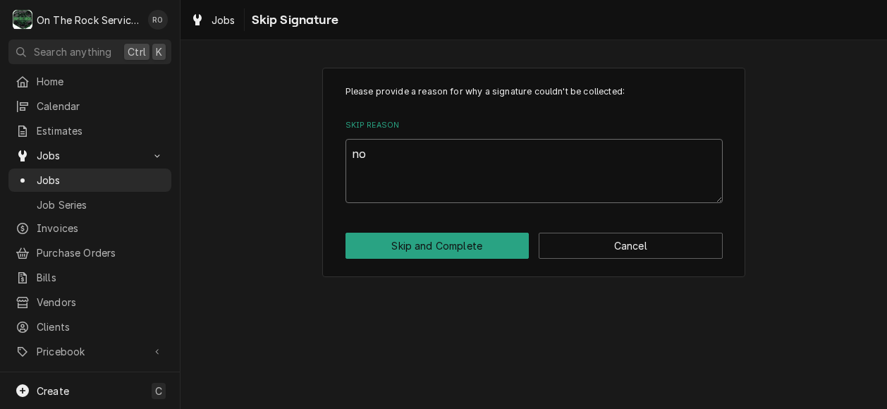
type textarea "x"
type textarea "not"
type textarea "x"
type textarea "not"
type textarea "x"
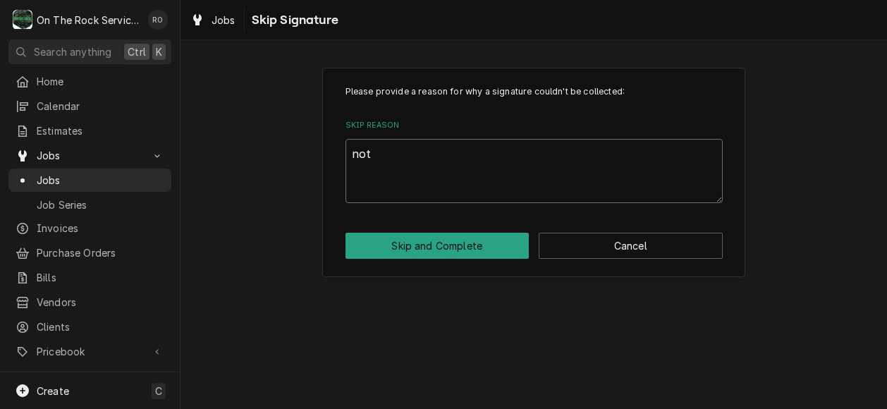
type textarea "not o"
type textarea "x"
type textarea "not on"
type textarea "x"
type textarea "not on"
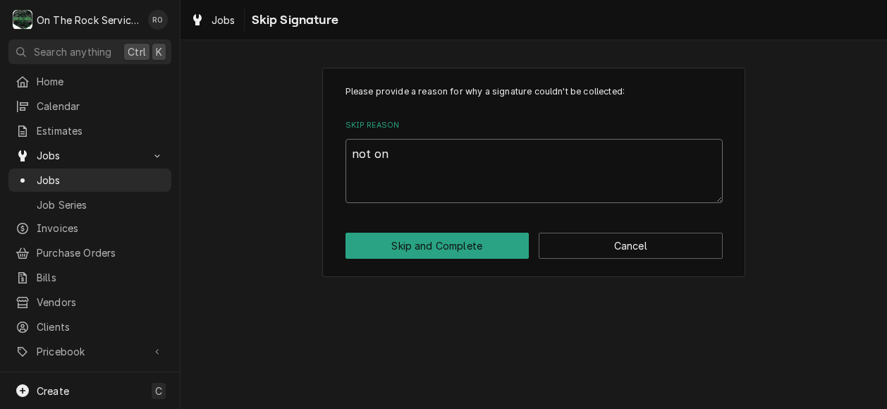
type textarea "x"
type textarea "not on s"
type textarea "x"
type textarea "not on si"
type textarea "x"
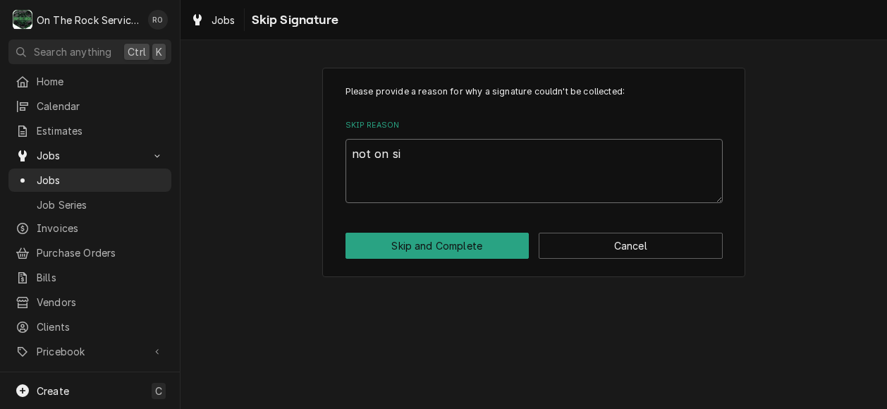
type textarea "not on sit"
type textarea "x"
type textarea "not on site"
type textarea "x"
type textarea "not on site"
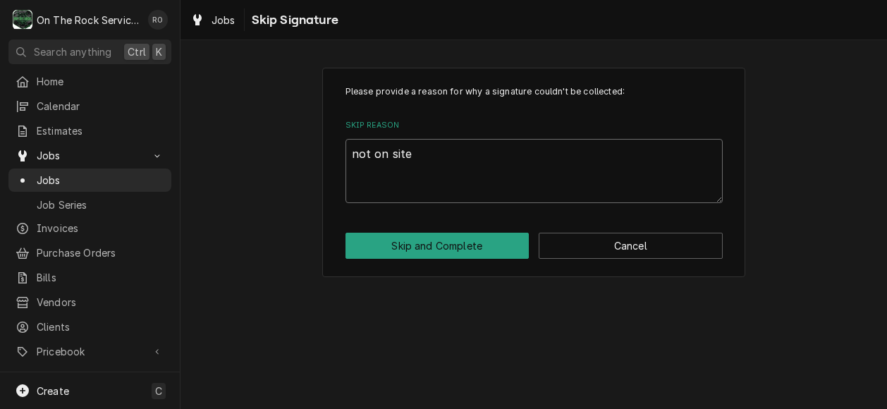
type textarea "x"
type textarea "not on site a"
type textarea "x"
type textarea "not on site at"
type textarea "x"
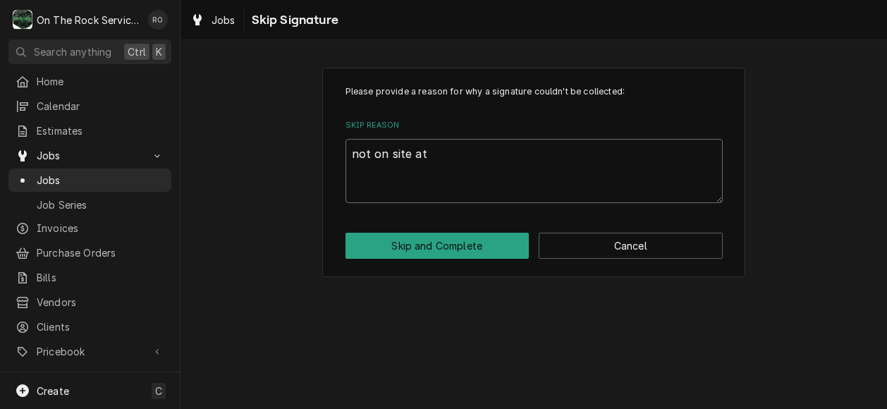
type textarea "not on site at"
type textarea "x"
type textarea "not on site at ti"
type textarea "x"
type textarea "not on site at [PERSON_NAME]"
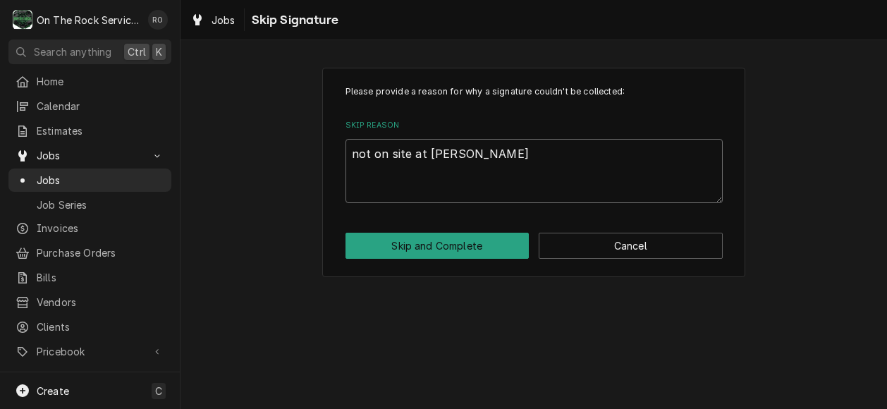
type textarea "x"
type textarea "not on site at time"
type textarea "x"
type textarea "not on site at time"
type textarea "x"
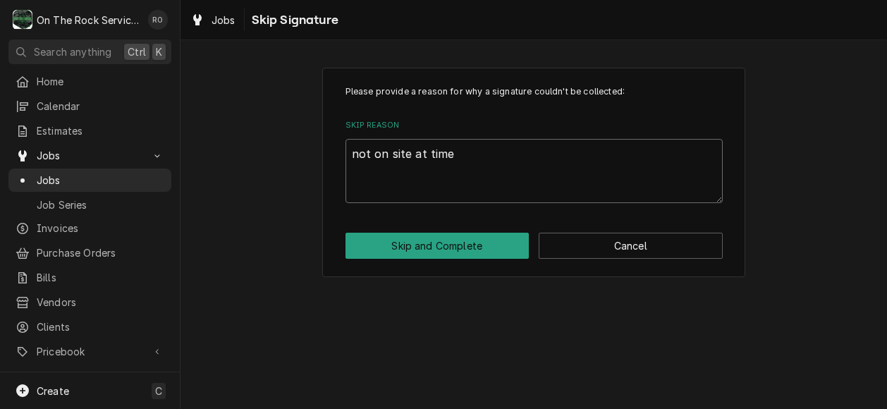
type textarea "not on site at time o"
type textarea "x"
type textarea "not on site at time of"
type textarea "x"
type textarea "not on site at time of c"
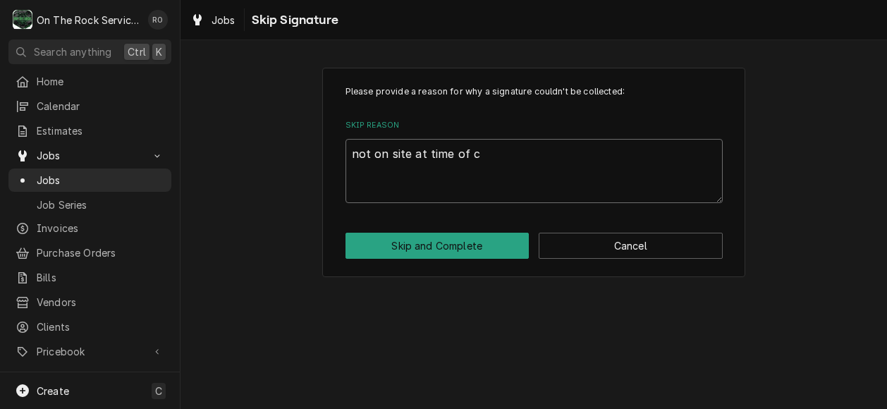
type textarea "x"
type textarea "not on site at time of cl"
type textarea "x"
type textarea "not on site at time of clo"
type textarea "x"
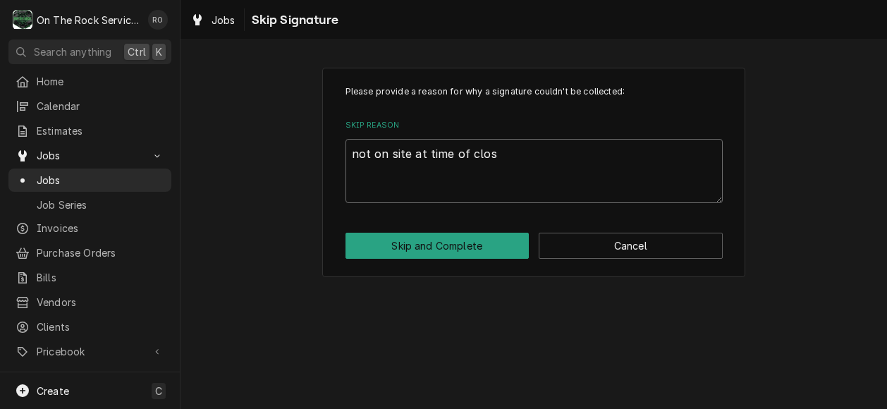
type textarea "not on site at time of closi"
type textarea "x"
type textarea "not on site at time of closin"
type textarea "x"
type textarea "not on site at time of closing"
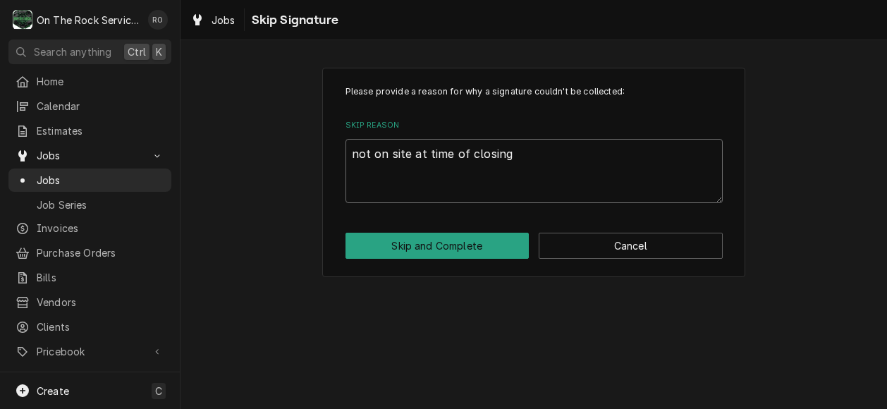
type textarea "x"
type textarea "not on site at time of closing."
type textarea "x"
type textarea "not on site at time of closing."
click at [393, 253] on button "Skip and Complete" at bounding box center [438, 246] width 184 height 26
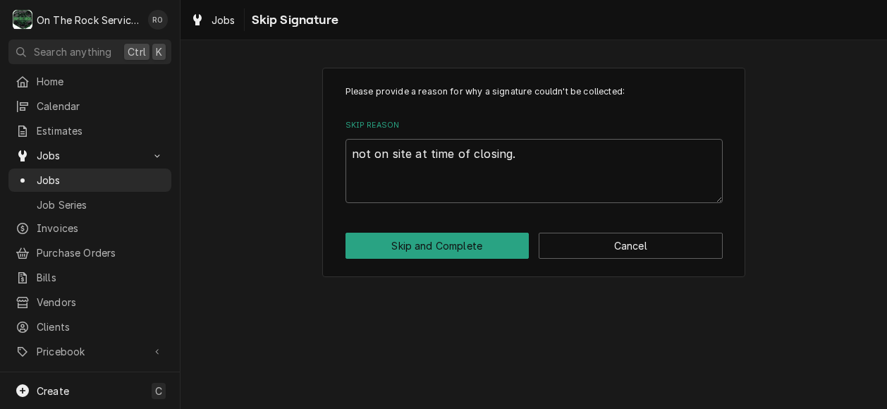
type textarea "x"
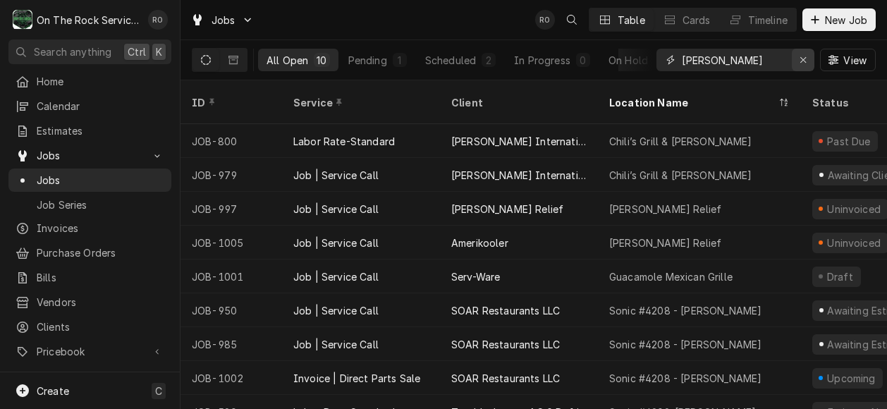
click at [798, 64] on div "Erase input" at bounding box center [803, 60] width 14 height 14
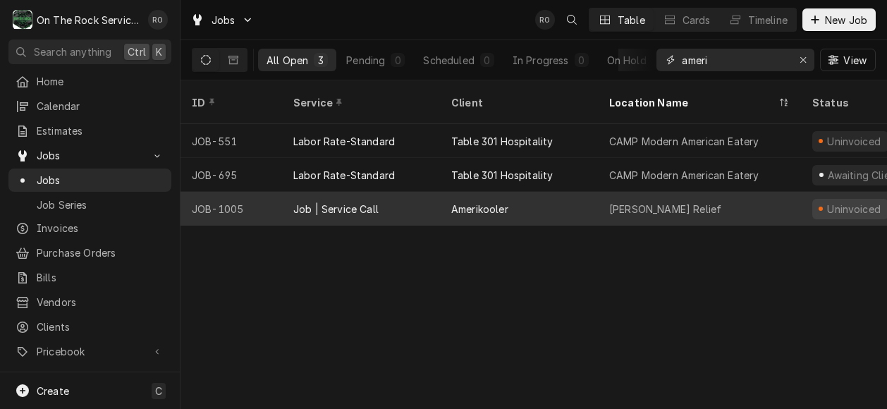
type input "ameri"
click at [529, 197] on div "Amerikooler" at bounding box center [519, 209] width 158 height 34
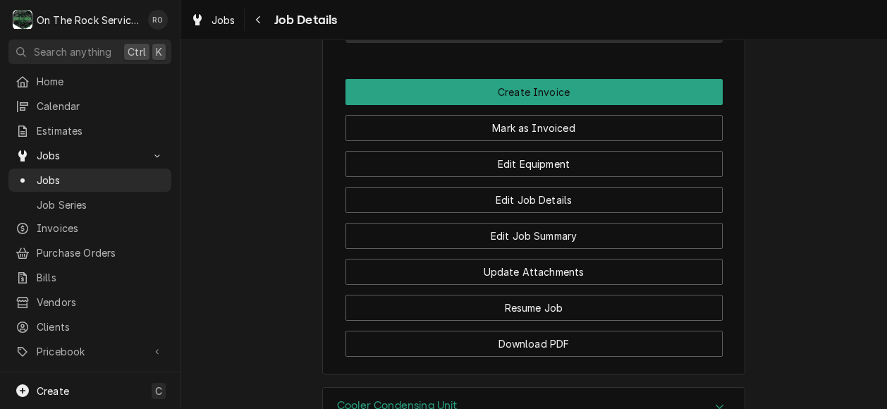
scroll to position [975, 0]
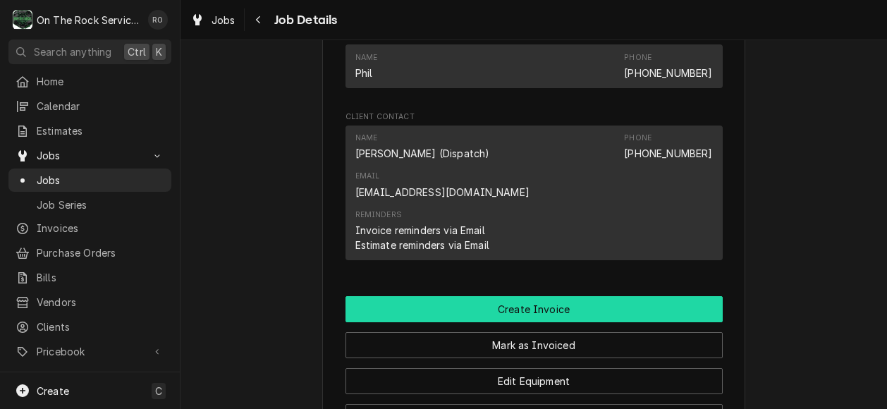
click at [616, 296] on button "Create Invoice" at bounding box center [534, 309] width 377 height 26
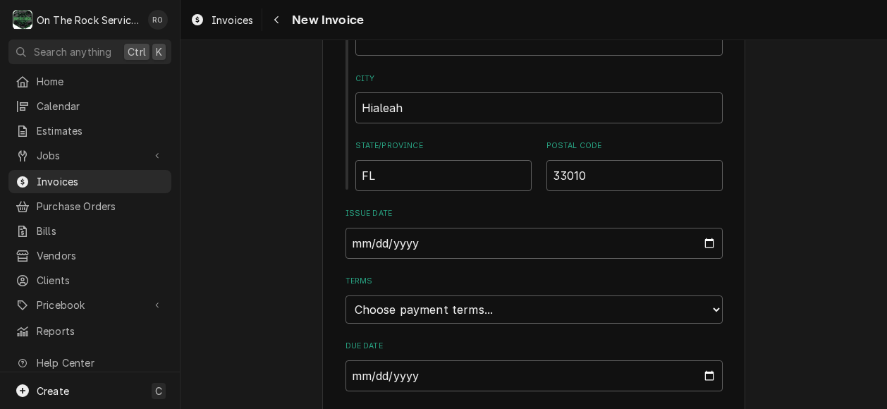
scroll to position [777, 0]
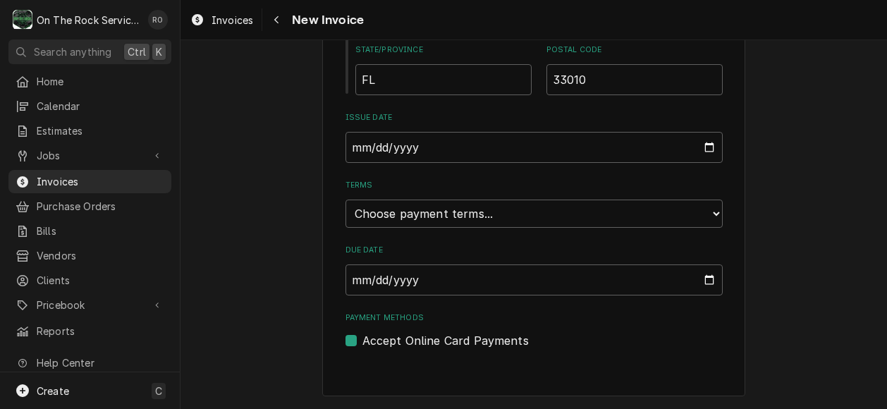
click at [705, 199] on div "Terms Choose payment terms... Same Day Net 7 Net 14 Net 21 Net 30 Net 45 Net 60…" at bounding box center [534, 203] width 377 height 47
click at [705, 210] on select "Choose payment terms... Same Day Net 7 Net 14 Net 21 Net 30 Net 45 Net 60 Net 90" at bounding box center [534, 214] width 377 height 28
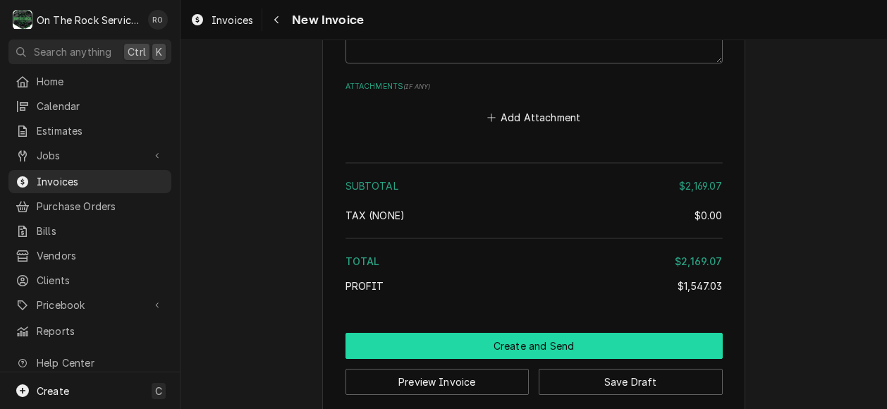
click at [572, 335] on button "Create and Send" at bounding box center [534, 346] width 377 height 26
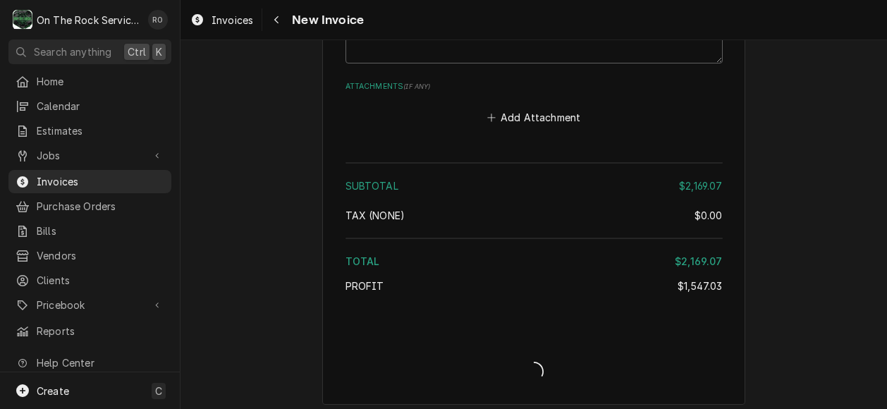
scroll to position [3079, 0]
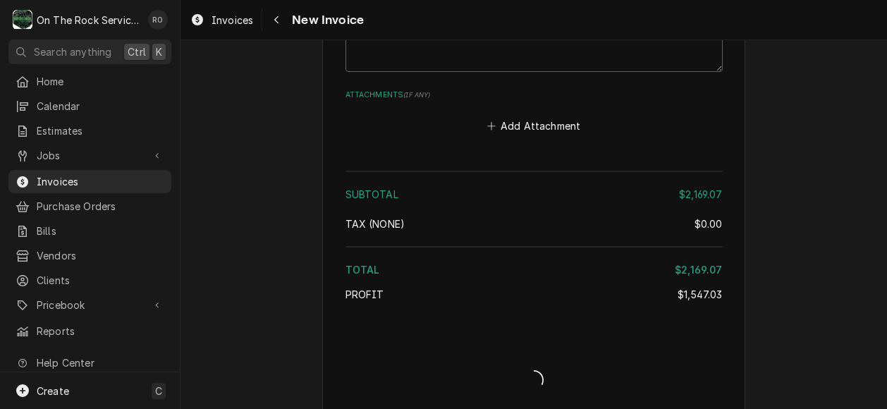
click at [645, 341] on div "Invoice Create/Update" at bounding box center [534, 368] width 377 height 54
type textarea "x"
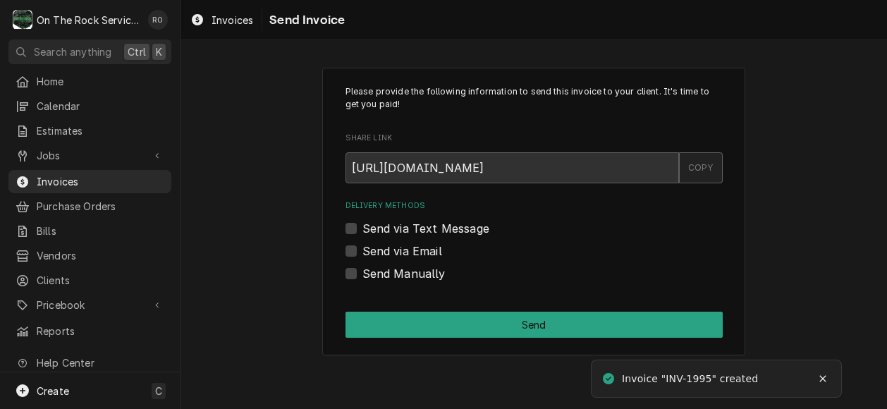
click at [704, 168] on div "COPY" at bounding box center [701, 167] width 44 height 31
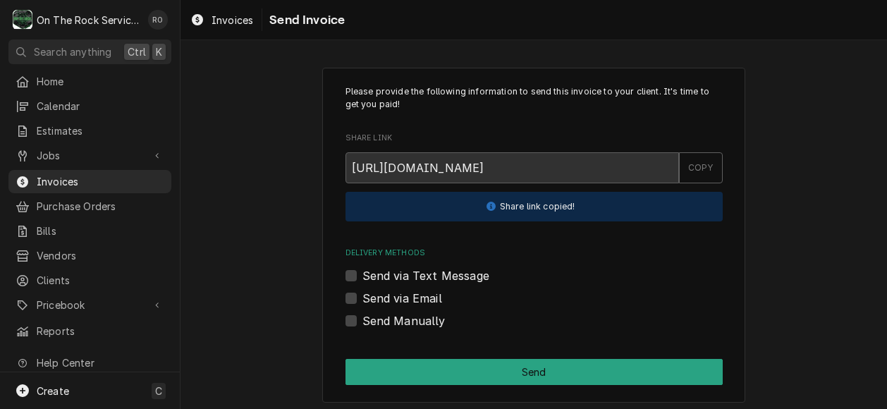
click at [363, 316] on label "Send Manually" at bounding box center [404, 320] width 83 height 17
click at [363, 316] on input "Send Manually" at bounding box center [551, 327] width 377 height 31
checkbox input "true"
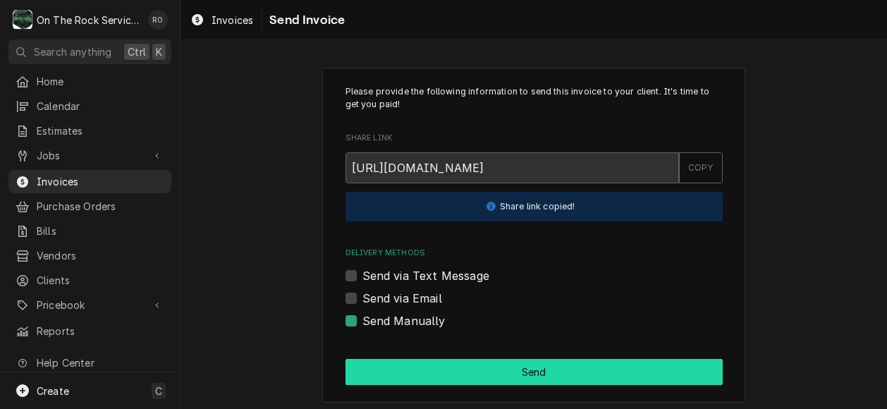
click at [406, 370] on button "Send" at bounding box center [534, 372] width 377 height 26
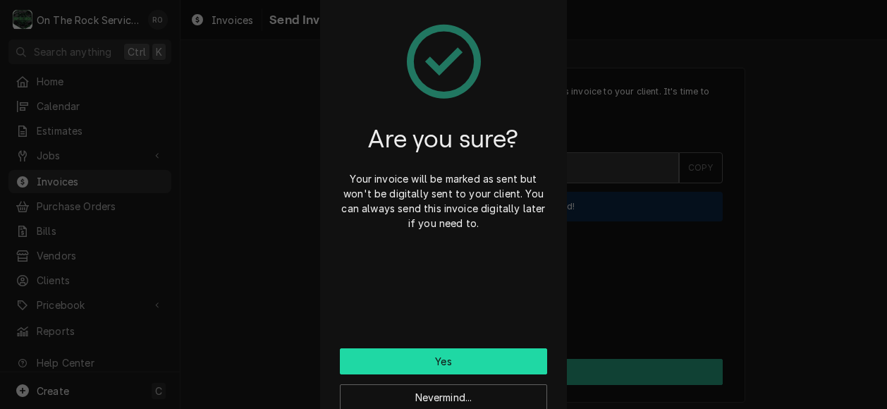
click at [521, 362] on button "Yes" at bounding box center [443, 361] width 207 height 26
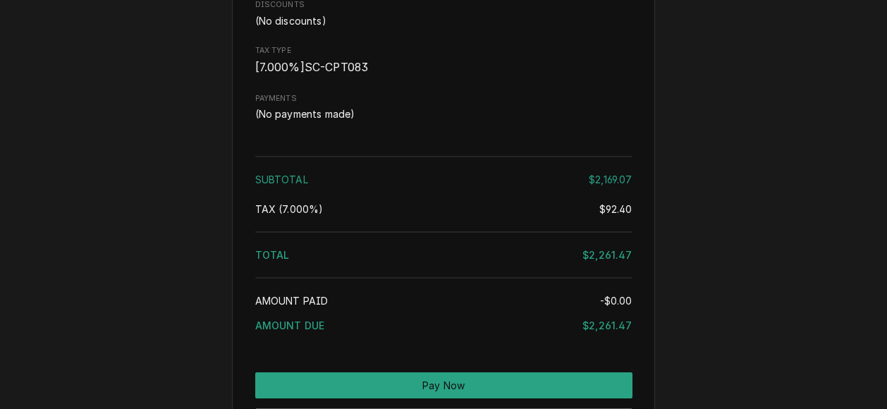
scroll to position [2270, 0]
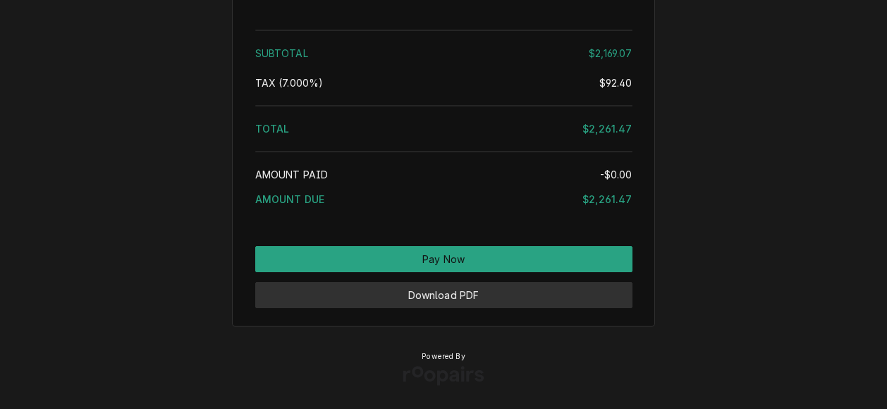
click at [578, 294] on button "Download PDF" at bounding box center [443, 295] width 377 height 26
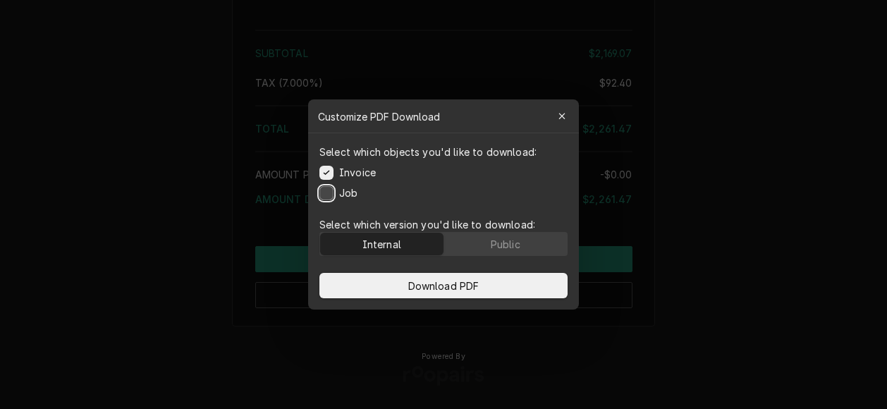
click at [325, 191] on button "Job" at bounding box center [327, 193] width 14 height 14
click at [520, 244] on div "Public" at bounding box center [506, 244] width 30 height 15
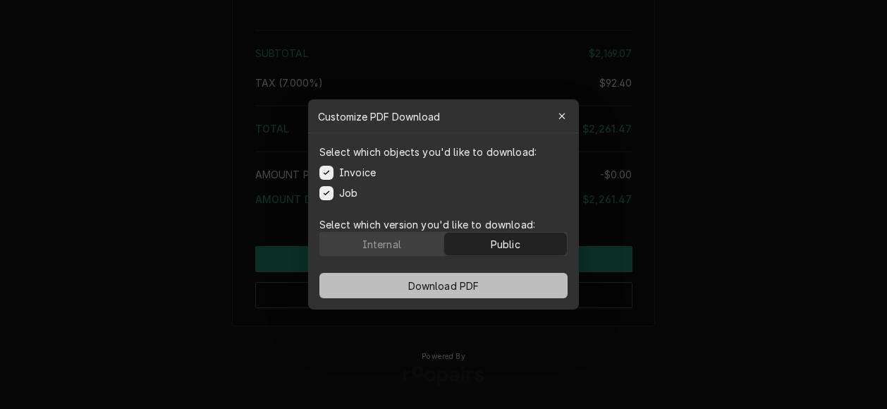
click at [521, 288] on button "Download PDF" at bounding box center [444, 285] width 248 height 25
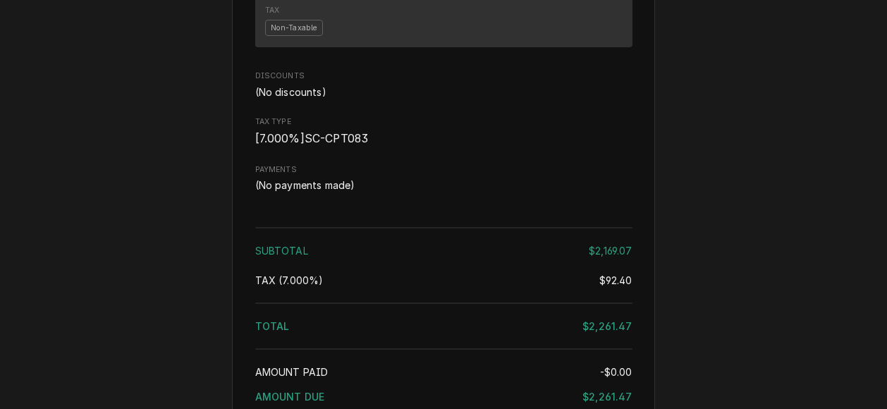
scroll to position [2043, 0]
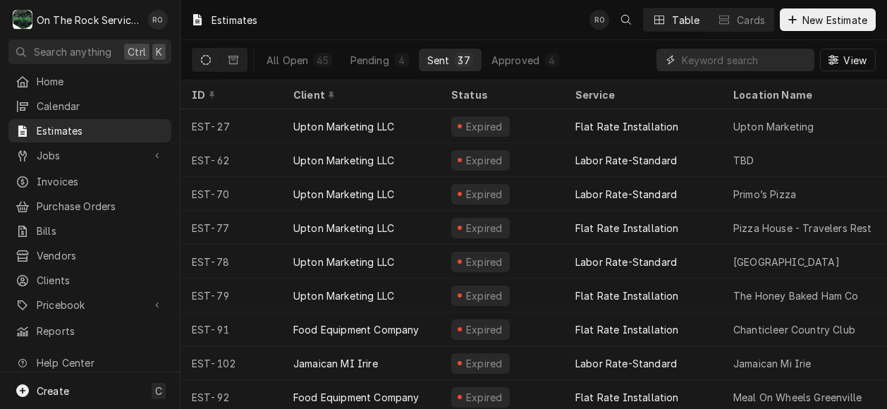
click at [786, 61] on input "Dynamic Content Wrapper" at bounding box center [745, 60] width 126 height 23
type input "fusion"
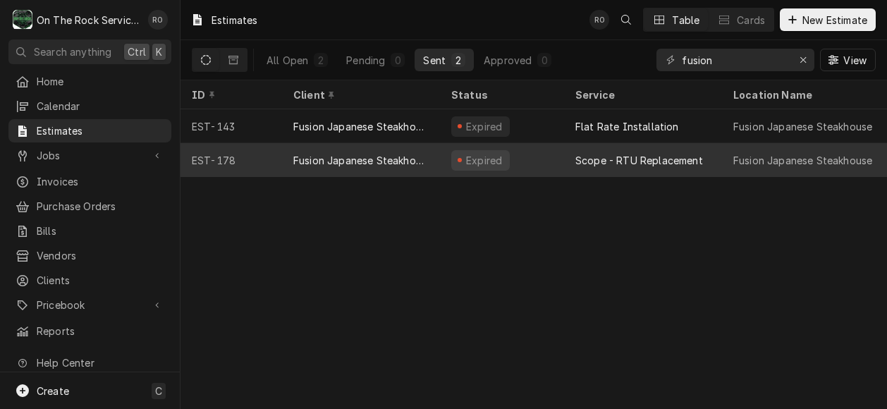
click at [691, 153] on div "Scope - RTU Replacement" at bounding box center [640, 160] width 128 height 15
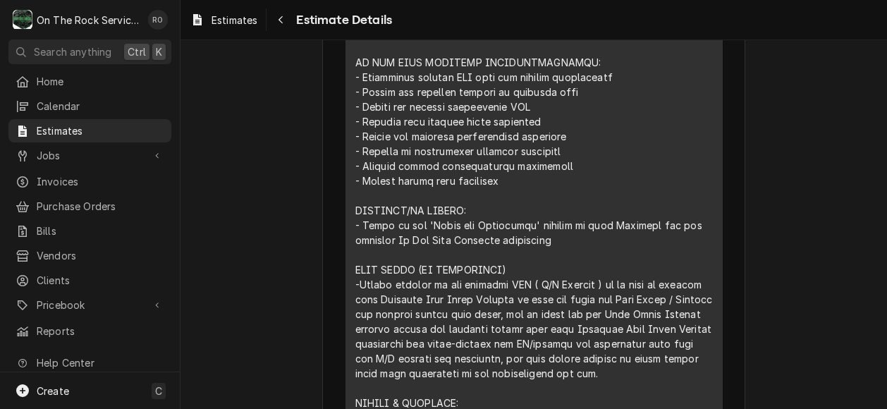
scroll to position [1193, 0]
click at [118, 82] on span "Home" at bounding box center [101, 81] width 128 height 15
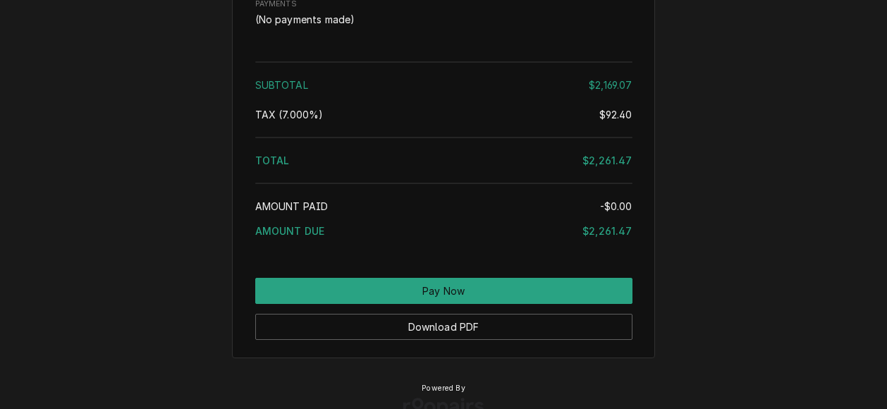
scroll to position [2270, 0]
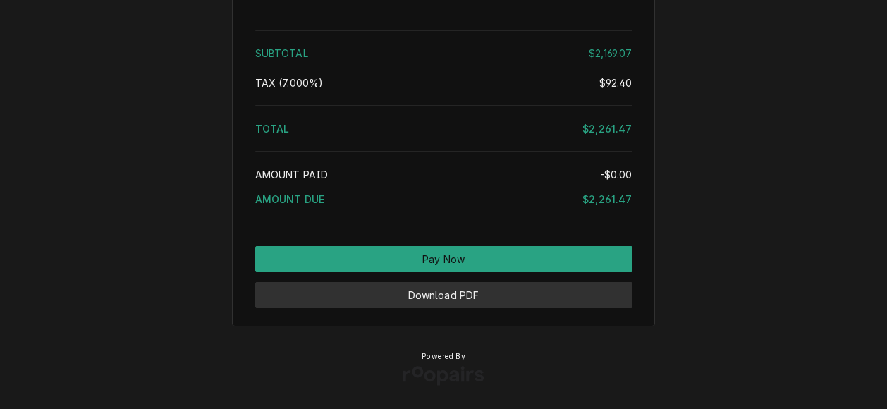
click at [598, 297] on button "Download PDF" at bounding box center [443, 295] width 377 height 26
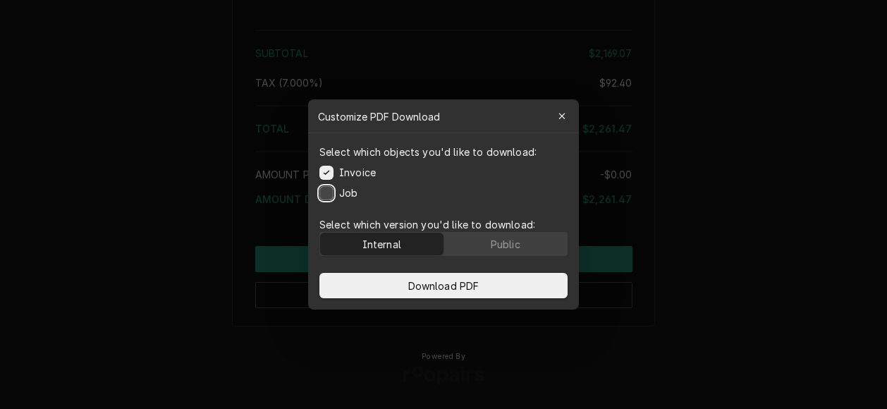
click at [333, 192] on button "Job" at bounding box center [327, 193] width 14 height 14
click at [527, 245] on button "Public" at bounding box center [505, 244] width 123 height 23
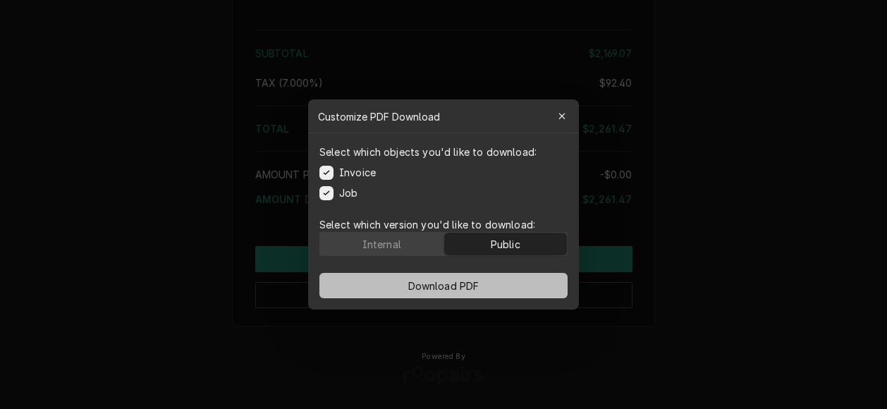
click at [509, 285] on button "Download PDF" at bounding box center [444, 285] width 248 height 25
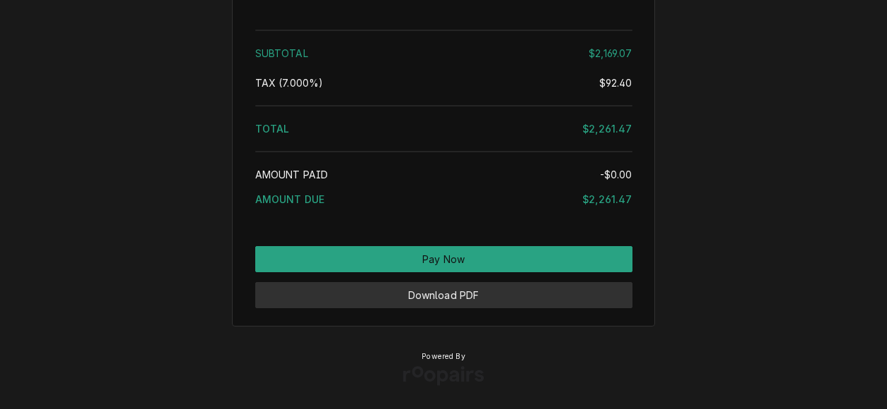
click at [535, 301] on button "Download PDF" at bounding box center [443, 295] width 377 height 26
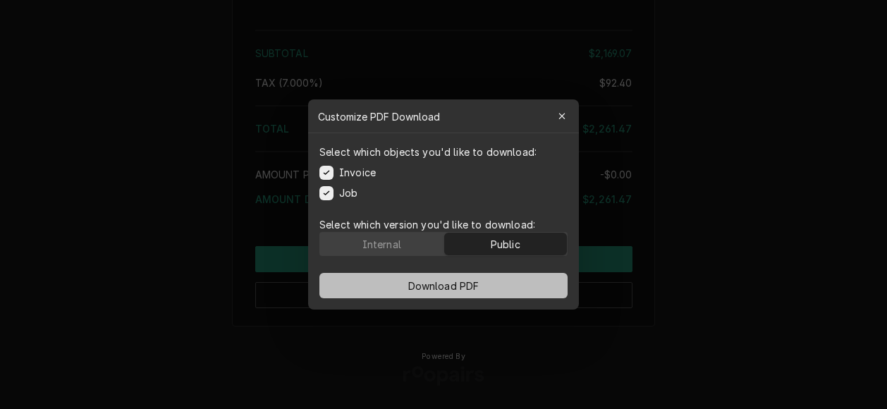
click at [514, 287] on button "Download PDF" at bounding box center [444, 285] width 248 height 25
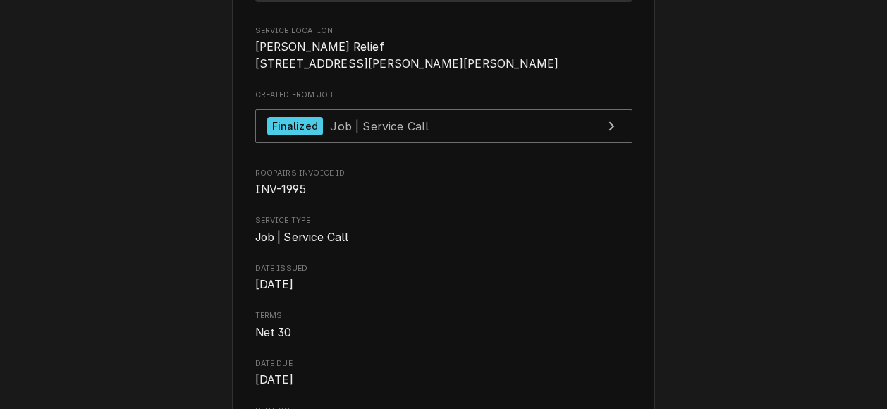
scroll to position [0, 0]
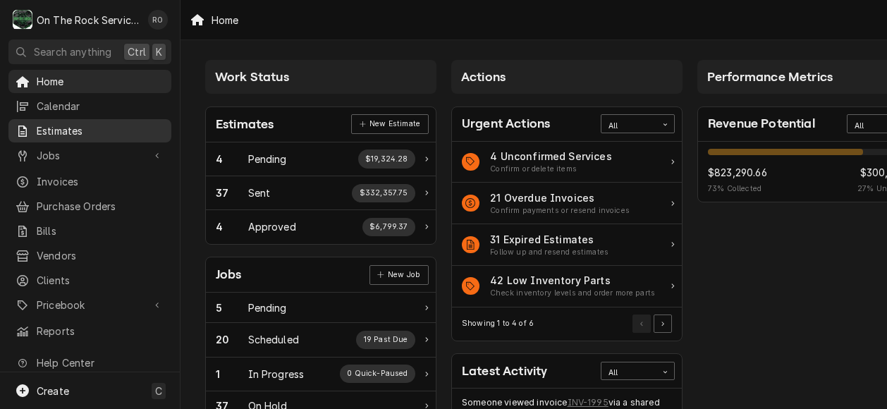
click at [69, 129] on span "Estimates" at bounding box center [101, 130] width 128 height 15
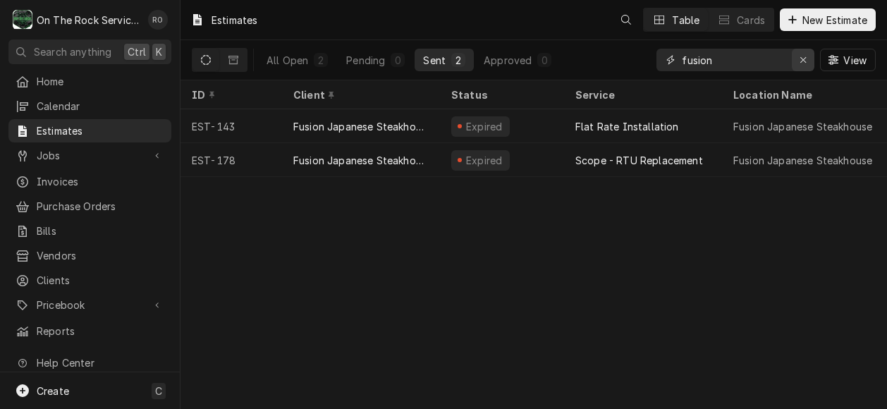
click at [803, 63] on icon "Erase input" at bounding box center [804, 60] width 8 height 10
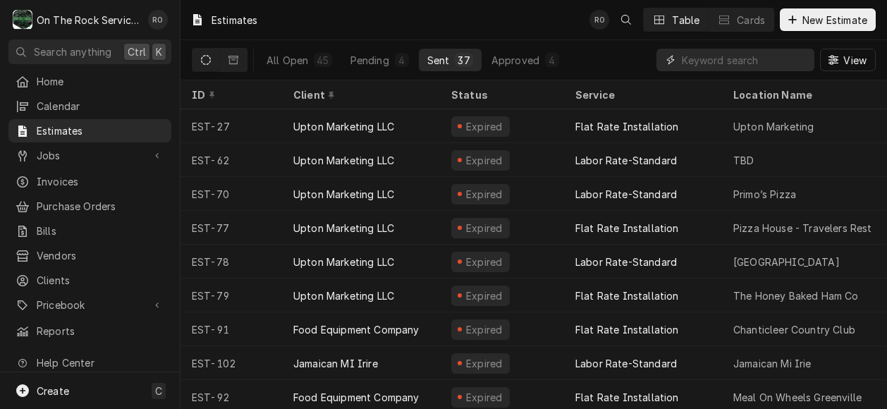
click at [748, 59] on input "Dynamic Content Wrapper" at bounding box center [745, 60] width 126 height 23
type input "top soil"
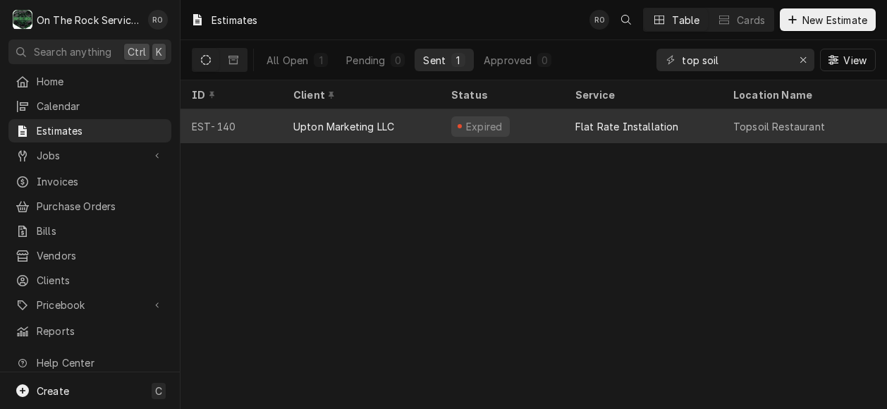
click at [662, 122] on div "Flat Rate Installation" at bounding box center [628, 126] width 104 height 15
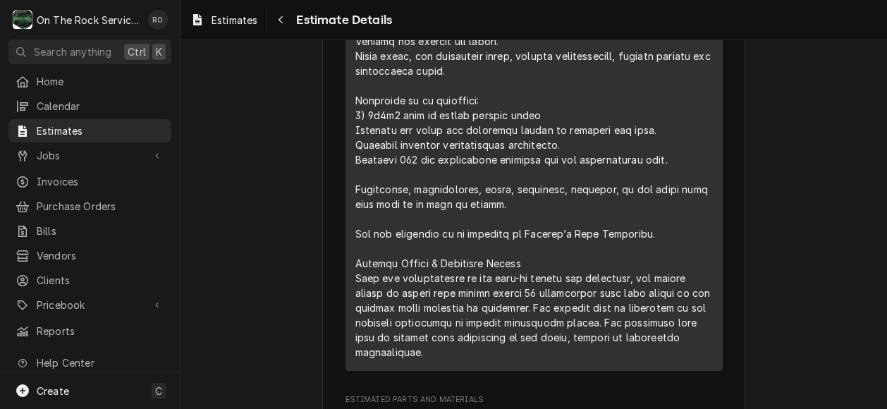
scroll to position [1004, 0]
click at [75, 151] on span "Jobs" at bounding box center [90, 155] width 107 height 15
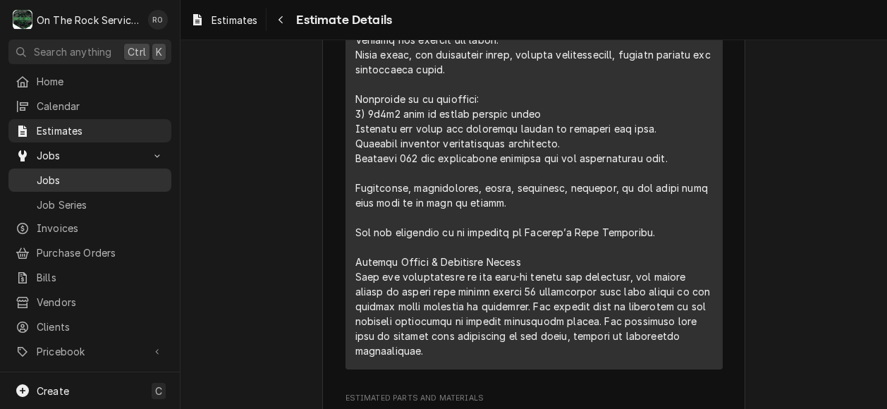
click at [72, 173] on span "Jobs" at bounding box center [101, 180] width 128 height 15
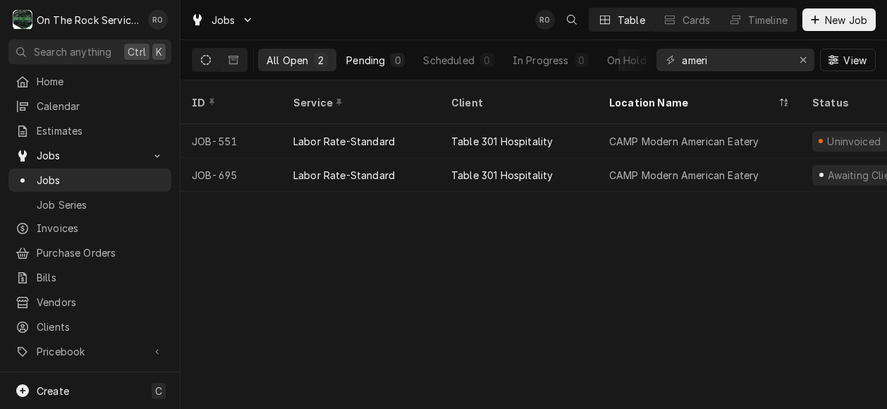
click at [364, 57] on div "Pending" at bounding box center [365, 60] width 39 height 15
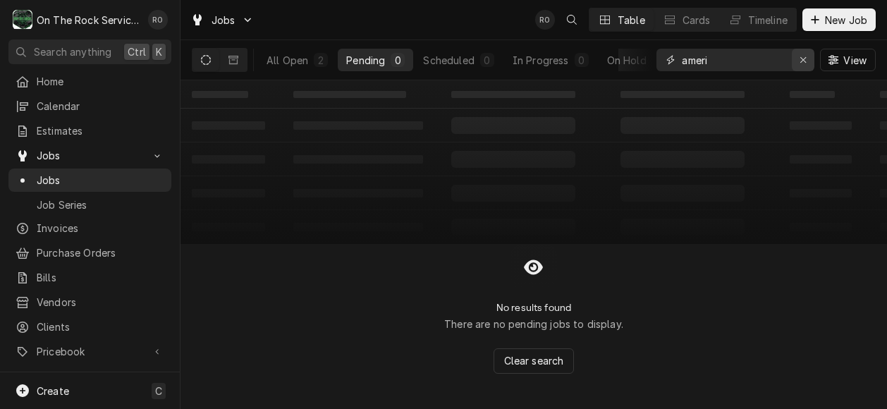
click at [804, 60] on icon "Erase input" at bounding box center [804, 60] width 8 height 10
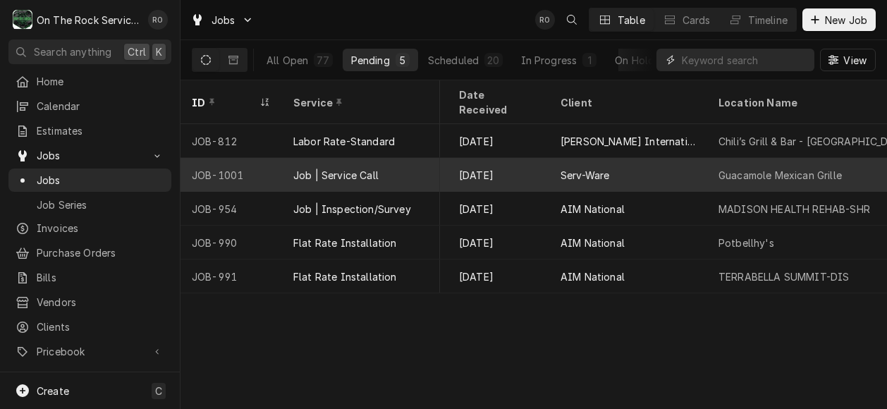
scroll to position [0, 580]
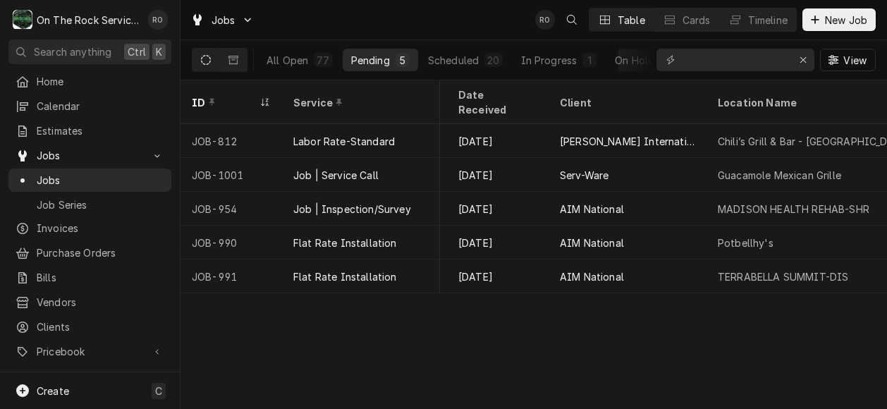
click at [469, 31] on div "Jobs RO Table Cards Timeline New Job" at bounding box center [534, 19] width 707 height 39
click at [416, 27] on div "Jobs RO Table Cards Timeline New Job" at bounding box center [534, 19] width 707 height 39
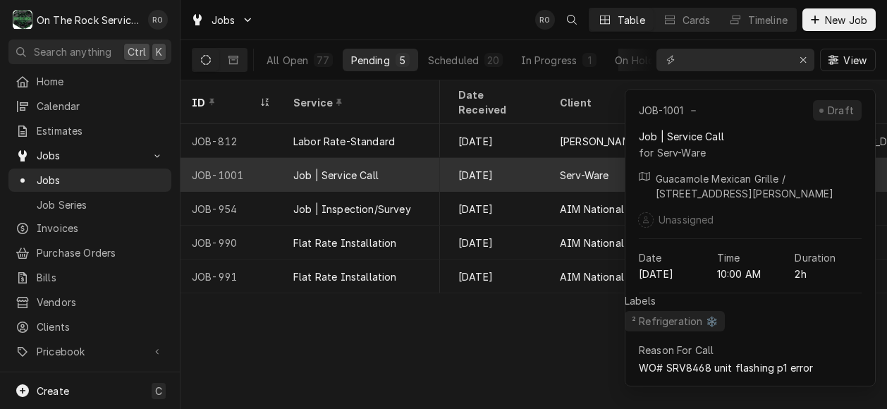
click at [558, 158] on div "Serv-Ware" at bounding box center [628, 175] width 158 height 34
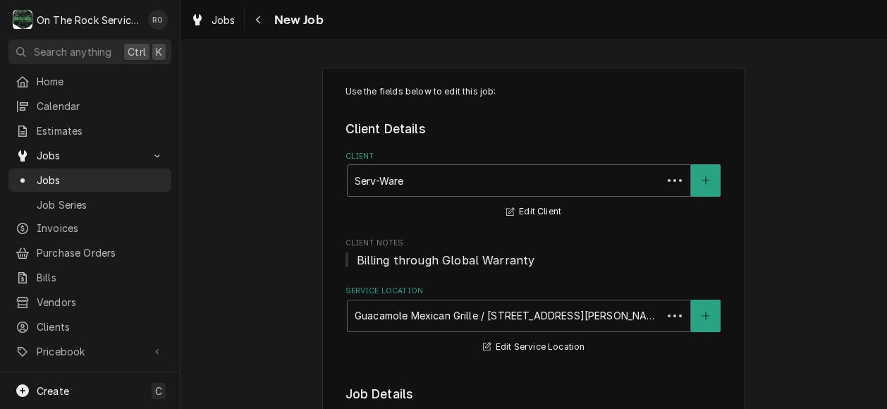
type textarea "x"
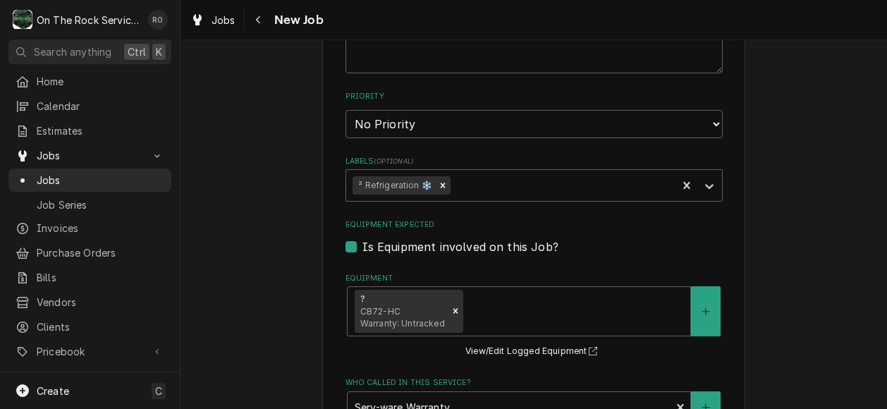
scroll to position [739, 0]
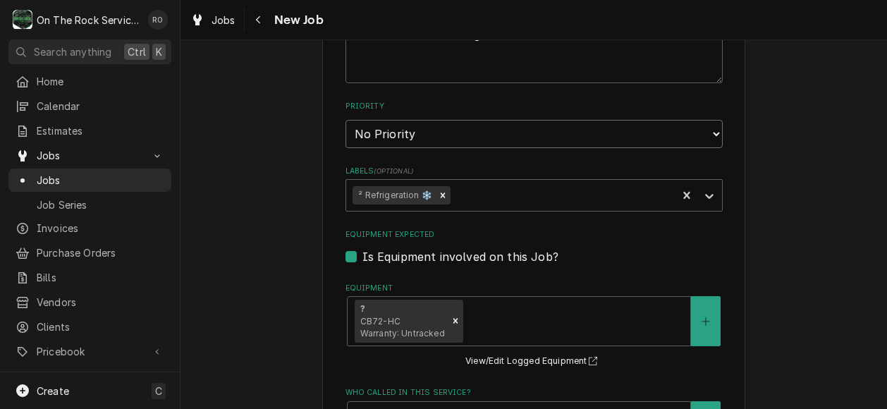
click at [494, 126] on select "No Priority Urgent High Medium Low" at bounding box center [534, 134] width 377 height 28
select select "2"
click at [346, 121] on select "No Priority Urgent High Medium Low" at bounding box center [534, 134] width 377 height 28
type textarea "x"
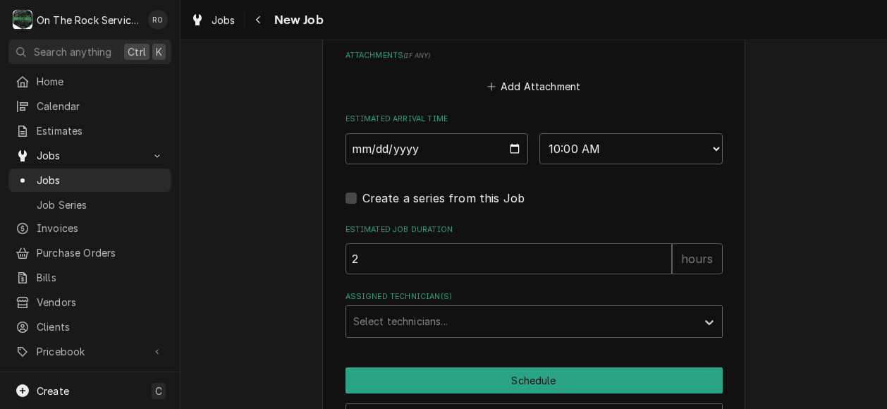
scroll to position [1205, 0]
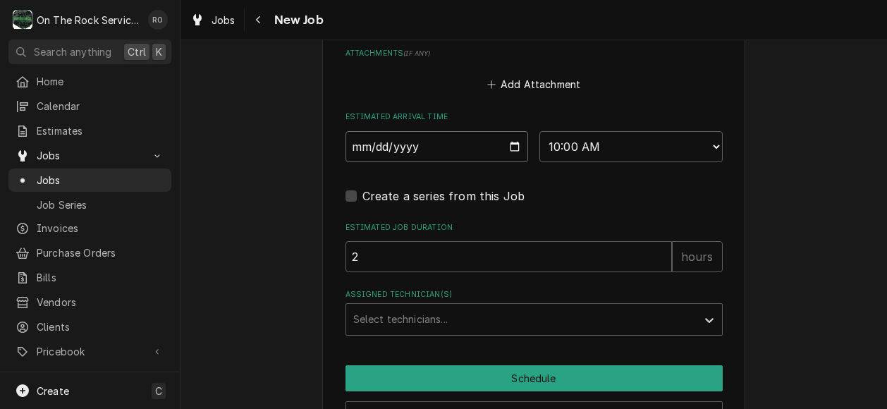
click at [513, 152] on input "2025-08-19" at bounding box center [437, 146] width 183 height 31
type input "2025-08-20"
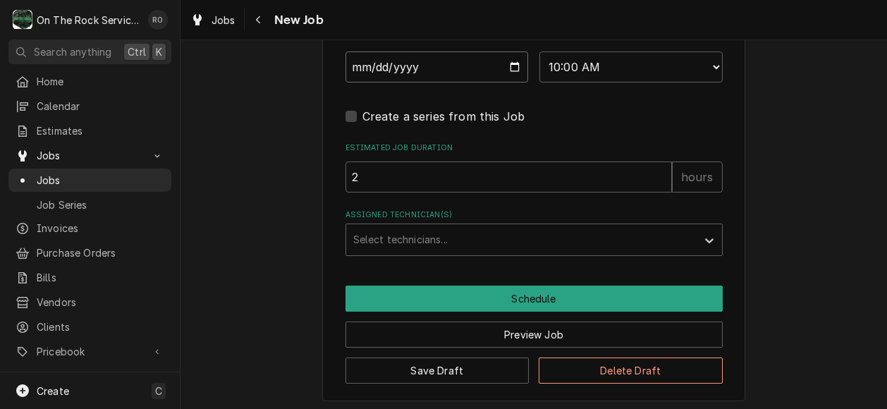
scroll to position [1294, 0]
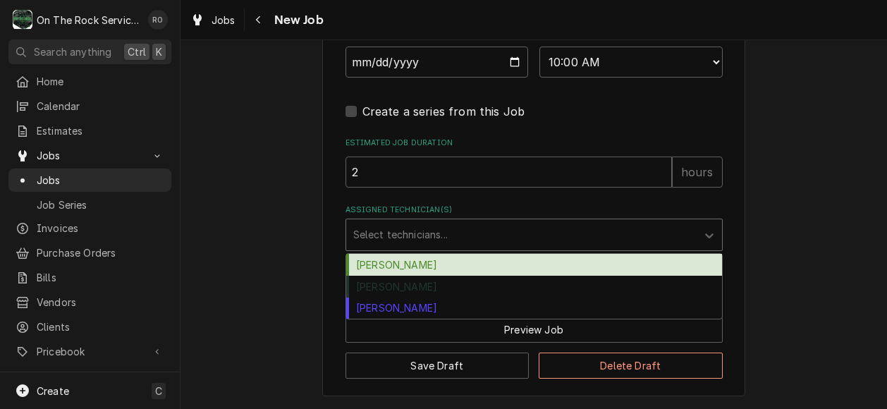
click at [626, 228] on div "Assigned Technician(s)" at bounding box center [521, 234] width 336 height 25
click at [590, 262] on div "[PERSON_NAME]" at bounding box center [534, 265] width 376 height 22
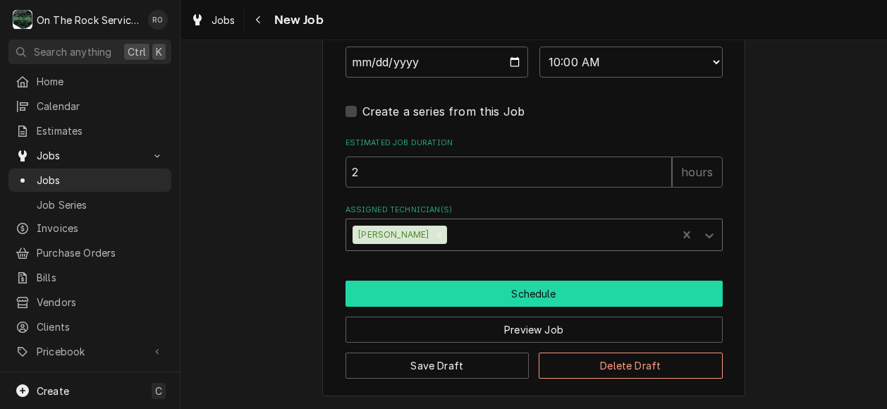
click at [494, 297] on button "Schedule" at bounding box center [534, 294] width 377 height 26
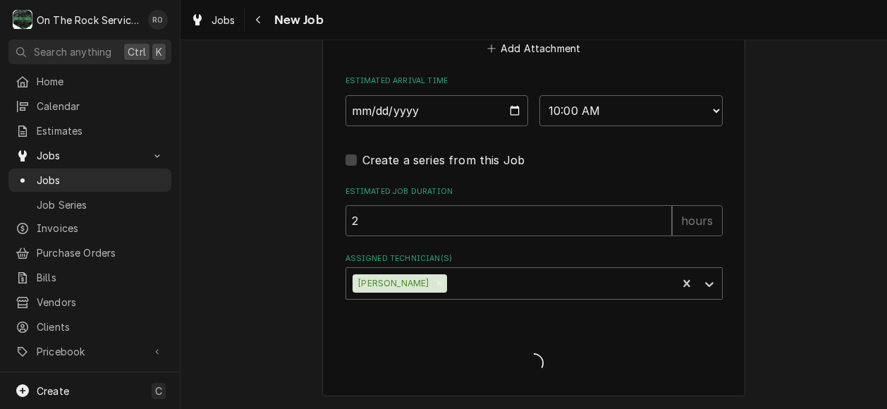
scroll to position [1243, 0]
type textarea "x"
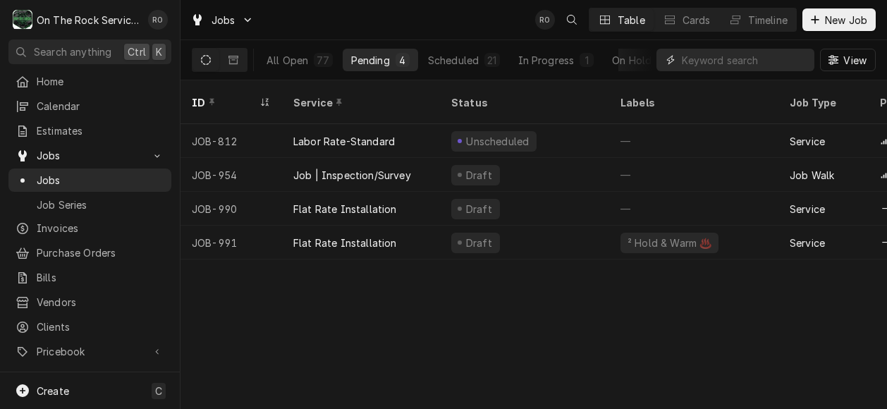
click at [741, 54] on input "Dynamic Content Wrapper" at bounding box center [745, 60] width 126 height 23
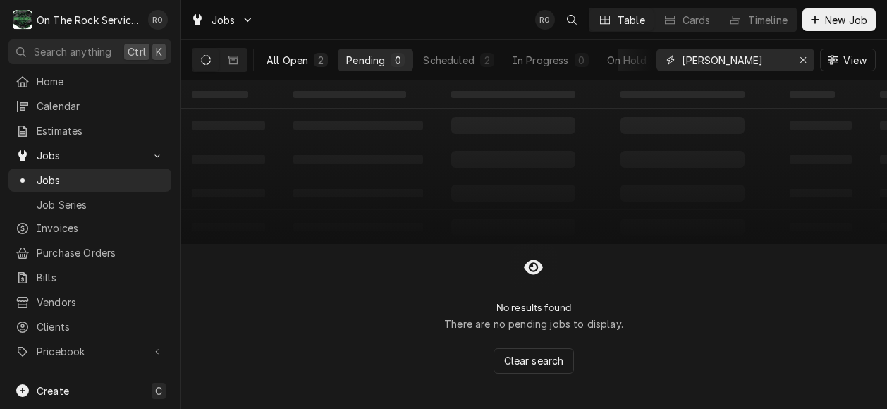
type input "[PERSON_NAME]"
click at [281, 61] on div "All Open" at bounding box center [288, 60] width 42 height 15
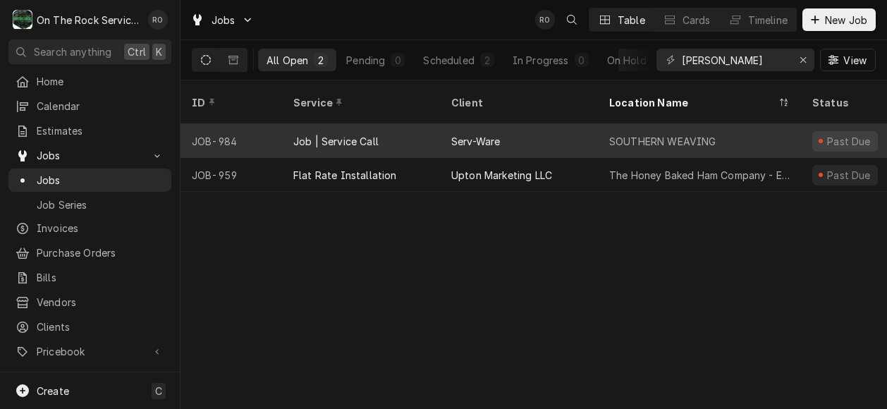
click at [616, 133] on div "SOUTHERN WEAVING" at bounding box center [699, 141] width 203 height 34
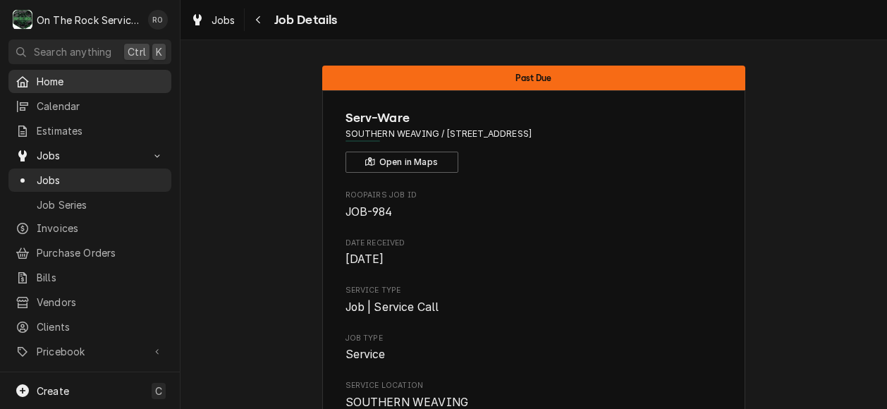
click at [71, 74] on span "Home" at bounding box center [101, 81] width 128 height 15
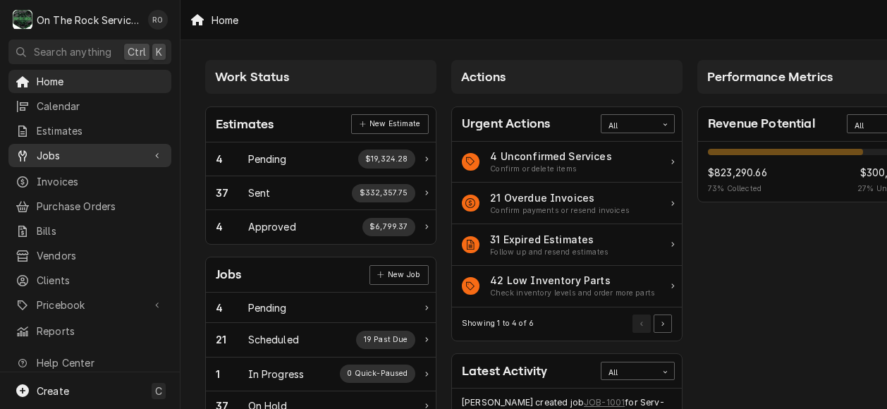
click at [89, 148] on span "Jobs" at bounding box center [90, 155] width 107 height 15
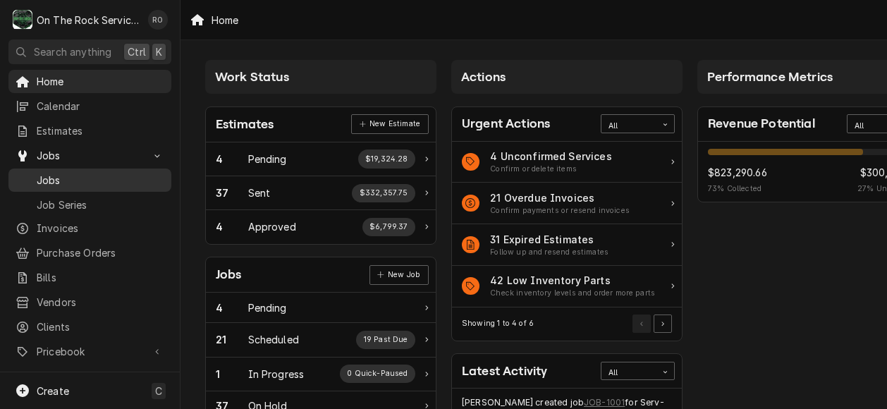
click at [138, 173] on span "Jobs" at bounding box center [101, 180] width 128 height 15
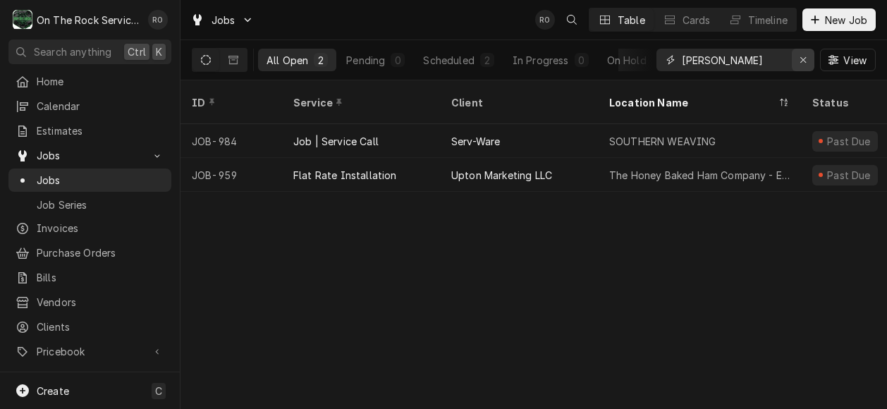
click at [809, 56] on div "Erase input" at bounding box center [803, 60] width 14 height 14
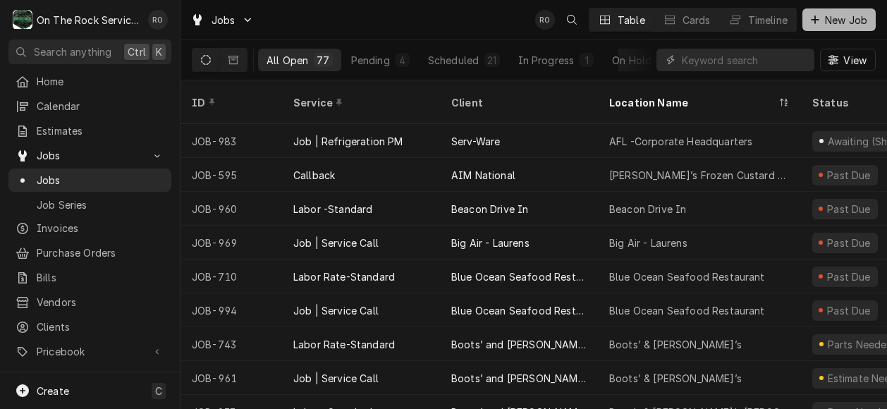
click at [863, 22] on span "New Job" at bounding box center [846, 20] width 48 height 15
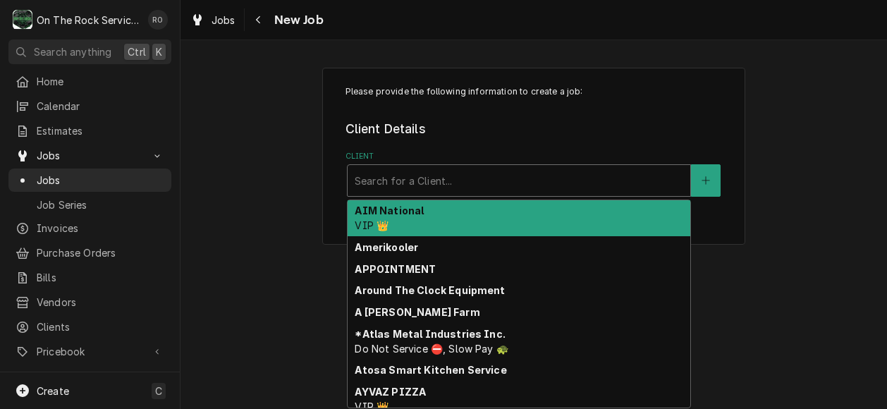
drag, startPoint x: 387, startPoint y: 192, endPoint x: 362, endPoint y: 183, distance: 26.3
click at [362, 183] on div "Client" at bounding box center [519, 180] width 329 height 25
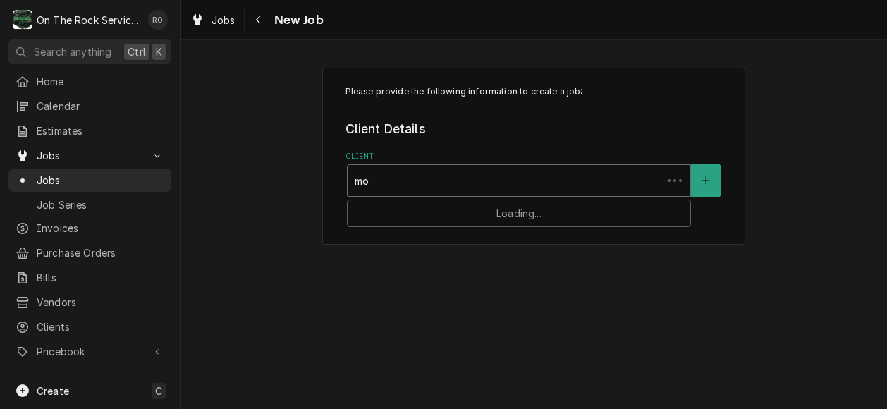
type input "moe"
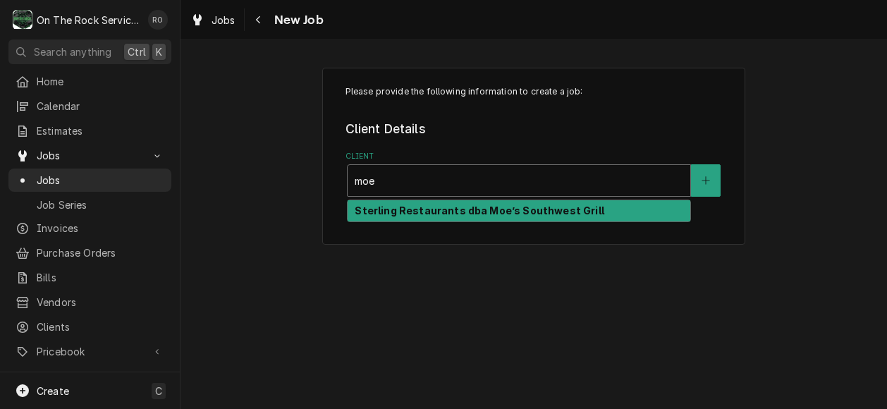
click at [389, 207] on strong "Sterling Restaurants dba Moe’s Southwest Grill" at bounding box center [479, 211] width 249 height 12
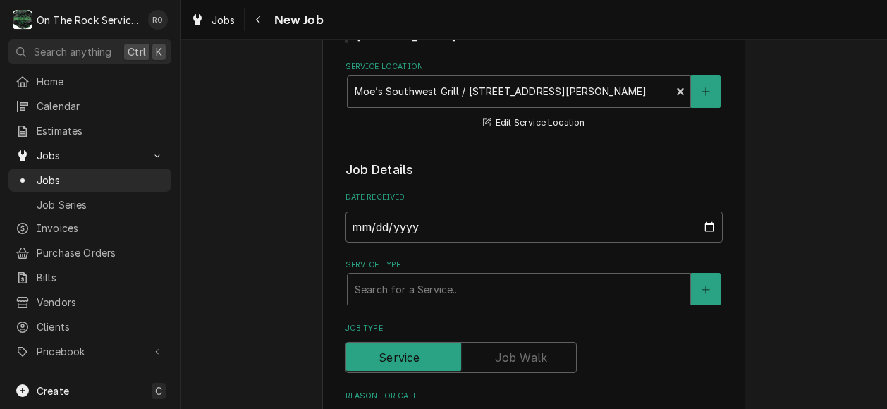
scroll to position [379, 0]
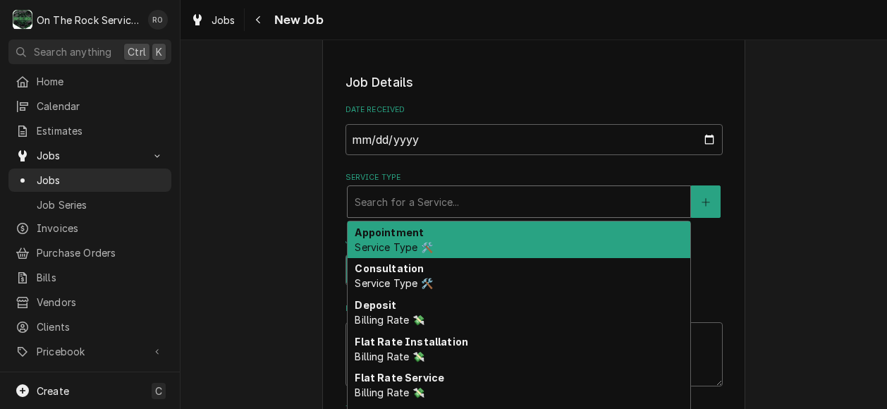
click at [427, 189] on div "Service Type" at bounding box center [519, 201] width 329 height 25
type textarea "x"
type input "s"
type textarea "x"
type input "se"
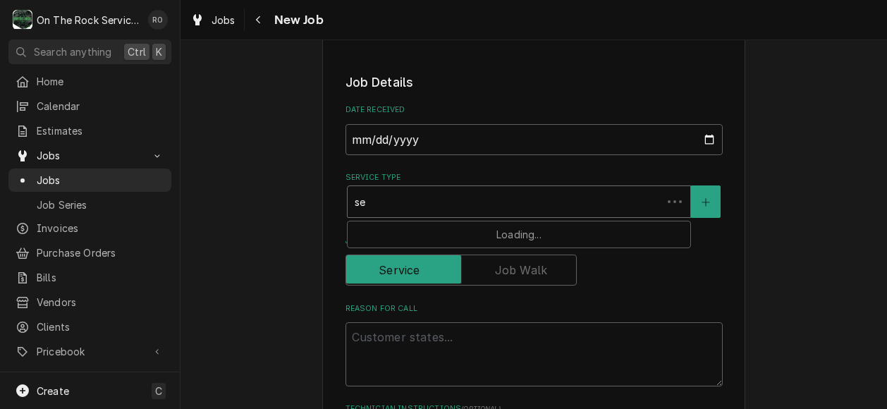
type textarea "x"
type input "ser"
type textarea "x"
type input "serv"
type textarea "x"
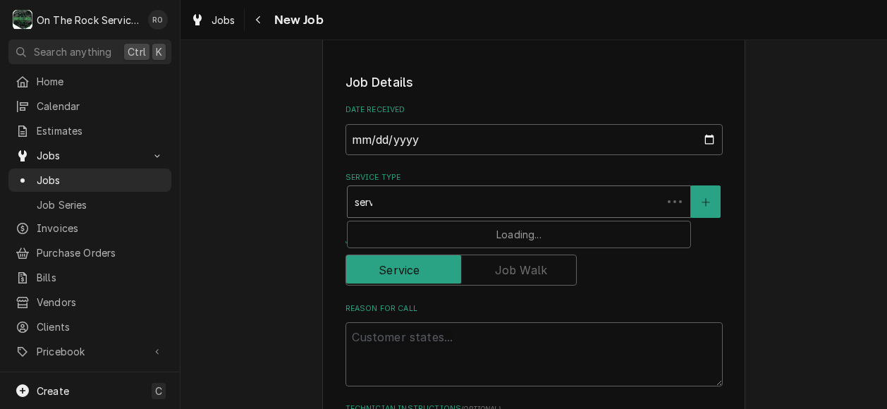
type input "servic"
type textarea "x"
type input "service"
type textarea "x"
type input "service"
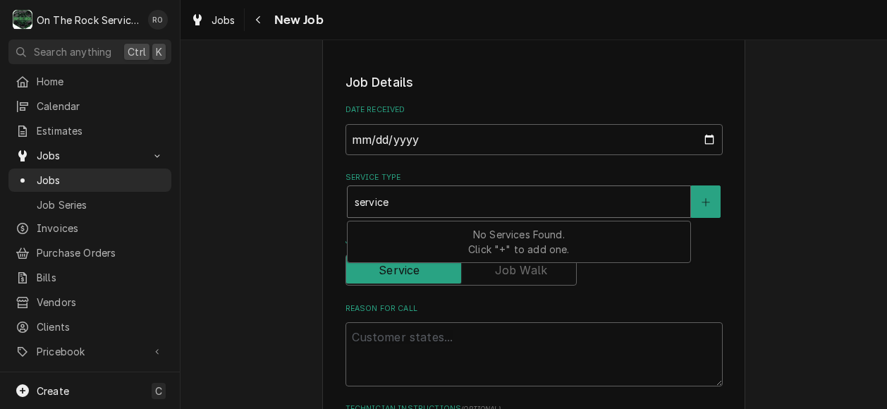
type textarea "x"
type input "service c"
type textarea "x"
type input "service cal"
type textarea "x"
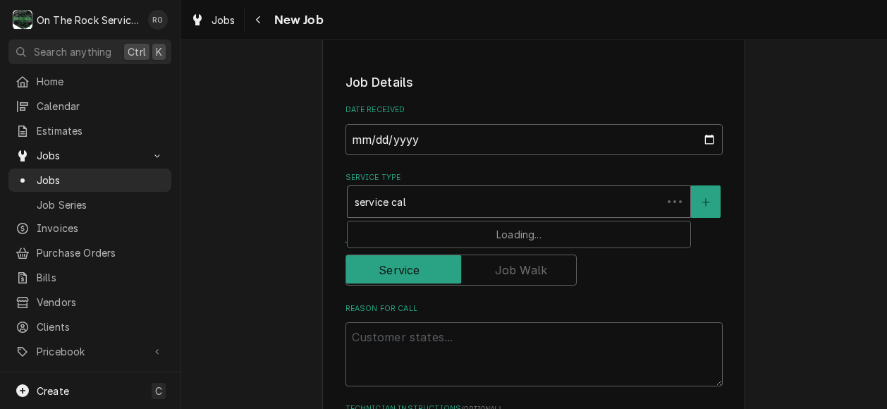
type input "service call"
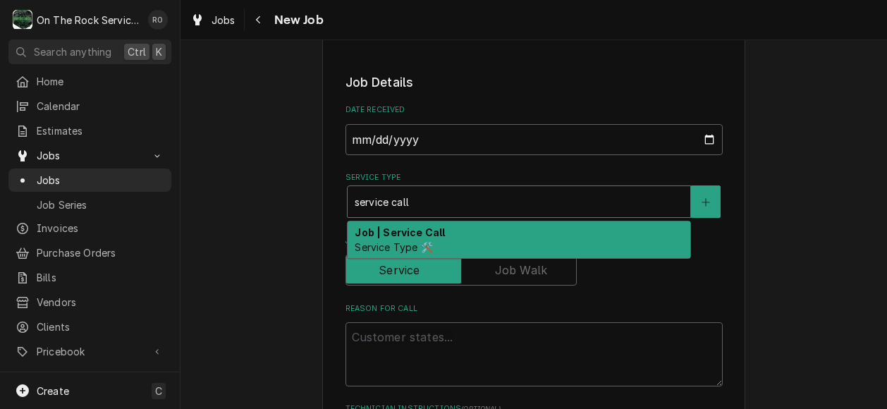
click at [419, 226] on strong "Job | Service Call" at bounding box center [400, 232] width 90 height 12
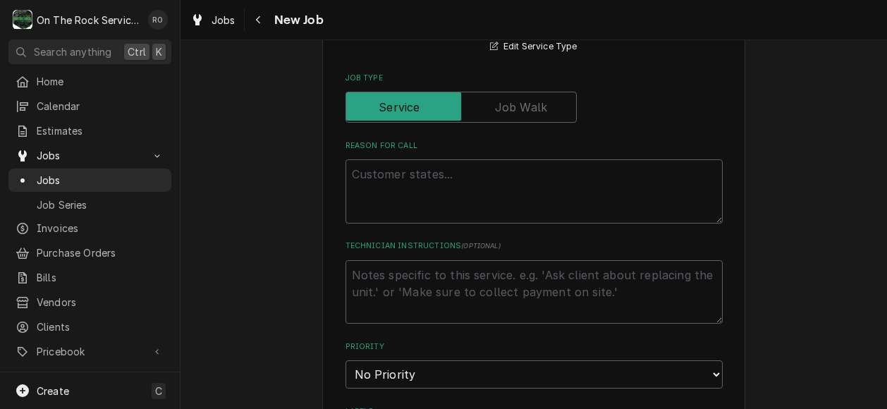
scroll to position [567, 0]
click at [473, 178] on textarea "Reason For Call" at bounding box center [534, 191] width 377 height 64
type textarea "x"
type textarea "H"
type textarea "x"
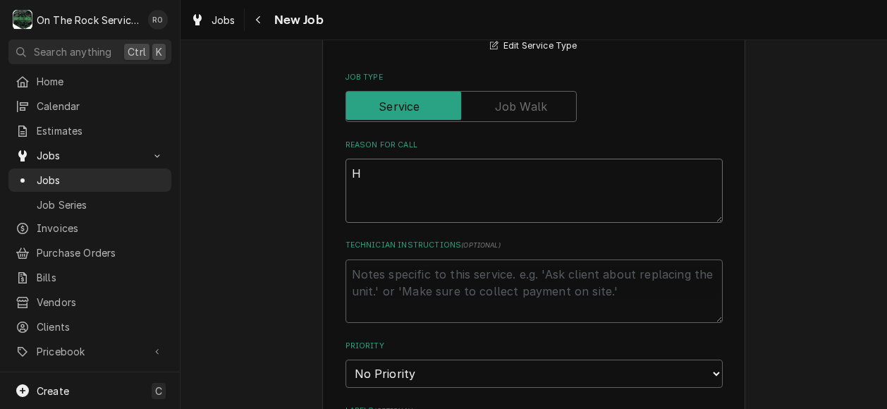
type textarea "HV"
type textarea "x"
type textarea "HVA"
type textarea "x"
type textarea "HVAC"
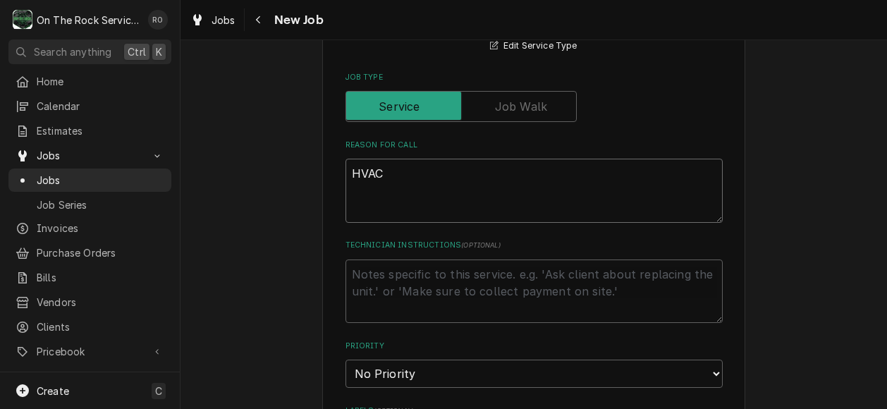
type textarea "x"
type textarea "HVAC"
type textarea "x"
type textarea "HVAC le"
type textarea "x"
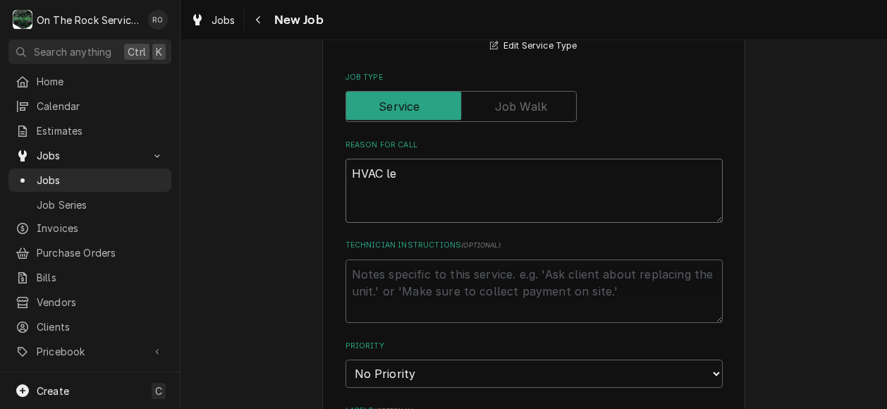
type textarea "HVAC lea"
type textarea "x"
type textarea "HVAC leak"
type textarea "x"
type textarea "HVAC leaki"
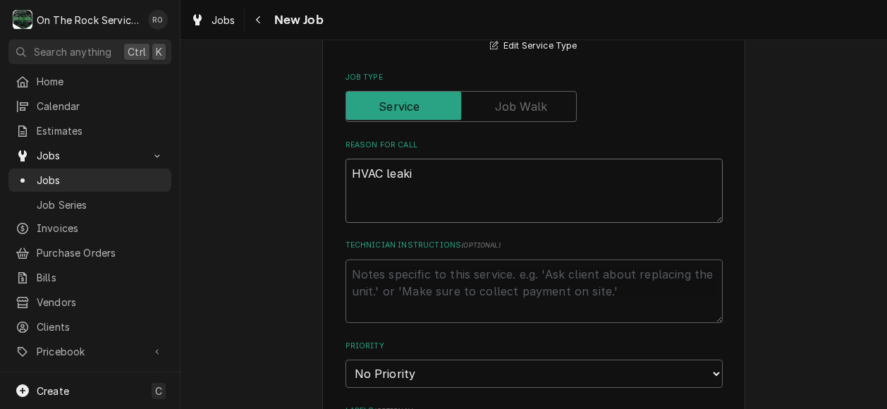
type textarea "x"
type textarea "HVAC leakin"
type textarea "x"
type textarea "HVAC leaking"
type textarea "x"
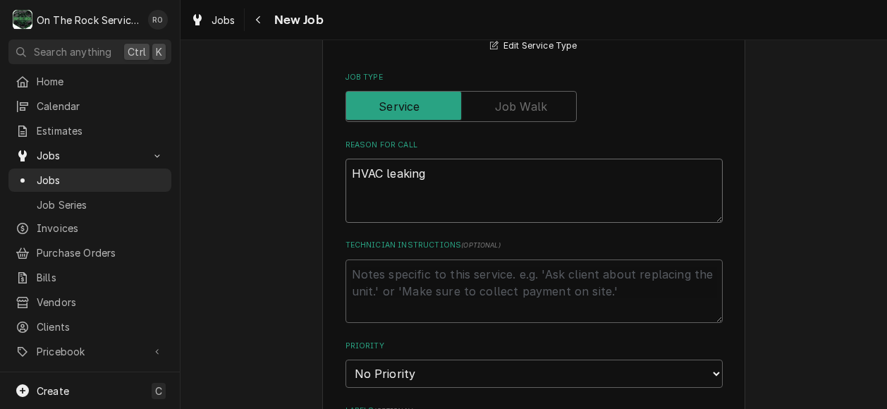
type textarea "HVAC leaking f"
type textarea "x"
type textarea "HVAC leaking fro"
type textarea "x"
type textarea "HVAC leaking from"
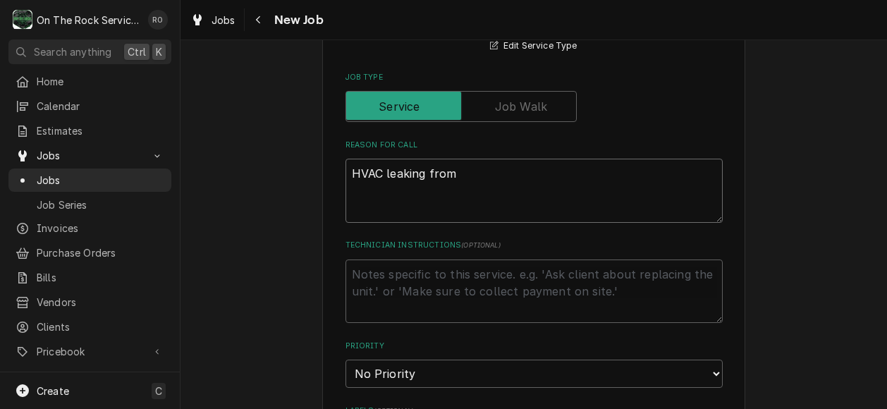
type textarea "x"
type textarea "HVAC leaking from"
type textarea "x"
type textarea "HVAC leaking from C"
type textarea "x"
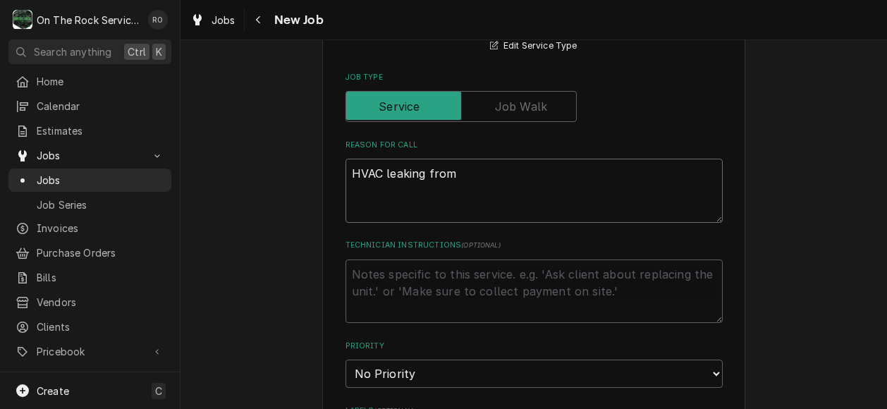
type textarea "HVAC leaking from c"
type textarea "x"
type textarea "HVAC leaking from ce"
type textarea "x"
type textarea "HVAC leaking from cei"
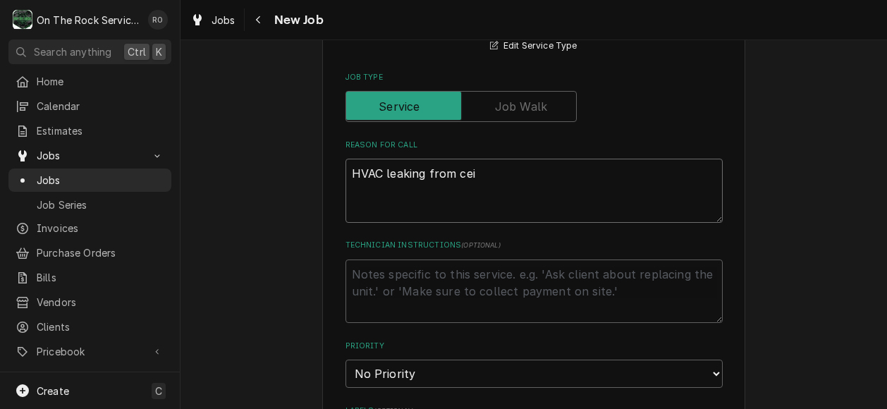
type textarea "x"
type textarea "HVAC leaking from ceili"
type textarea "x"
type textarea "HVAC leaking from ceiling"
type textarea "x"
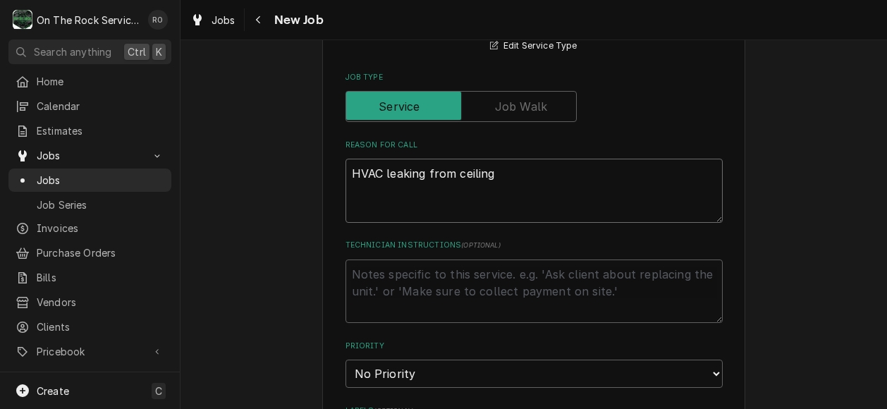
type textarea "HVAC leaking from ceiling."
type textarea "x"
type textarea "HVAC leaking from ceiling."
type textarea "x"
type textarea "HVAC leaking from ceiling. No"
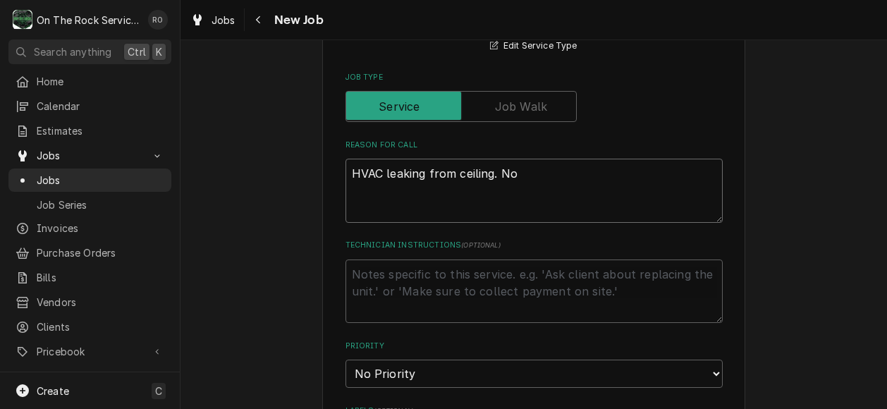
type textarea "x"
type textarea "HVAC leaking from ceiling. Not"
type textarea "x"
type textarea "HVAC leaking from ceiling. Not a"
type textarea "x"
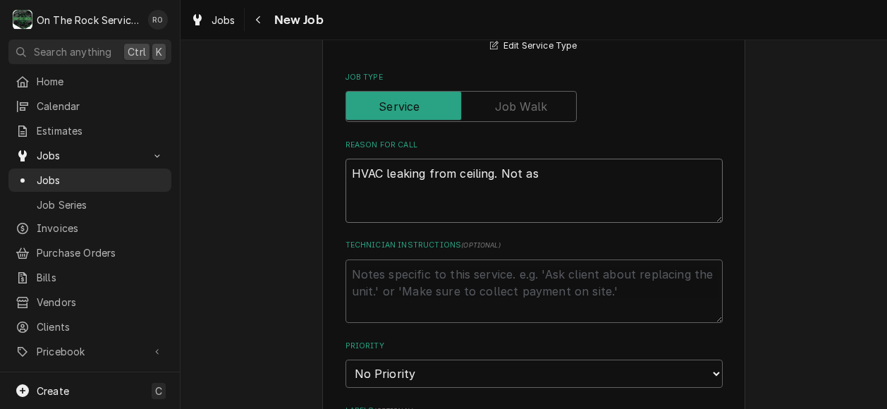
type textarea "HVAC leaking from ceiling. Not as"
type textarea "x"
type textarea "HVAC leaking from ceiling. Not as ba"
type textarea "x"
type textarea "HVAC leaking from ceiling. Not as bad"
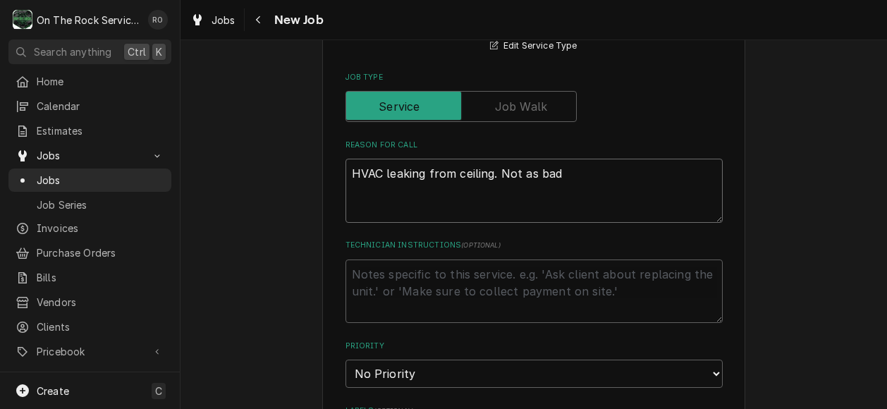
type textarea "x"
type textarea "HVAC leaking from ceiling. Not as bad"
type textarea "x"
type textarea "HVAC leaking from ceiling. Not as bad as"
type textarea "x"
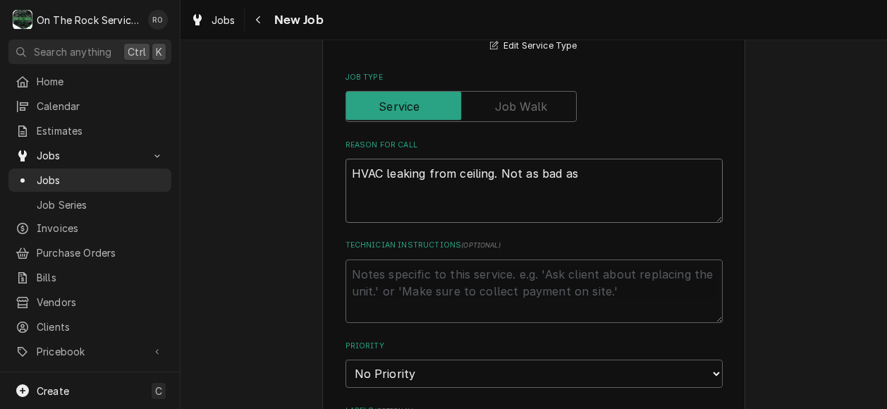
type textarea "HVAC leaking from ceiling. Not as bad as"
type textarea "x"
type textarea "HVAC leaking from ceiling. Not as bad as be"
type textarea "x"
type textarea "HVAC leaking from ceiling. Not as bad as bef"
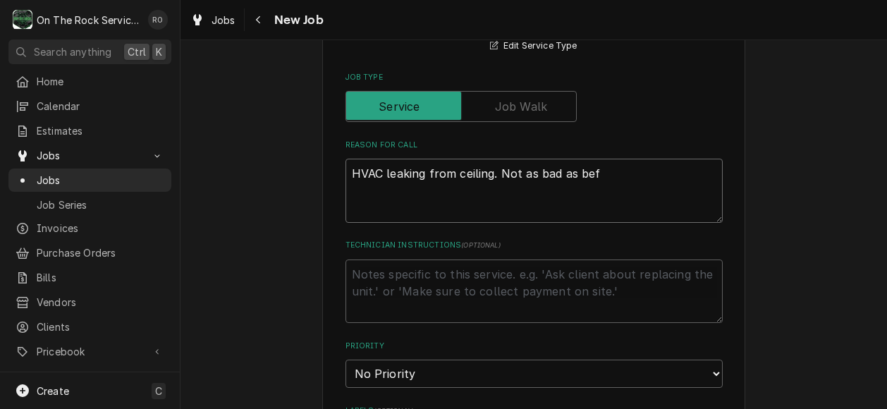
type textarea "x"
type textarea "HVAC leaking from ceiling. Not as bad as befor"
type textarea "x"
type textarea "HVAC leaking from ceiling. Not as bad as before"
type textarea "x"
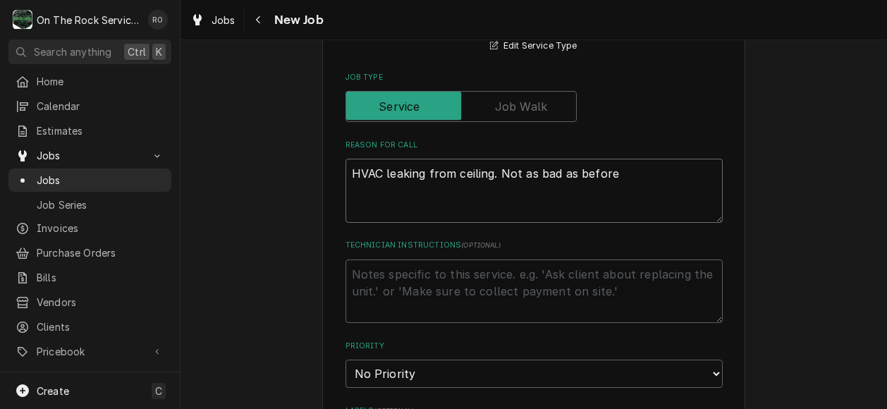
type textarea "HVAC leaking from ceiling. Not as bad as before"
type textarea "x"
type textarea "HVAC leaking from ceiling. Not as bad as before b"
type textarea "x"
type textarea "HVAC leaking from ceiling. Not as bad as before bu"
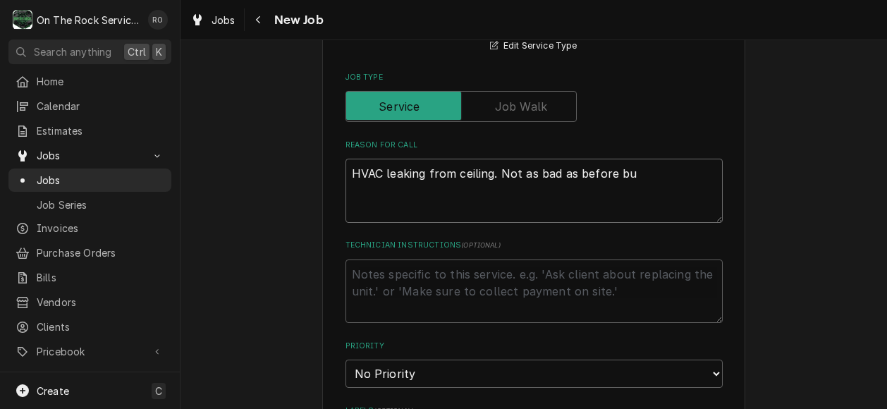
type textarea "x"
type textarea "HVAC leaking from ceiling. Not as bad as before but"
type textarea "x"
type textarea "HVAC leaking from ceiling. Not as bad as before but"
type textarea "x"
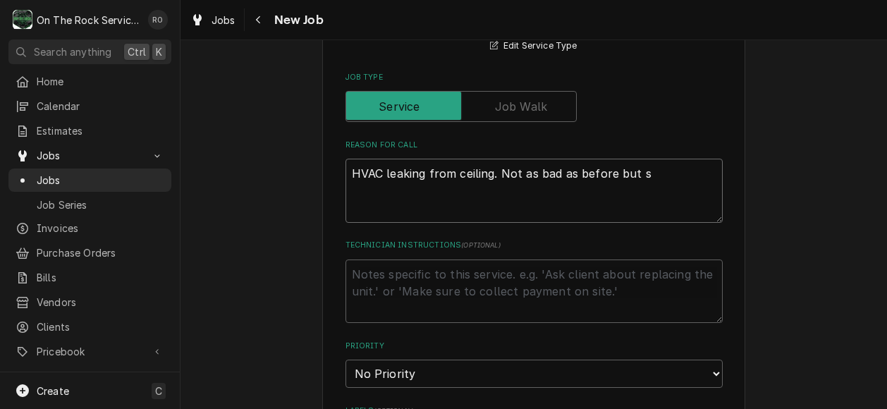
type textarea "HVAC leaking from ceiling. Not as bad as before but st"
type textarea "x"
type textarea "HVAC leaking from ceiling. Not as bad as before but sti"
type textarea "x"
type textarea "HVAC leaking from ceiling. Not as bad as before but stil"
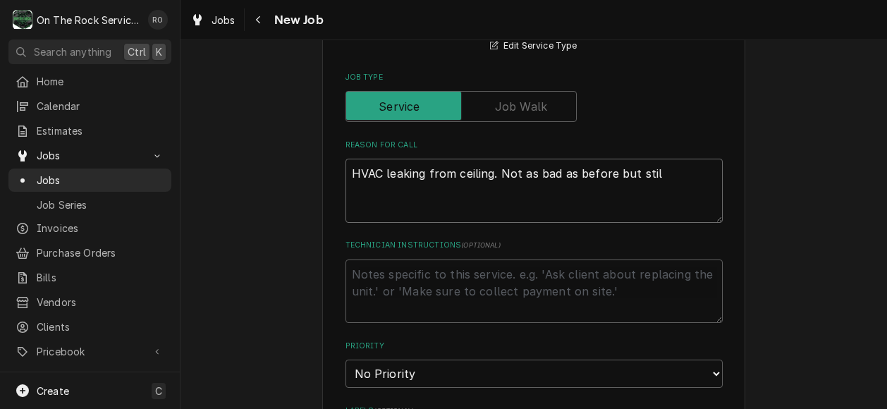
type textarea "x"
type textarea "HVAC leaking from ceiling. Not as bad as before but still"
type textarea "x"
type textarea "HVAC leaking from ceiling. Not as bad as before but still a"
type textarea "x"
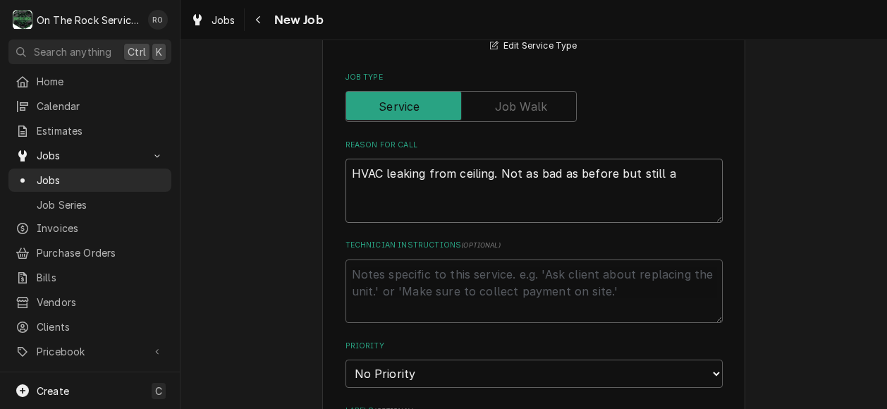
type textarea "HVAC leaking from ceiling. Not as bad as before but still"
type textarea "x"
type textarea "HVAC leaking from ceiling. Not as bad as before but still l"
type textarea "x"
type textarea "HVAC leaking from ceiling. Not as bad as before but still lea"
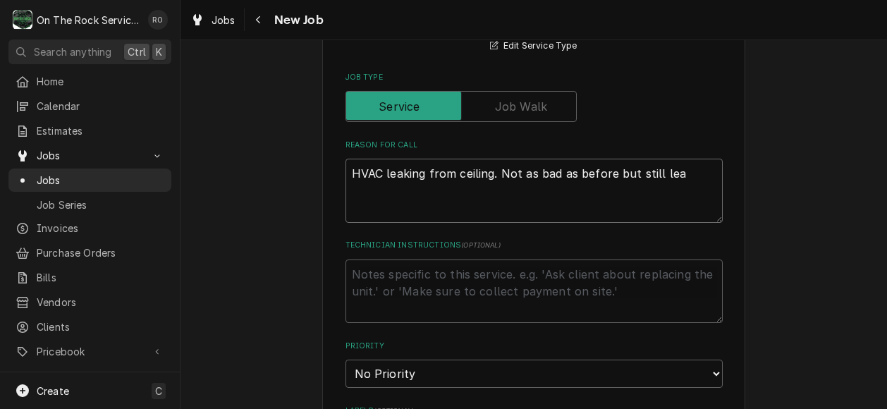
type textarea "x"
type textarea "HVAC leaking from ceiling. Not as bad as before but still leak"
type textarea "x"
type textarea "HVAC leaking from ceiling. Not as bad as before but still leakin"
type textarea "x"
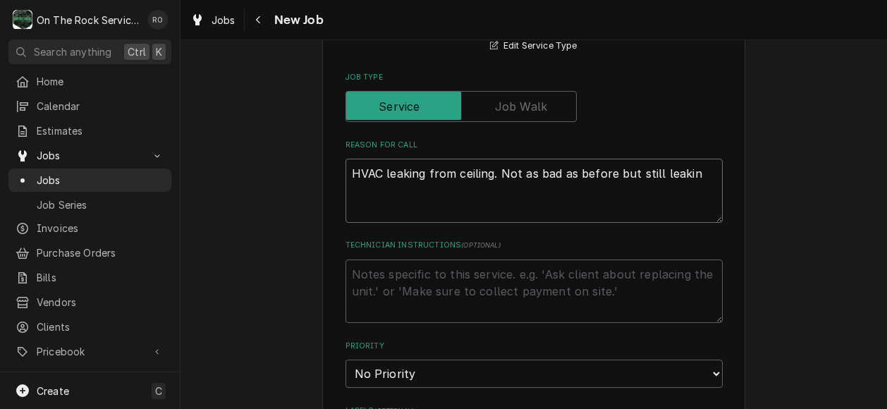
type textarea "HVAC leaking from ceiling. Not as bad as before but still leaking"
type textarea "x"
type textarea "HVAC leaking from ceiling. Not as bad as before but still leaking"
type textarea "x"
type textarea "HVAC leaking from ceiling. Not as bad as before but still leaking s"
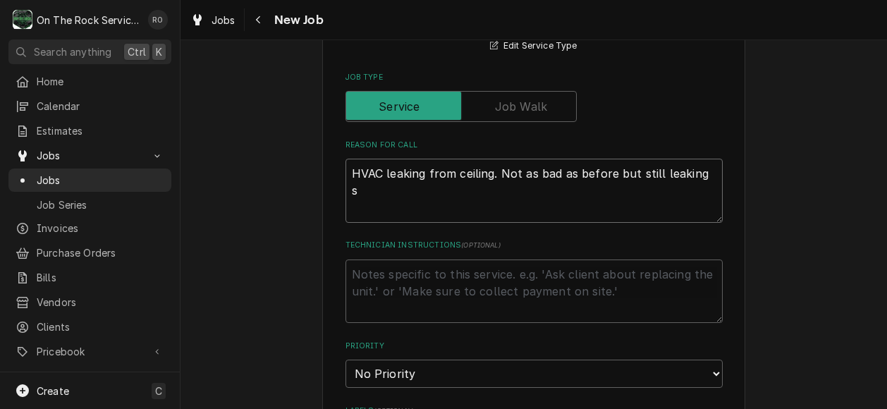
type textarea "x"
type textarea "HVAC leaking from ceiling. Not as bad as before but still leaking so"
type textarea "x"
type textarea "HVAC leaking from ceiling. Not as bad as before but still leaking some"
type textarea "x"
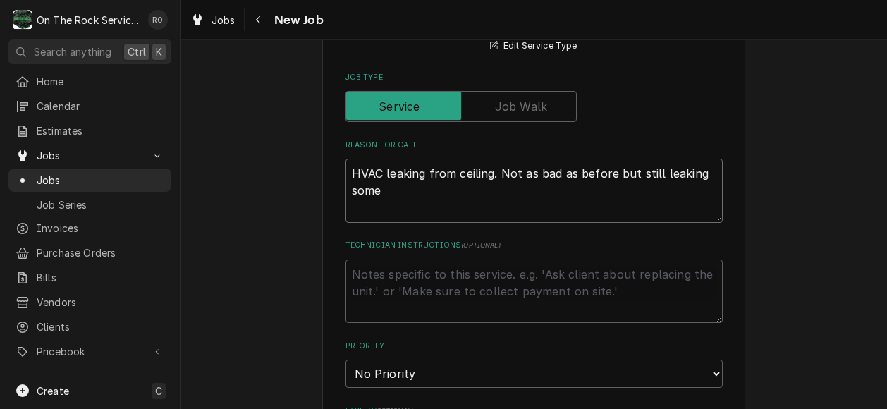
type textarea "HVAC leaking from ceiling. Not as bad as before but still leaking some."
type textarea "x"
type textarea "HVAC leaking from ceiling. Not as bad as before but still leaking some."
type textarea "x"
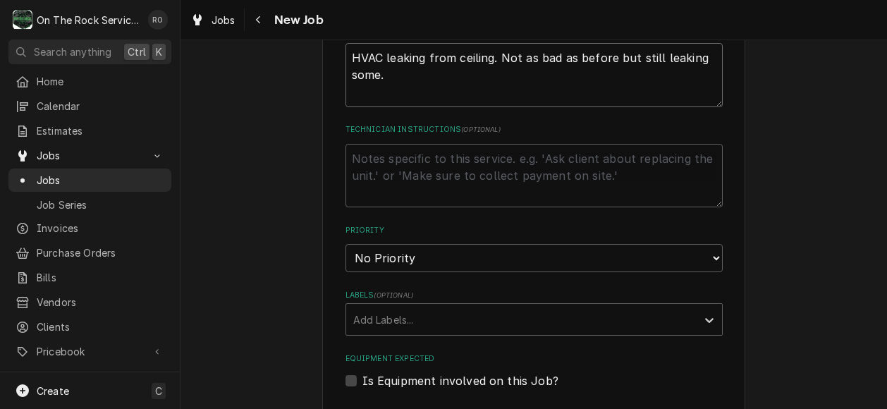
type textarea "HVAC leaking from ceiling. Not as bad as before but still leaking some."
click at [461, 225] on label "Priority" at bounding box center [534, 230] width 377 height 11
click at [461, 244] on select "No Priority Urgent High Medium Low" at bounding box center [534, 258] width 377 height 28
click at [457, 244] on select "No Priority Urgent High Medium Low" at bounding box center [534, 258] width 377 height 28
select select "1"
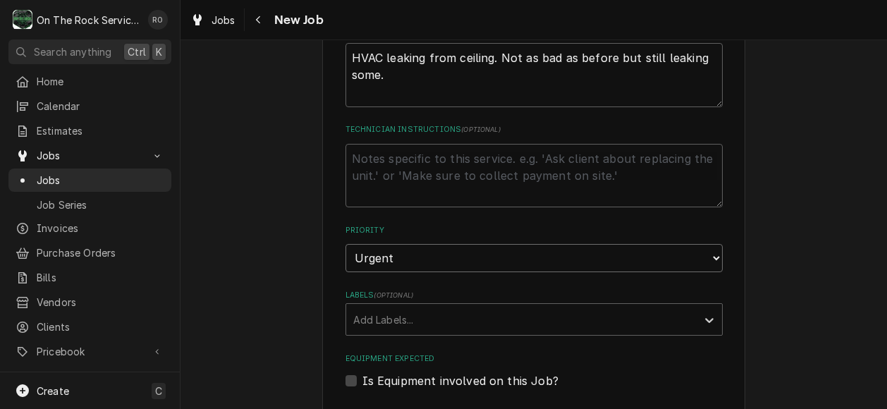
click at [346, 244] on select "No Priority Urgent High Medium Low" at bounding box center [534, 258] width 377 height 28
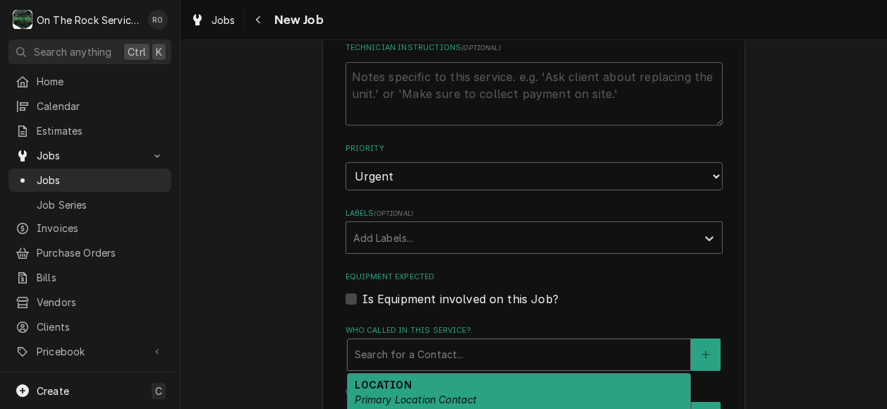
scroll to position [779, 0]
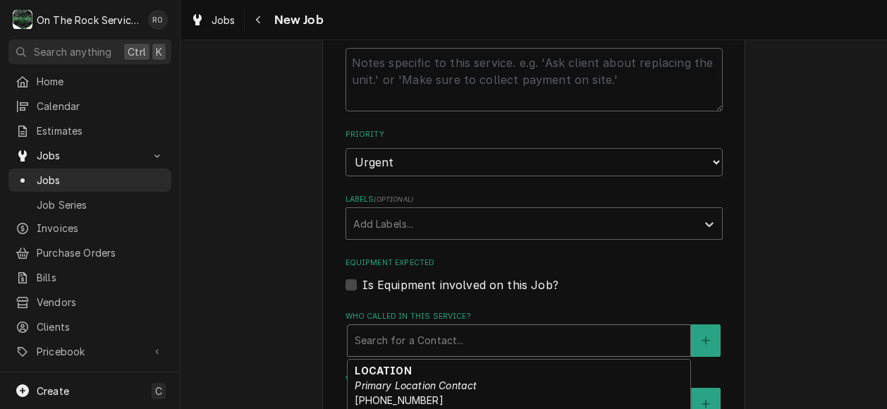
click at [511, 408] on html "O On The Rock Services RO Search anything Ctrl K Home Calendar Estimates Jobs J…" at bounding box center [443, 204] width 887 height 409
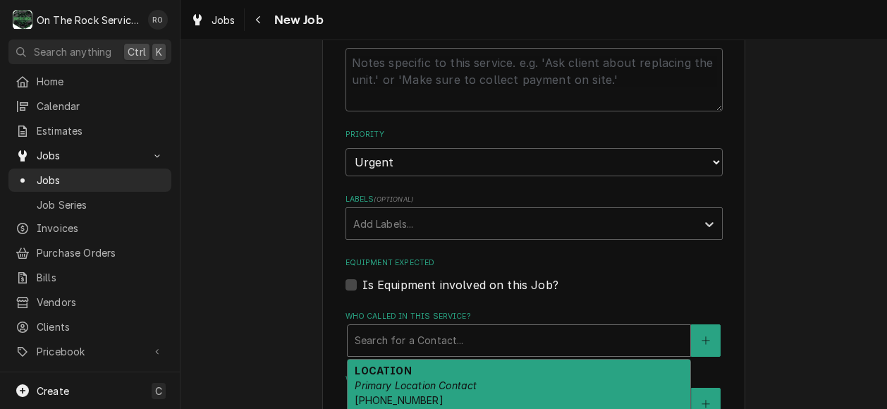
click at [523, 377] on div "LOCATION Primary Location Contact (864) 574-8686" at bounding box center [519, 385] width 343 height 51
drag, startPoint x: 515, startPoint y: 307, endPoint x: 513, endPoint y: 393, distance: 86.1
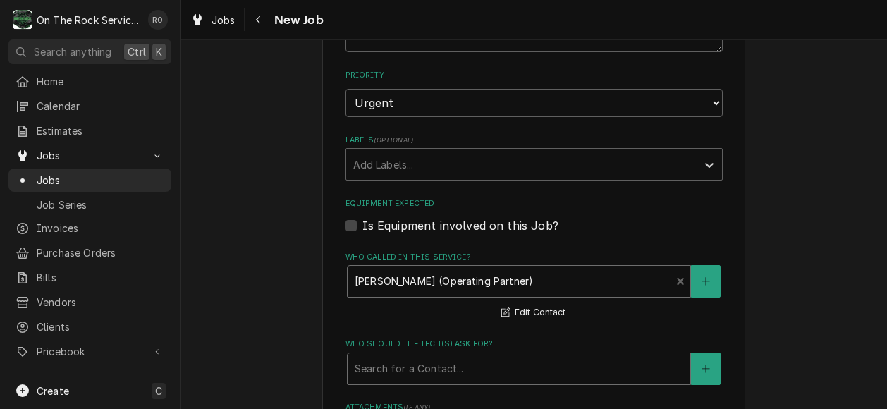
scroll to position [842, 0]
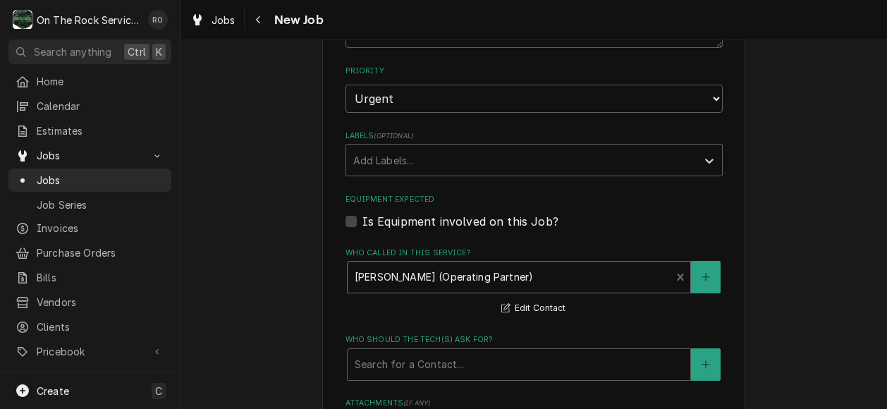
click at [508, 334] on label "Who should the tech(s) ask for?" at bounding box center [534, 339] width 377 height 11
click at [509, 352] on div "Who should the tech(s) ask for?" at bounding box center [519, 364] width 329 height 25
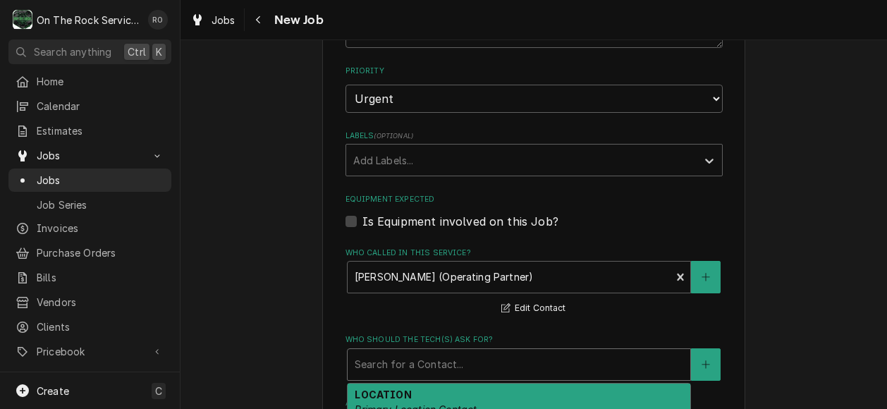
scroll to position [37, 0]
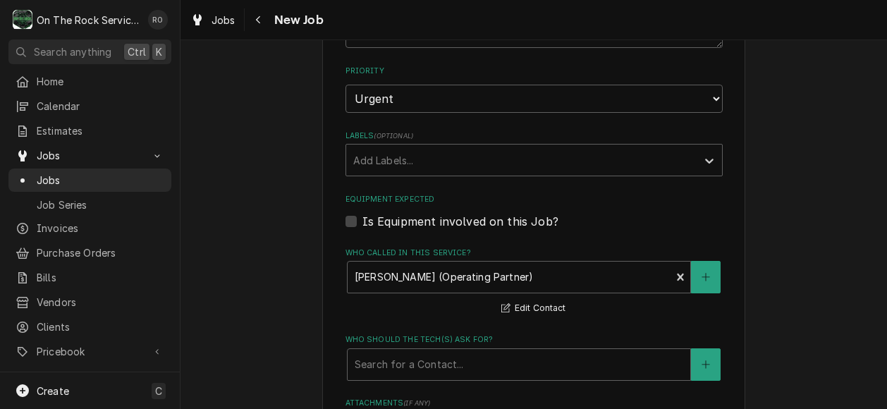
drag, startPoint x: 501, startPoint y: 386, endPoint x: 765, endPoint y: 329, distance: 269.8
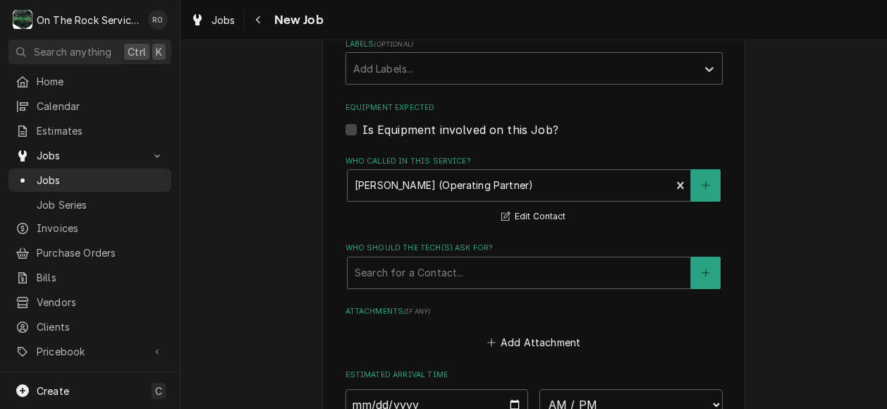
scroll to position [935, 0]
click at [570, 259] on div "Who should the tech(s) ask for?" at bounding box center [519, 271] width 329 height 25
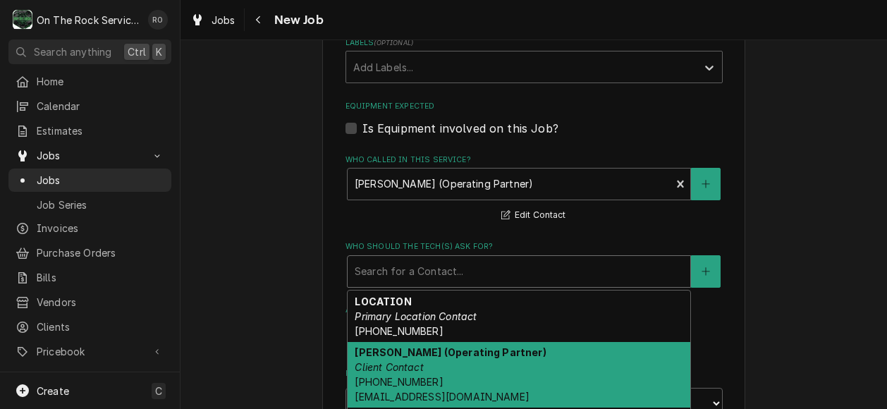
click at [533, 351] on div "Misty (Operating Partner) Client Contact (864) 494-9251 spartanburg@sterlingmoe…" at bounding box center [519, 375] width 343 height 66
type textarea "x"
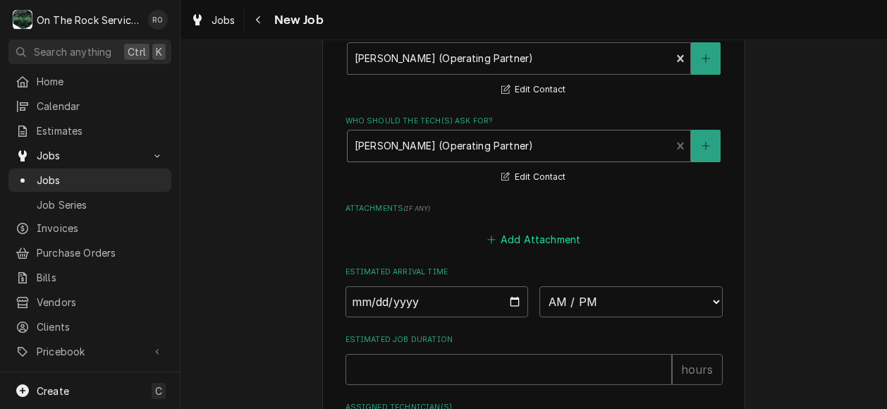
scroll to position [1062, 0]
click at [512, 285] on input "Date" at bounding box center [437, 300] width 183 height 31
type input "2025-08-19"
type textarea "x"
click at [648, 285] on select "AM / PM 6:00 AM 6:15 AM 6:30 AM 6:45 AM 7:00 AM 7:15 AM 7:30 AM 7:45 AM 8:00 AM…" at bounding box center [631, 300] width 183 height 31
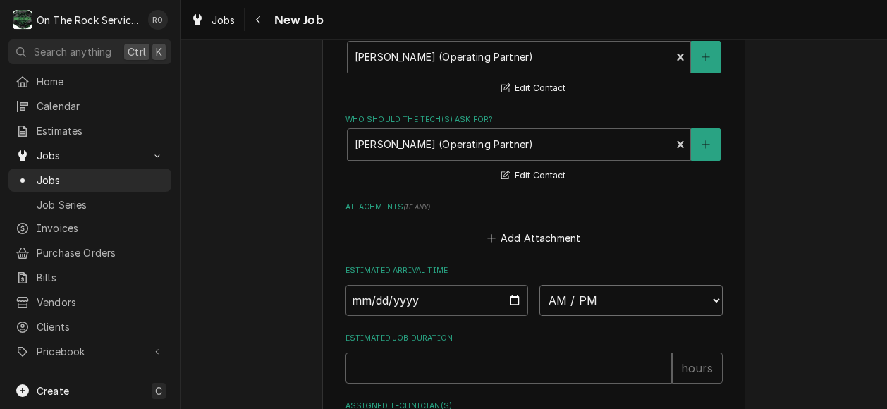
select select "17:00:00"
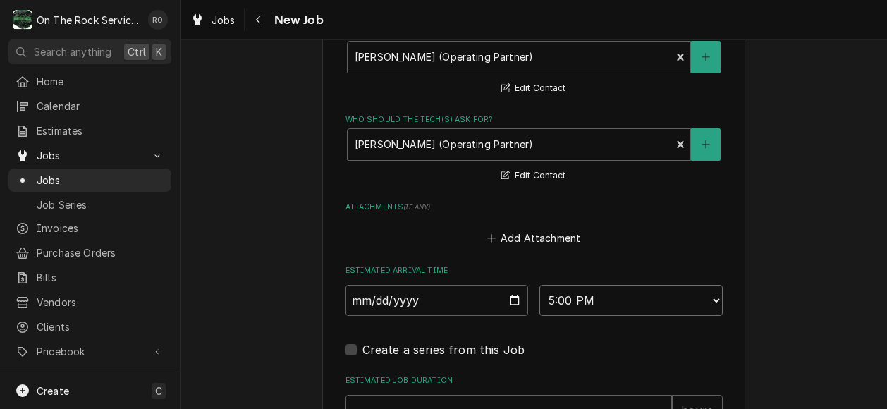
scroll to position [1217, 0]
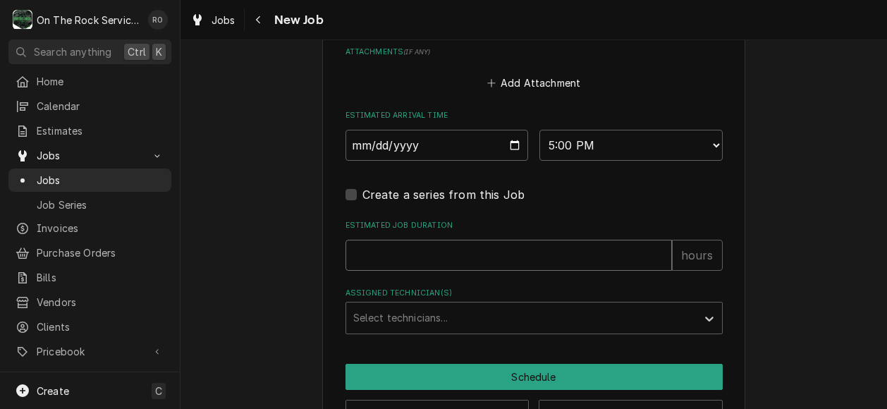
click at [525, 240] on input "Estimated Job Duration" at bounding box center [509, 255] width 327 height 31
type textarea "x"
type input "2"
type textarea "x"
type input "2"
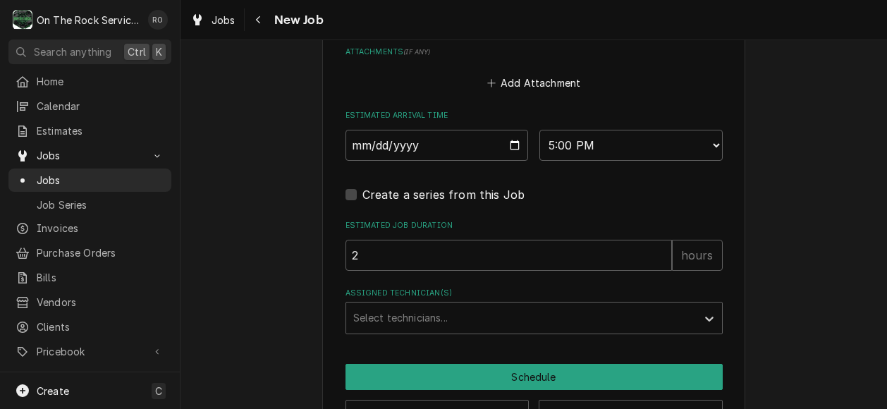
scroll to position [1233, 0]
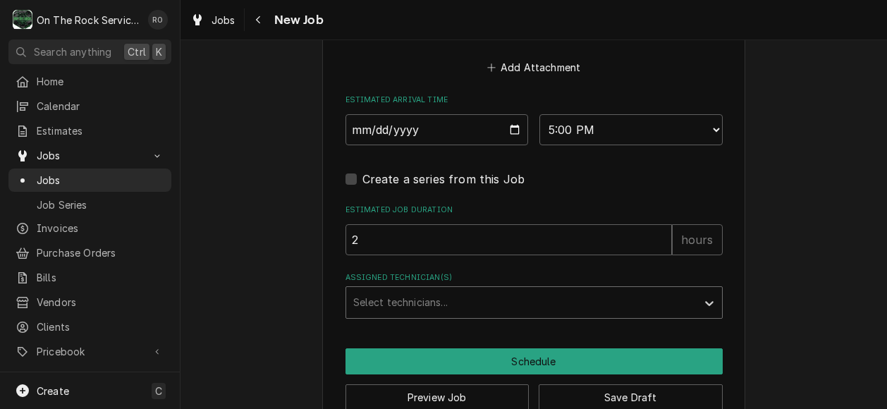
click at [521, 290] on div "Assigned Technician(s)" at bounding box center [521, 302] width 336 height 25
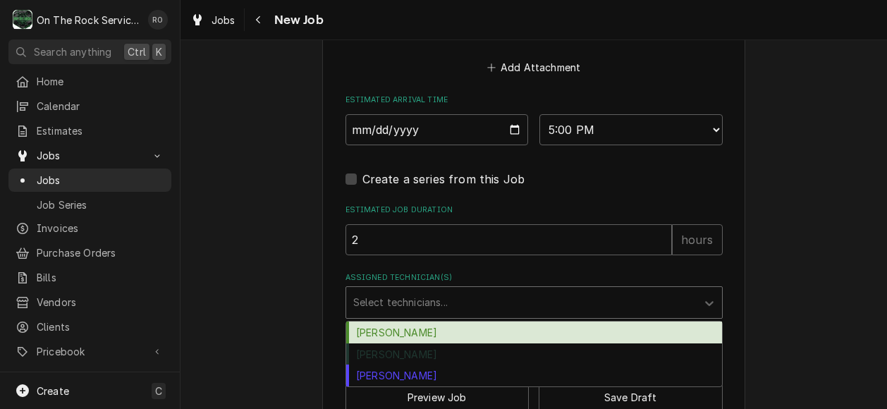
type input "r"
click at [504, 322] on div "Ray Beals" at bounding box center [534, 333] width 376 height 22
type textarea "x"
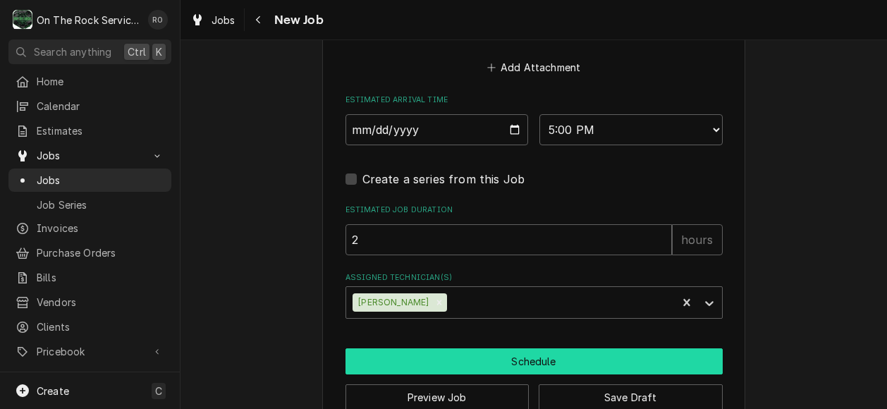
click at [497, 348] on button "Schedule" at bounding box center [534, 361] width 377 height 26
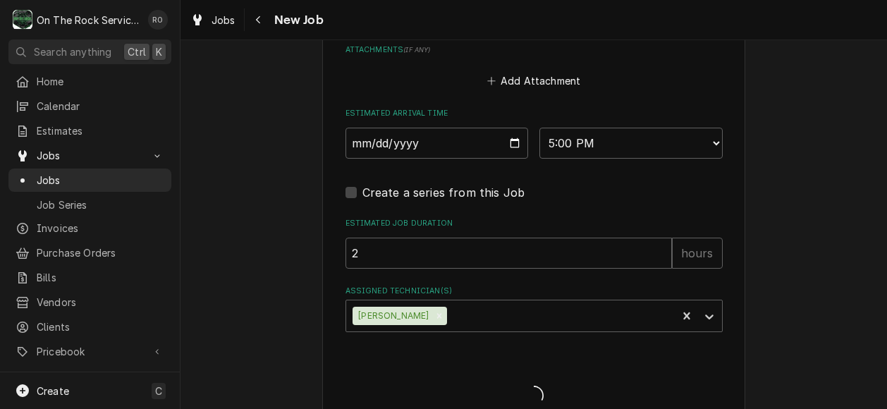
type textarea "x"
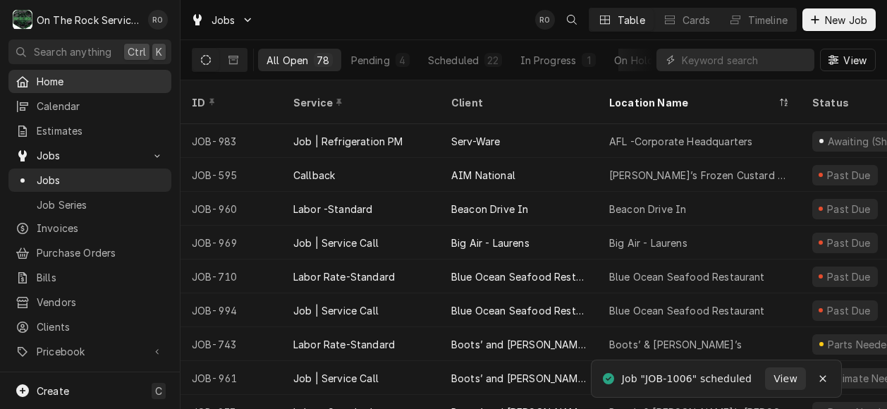
click at [111, 83] on span "Home" at bounding box center [101, 81] width 128 height 15
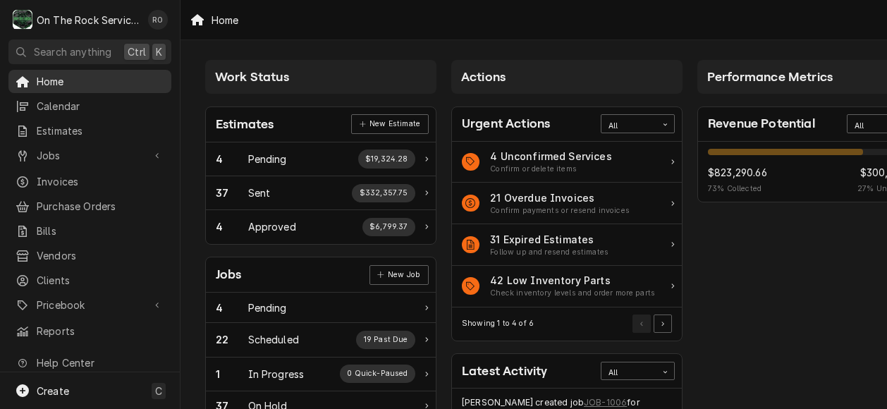
click at [99, 78] on span "Home" at bounding box center [101, 81] width 128 height 15
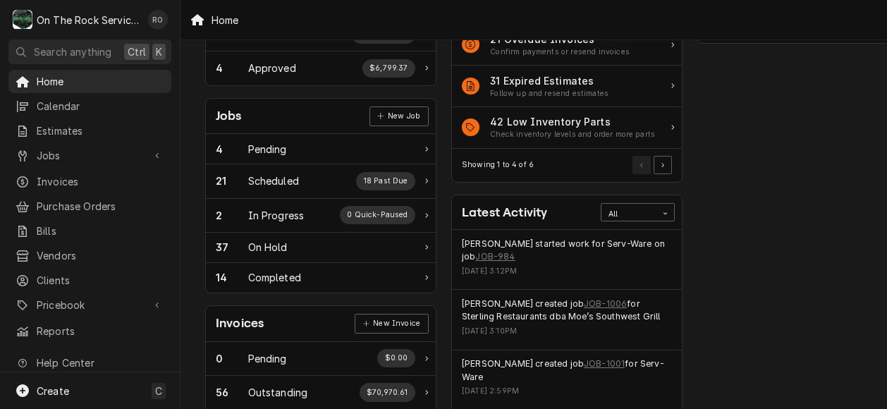
scroll to position [178, 0]
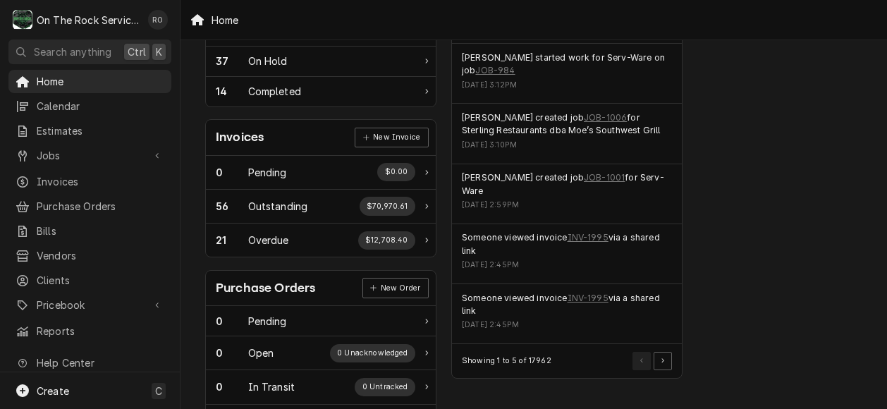
scroll to position [352, 0]
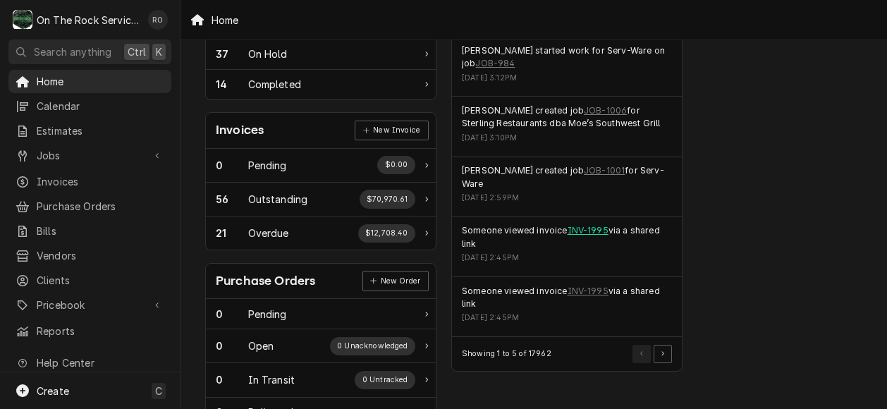
click at [595, 224] on link "INV-1995" at bounding box center [588, 230] width 41 height 13
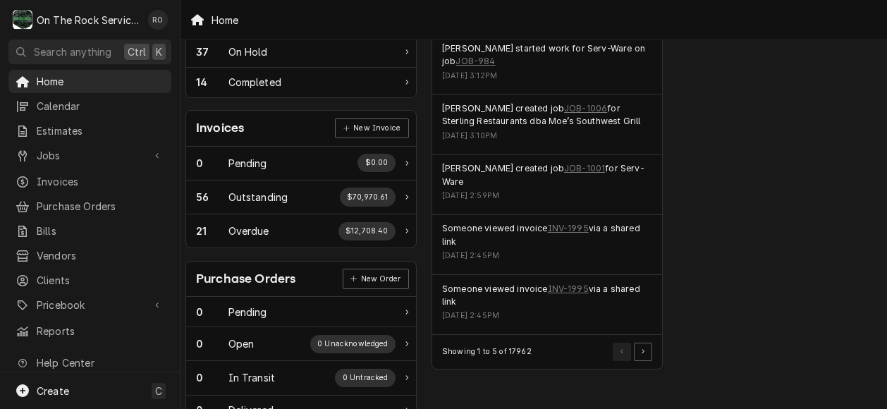
scroll to position [424, 28]
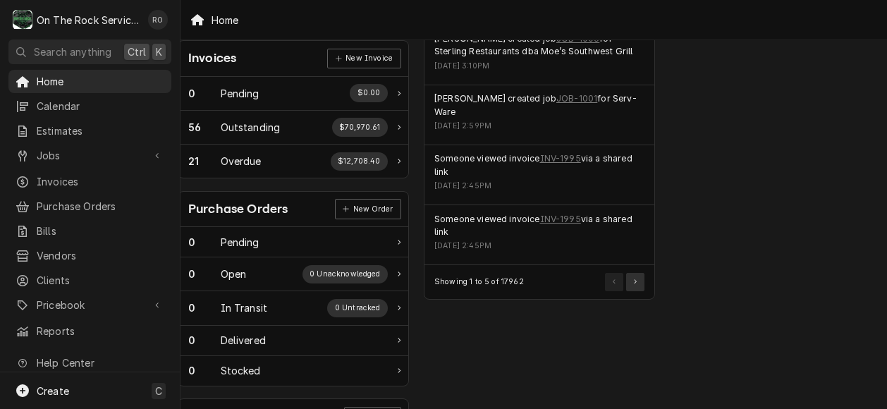
click at [642, 273] on button "Pagination Controls" at bounding box center [635, 282] width 18 height 18
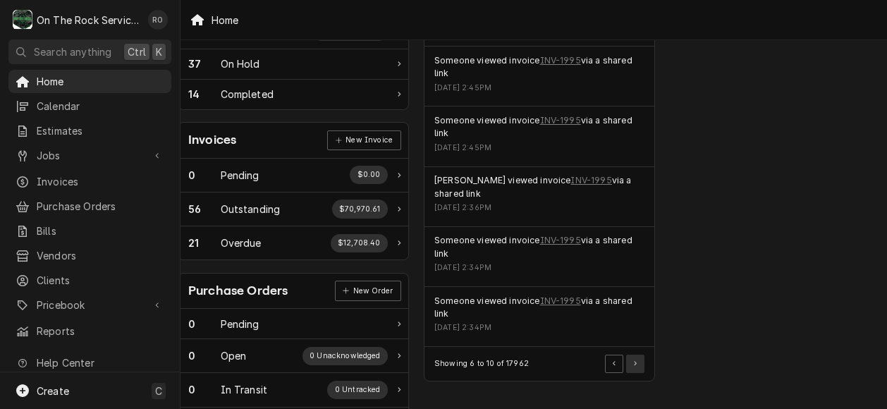
scroll to position [344, 28]
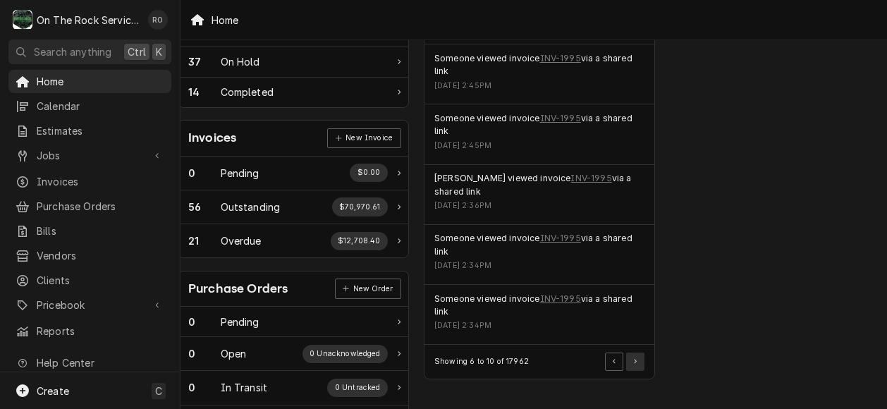
click at [638, 353] on button "Pagination Controls" at bounding box center [635, 362] width 18 height 18
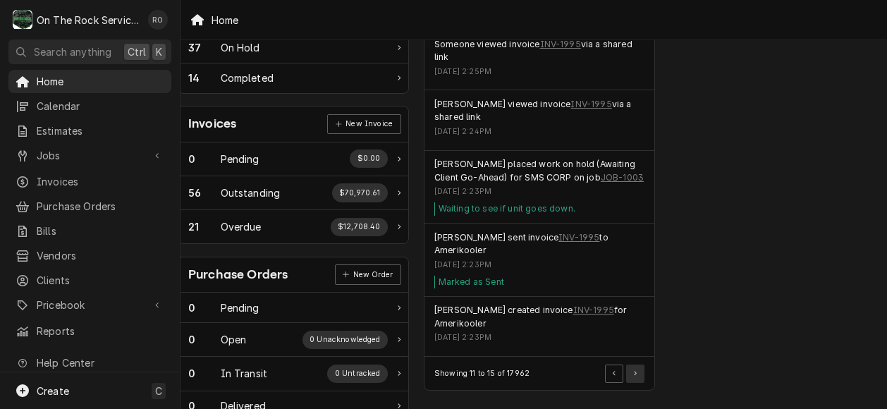
scroll to position [369, 28]
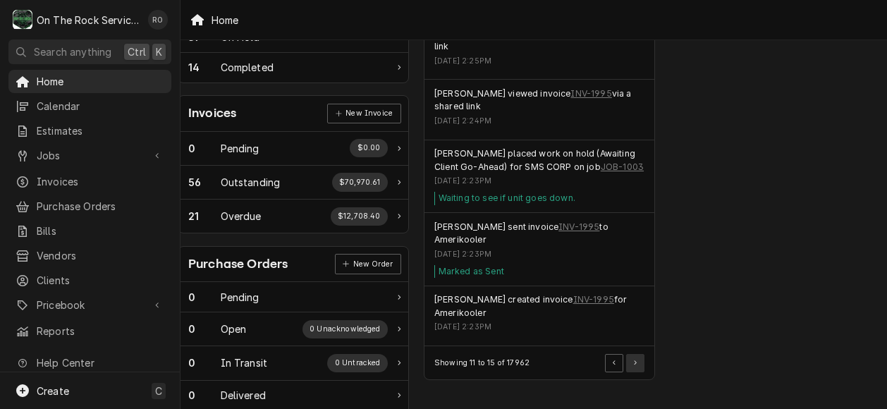
click at [635, 354] on button "Pagination Controls" at bounding box center [635, 363] width 18 height 18
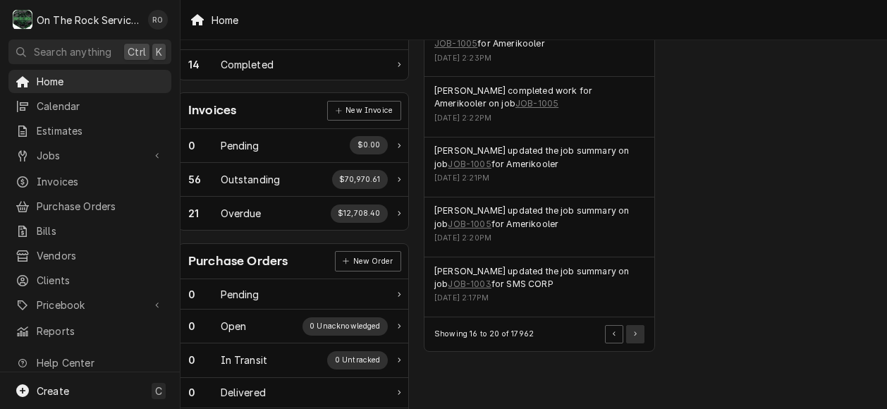
scroll to position [415, 28]
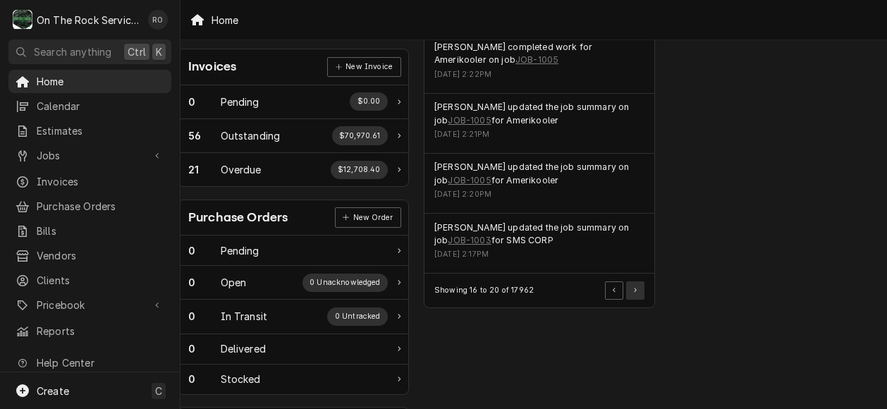
click at [634, 288] on icon "Pagination Controls" at bounding box center [635, 290] width 3 height 5
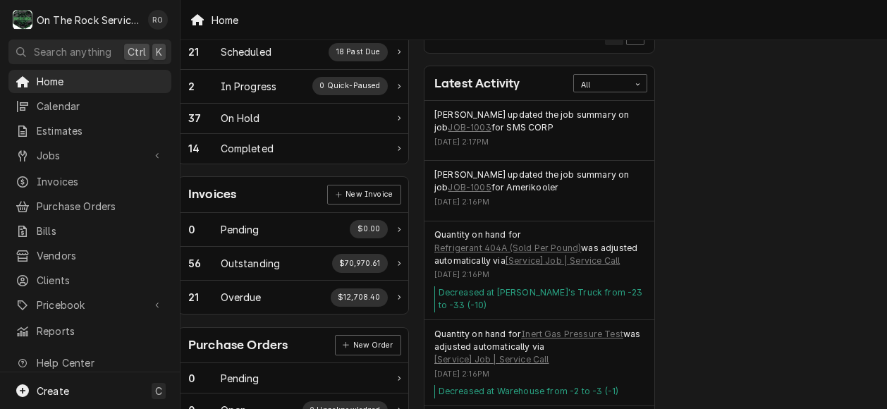
scroll to position [238, 28]
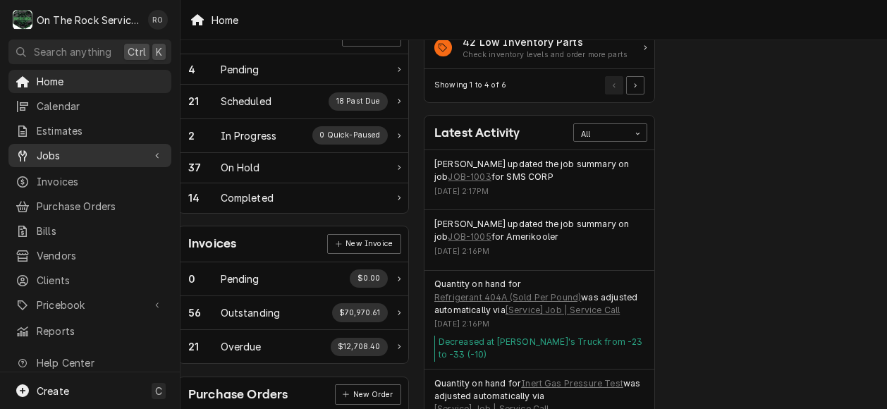
click at [103, 148] on span "Jobs" at bounding box center [90, 155] width 107 height 15
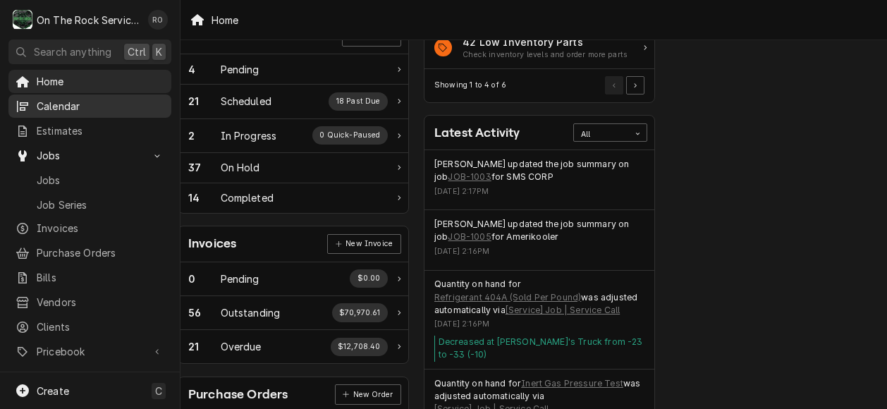
click at [92, 104] on span "Calendar" at bounding box center [101, 106] width 128 height 15
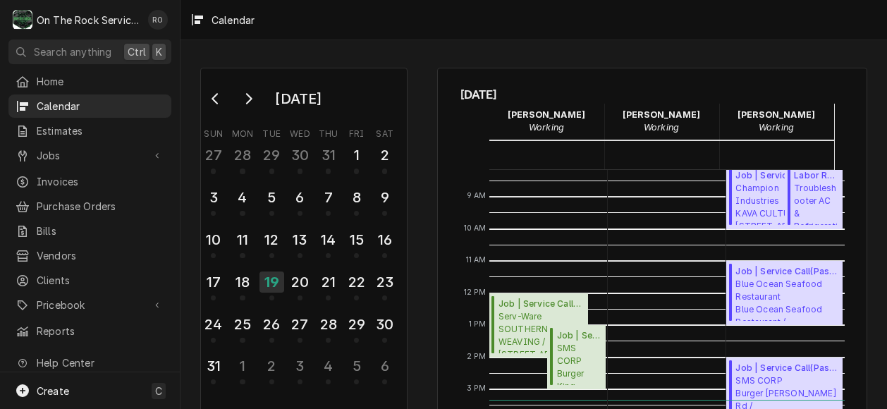
scroll to position [253, 0]
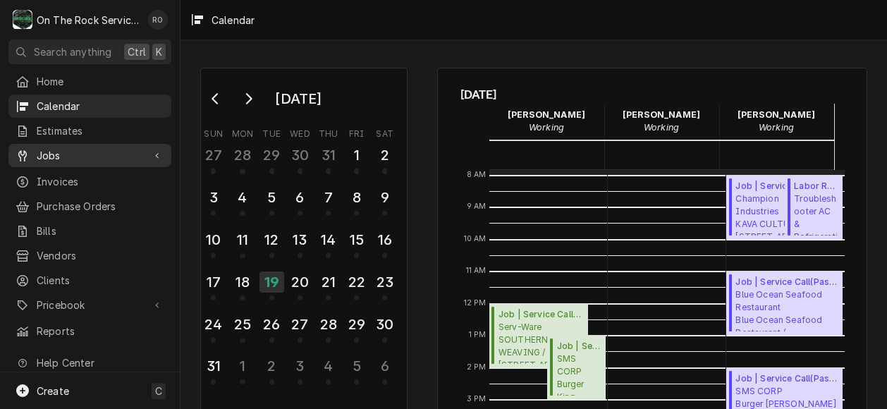
click at [93, 148] on span "Jobs" at bounding box center [90, 155] width 107 height 15
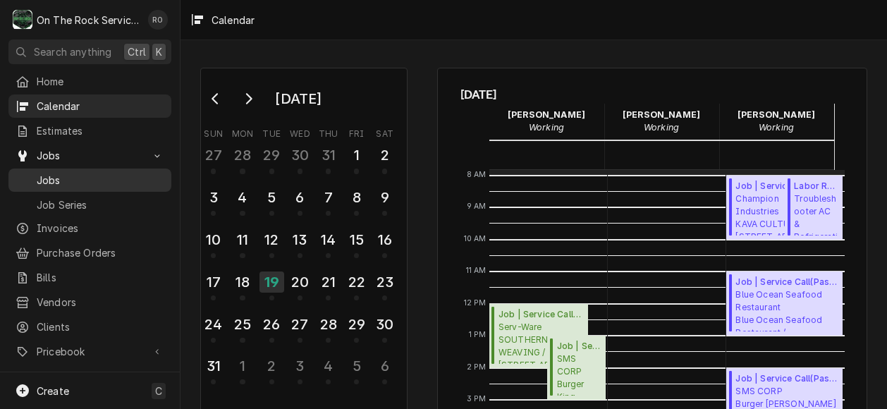
click at [90, 173] on span "Jobs" at bounding box center [101, 180] width 128 height 15
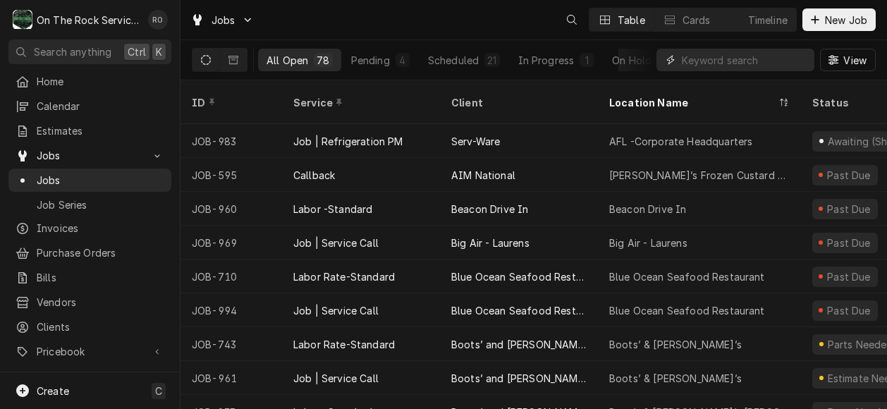
click at [762, 53] on input "Dynamic Content Wrapper" at bounding box center [745, 60] width 126 height 23
type input "quaker"
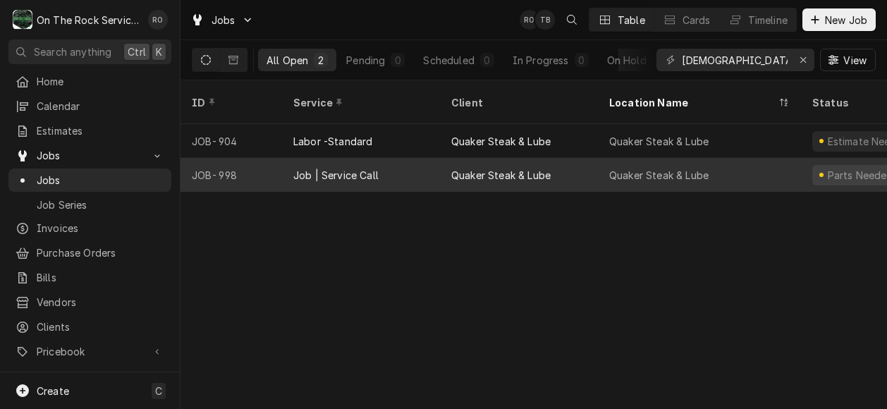
click at [494, 168] on div "Quaker Steak & Lube" at bounding box center [500, 175] width 99 height 15
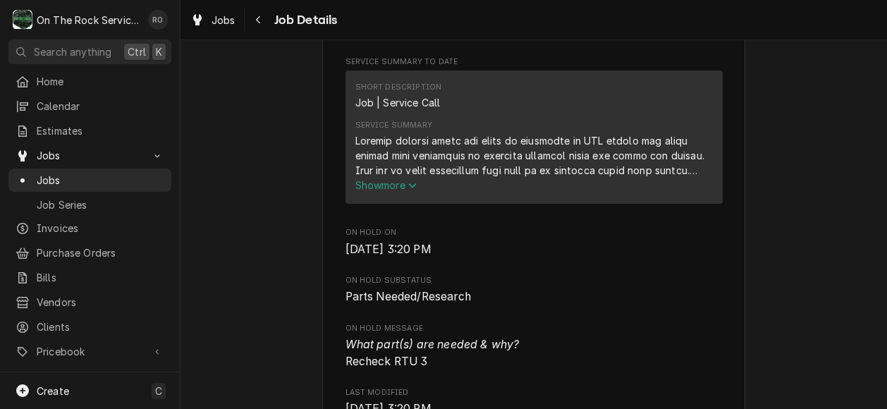
scroll to position [566, 0]
click at [416, 191] on button "Show more" at bounding box center [534, 183] width 358 height 15
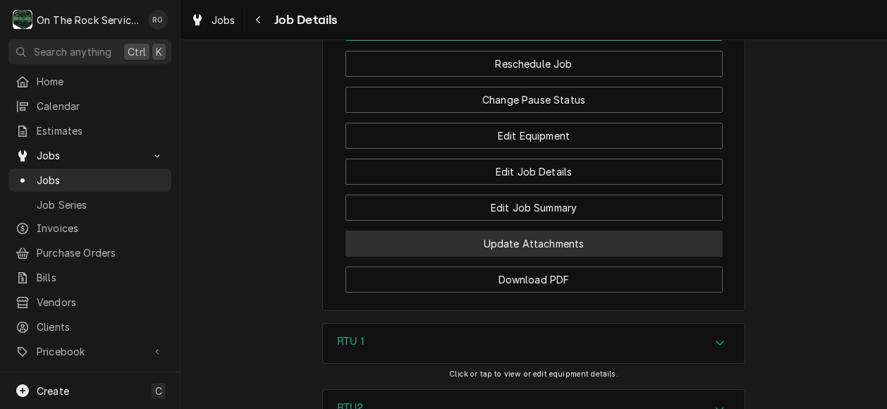
scroll to position [2094, 0]
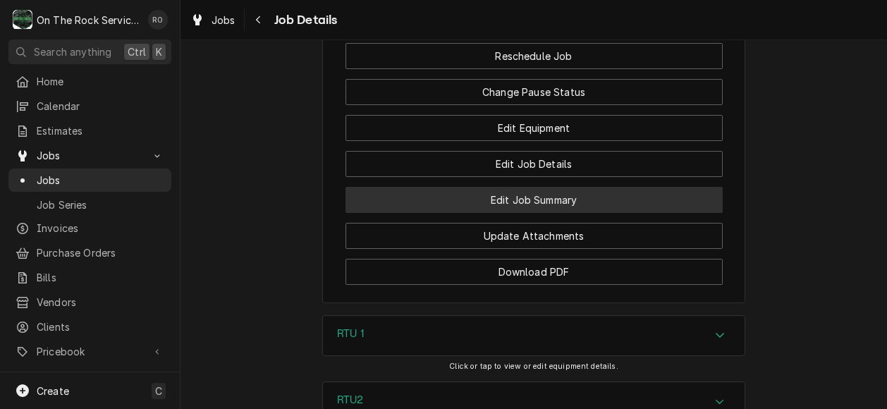
click at [626, 187] on button "Edit Job Summary" at bounding box center [534, 200] width 377 height 26
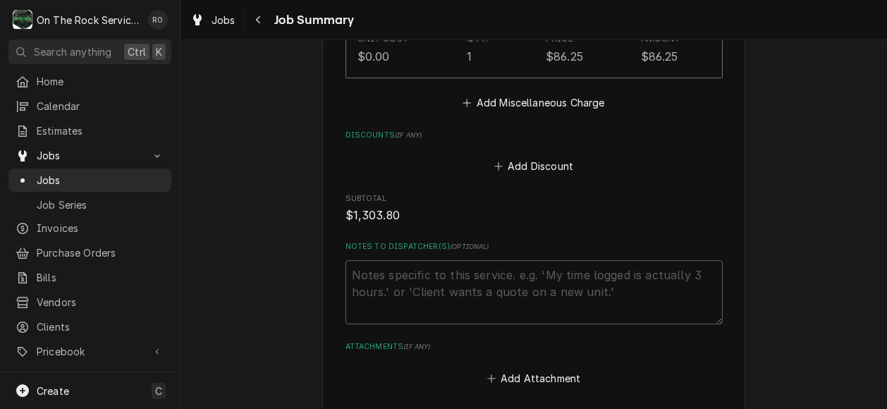
scroll to position [2411, 0]
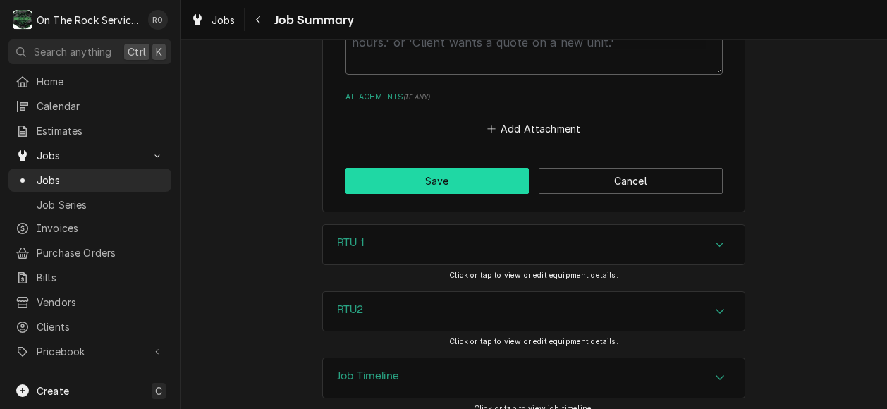
click at [430, 168] on button "Save" at bounding box center [438, 181] width 184 height 26
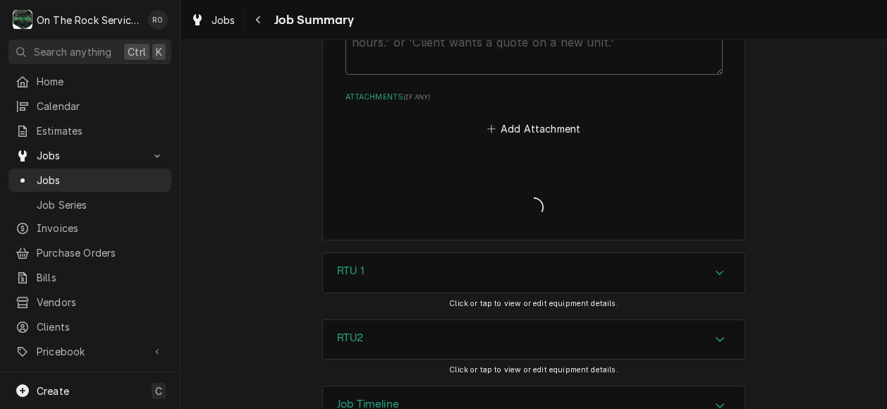
type textarea "x"
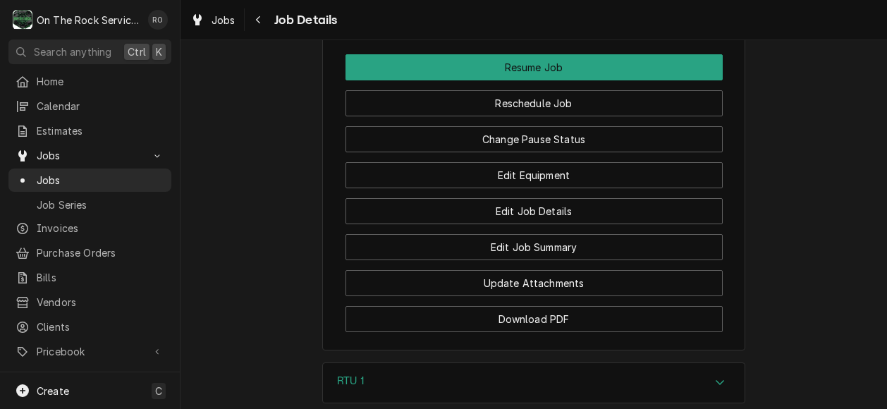
scroll to position [1661, 0]
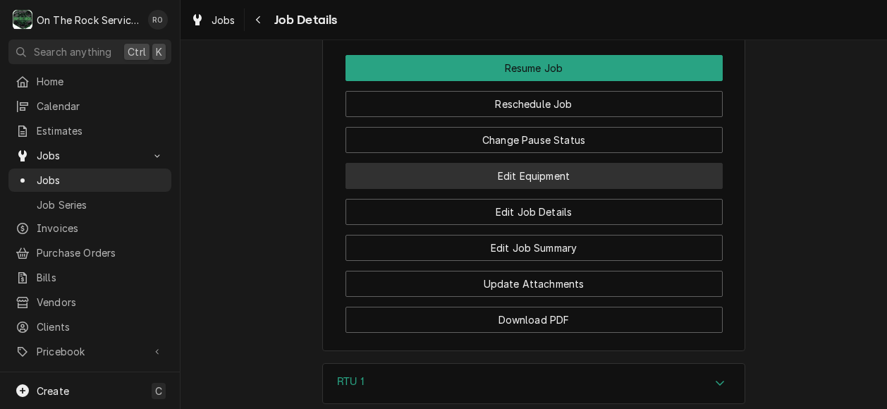
click at [605, 163] on button "Edit Equipment" at bounding box center [534, 176] width 377 height 26
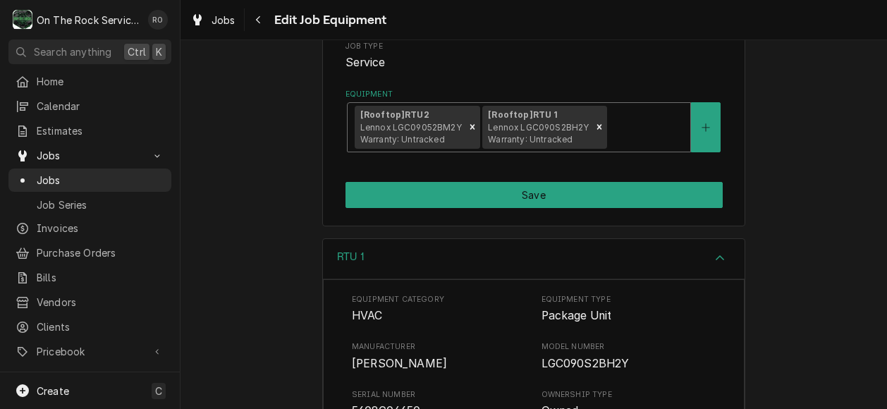
scroll to position [236, 0]
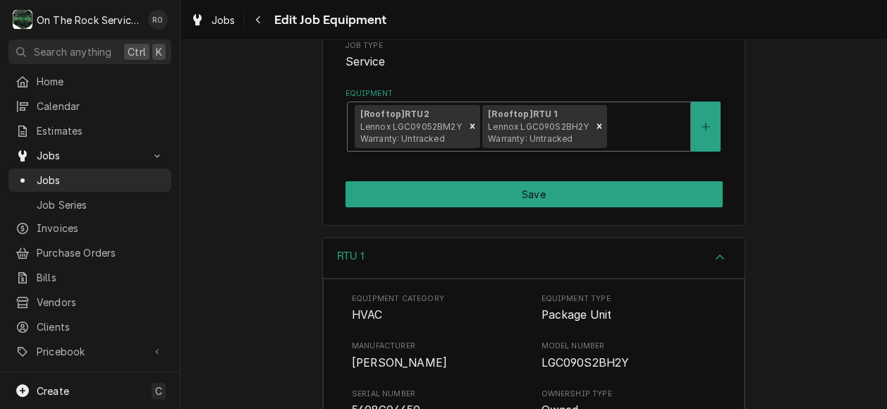
click at [640, 143] on div "[Rooftop] RTU2 Lennox LGC09052BM2Y Warranty: Untracked [Rooftop] RTU 1 Lennox L…" at bounding box center [519, 126] width 343 height 49
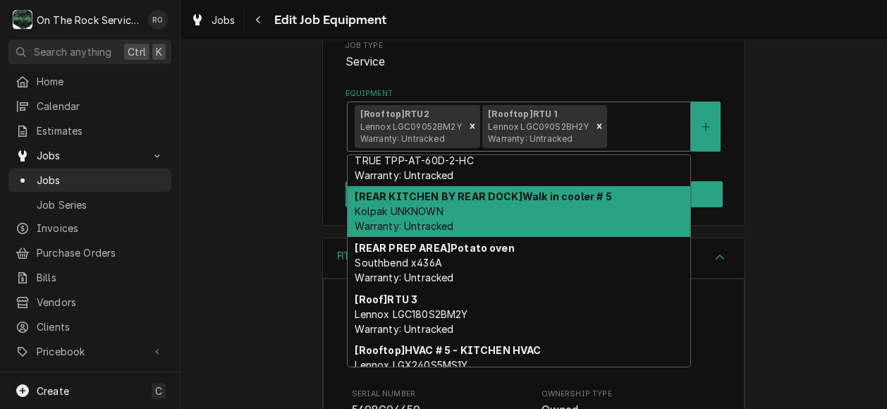
scroll to position [403, 0]
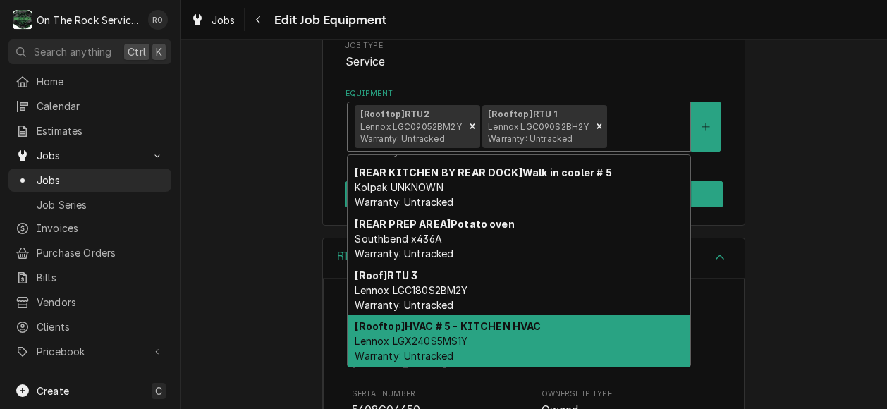
click at [574, 359] on div "[Rooftop] HVAC # 5 - KITCHEN HVAC Lennox LGX240S5MS1Y Warranty: Untracked" at bounding box center [519, 340] width 343 height 51
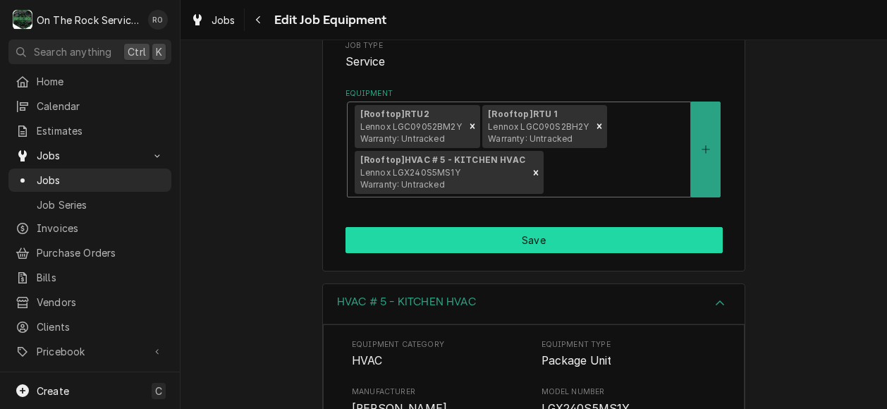
click at [609, 246] on button "Save" at bounding box center [534, 240] width 377 height 26
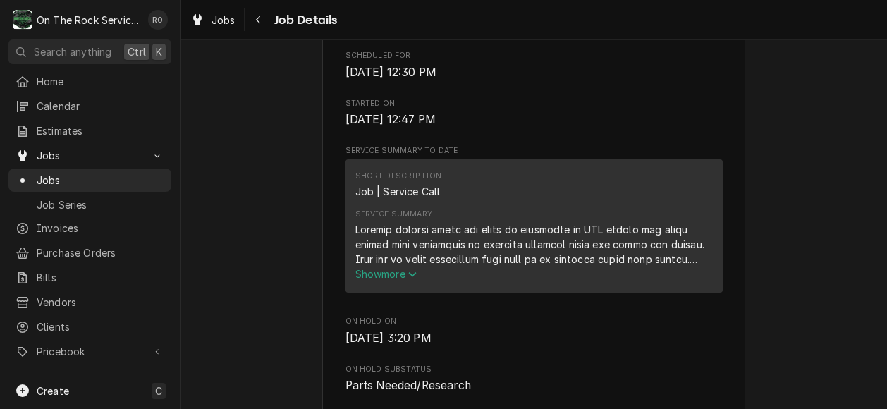
scroll to position [472, 0]
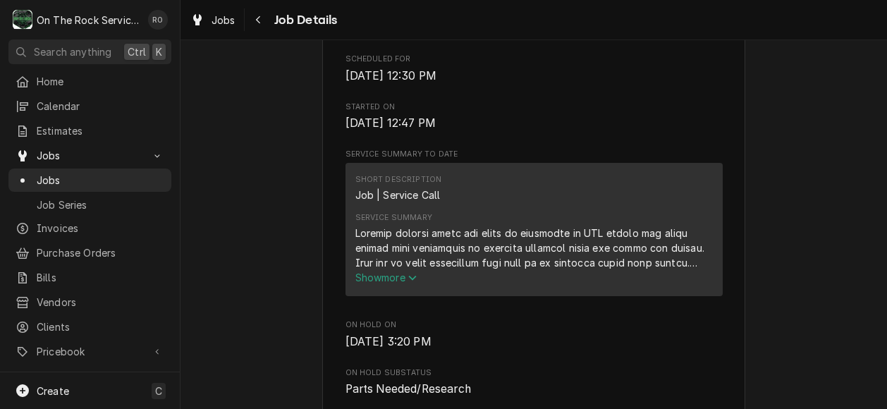
click at [402, 284] on span "Show more" at bounding box center [386, 278] width 62 height 12
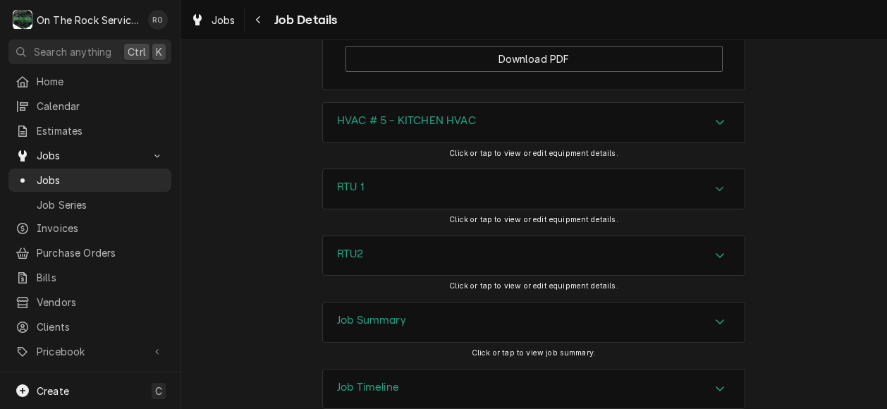
scroll to position [2378, 0]
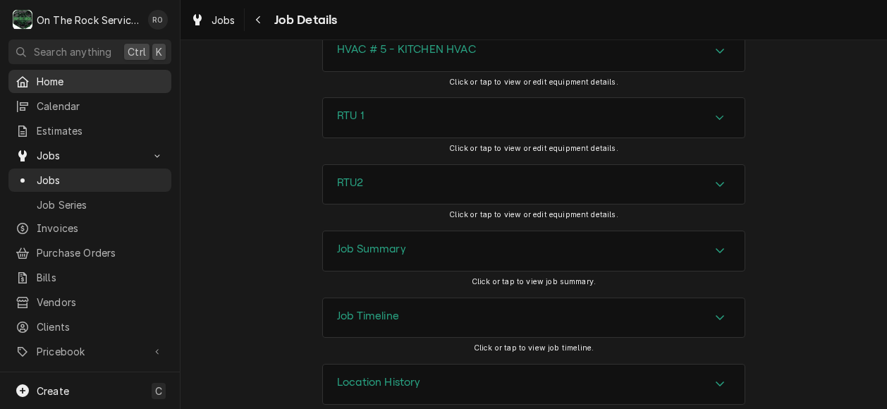
click at [59, 78] on span "Home" at bounding box center [101, 81] width 128 height 15
